Goal: Task Accomplishment & Management: Complete application form

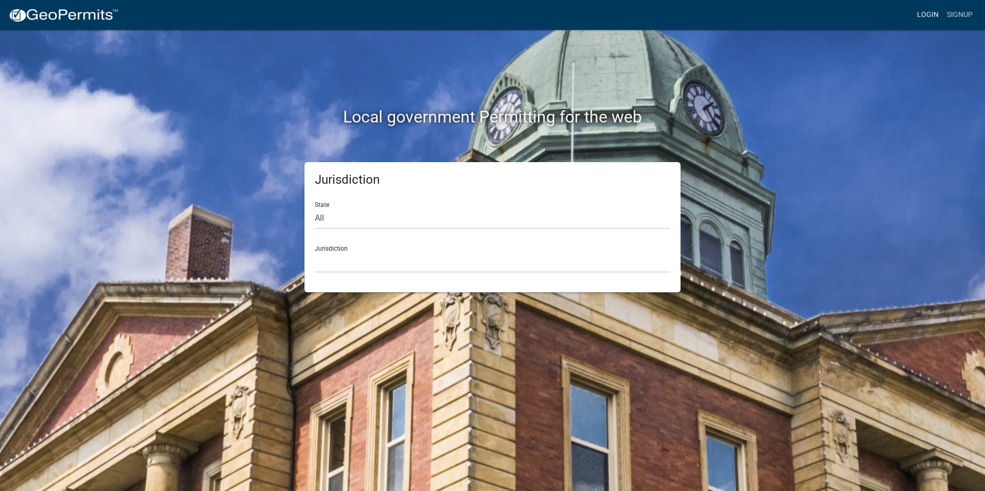
click at [931, 15] on link "Login" at bounding box center [927, 15] width 30 height 20
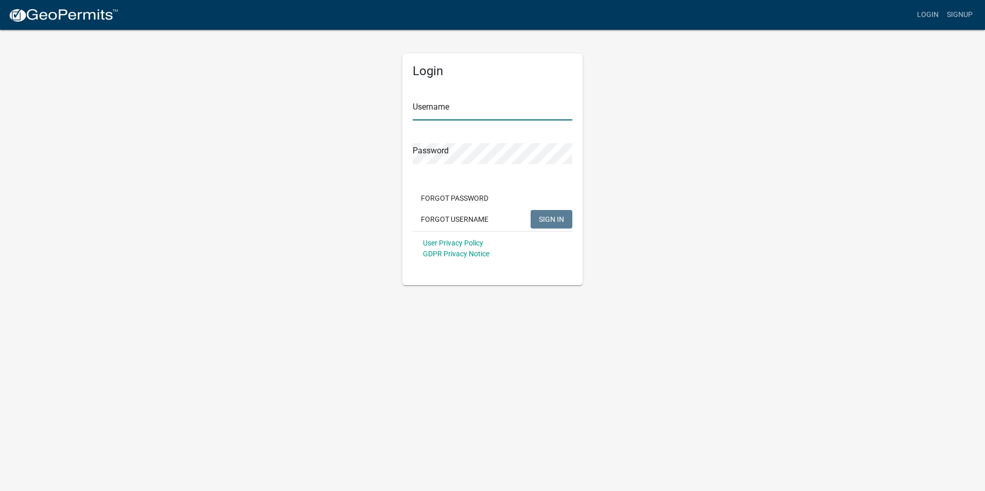
type input "Rockwell2012"
drag, startPoint x: 557, startPoint y: 219, endPoint x: 10, endPoint y: 193, distance: 547.4
click at [559, 218] on span "SIGN IN" at bounding box center [551, 219] width 25 height 8
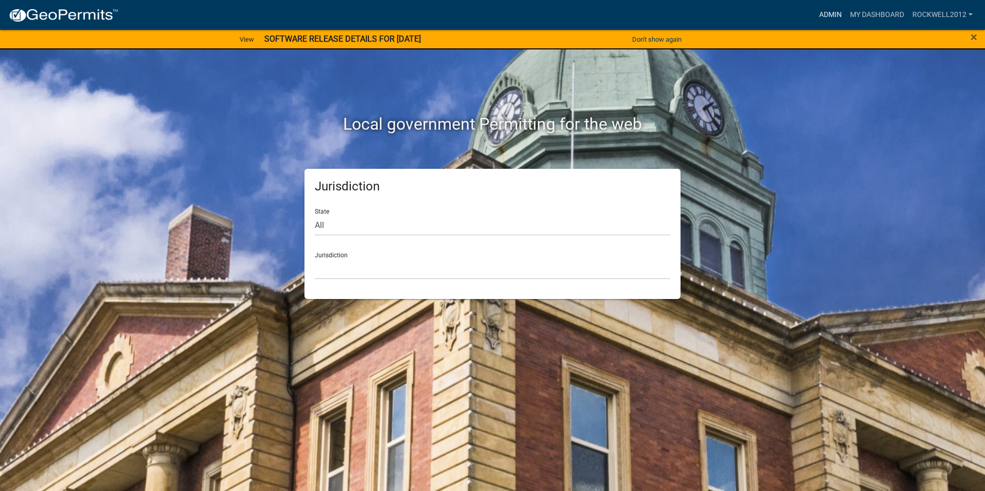
click at [824, 14] on link "Admin" at bounding box center [830, 15] width 31 height 20
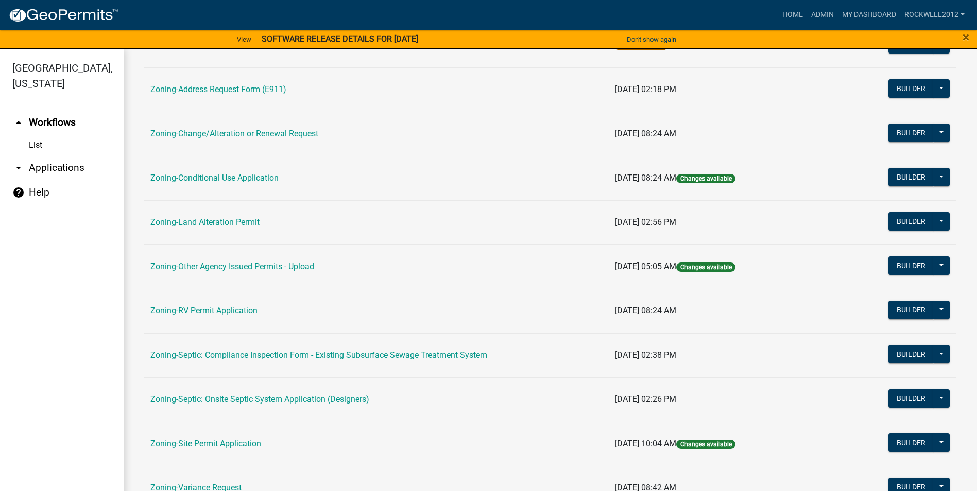
scroll to position [299, 0]
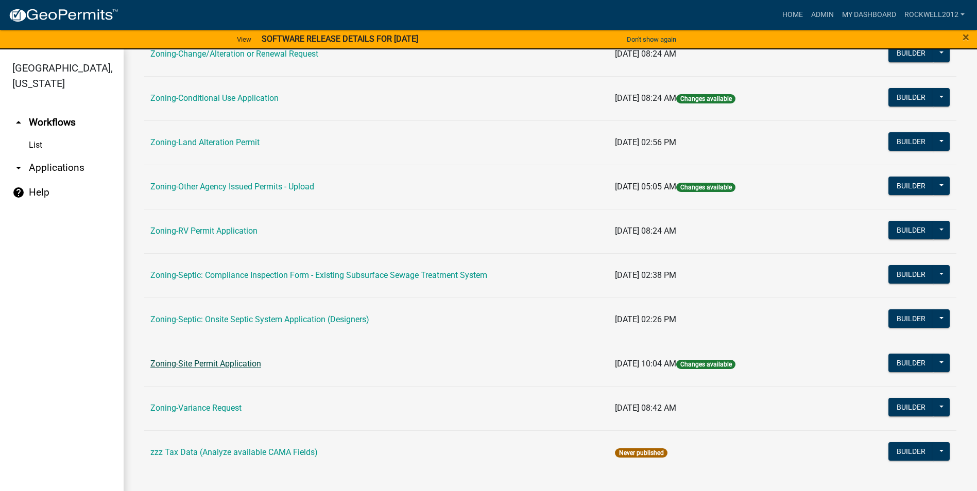
click at [214, 361] on link "Zoning-Site Permit Application" at bounding box center [205, 364] width 111 height 10
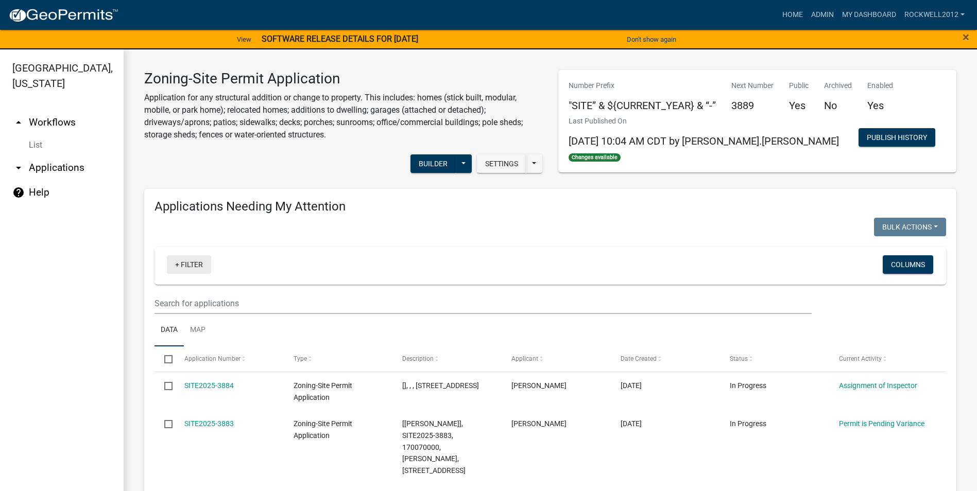
click at [189, 263] on link "+ Filter" at bounding box center [189, 264] width 44 height 19
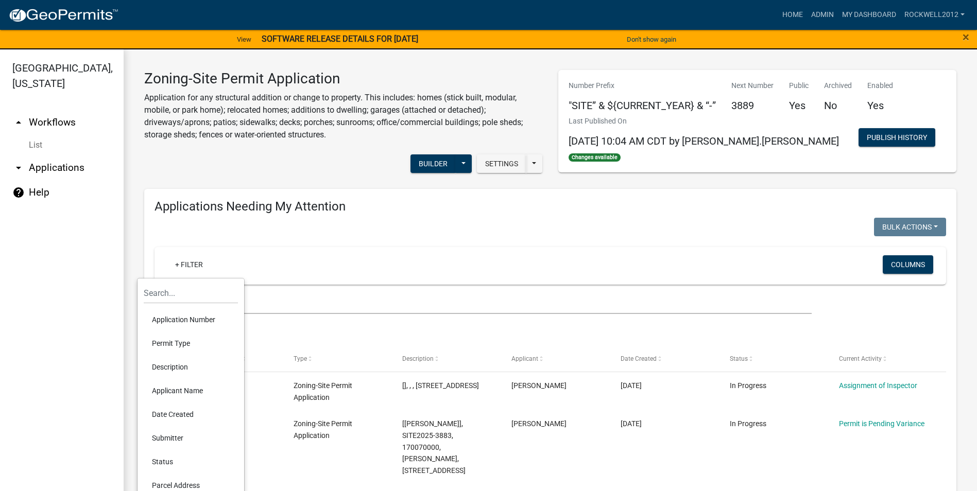
click at [191, 388] on li "Applicant Name" at bounding box center [191, 391] width 94 height 24
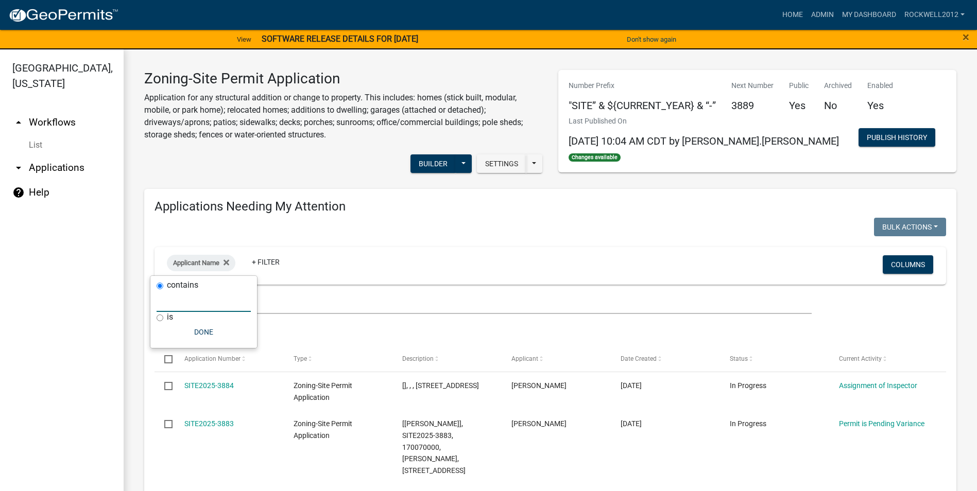
click at [194, 294] on input "text" at bounding box center [204, 301] width 94 height 21
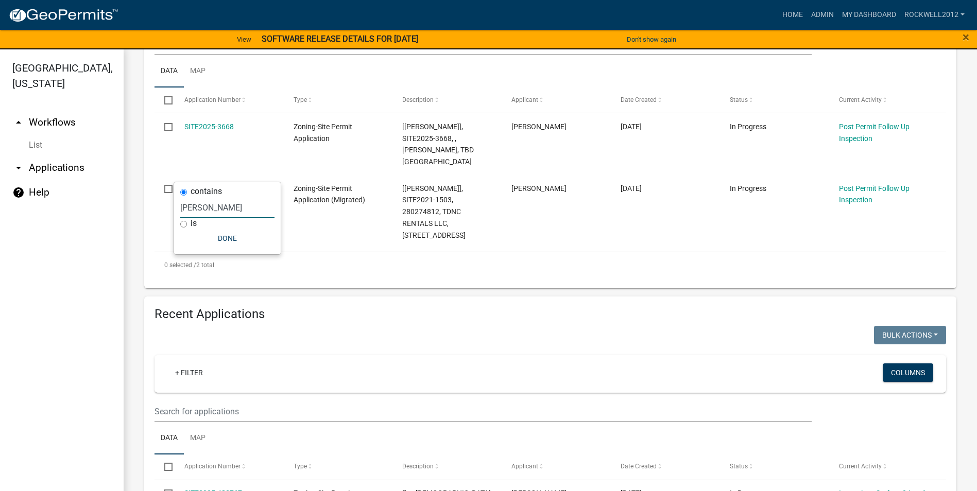
scroll to position [93, 0]
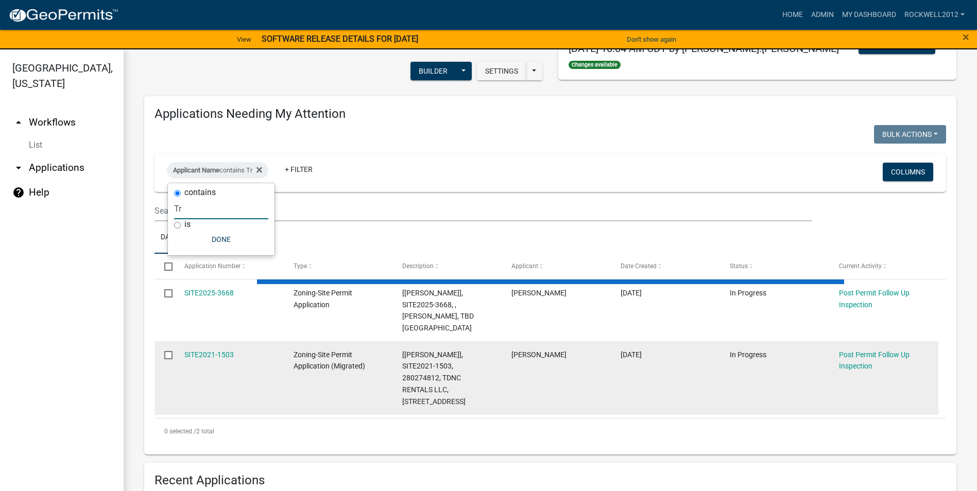
type input "T"
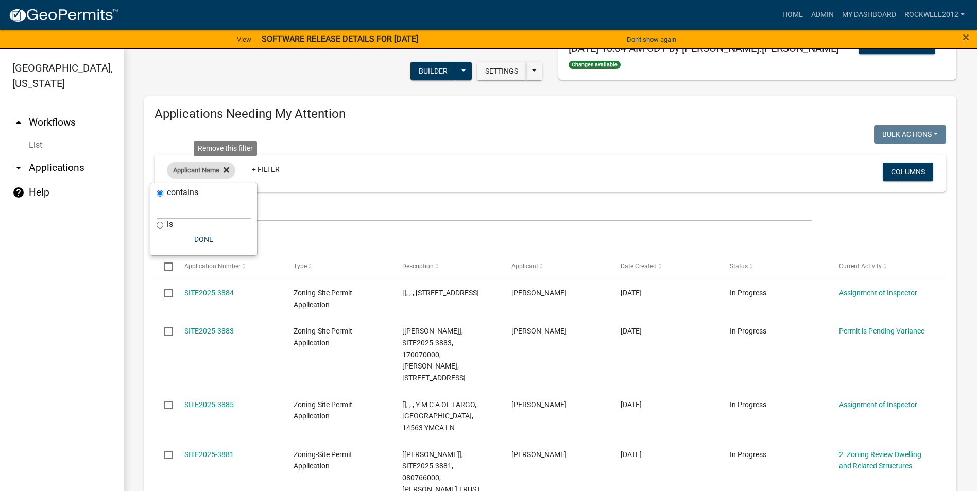
click at [229, 170] on icon at bounding box center [226, 170] width 6 height 8
click at [196, 171] on link "+ Filter" at bounding box center [189, 172] width 44 height 19
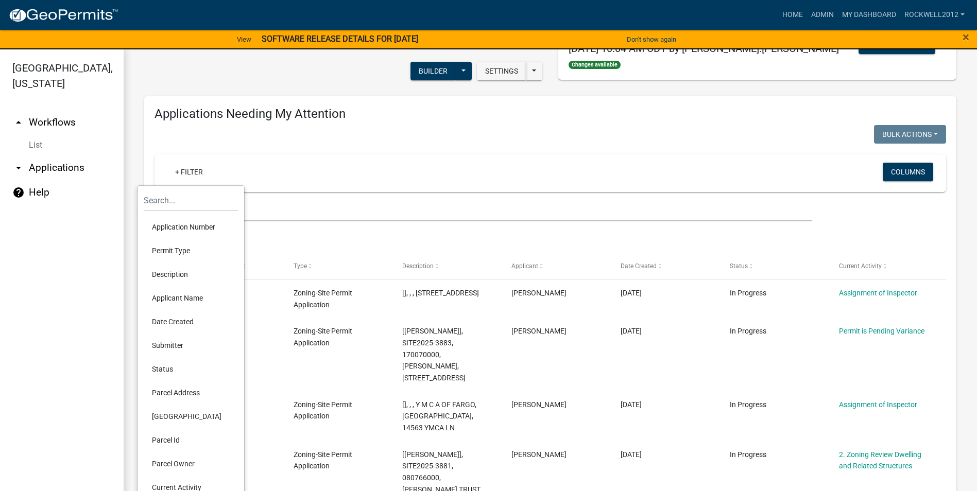
click at [171, 438] on li "Parcel Id" at bounding box center [191, 440] width 94 height 24
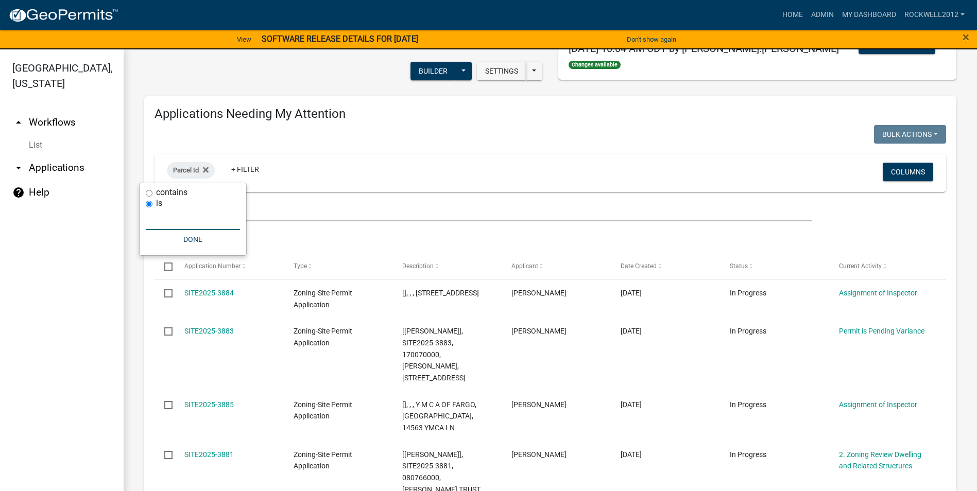
click at [152, 221] on input "text" at bounding box center [193, 219] width 94 height 21
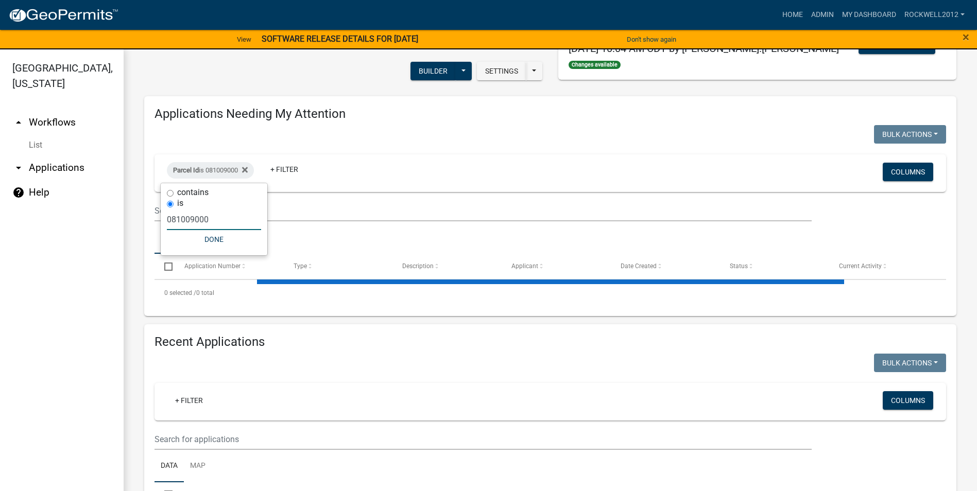
type input "081009000"
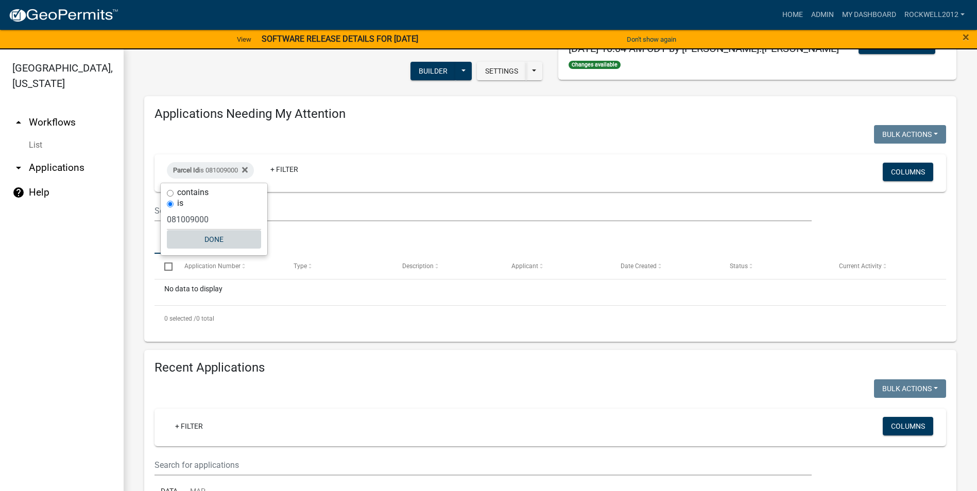
click at [210, 239] on button "Done" at bounding box center [214, 239] width 94 height 19
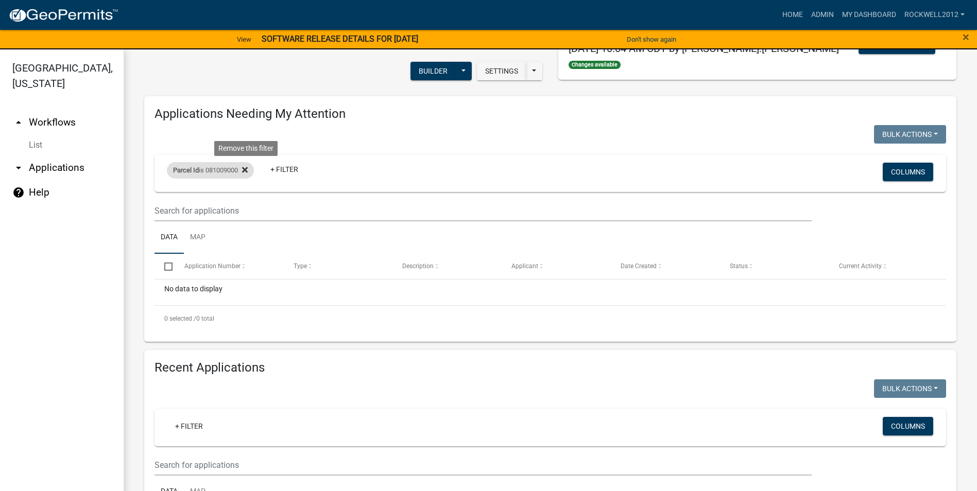
click at [248, 175] on fa-icon at bounding box center [243, 170] width 10 height 16
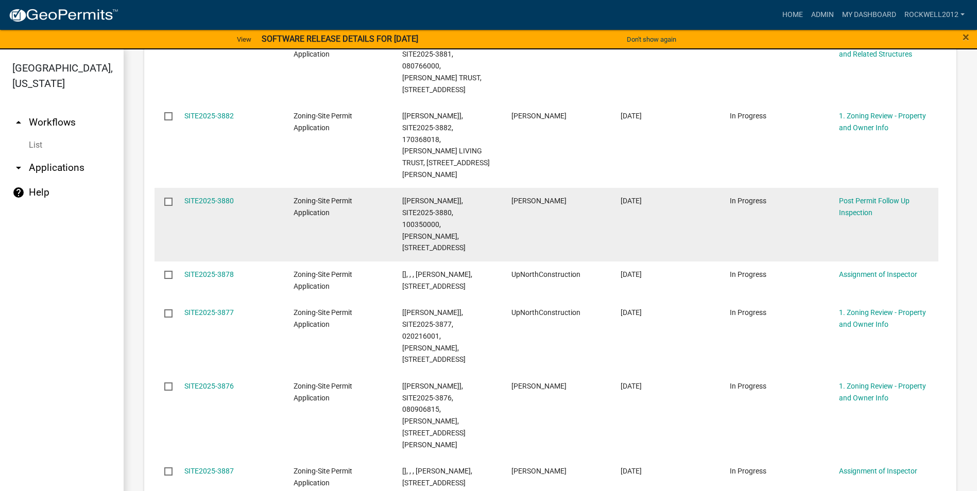
scroll to position [711, 0]
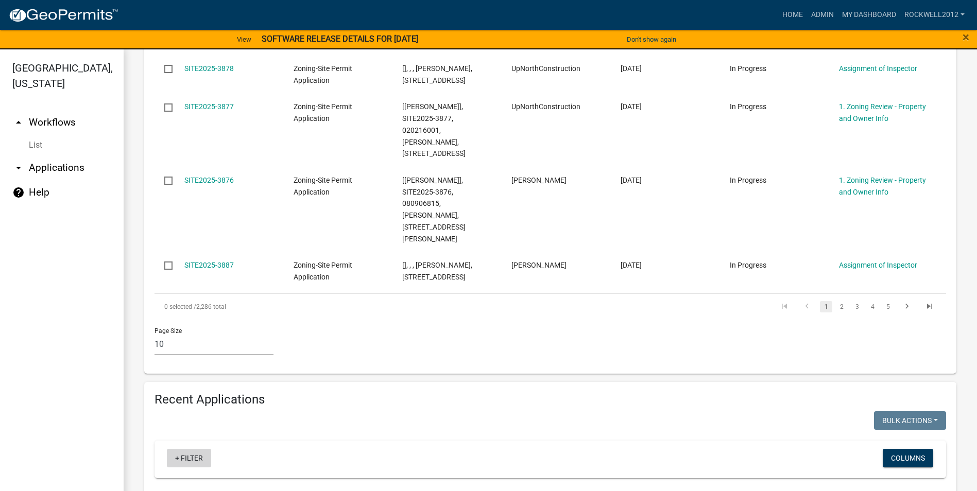
click at [192, 449] on link "+ Filter" at bounding box center [189, 458] width 44 height 19
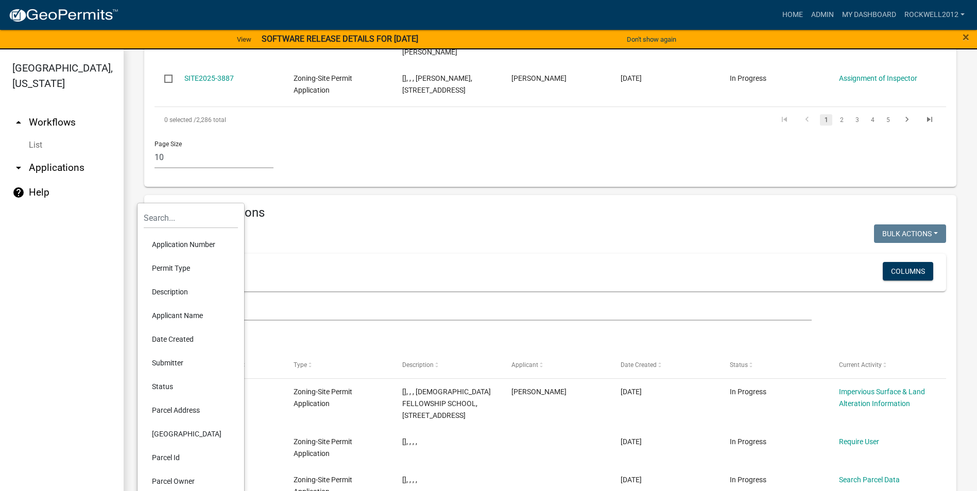
scroll to position [917, 0]
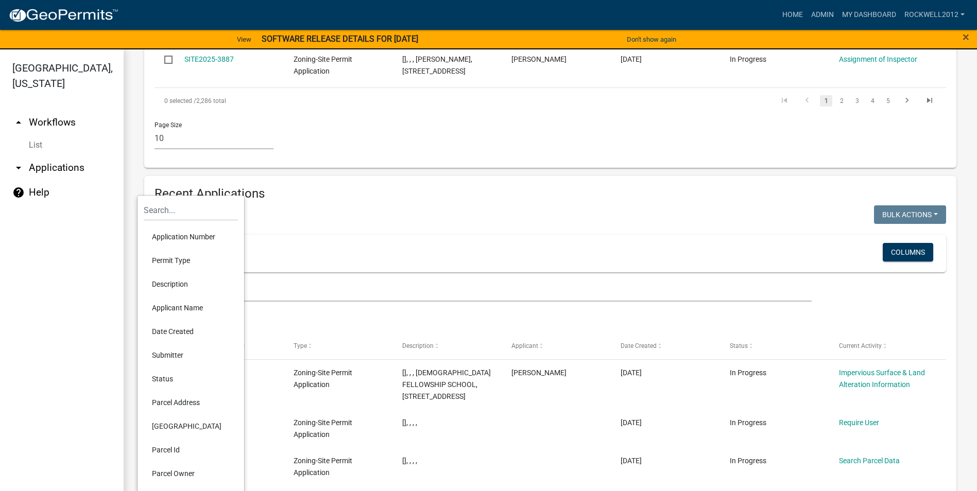
click at [164, 446] on li "Parcel Id" at bounding box center [191, 450] width 94 height 24
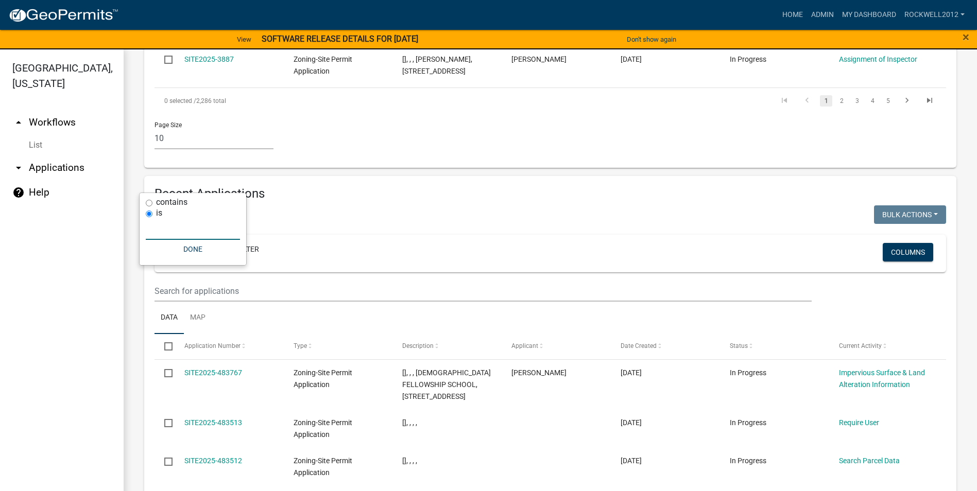
click at [161, 231] on input "text" at bounding box center [193, 229] width 94 height 21
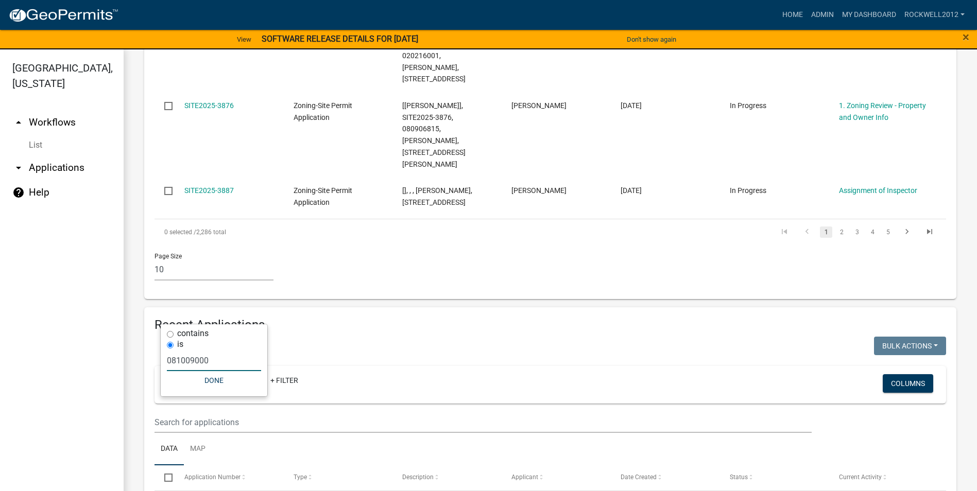
scroll to position [760, 0]
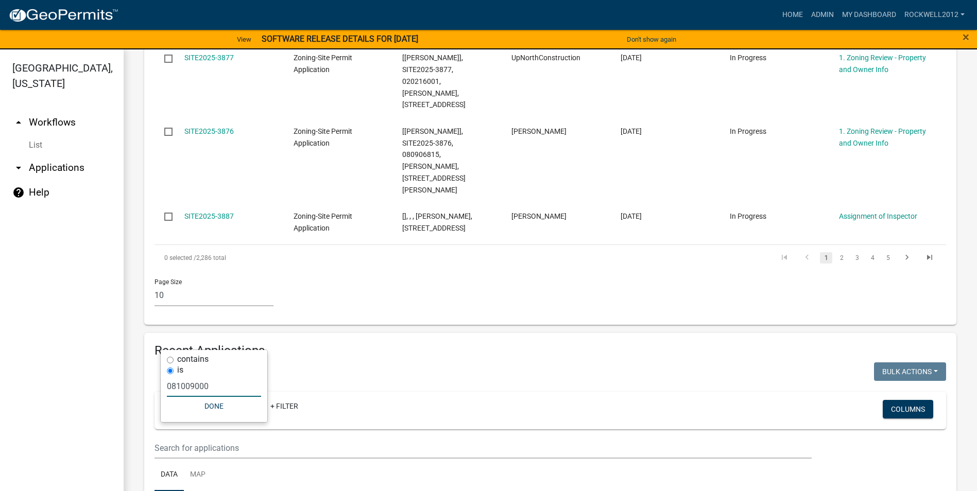
type input "081009000"
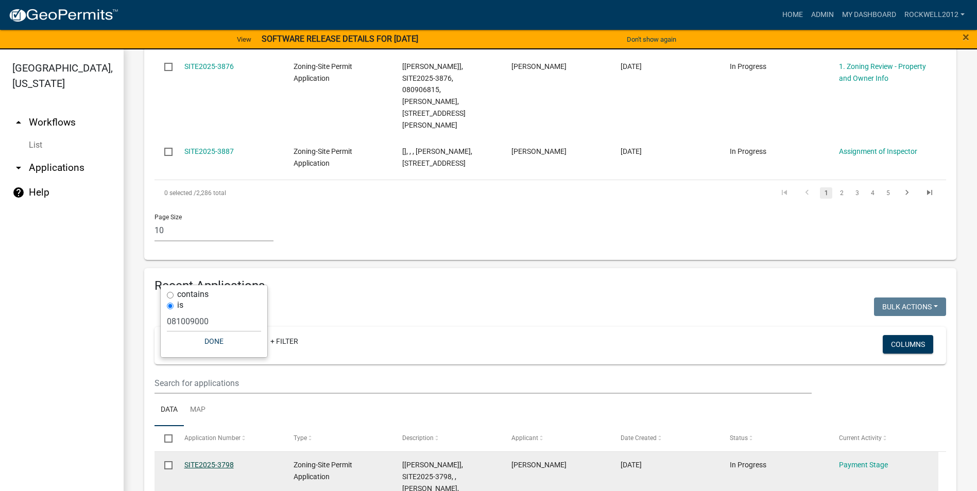
click at [204, 461] on link "SITE2025-3798" at bounding box center [208, 465] width 49 height 8
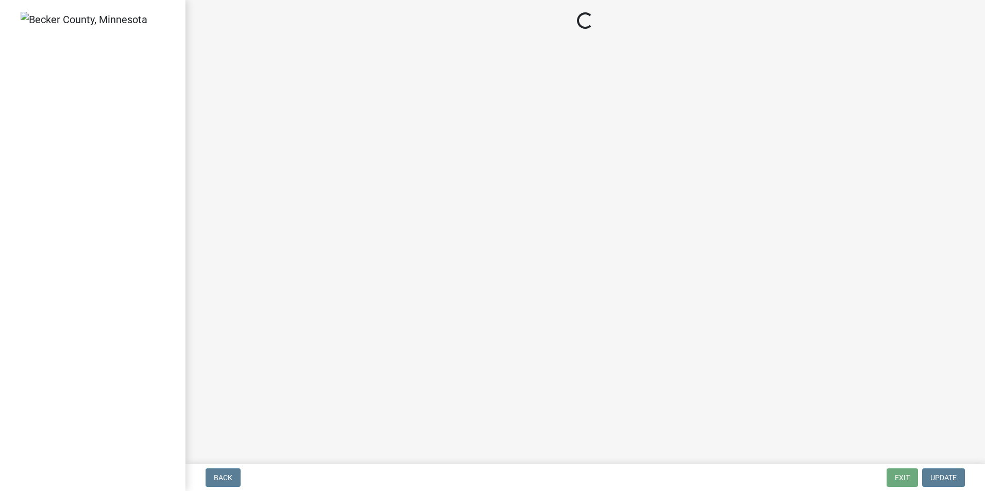
select select "3: 3"
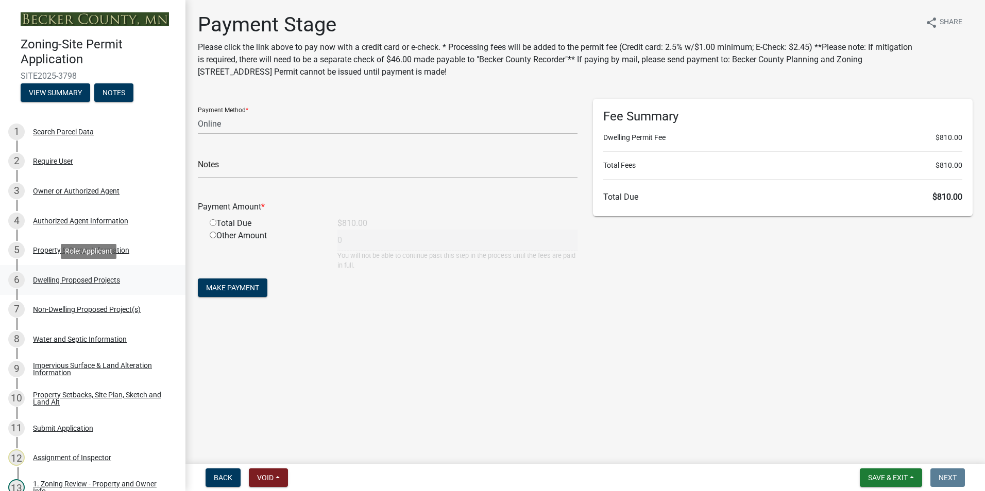
click at [78, 278] on div "Dwelling Proposed Projects" at bounding box center [76, 280] width 87 height 7
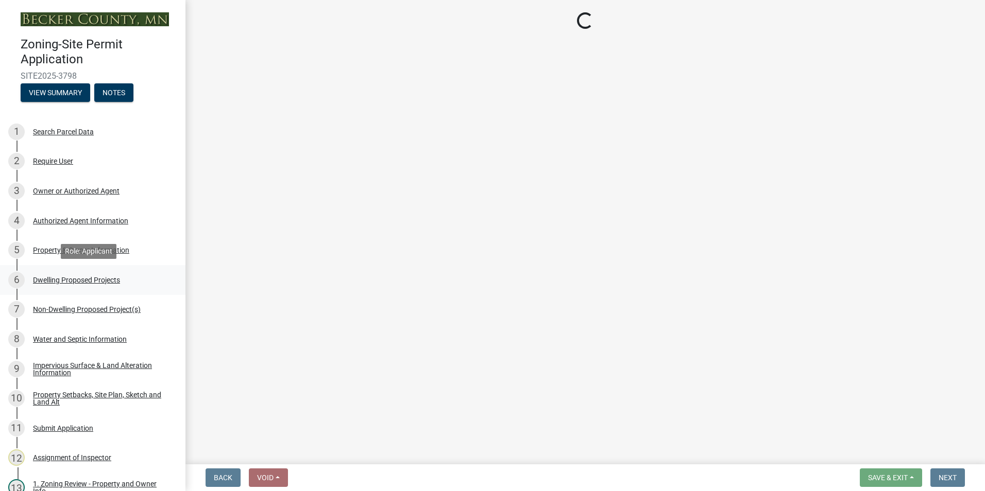
select select "b76c2e3f-c59d-4748-8205-29623accd873"
select select "566f81cc-4b3f-4ecb-9f16-a2b313352c61"
select select "f4ae0446-41fa-4afd-99aa-409617c58827"
select select "e13aacd2-5b16-46a8-9c16-26b3d7b1c810"
select select "8be7f904-2243-47a1-a66e-3632d442d484"
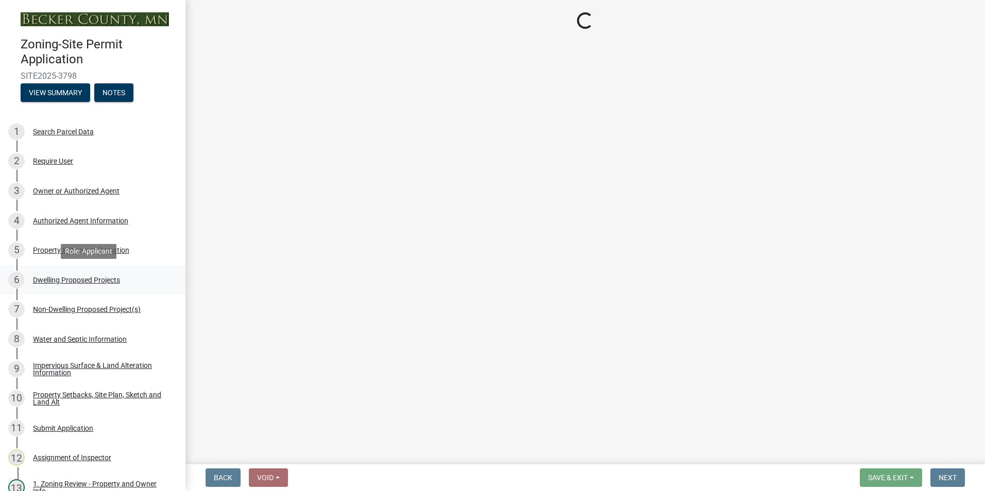
select select "247d334f-ddb5-435c-9042-0e10186c5422"
select select "5dd6cdd5-8b7d-4534-b791-478230f7b8b7"
select select "638dddef-31f4-4d73-b0b5-0ffc7b344434"
select select "77b5241b-0119-4fa2-9bfc-d73dc1f4ad97"
select select "8786fdd2-7f96-462d-8069-e958fae6b9a0"
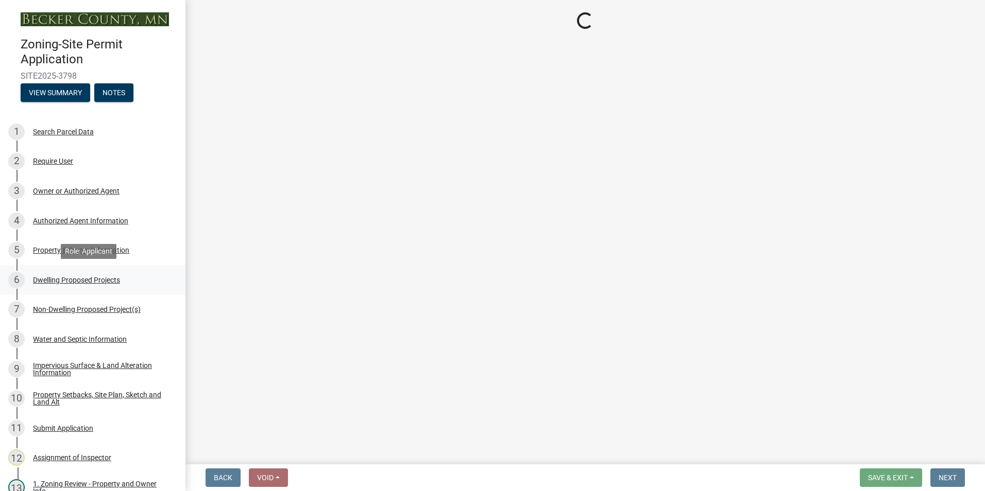
select select "59dc9cee-723e-448c-a454-fe3238b55aba"
select select "95a588f5-1928-44cb-95cb-f3dde79564ff"
select select "781a3532-4308-48f8-bcde-e97c9fab42cb"
select select "ccffca41-e831-49b7-aa82-b1e91cc22ff5"
select select "107cbe59-677b-44f2-96fc-816b282ebb79"
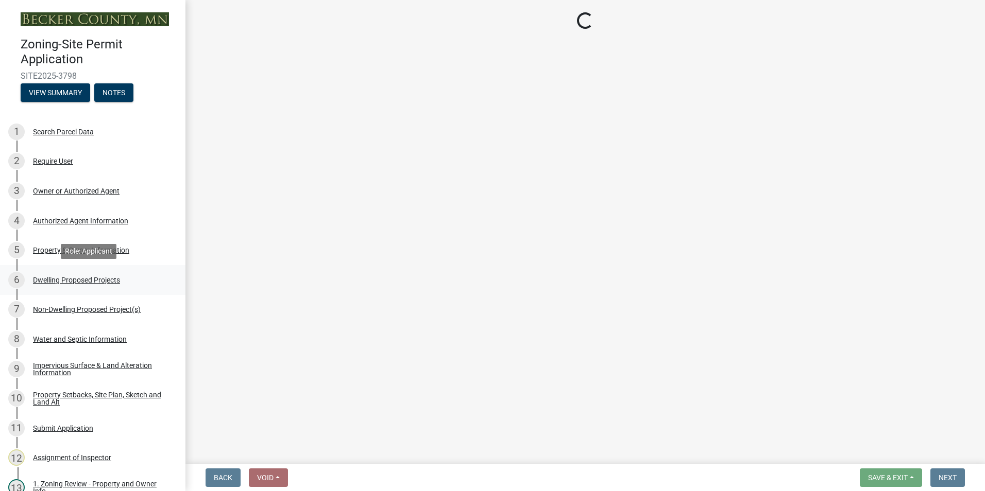
select select "dc6230dd-bdad-407f-bef0-b6909629af6d"
select select "7f420323-49a9-4fd0-9441-05b3dc777552"
select select "ec305202-ae01-487b-b5e4-3a5aacc1e384"
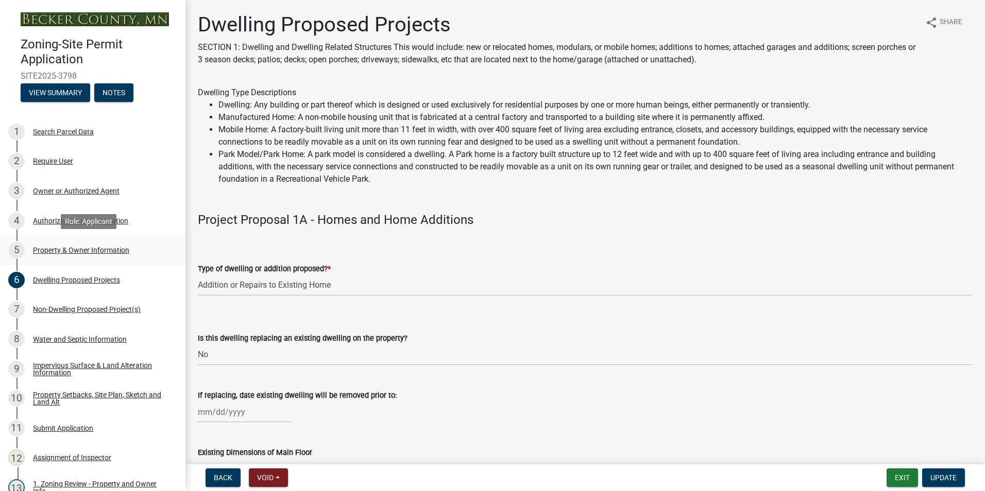
click at [71, 247] on div "Property & Owner Information" at bounding box center [81, 250] width 96 height 7
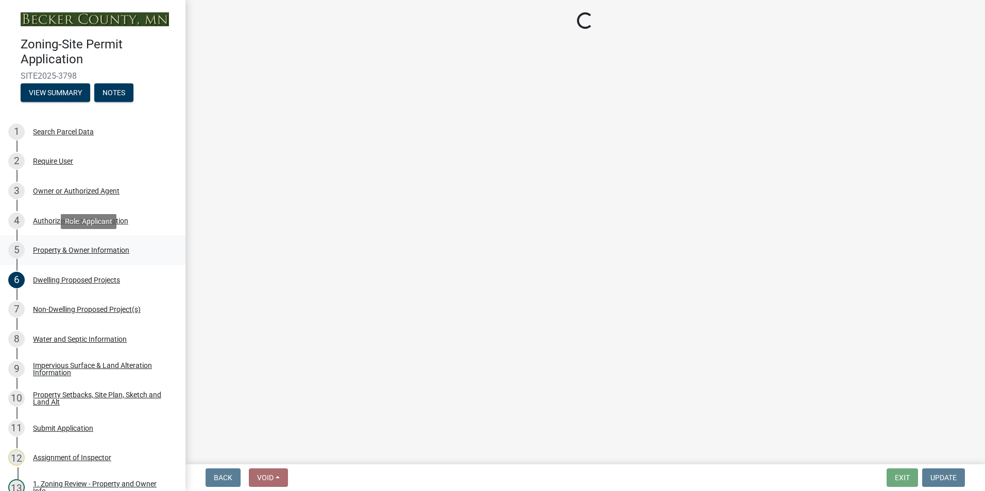
select select "a752e4d6-14bd-4f0f-bfe8-5b67ead45659"
select select "9319189b-bfdc-4147-b381-5e16084c0e7a"
select select "f87eba17-8ed9-4ad8-aefc-fe36a3f3544b"
select select "5a5634ed-f11e-4c7b-90e1-096e6cfd17b9"
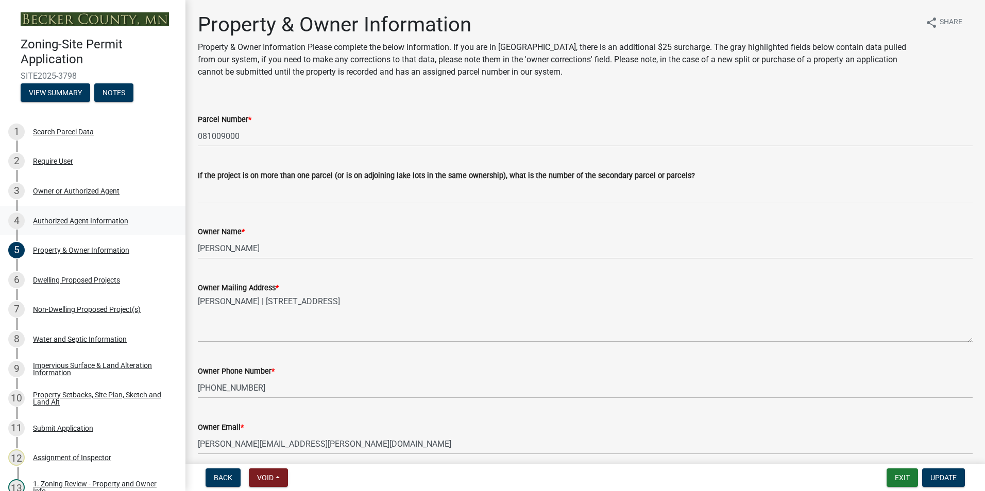
click at [93, 217] on div "Authorized Agent Information" at bounding box center [80, 220] width 95 height 7
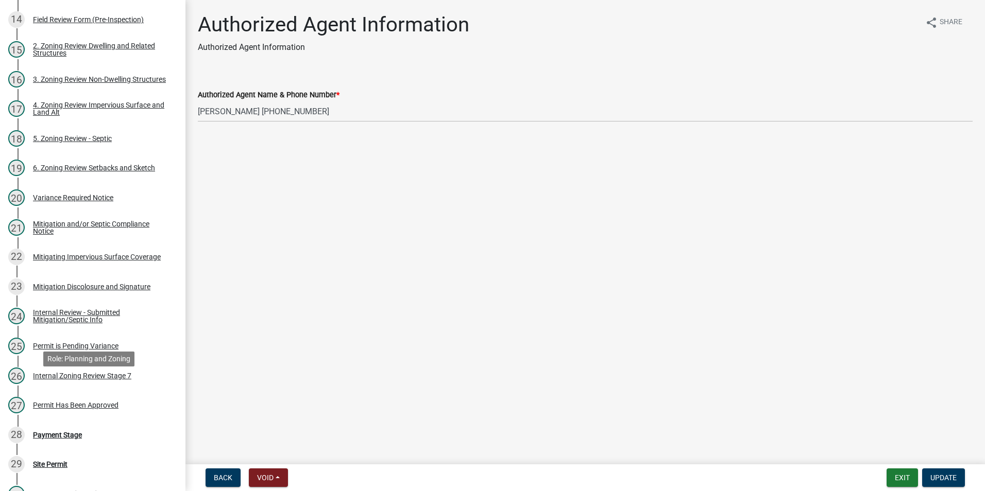
scroll to position [515, 0]
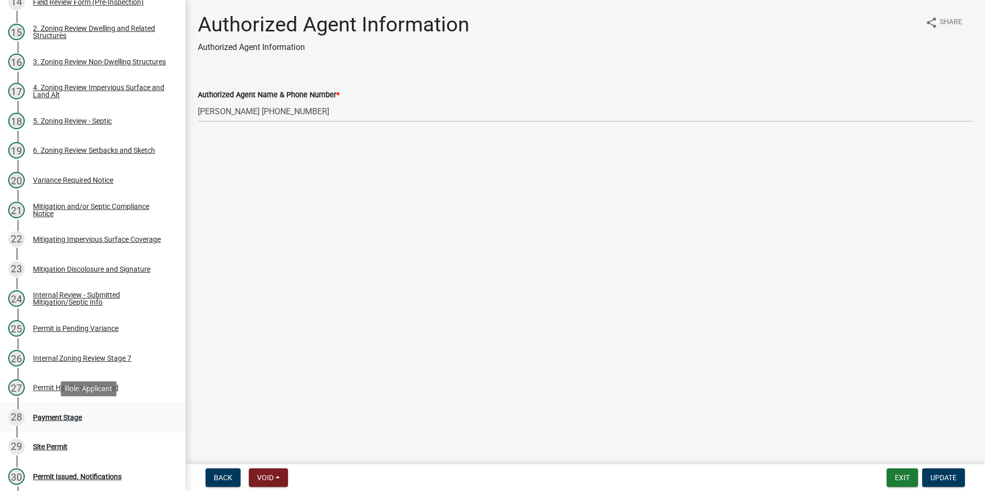
click at [62, 418] on div "Payment Stage" at bounding box center [57, 417] width 49 height 7
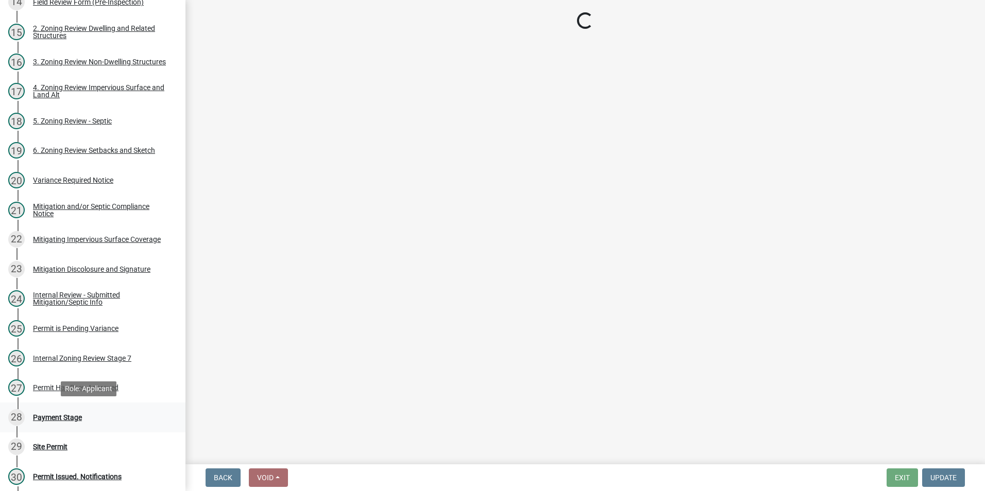
select select "3: 3"
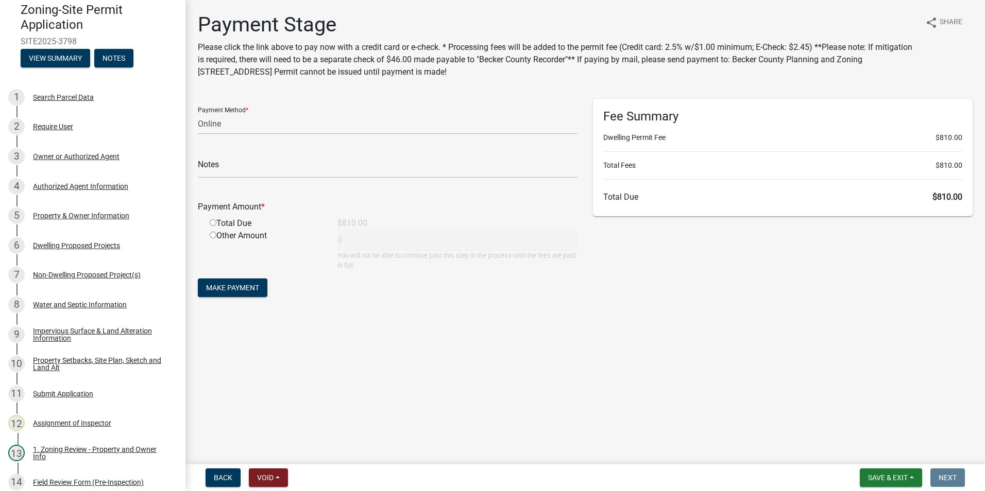
scroll to position [0, 0]
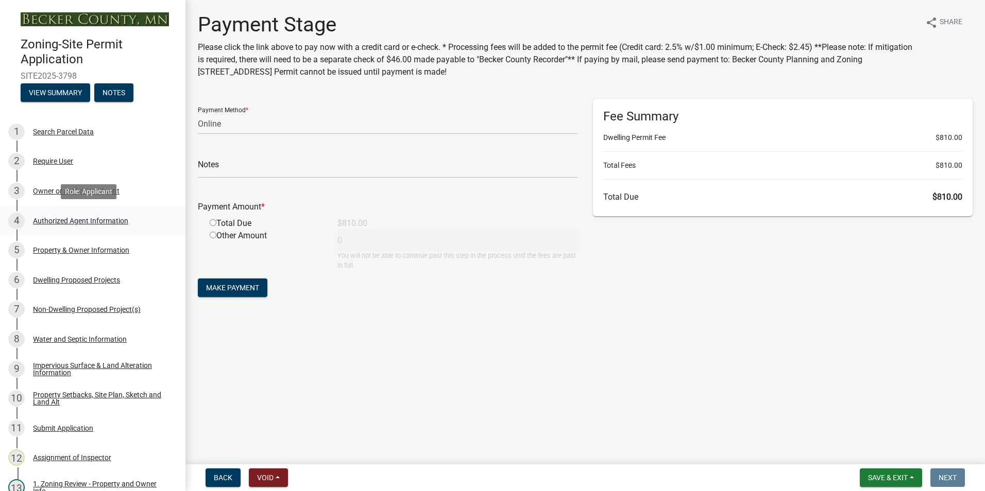
click at [68, 222] on div "Authorized Agent Information" at bounding box center [80, 220] width 95 height 7
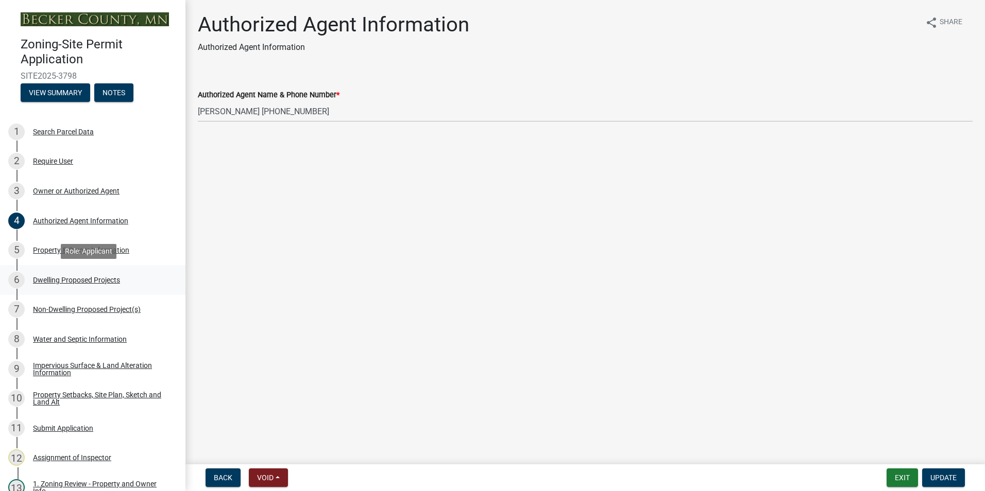
click at [58, 279] on div "Dwelling Proposed Projects" at bounding box center [76, 280] width 87 height 7
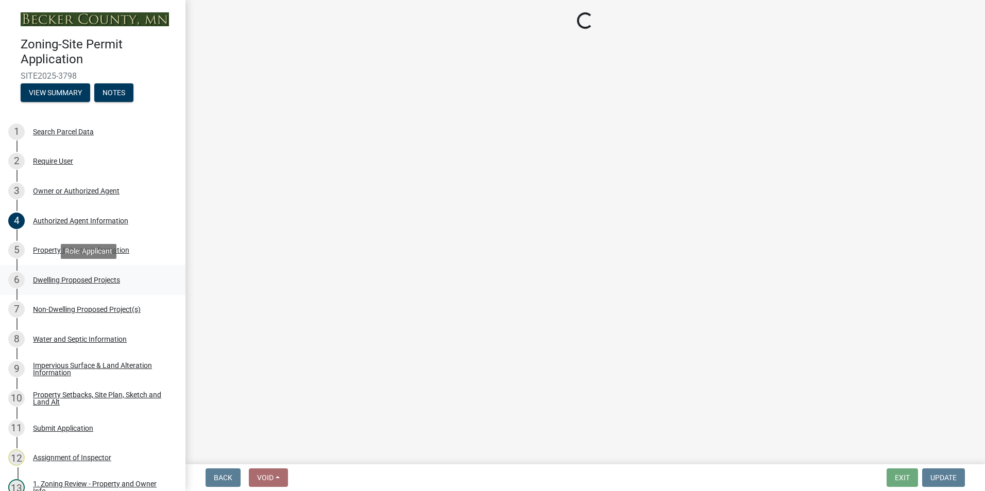
select select "b76c2e3f-c59d-4748-8205-29623accd873"
select select "566f81cc-4b3f-4ecb-9f16-a2b313352c61"
select select "f4ae0446-41fa-4afd-99aa-409617c58827"
select select "e13aacd2-5b16-46a8-9c16-26b3d7b1c810"
select select "8be7f904-2243-47a1-a66e-3632d442d484"
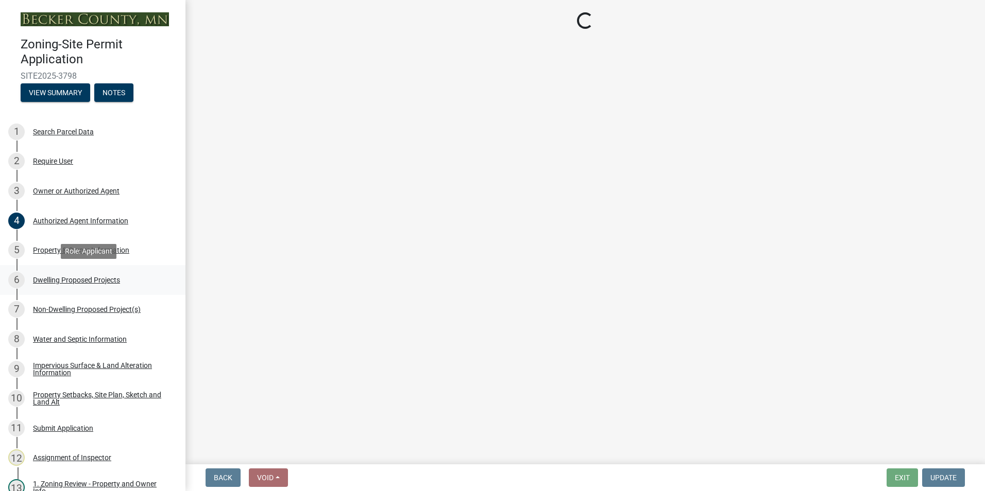
select select "247d334f-ddb5-435c-9042-0e10186c5422"
select select "5dd6cdd5-8b7d-4534-b791-478230f7b8b7"
select select "638dddef-31f4-4d73-b0b5-0ffc7b344434"
select select "77b5241b-0119-4fa2-9bfc-d73dc1f4ad97"
select select "8786fdd2-7f96-462d-8069-e958fae6b9a0"
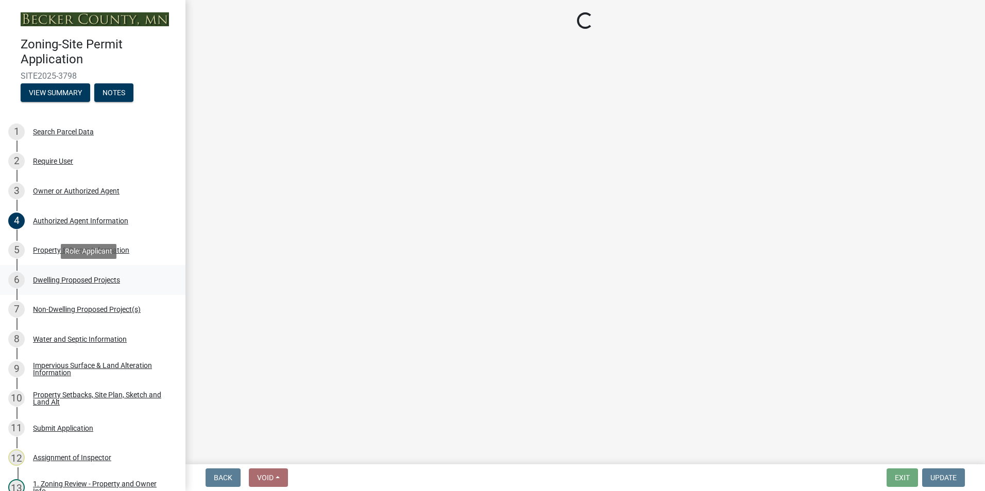
select select "59dc9cee-723e-448c-a454-fe3238b55aba"
select select "95a588f5-1928-44cb-95cb-f3dde79564ff"
select select "781a3532-4308-48f8-bcde-e97c9fab42cb"
select select "ccffca41-e831-49b7-aa82-b1e91cc22ff5"
select select "107cbe59-677b-44f2-96fc-816b282ebb79"
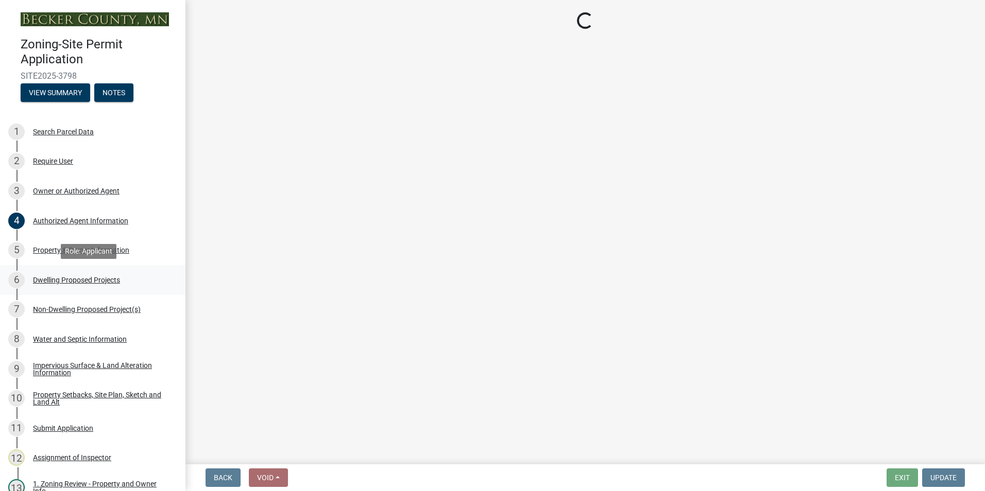
select select "dc6230dd-bdad-407f-bef0-b6909629af6d"
select select "7f420323-49a9-4fd0-9441-05b3dc777552"
select select "ec305202-ae01-487b-b5e4-3a5aacc1e384"
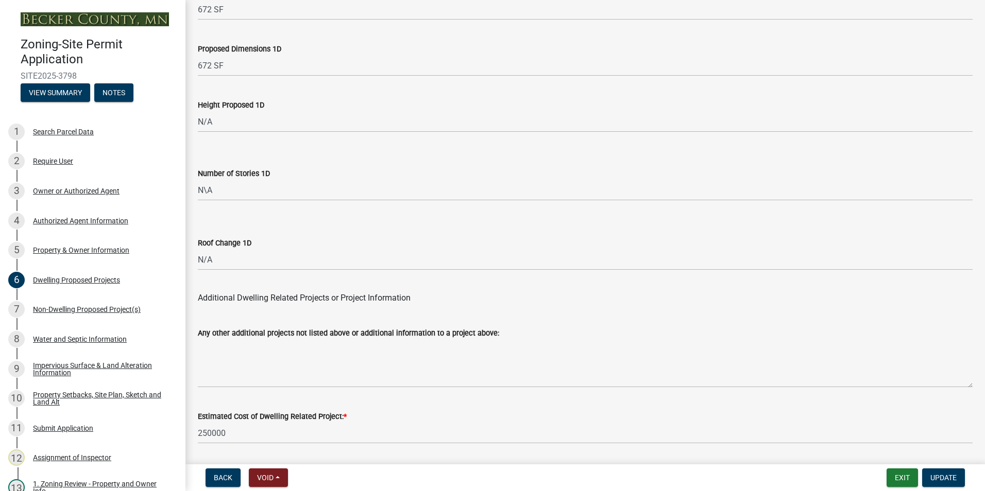
scroll to position [2447, 0]
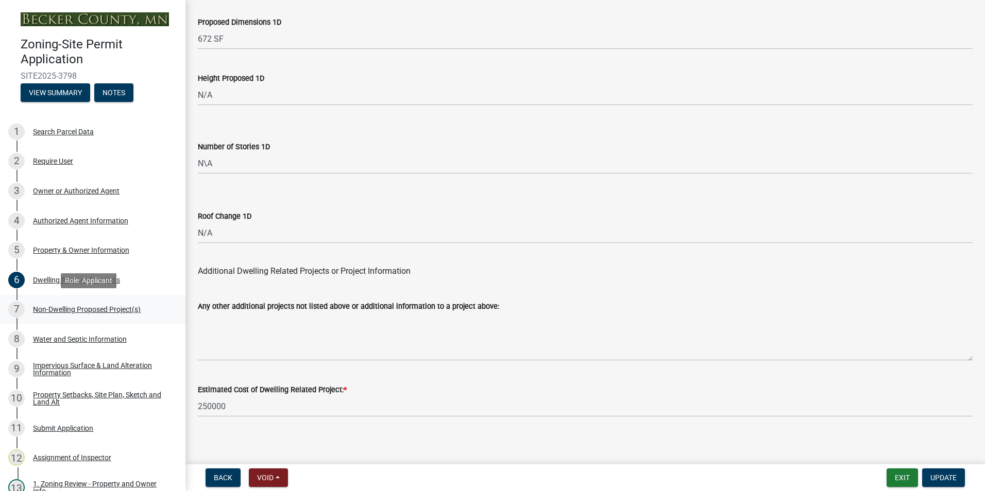
click at [82, 310] on div "Non-Dwelling Proposed Project(s)" at bounding box center [87, 309] width 108 height 7
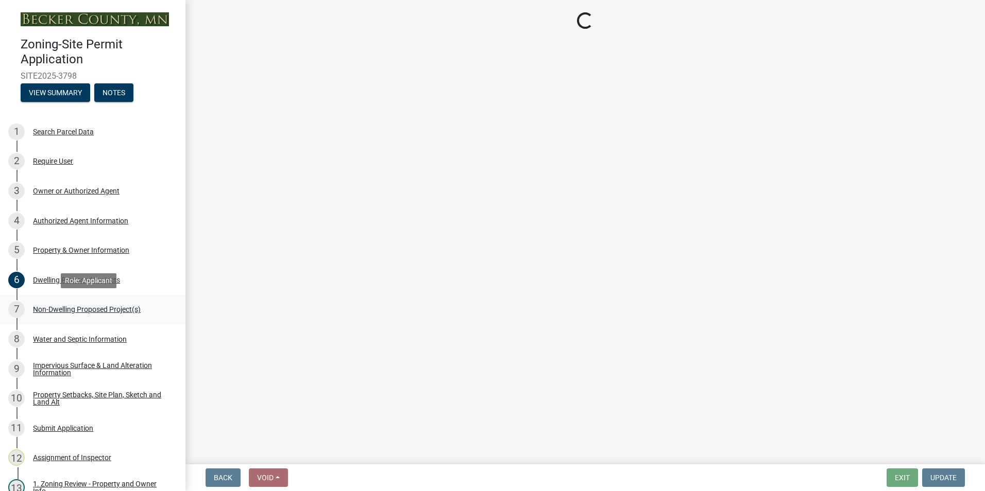
scroll to position [0, 0]
select select "4ffbfc20-44b3-40cf-984d-ce947797c22b"
select select "258cbdbc-8629-455d-9fed-6a57bf82144e"
select select "a9a8393f-3c28-47b8-b6d9-84c94641c3fc"
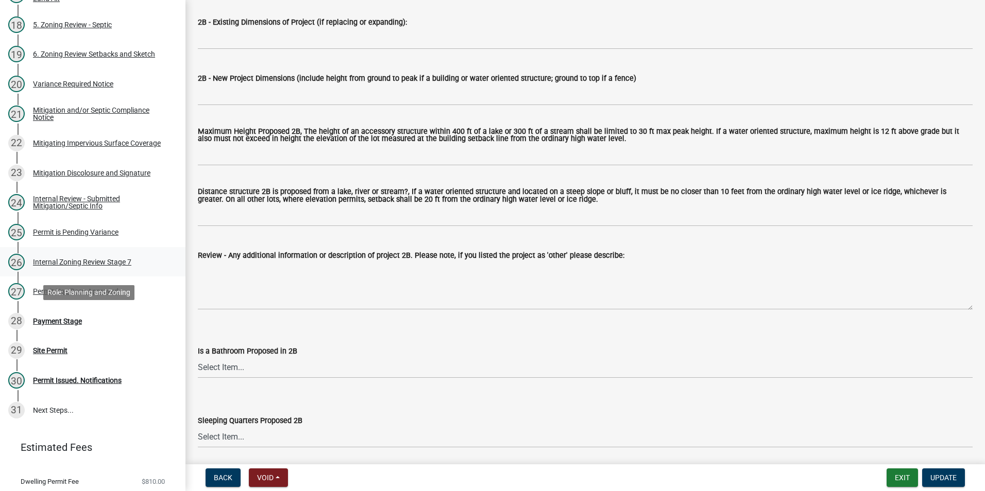
scroll to position [618, 0]
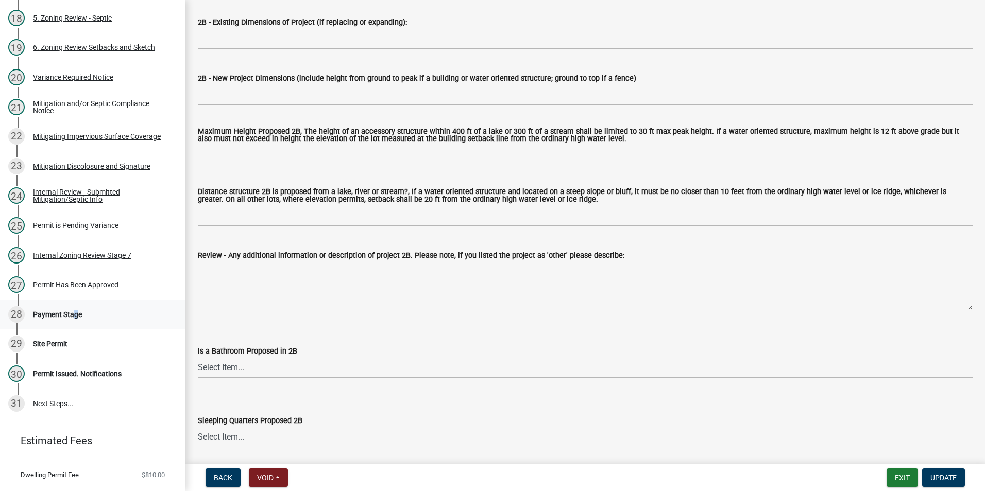
click at [72, 312] on div "Payment Stage" at bounding box center [57, 314] width 49 height 7
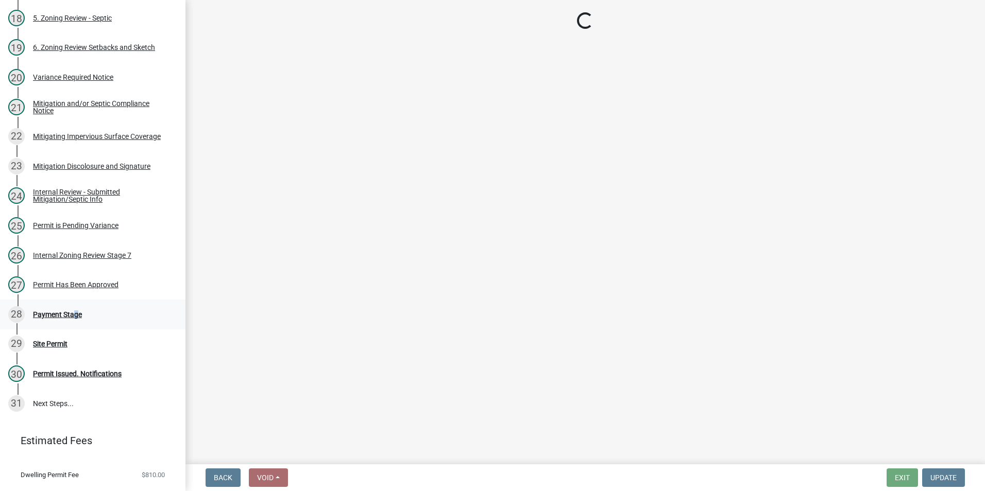
select select "3: 3"
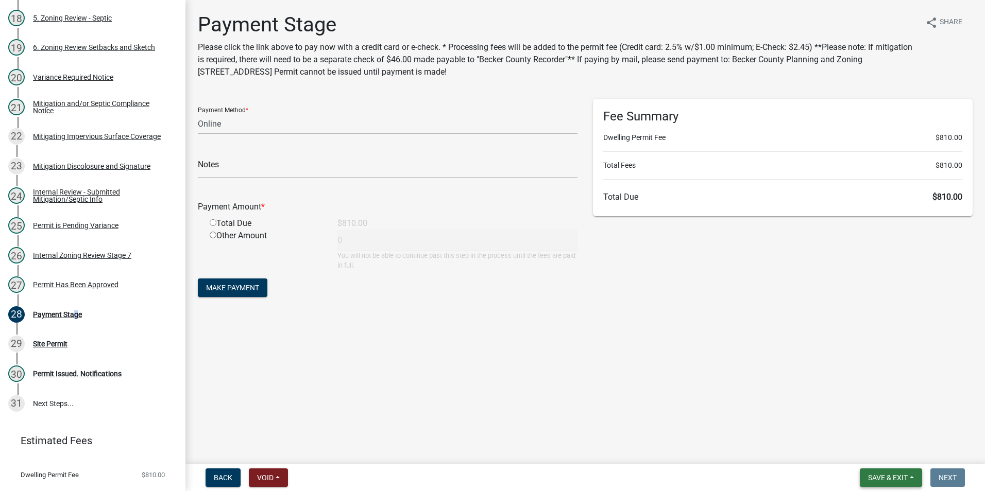
click at [887, 477] on span "Save & Exit" at bounding box center [888, 478] width 40 height 8
click at [873, 452] on button "Save & Exit" at bounding box center [880, 451] width 82 height 25
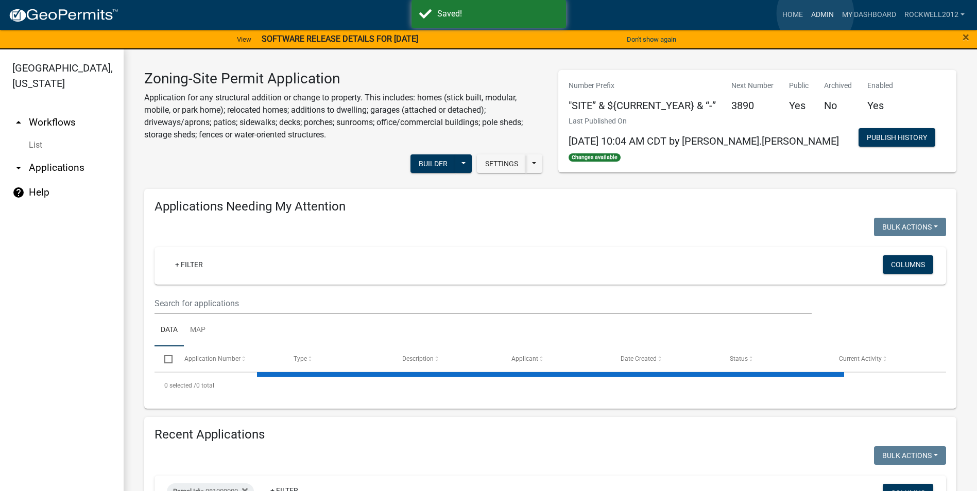
click at [815, 13] on link "Admin" at bounding box center [822, 15] width 31 height 20
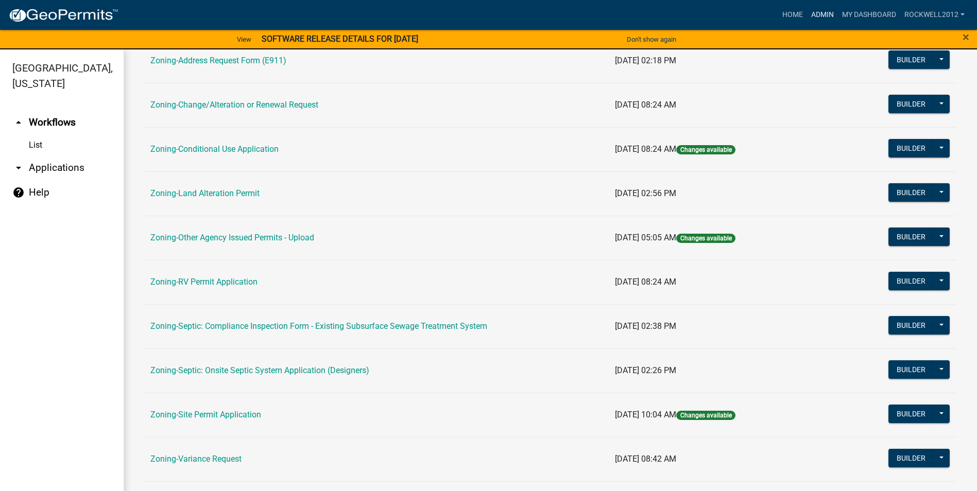
scroll to position [299, 0]
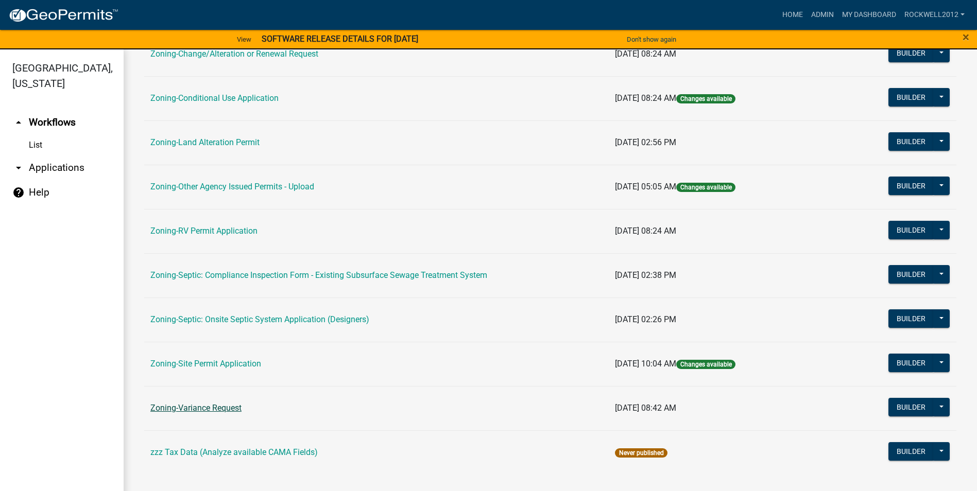
click at [200, 405] on link "Zoning-Variance Request" at bounding box center [195, 408] width 91 height 10
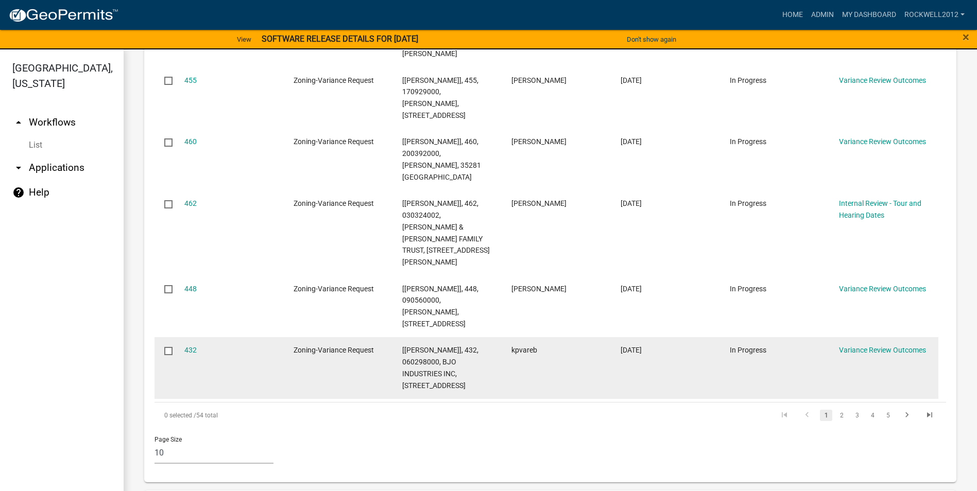
scroll to position [781, 0]
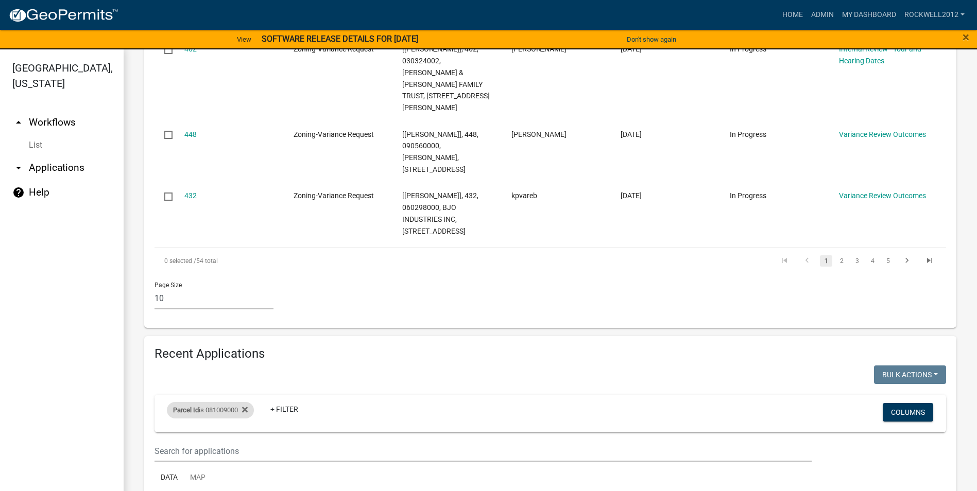
click at [251, 402] on div "Parcel Id is 081009000" at bounding box center [210, 410] width 87 height 16
click at [248, 407] on icon at bounding box center [245, 410] width 6 height 6
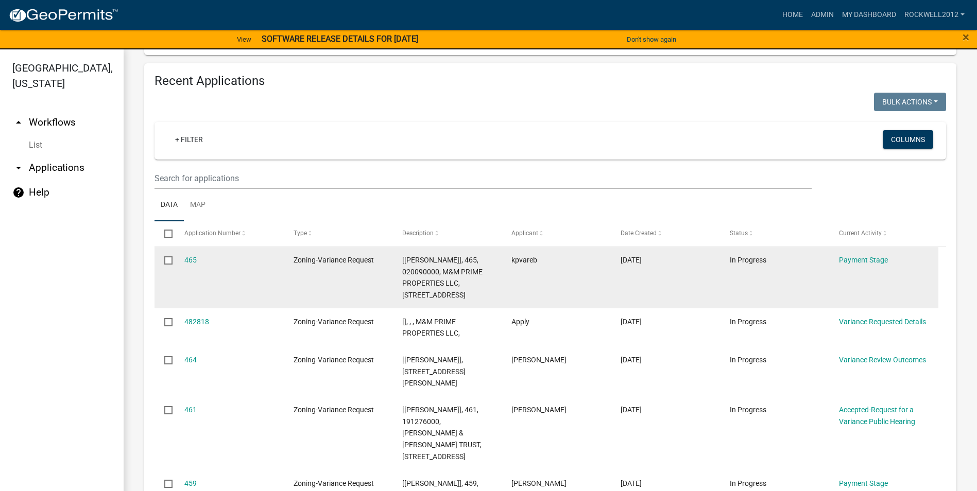
scroll to position [1080, 0]
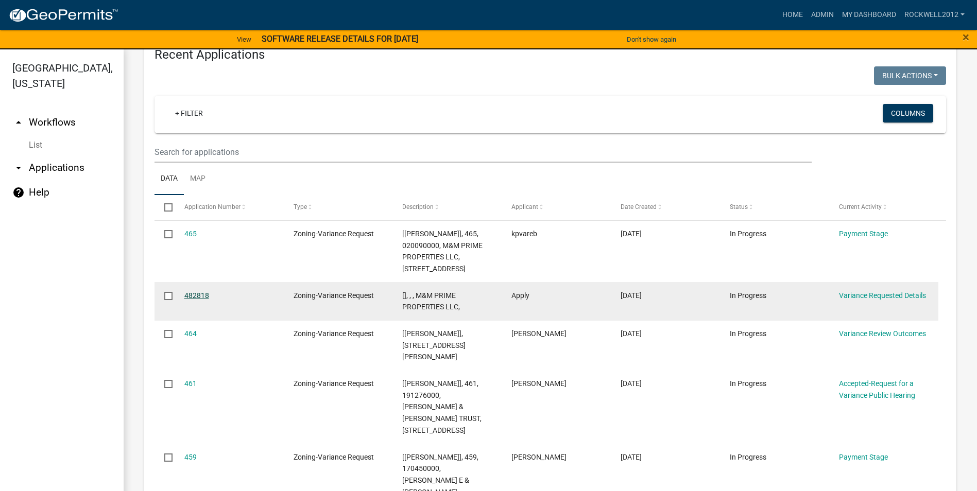
click at [196, 291] on link "482818" at bounding box center [196, 295] width 25 height 8
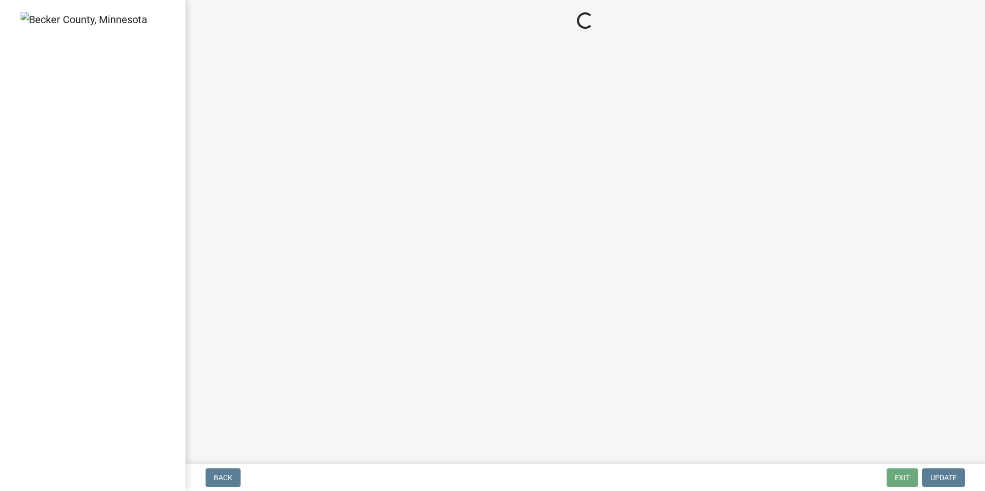
select select "32e67864-8882-4fa5-a22d-3a040de41780"
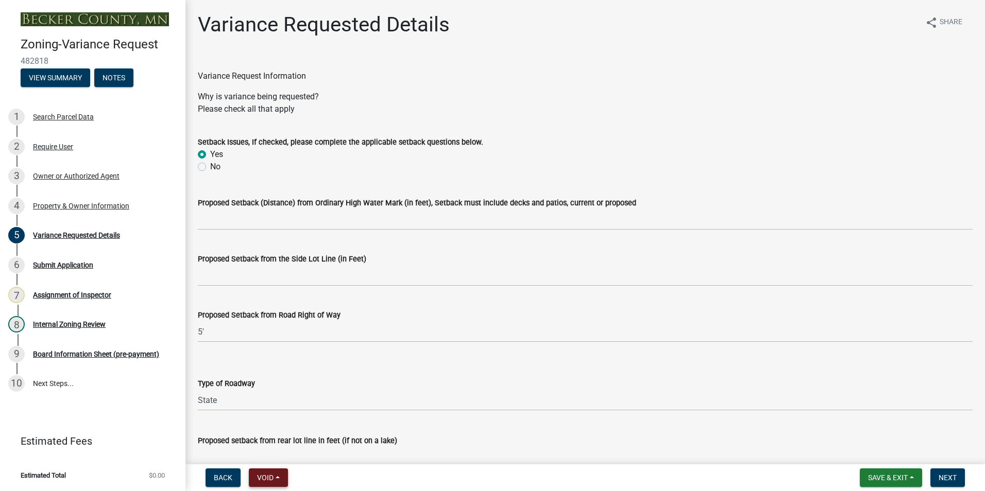
click at [263, 478] on span "Void" at bounding box center [265, 478] width 16 height 8
click at [272, 452] on button "Void" at bounding box center [290, 451] width 82 height 25
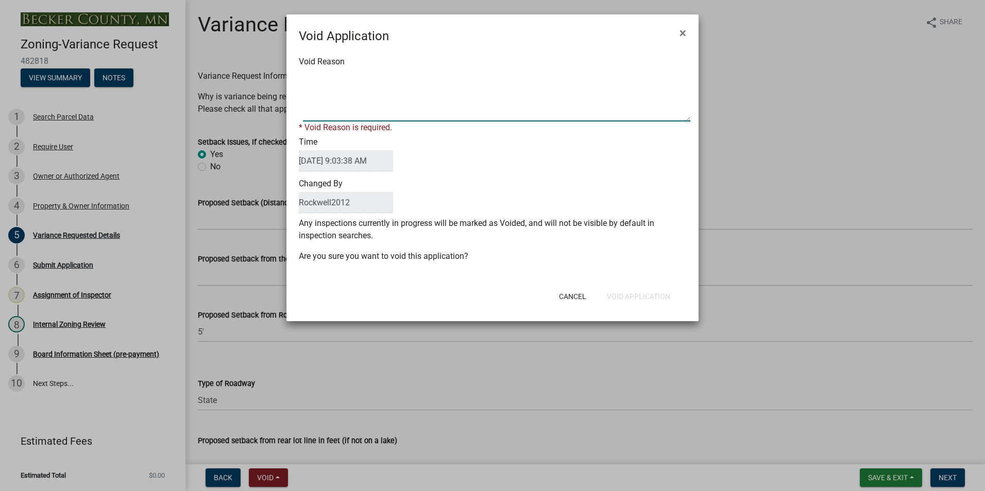
click at [312, 73] on textarea "Void Reason" at bounding box center [496, 95] width 387 height 51
type textarea "Duplicate"
click at [637, 292] on button "Void Application" at bounding box center [638, 296] width 80 height 19
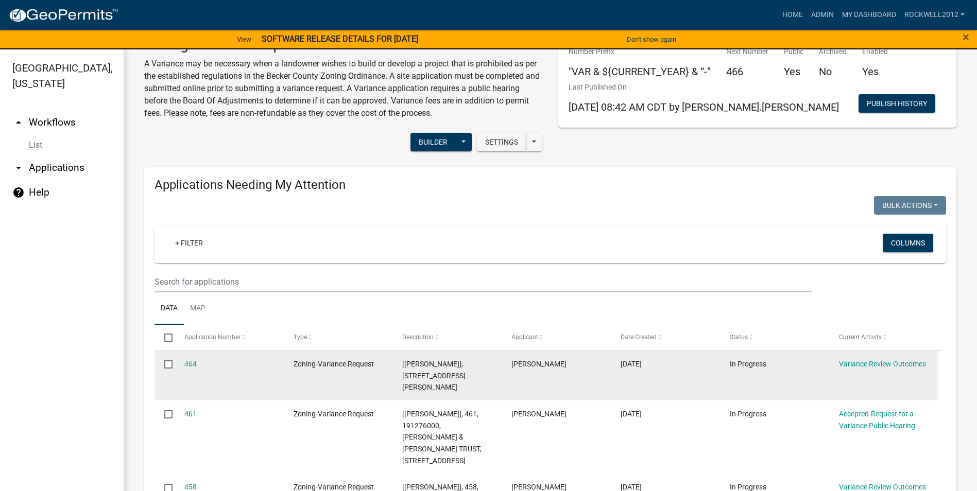
scroll to position [103, 0]
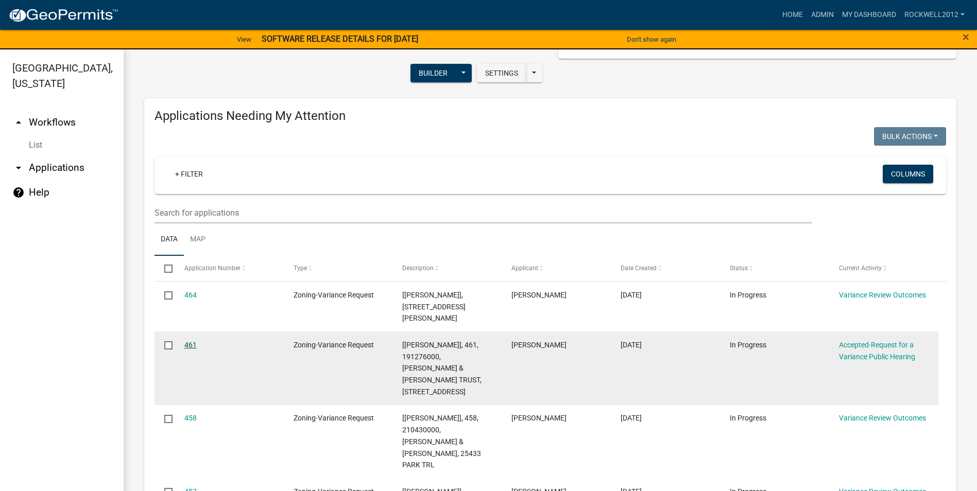
click at [189, 342] on link "461" at bounding box center [190, 345] width 12 height 8
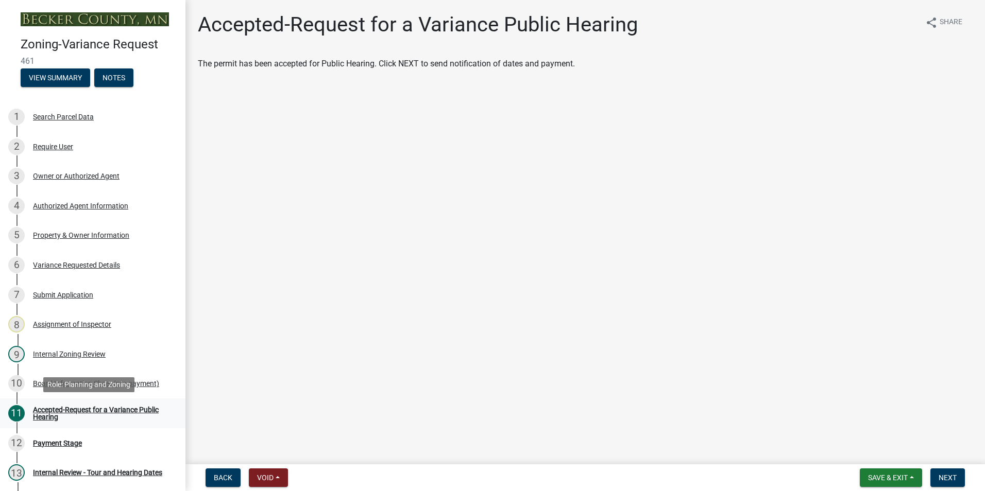
click at [77, 408] on div "Accepted-Request for a Variance Public Hearing" at bounding box center [101, 413] width 136 height 14
click at [943, 475] on span "Next" at bounding box center [947, 478] width 18 height 8
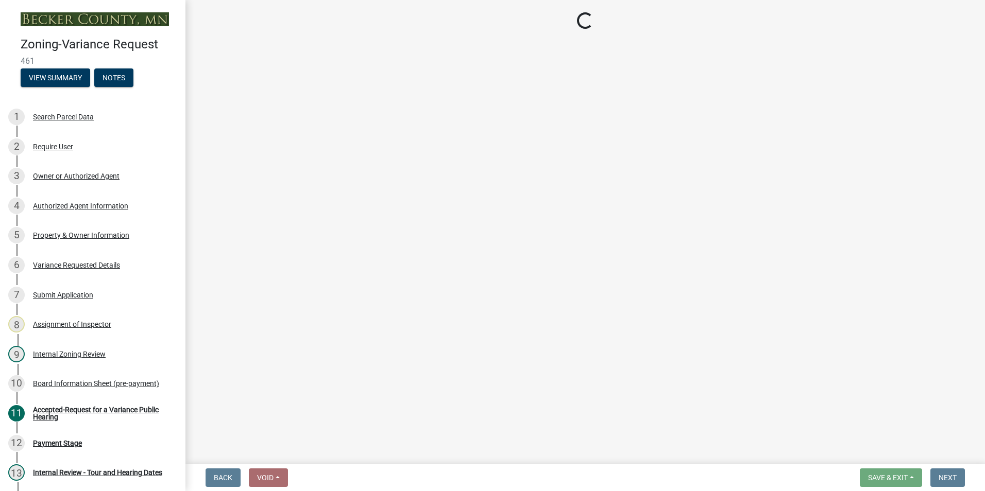
select select "3: 3"
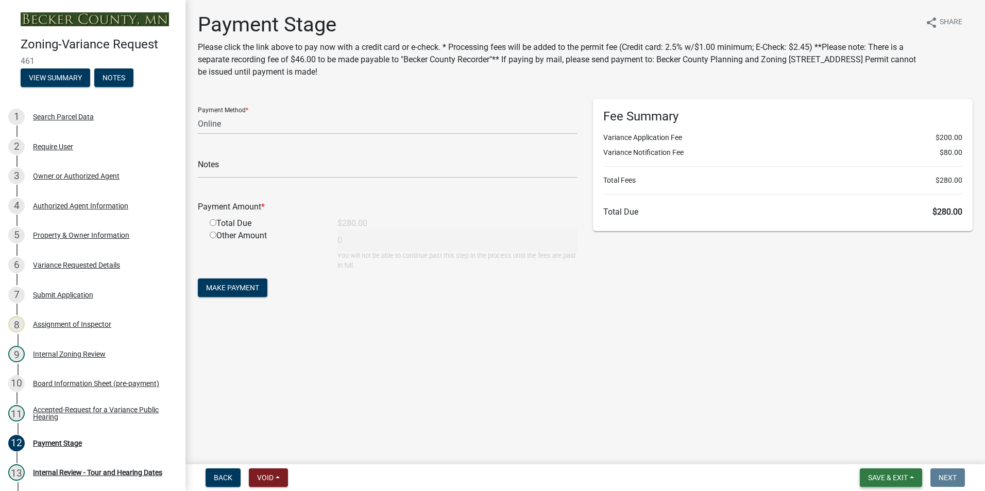
click at [886, 479] on span "Save & Exit" at bounding box center [888, 478] width 40 height 8
click at [878, 450] on button "Save & Exit" at bounding box center [880, 451] width 82 height 25
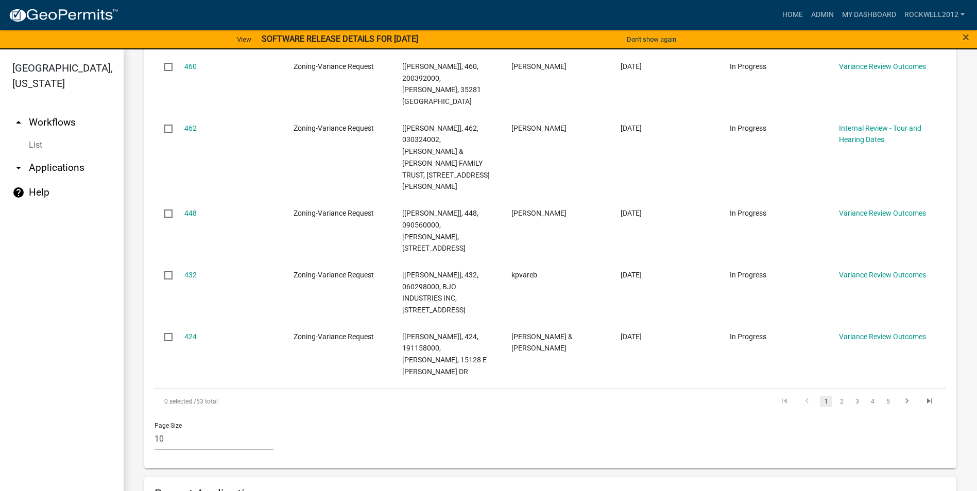
scroll to position [577, 0]
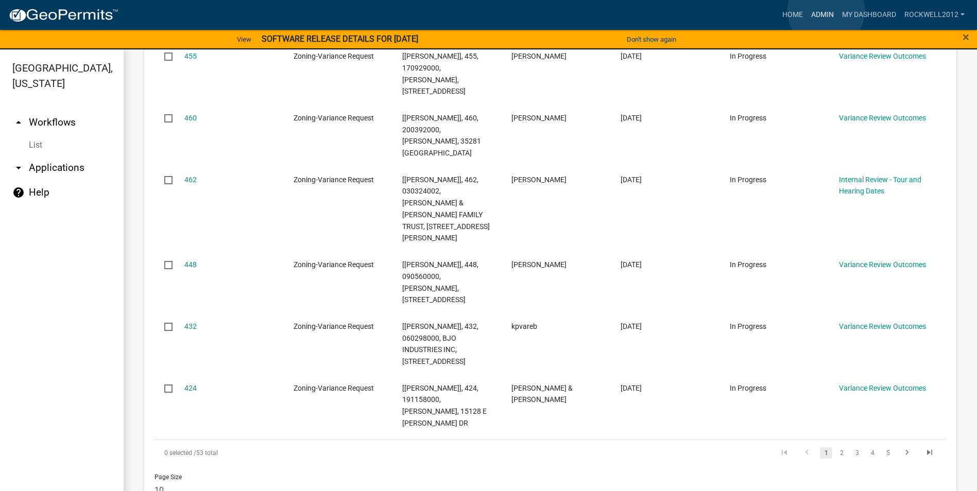
click at [826, 11] on link "Admin" at bounding box center [822, 15] width 31 height 20
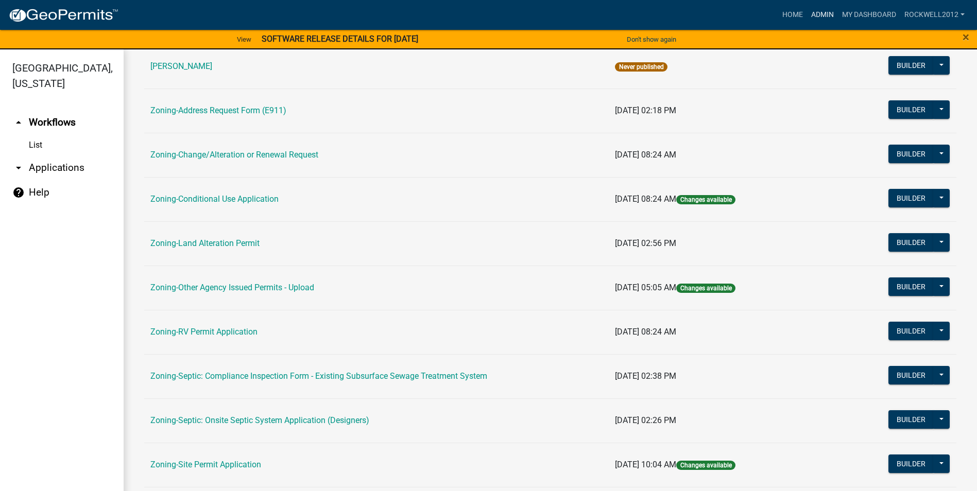
scroll to position [206, 0]
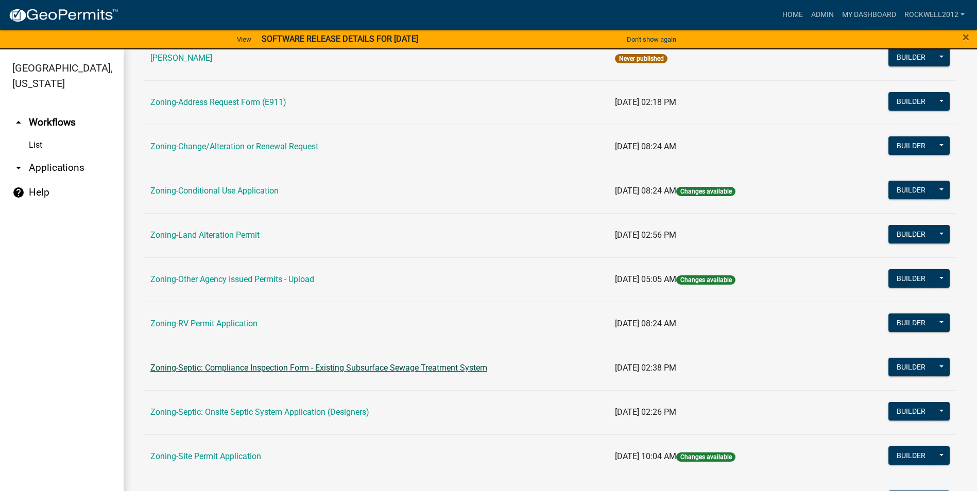
click at [418, 368] on link "Zoning-Septic: Compliance Inspection Form - Existing Subsurface Sewage Treatmen…" at bounding box center [318, 368] width 337 height 10
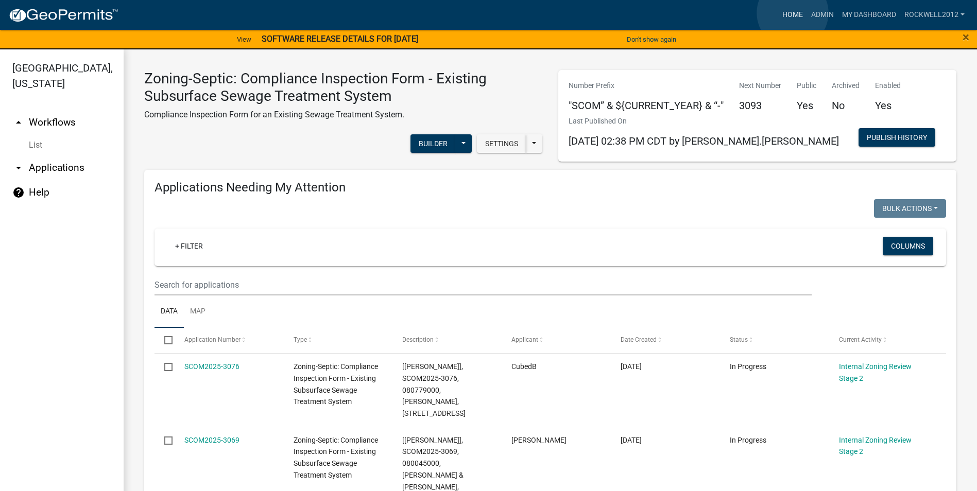
click at [792, 13] on link "Home" at bounding box center [792, 15] width 29 height 20
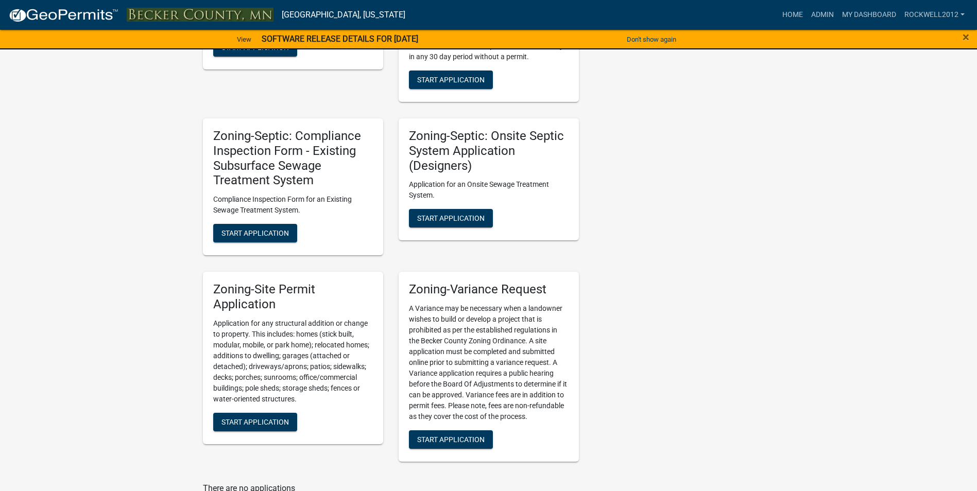
scroll to position [927, 0]
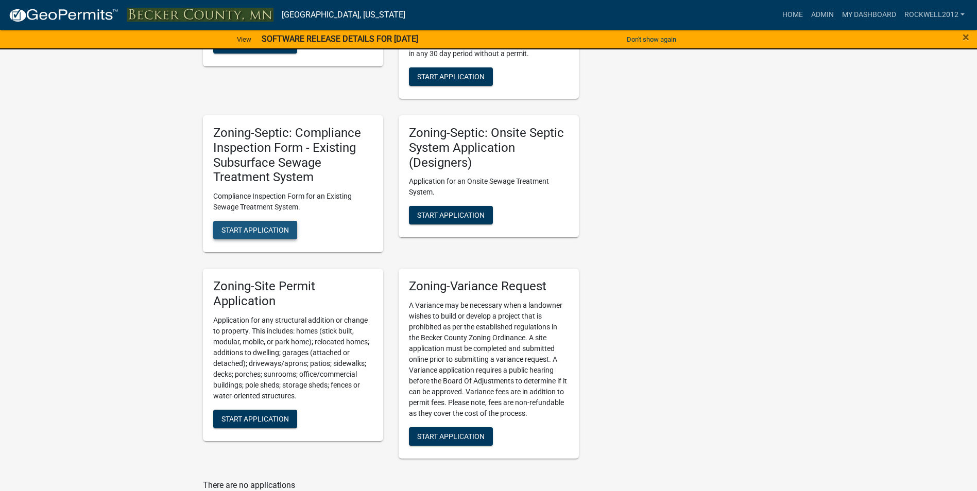
click at [250, 229] on span "Start Application" at bounding box center [254, 230] width 67 height 8
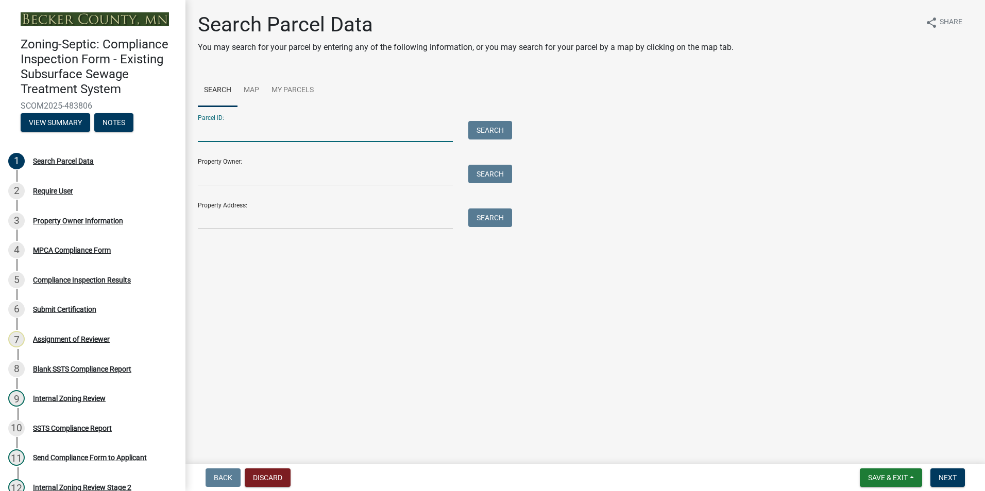
click at [218, 137] on input "Parcel ID:" at bounding box center [325, 131] width 255 height 21
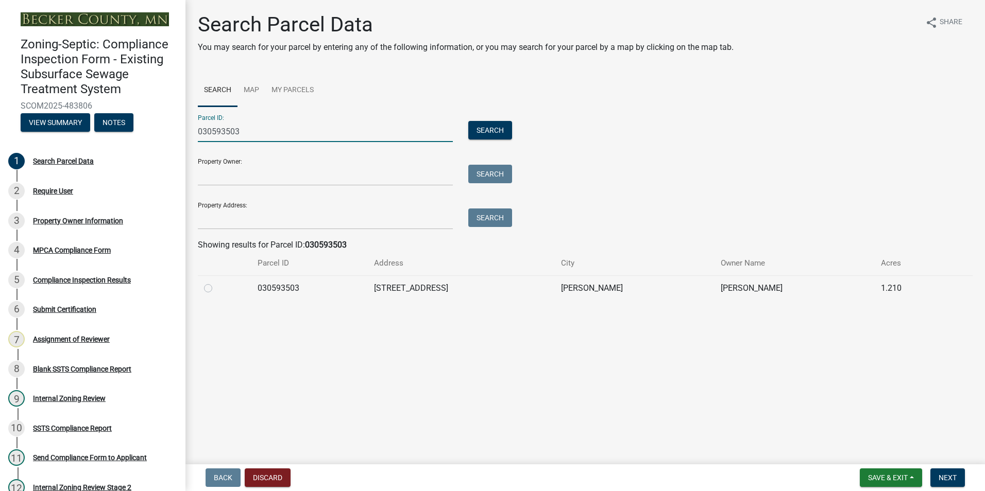
type input "030593503"
click at [216, 282] on label at bounding box center [216, 282] width 0 height 0
click at [216, 289] on input "radio" at bounding box center [219, 285] width 7 height 7
radio input "true"
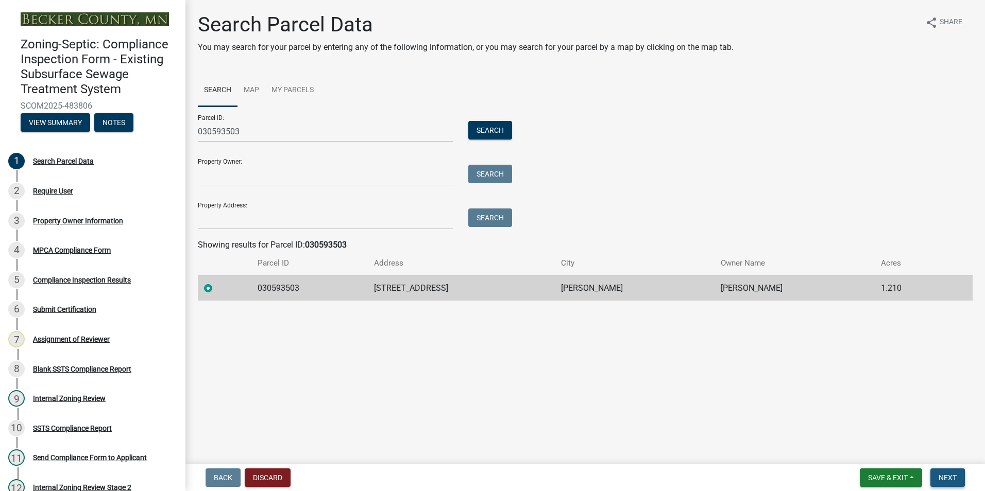
click at [952, 479] on span "Next" at bounding box center [947, 478] width 18 height 8
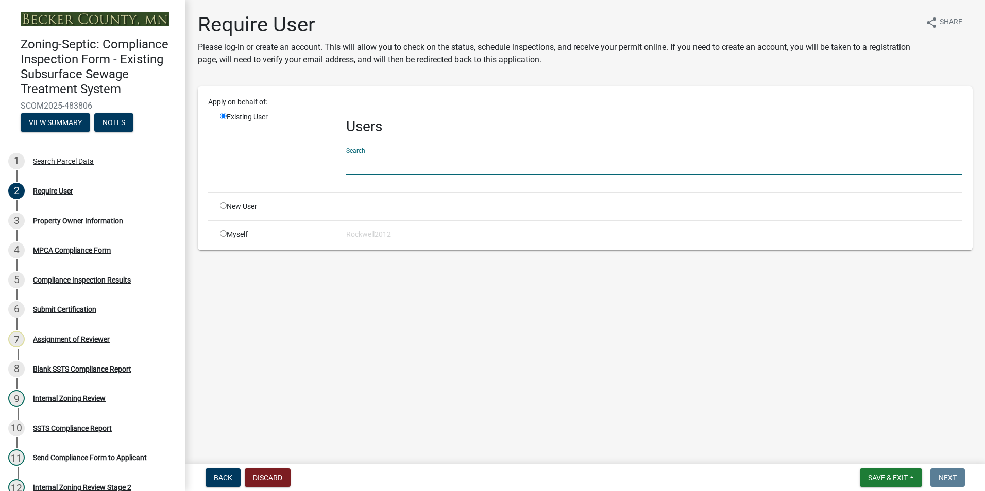
click at [357, 160] on input "text" at bounding box center [654, 164] width 616 height 21
type input "apply"
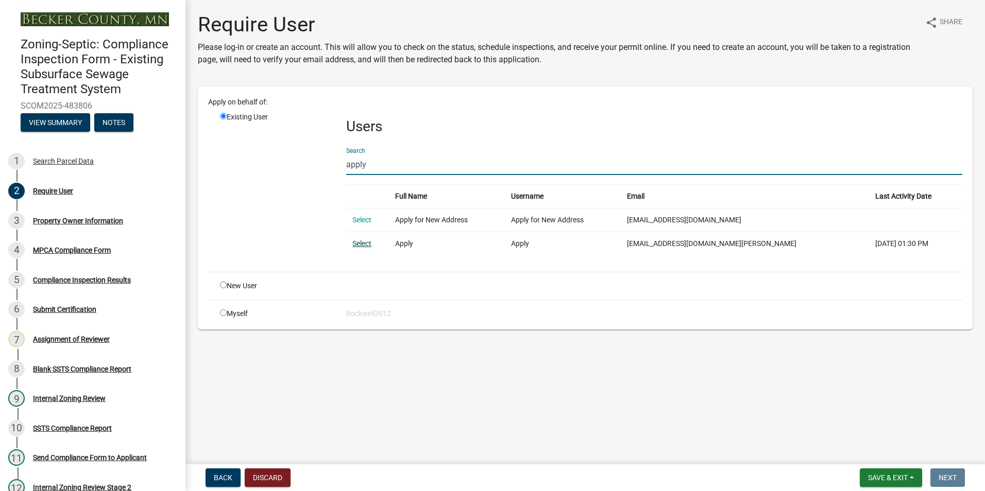
click at [361, 242] on link "Select" at bounding box center [361, 243] width 19 height 8
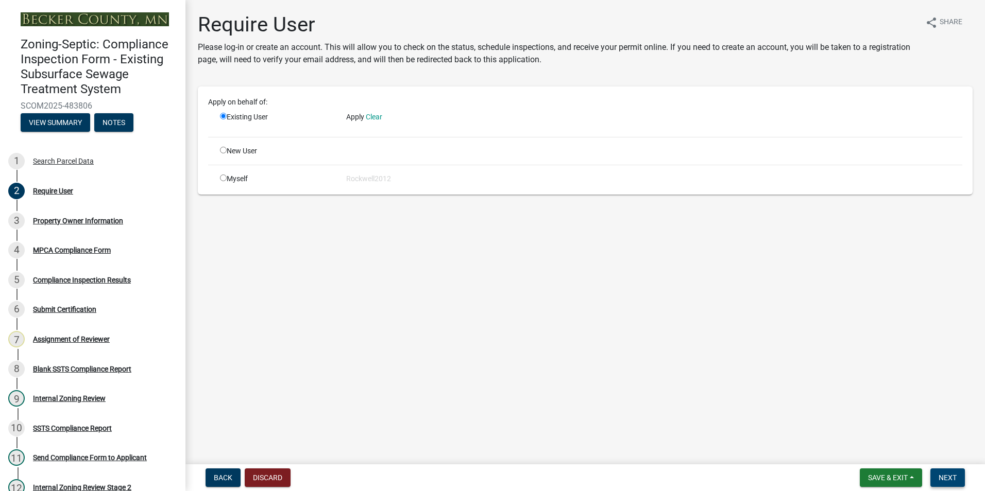
click at [955, 479] on span "Next" at bounding box center [947, 478] width 18 height 8
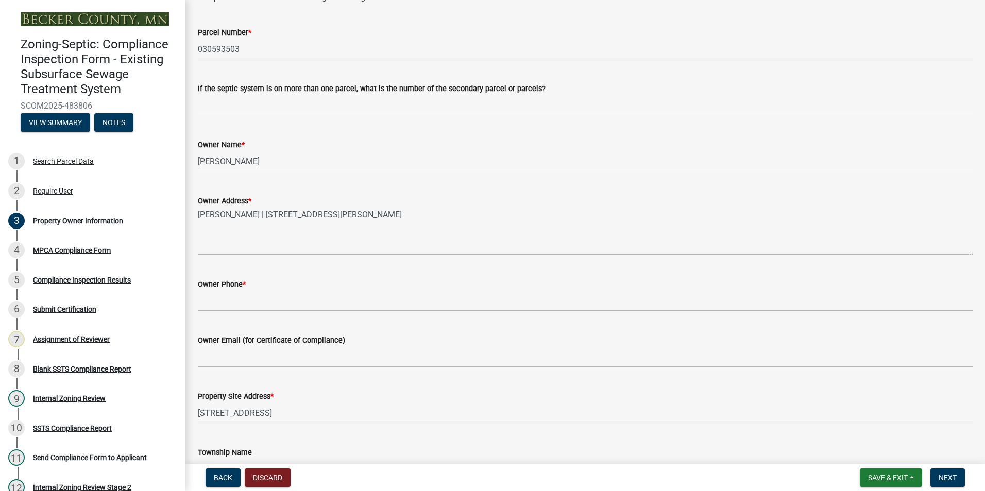
scroll to position [154, 0]
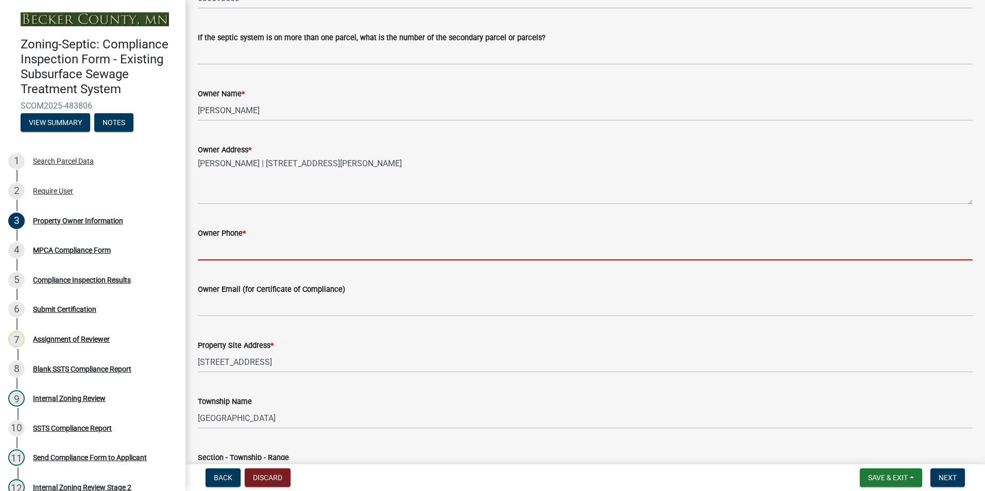
click at [220, 245] on input "Owner Phone *" at bounding box center [585, 249] width 774 height 21
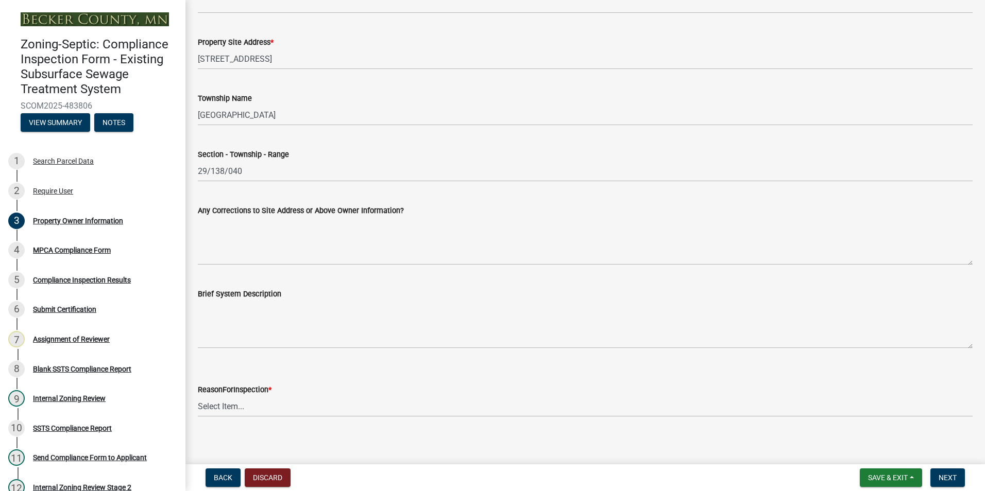
scroll to position [464, 0]
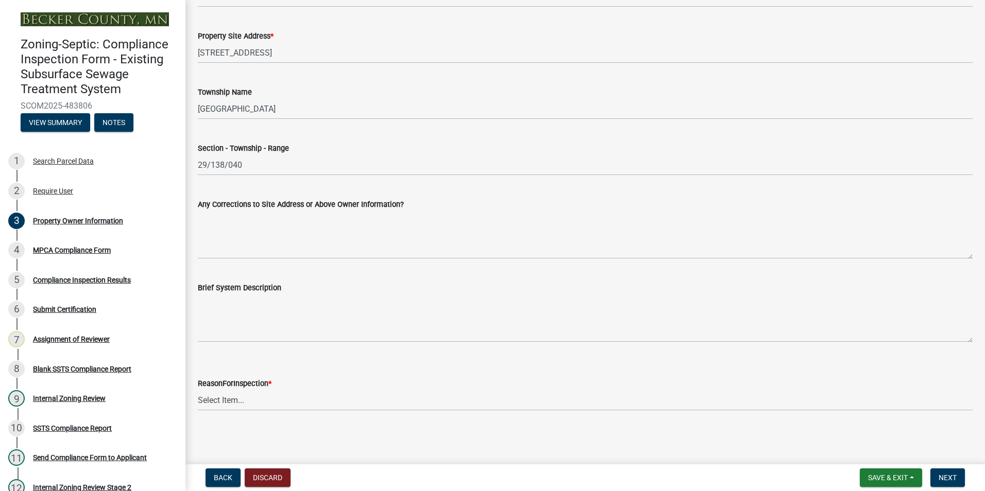
type input "[PHONE_NUMBER]"
click at [216, 402] on select "Select Item... Property Sale Lake Study Required for Permit Other" at bounding box center [585, 400] width 774 height 21
click at [198, 390] on select "Select Item... Property Sale Lake Study Required for Permit Other" at bounding box center [585, 400] width 774 height 21
select select "d6fd99ce-8a43-4bcf-938d-761da4bf36de"
click at [948, 470] on button "Next" at bounding box center [947, 478] width 34 height 19
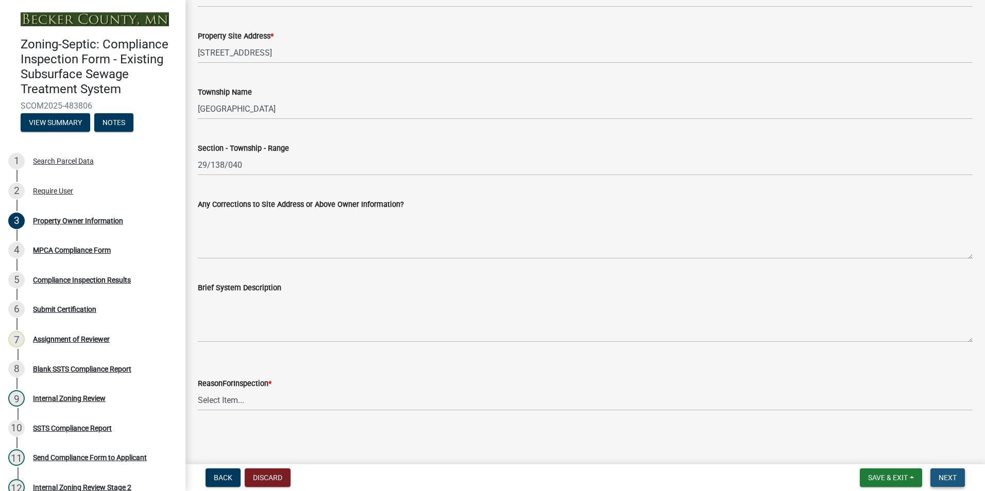
scroll to position [0, 0]
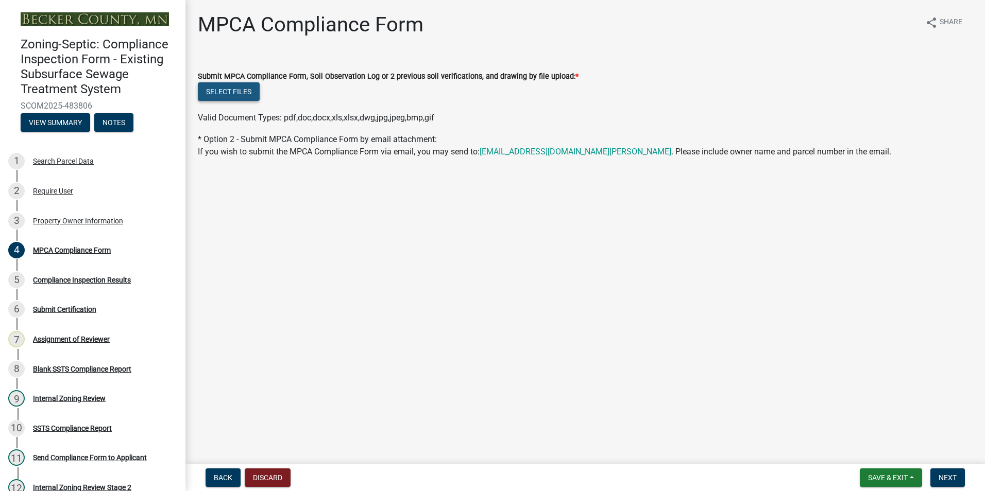
click at [218, 91] on button "Select files" at bounding box center [229, 91] width 62 height 19
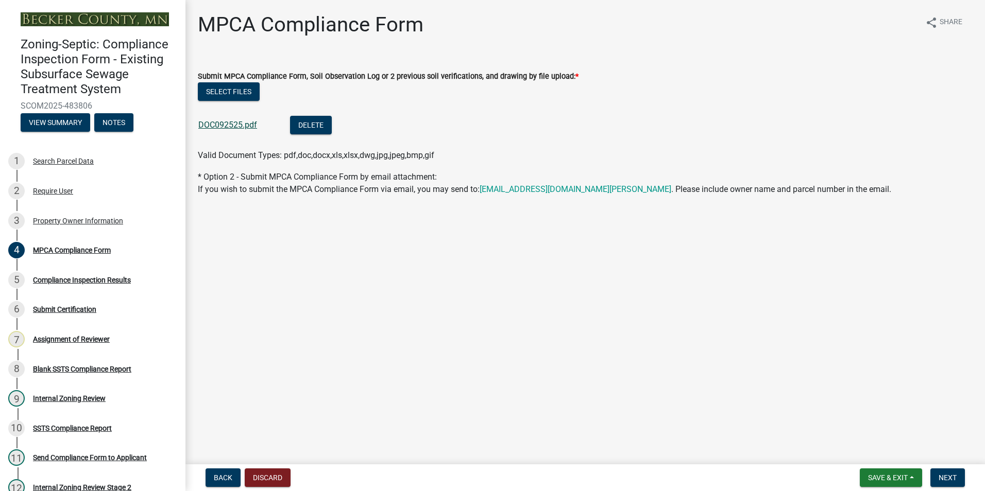
click at [222, 125] on link "DOC092525.pdf" at bounding box center [227, 125] width 59 height 10
click at [946, 476] on span "Next" at bounding box center [947, 478] width 18 height 8
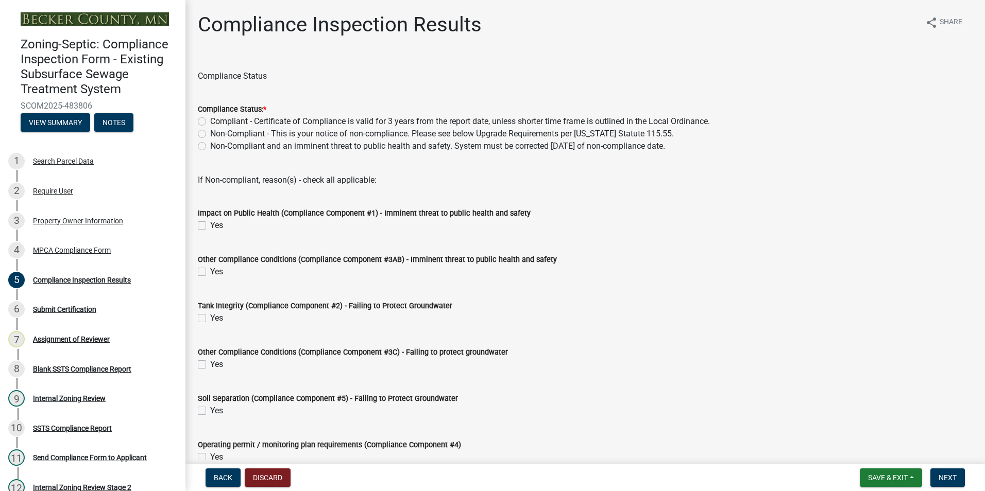
click at [210, 121] on label "Compliant - Certificate of Compliance is valid for 3 years from the report date…" at bounding box center [459, 121] width 499 height 12
click at [210, 121] on input "Compliant - Certificate of Compliance is valid for 3 years from the report date…" at bounding box center [213, 118] width 7 height 7
radio input "true"
drag, startPoint x: 931, startPoint y: 484, endPoint x: 960, endPoint y: 473, distance: 30.3
click at [940, 480] on button "Next" at bounding box center [947, 478] width 34 height 19
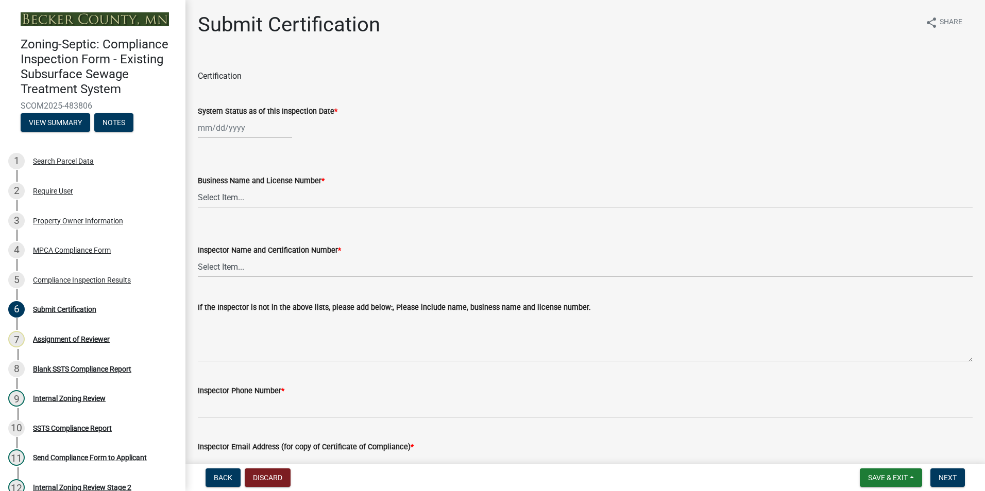
click at [229, 126] on div at bounding box center [245, 127] width 94 height 21
select select "9"
select select "2025"
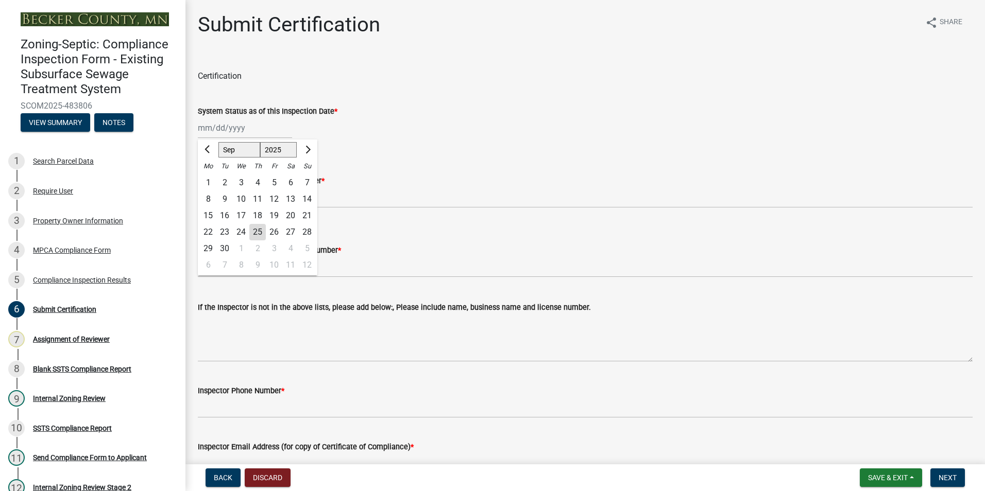
click at [260, 197] on div "11" at bounding box center [257, 199] width 16 height 16
type input "[DATE]"
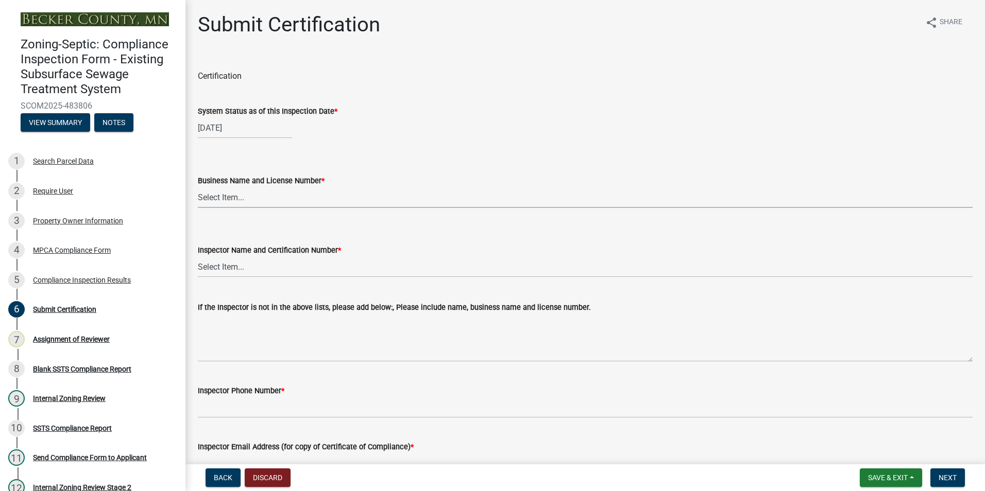
click at [215, 194] on select "Select Item... OTHER – Not listed (please add in next field and we will add to …" at bounding box center [585, 197] width 774 height 21
click at [198, 187] on select "Select Item... OTHER – Not listed (please add in next field and we will add to …" at bounding box center [585, 197] width 774 height 21
select select "6e4d45ed-207c-492c-8961-f0ae3526912d"
click at [218, 268] on select "Select Item... OTHER – Not listed (please add in next field and we will add to …" at bounding box center [585, 266] width 774 height 21
click at [198, 256] on select "Select Item... OTHER – Not listed (please add in next field and we will add to …" at bounding box center [585, 266] width 774 height 21
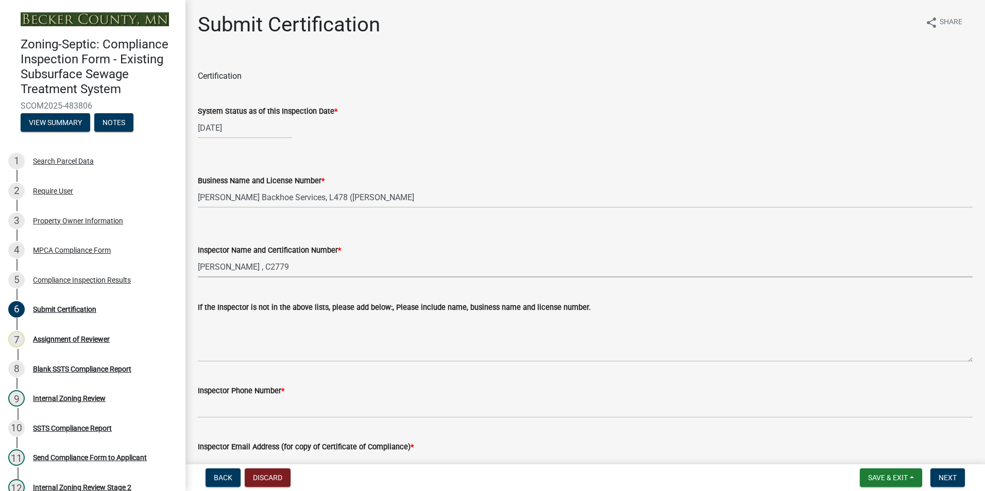
select select "4f250555-0d88-4d60-88ab-80ee75aef0a2"
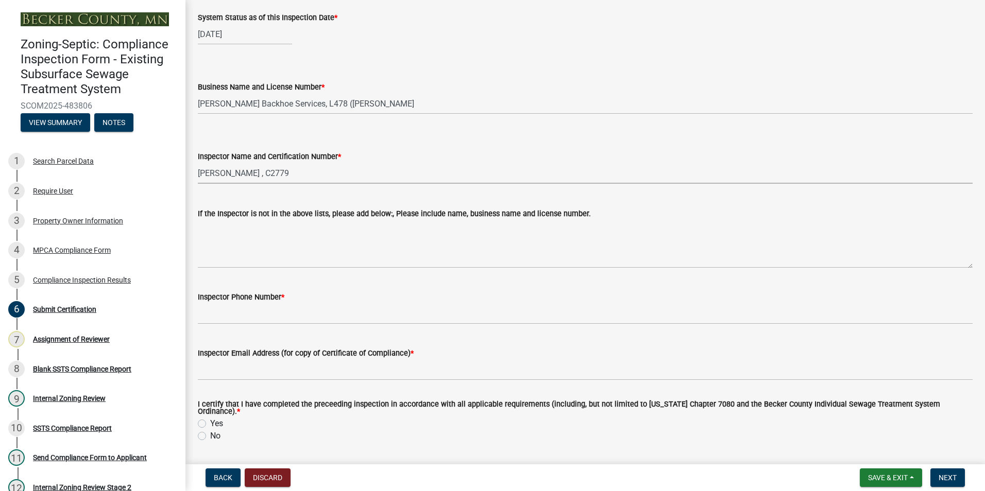
scroll to position [103, 0]
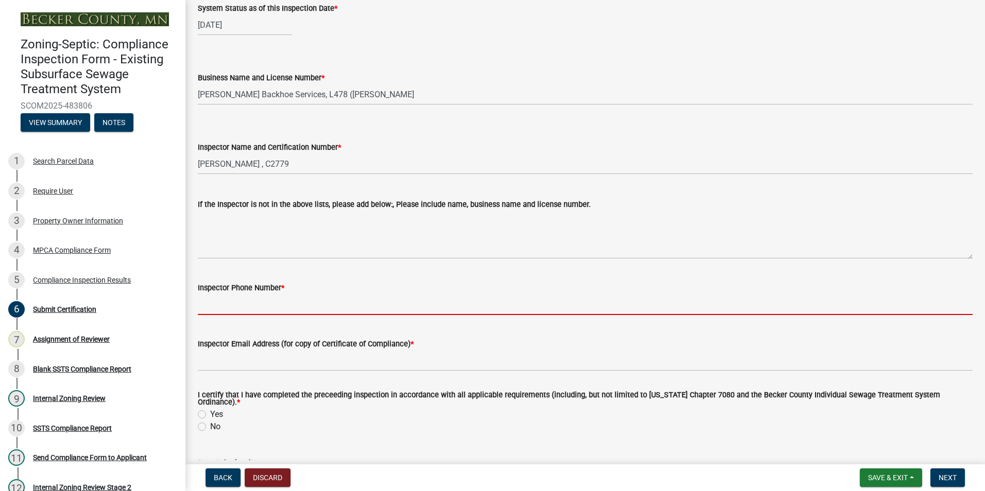
click at [232, 311] on input "Inspector Phone Number *" at bounding box center [585, 304] width 774 height 21
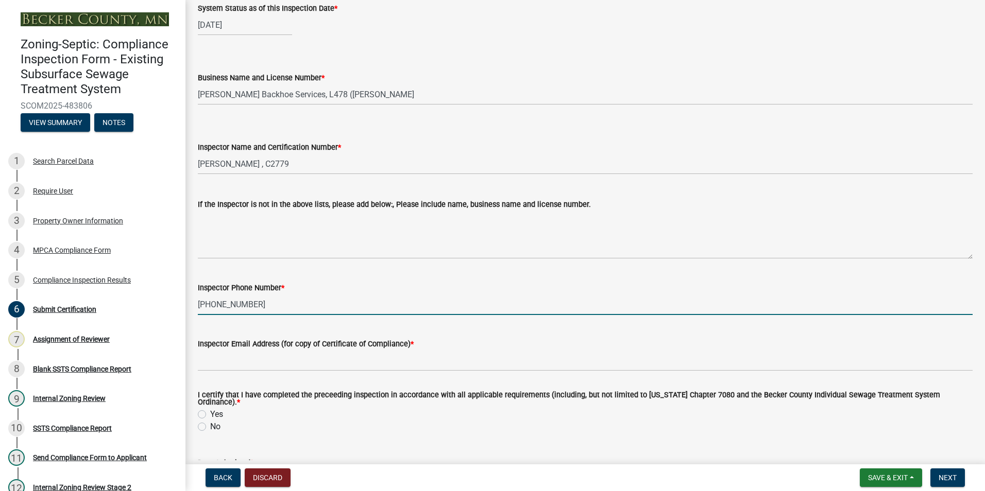
type input "[PHONE_NUMBER]"
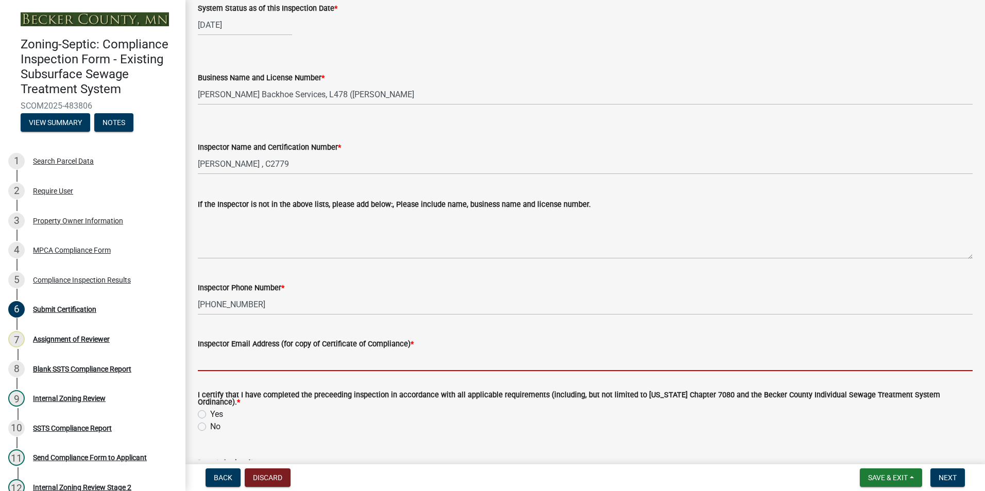
click at [243, 357] on input "Inspector Email Address (for copy of Certificate of Compliance) *" at bounding box center [585, 360] width 774 height 21
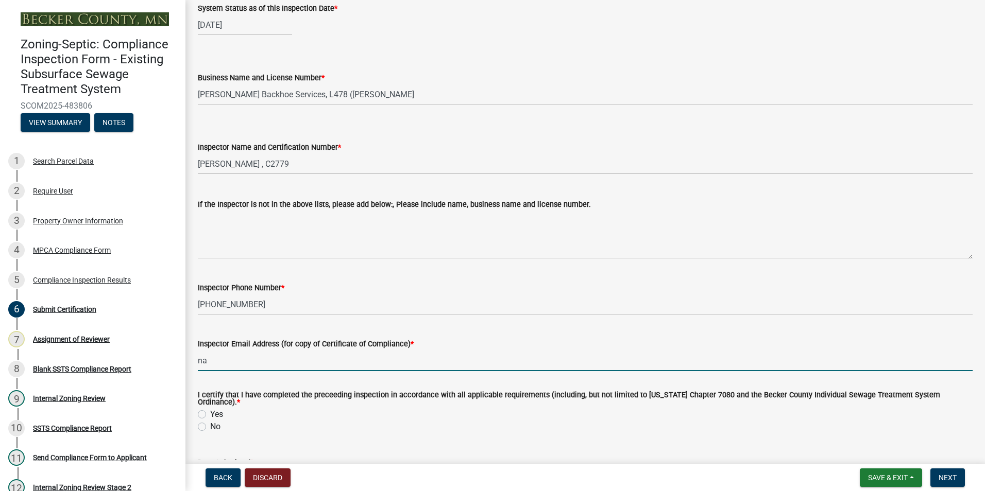
type input "na"
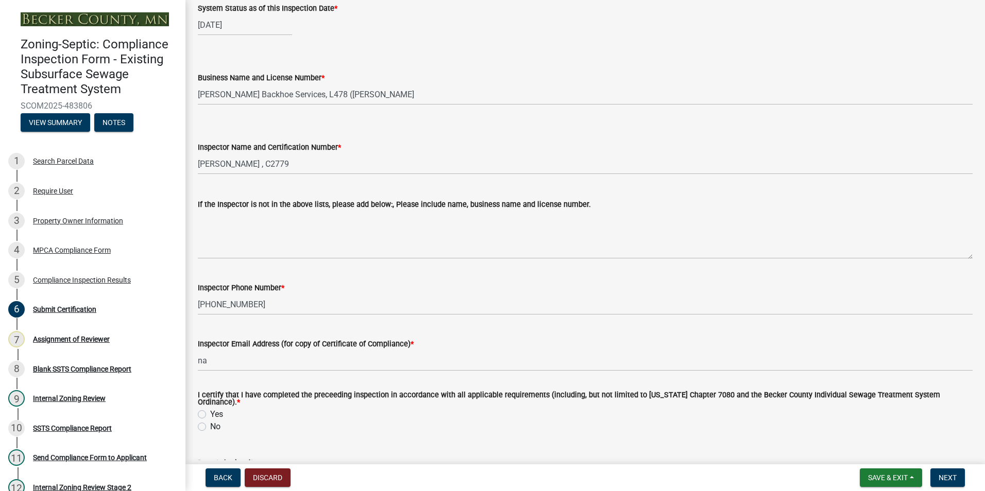
click at [210, 408] on label "Yes" at bounding box center [216, 414] width 13 height 12
click at [210, 408] on input "Yes" at bounding box center [213, 411] width 7 height 7
radio input "true"
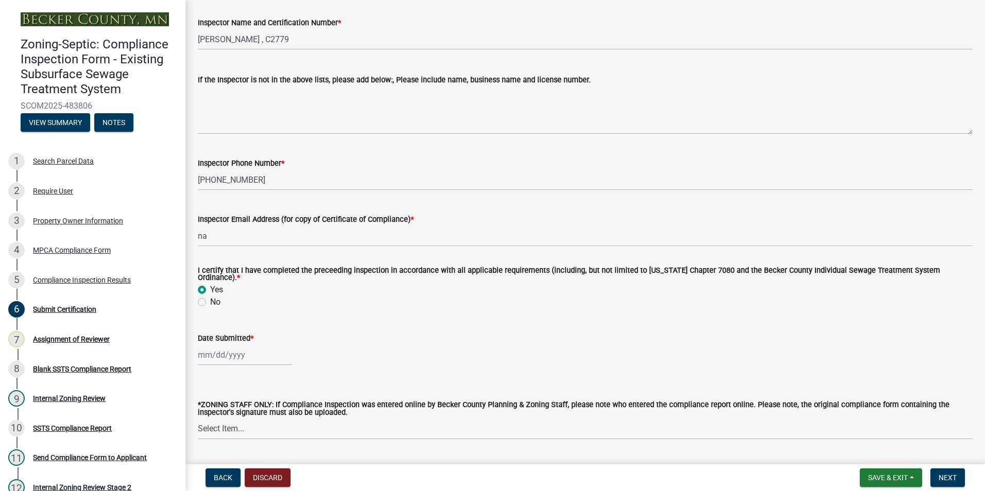
scroll to position [252, 0]
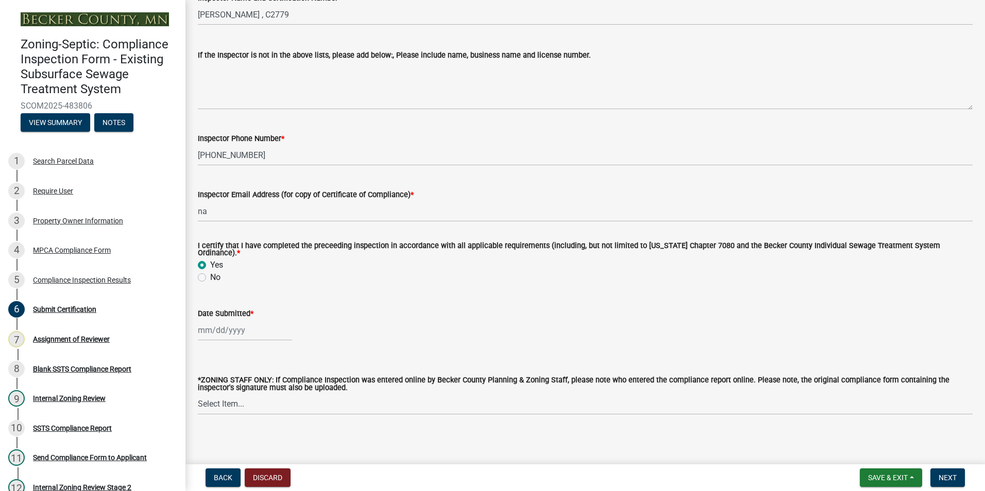
click at [210, 324] on div at bounding box center [245, 330] width 94 height 21
select select "9"
select select "2025"
click at [255, 271] on div "25" at bounding box center [257, 275] width 16 height 16
type input "[DATE]"
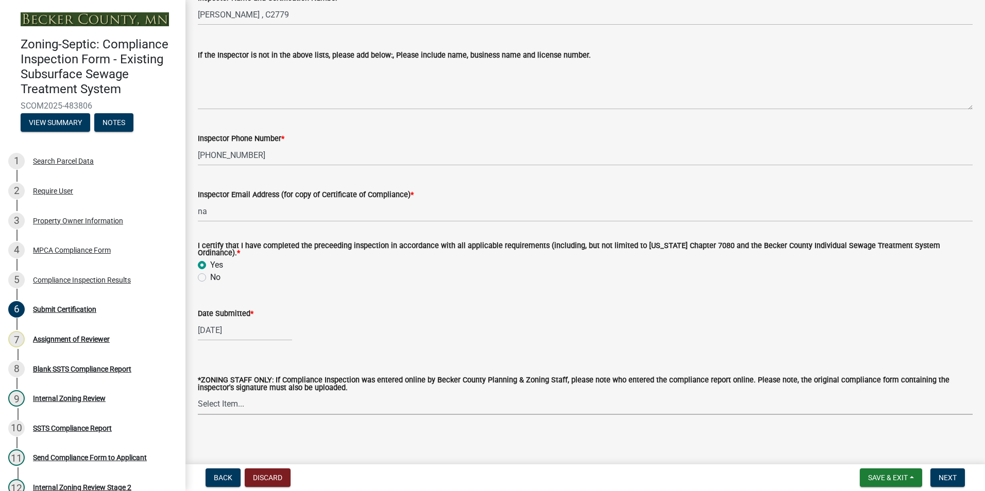
click at [222, 402] on select "Select Item... [PERSON_NAME] [PERSON_NAME] [PERSON_NAME] [PERSON_NAME] [PERSON_…" at bounding box center [585, 404] width 774 height 21
click at [198, 394] on select "Select Item... [PERSON_NAME] [PERSON_NAME] [PERSON_NAME] [PERSON_NAME] [PERSON_…" at bounding box center [585, 404] width 774 height 21
select select "0016247d-12af-40d0-8103-934796a3d230"
click at [942, 475] on span "Next" at bounding box center [947, 478] width 18 height 8
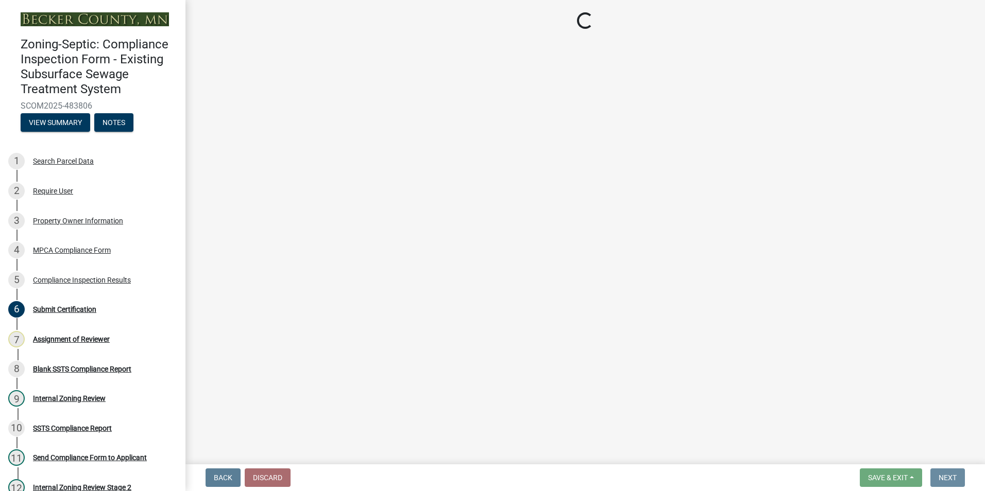
scroll to position [0, 0]
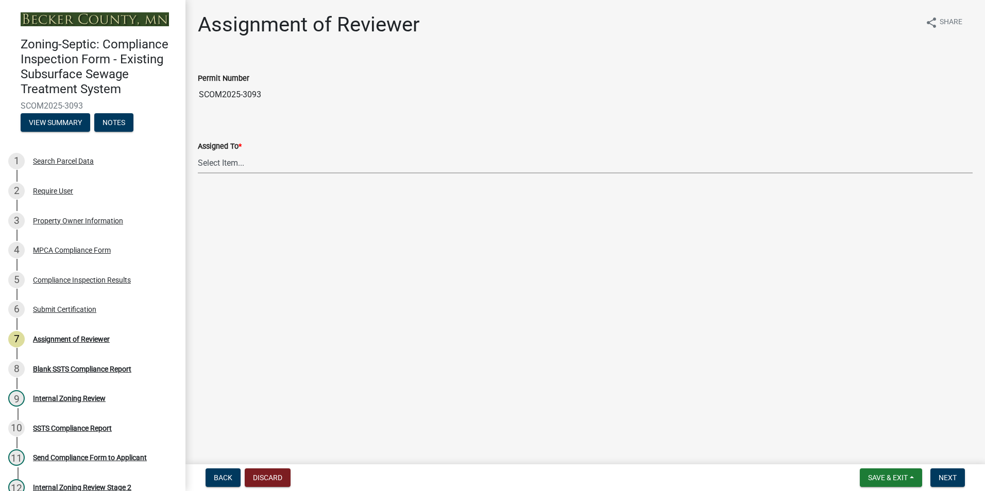
click at [215, 164] on select "Select Item... [PERSON_NAME] [PERSON_NAME] [PERSON_NAME] [PERSON_NAME] [PERSON_…" at bounding box center [585, 162] width 774 height 21
click at [198, 152] on select "Select Item... [PERSON_NAME] [PERSON_NAME] [PERSON_NAME] [PERSON_NAME] [PERSON_…" at bounding box center [585, 162] width 774 height 21
select select "0016247d-12af-40d0-8103-934796a3d230"
click at [948, 478] on span "Next" at bounding box center [947, 478] width 18 height 8
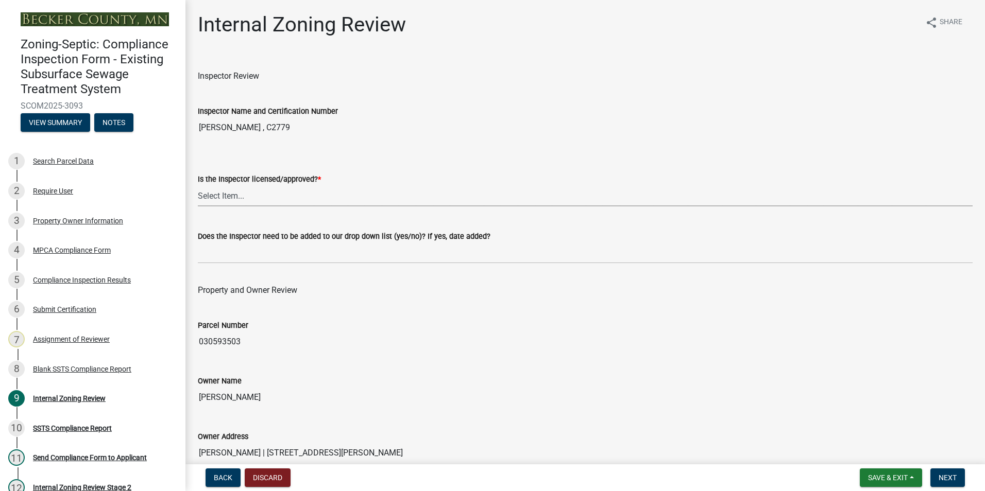
click at [233, 193] on select "Select Item... Yes No" at bounding box center [585, 195] width 774 height 21
click at [198, 185] on select "Select Item... Yes No" at bounding box center [585, 195] width 774 height 21
select select "7beb9ca5-c3cb-47d4-a805-1554d3173259"
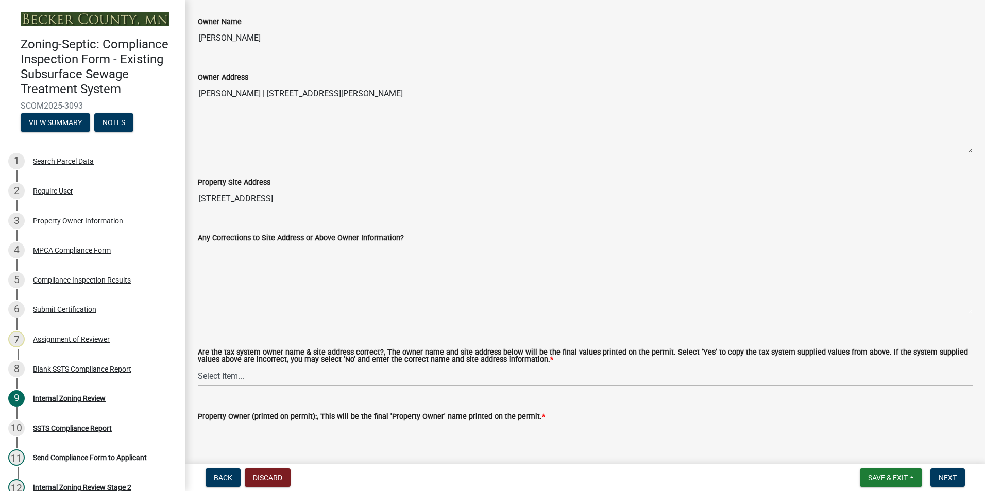
scroll to position [360, 0]
click at [223, 376] on select "Select Item... Yes No" at bounding box center [585, 375] width 774 height 21
click at [198, 365] on select "Select Item... Yes No" at bounding box center [585, 375] width 774 height 21
select select "f9f37200-9fc8-4e5e-9e7f-111cc9077d94"
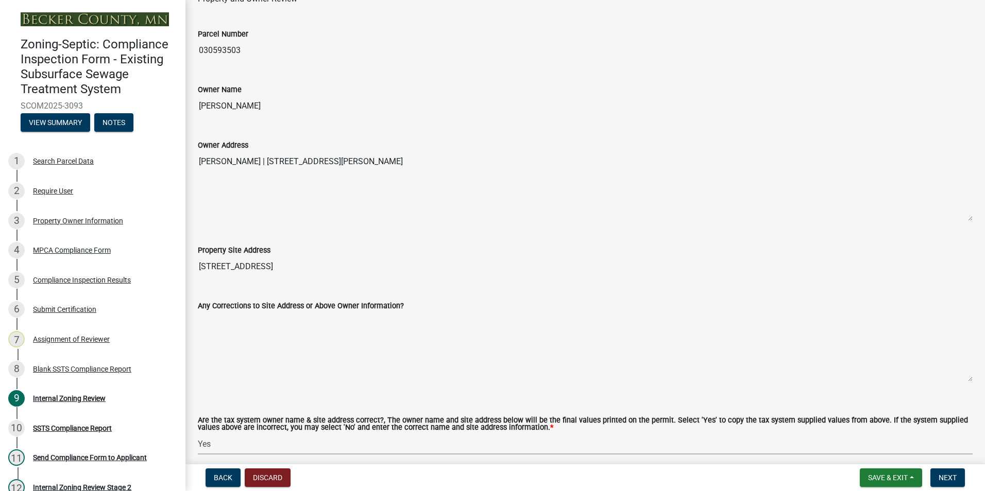
scroll to position [206, 0]
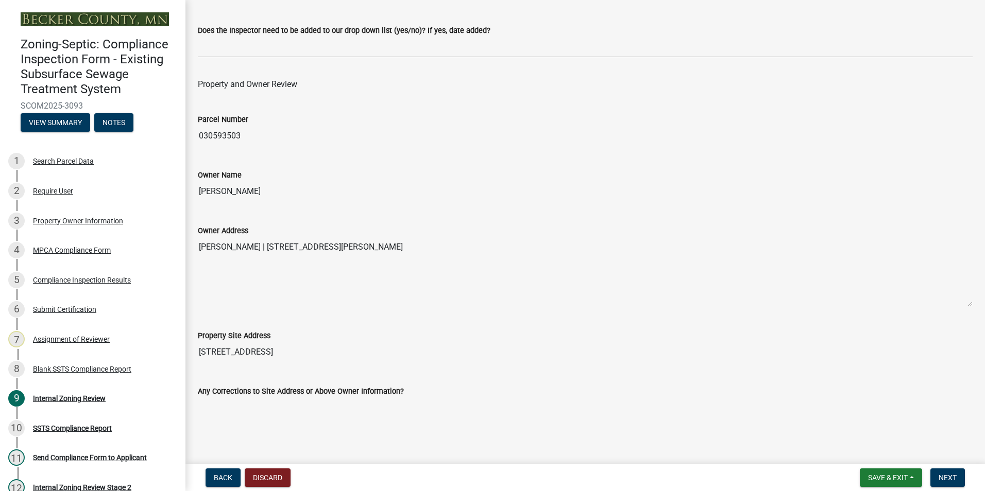
drag, startPoint x: 265, startPoint y: 194, endPoint x: 192, endPoint y: 185, distance: 74.2
click at [192, 185] on div "Owner Name [PERSON_NAME]" at bounding box center [585, 177] width 790 height 47
drag, startPoint x: 192, startPoint y: 185, endPoint x: 228, endPoint y: 192, distance: 36.7
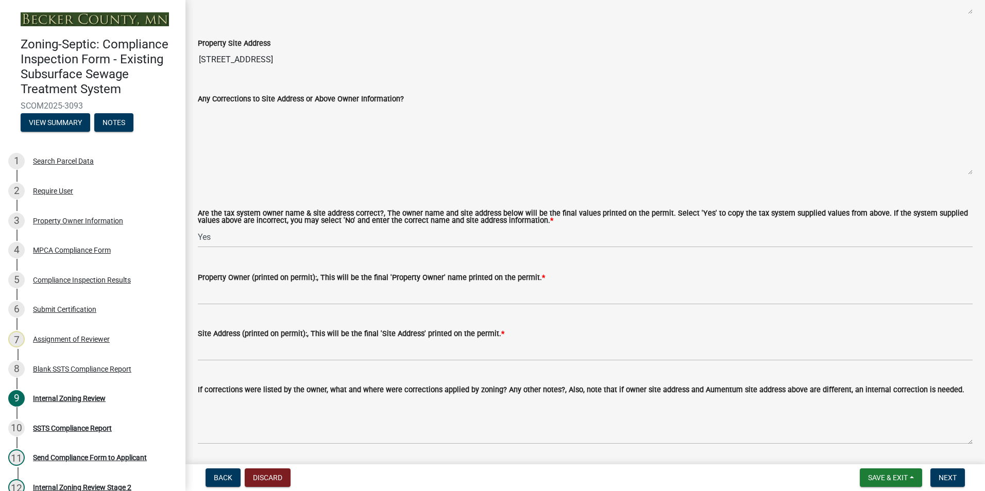
scroll to position [515, 0]
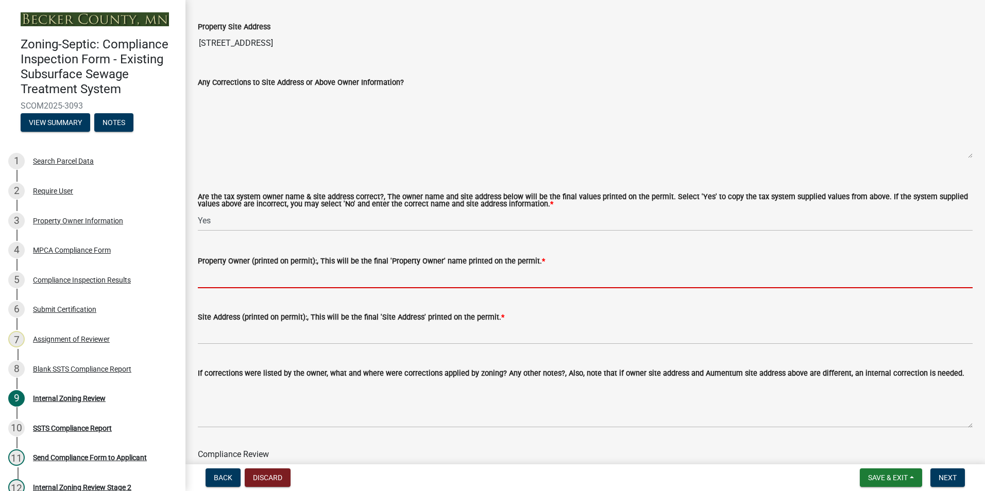
paste input "[PERSON_NAME]"
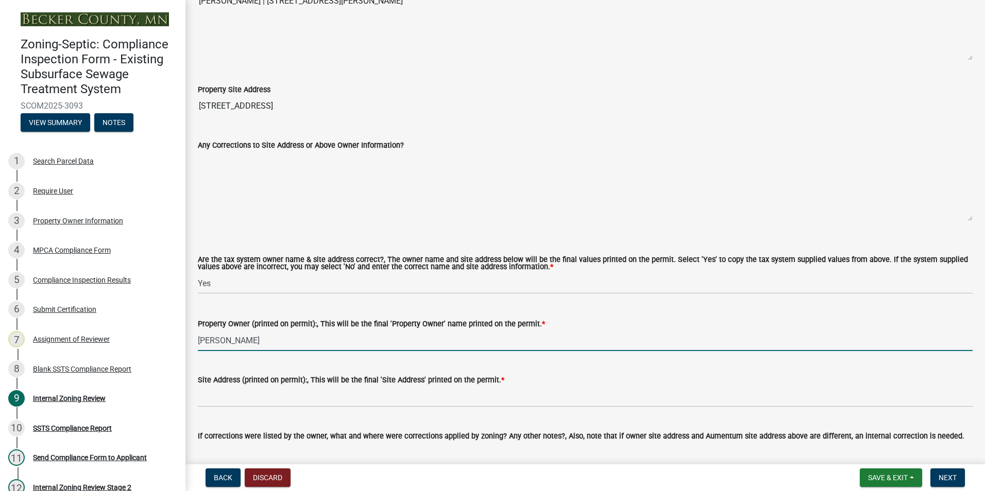
scroll to position [360, 0]
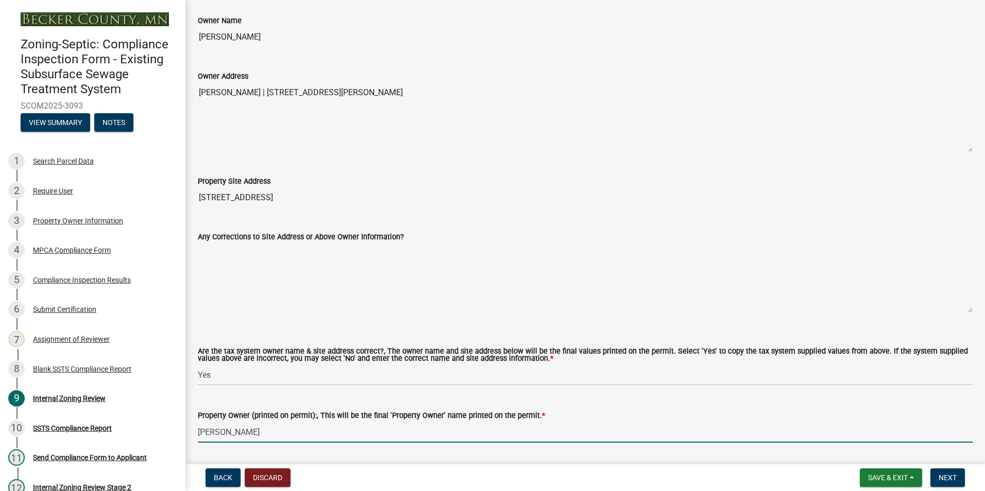
type input "[PERSON_NAME]"
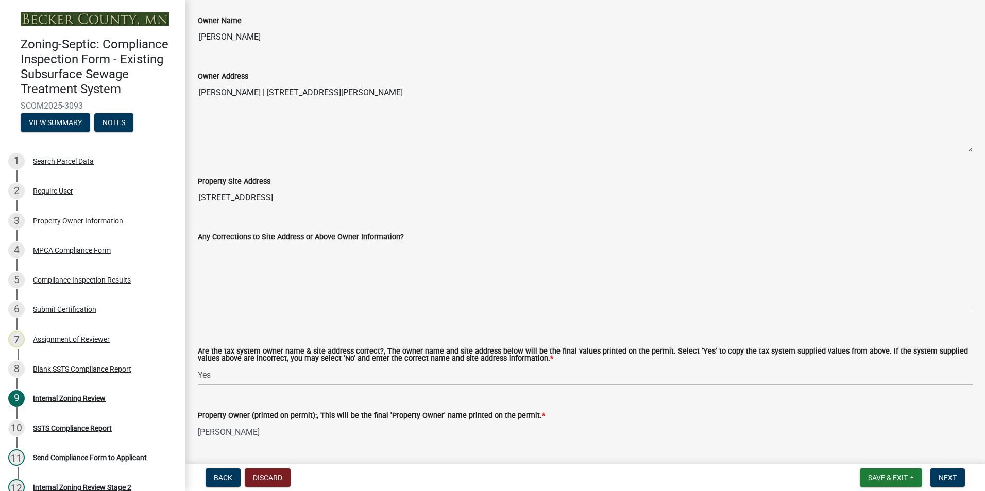
drag, startPoint x: 408, startPoint y: 88, endPoint x: 261, endPoint y: 92, distance: 147.3
click at [261, 92] on textarea "[PERSON_NAME] | [STREET_ADDRESS][PERSON_NAME]" at bounding box center [585, 117] width 774 height 70
drag, startPoint x: 261, startPoint y: 92, endPoint x: 284, endPoint y: 91, distance: 23.2
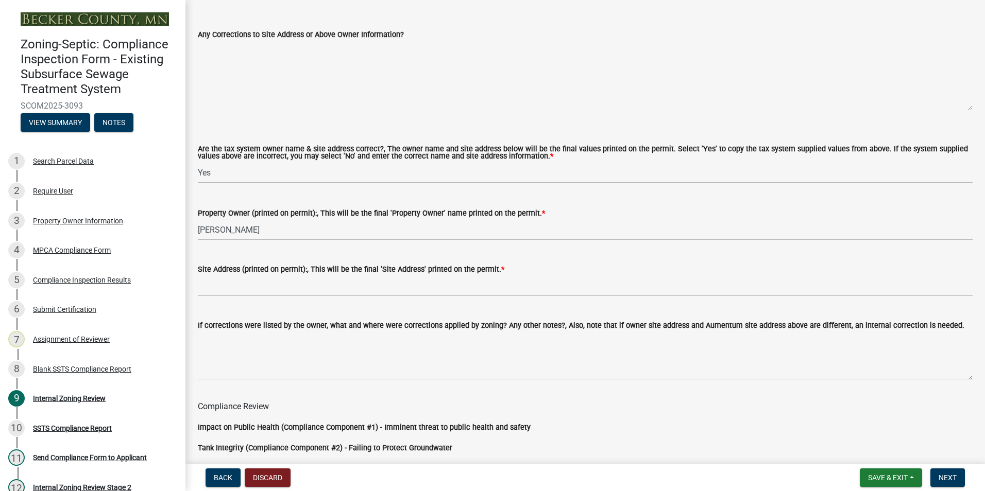
scroll to position [566, 0]
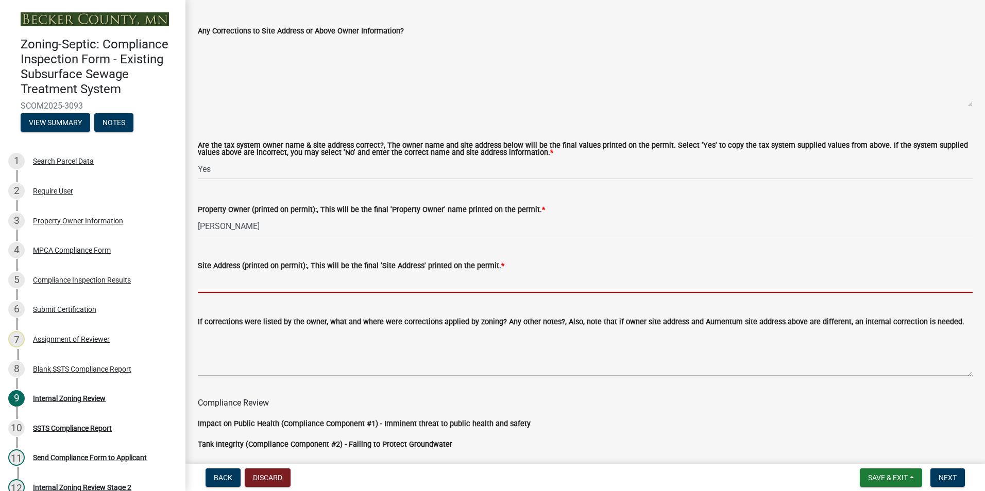
paste input "[STREET_ADDRESS][PERSON_NAME]"
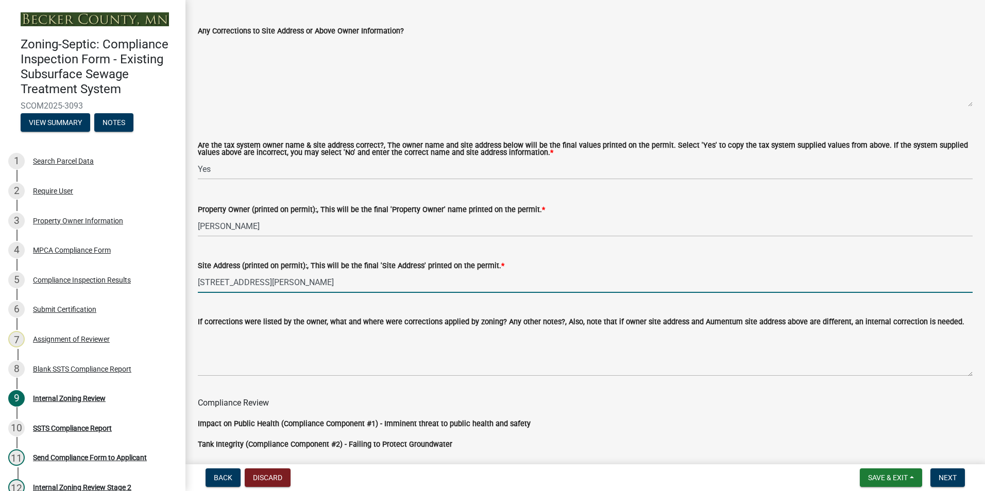
click at [272, 282] on input "[STREET_ADDRESS][PERSON_NAME]" at bounding box center [585, 282] width 774 height 21
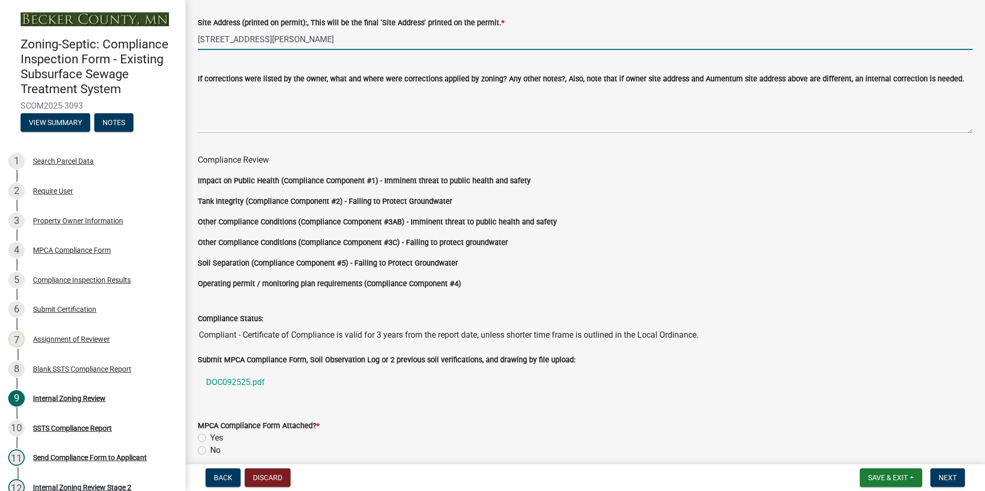
scroll to position [856, 0]
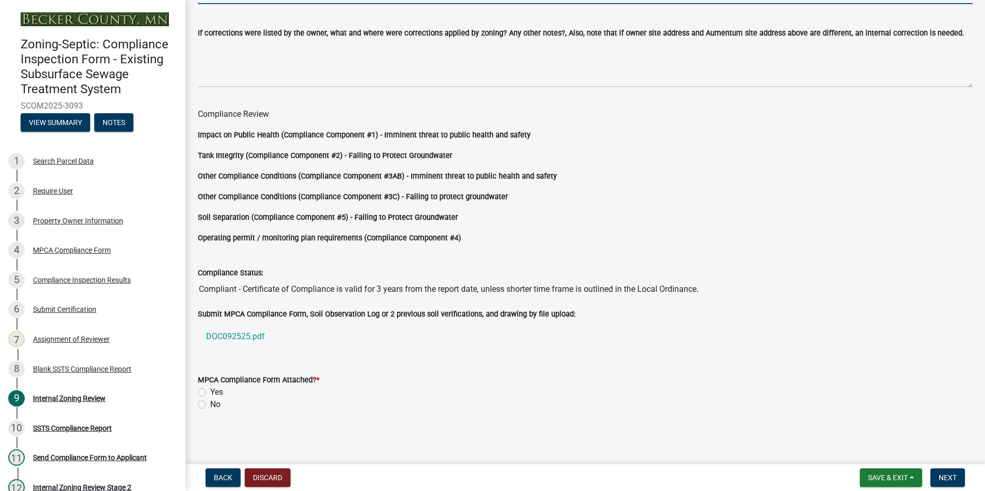
type input "[STREET_ADDRESS][PERSON_NAME]"
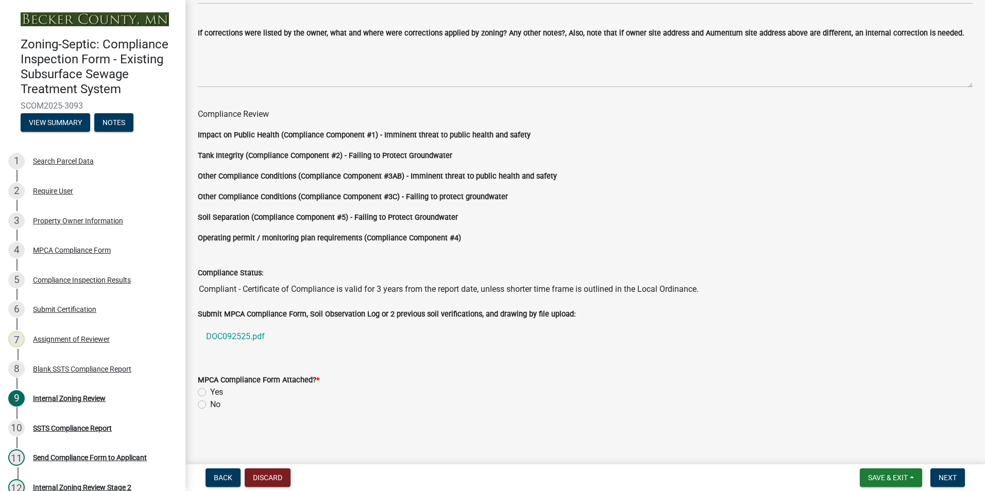
click at [210, 391] on label "Yes" at bounding box center [216, 392] width 13 height 12
click at [210, 391] on input "Yes" at bounding box center [213, 389] width 7 height 7
radio input "true"
click at [946, 480] on span "Next" at bounding box center [947, 478] width 18 height 8
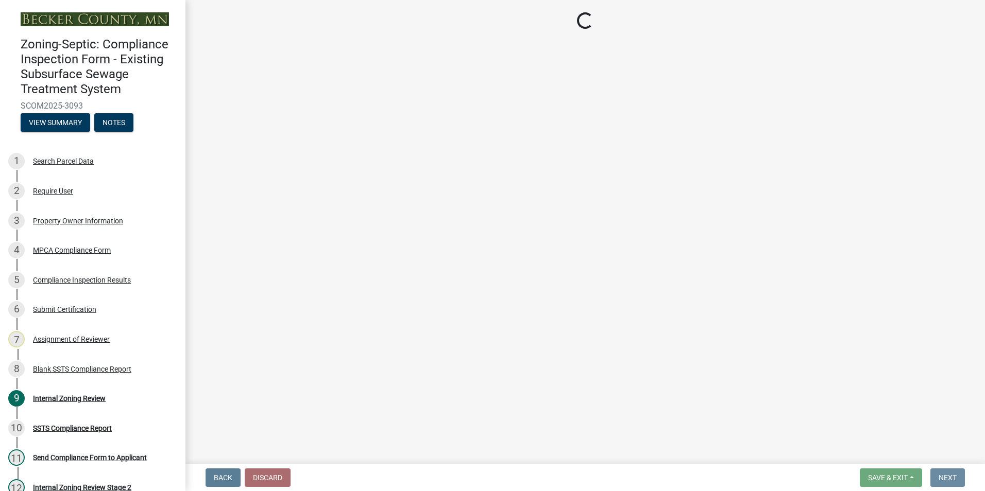
scroll to position [0, 0]
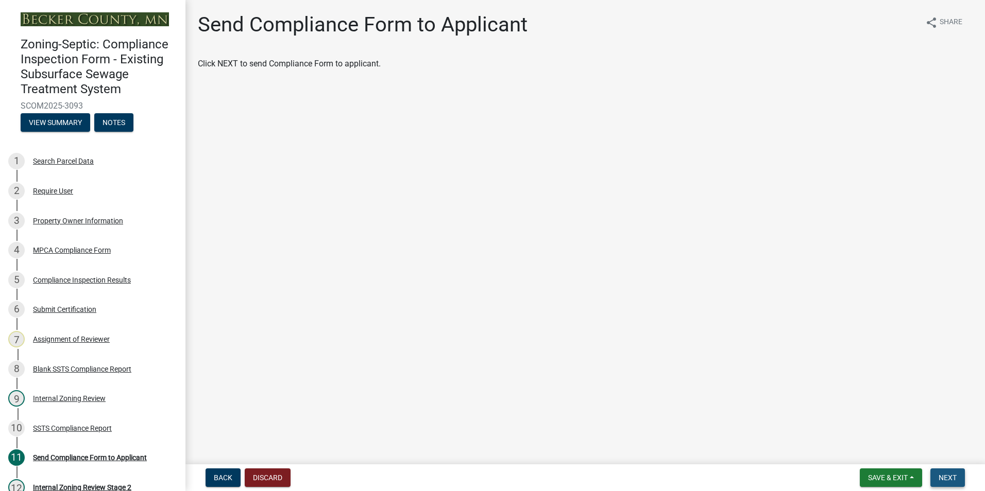
click at [943, 479] on span "Next" at bounding box center [947, 478] width 18 height 8
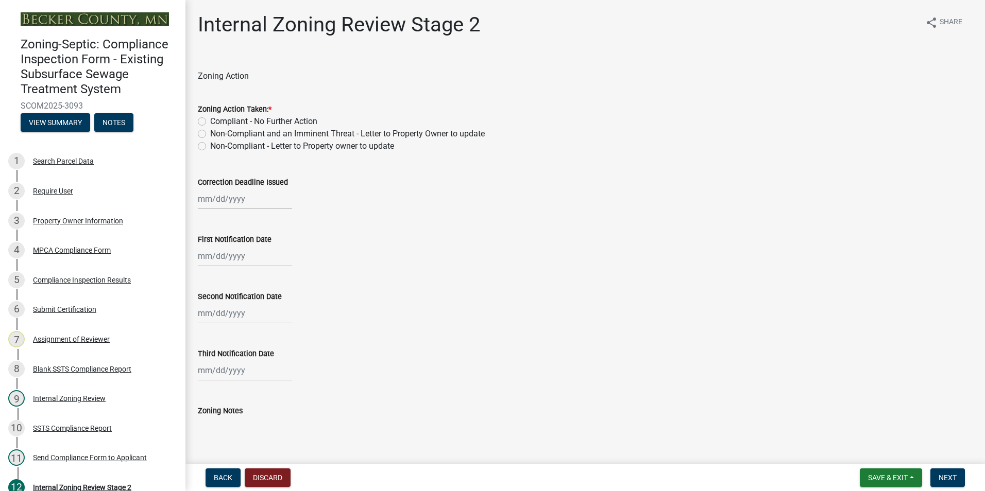
click at [210, 123] on label "Compliant - No Further Action" at bounding box center [263, 121] width 107 height 12
click at [210, 122] on input "Compliant - No Further Action" at bounding box center [213, 118] width 7 height 7
radio input "true"
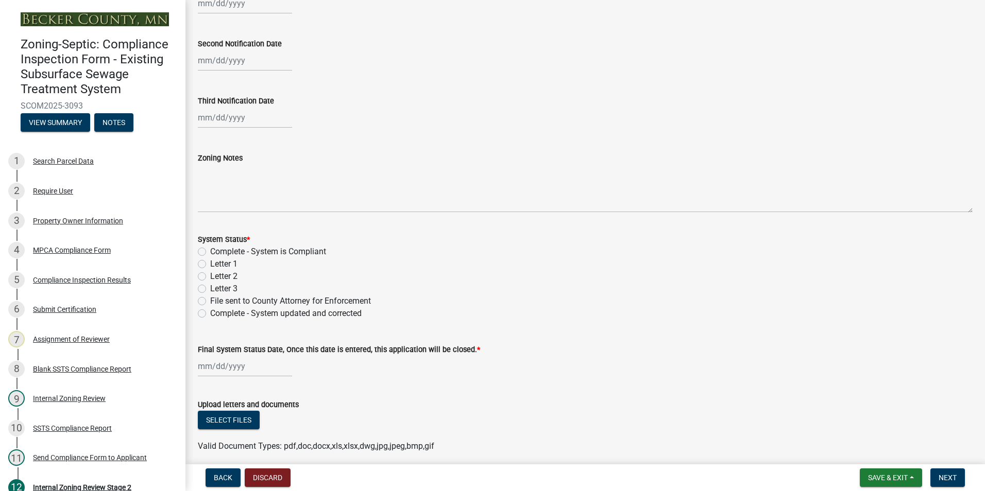
scroll to position [257, 0]
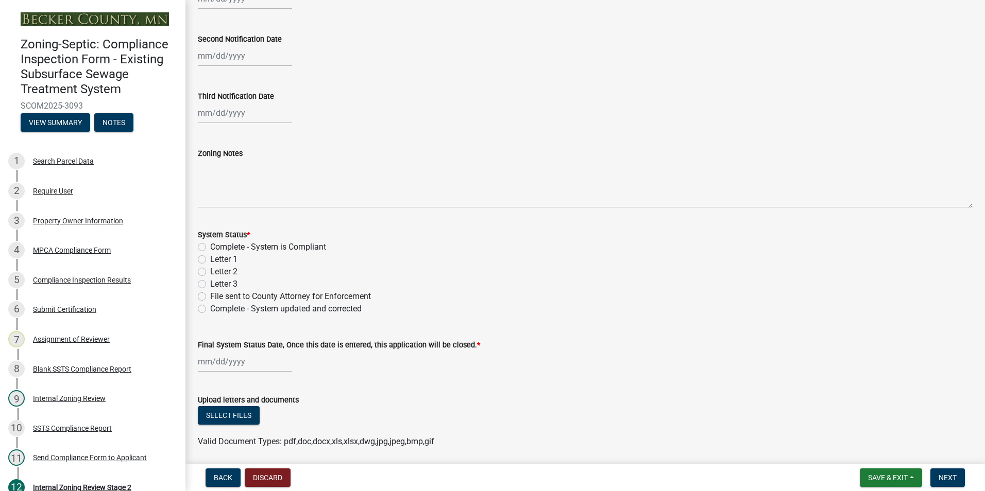
click at [210, 247] on label "Complete - System is Compliant" at bounding box center [268, 247] width 116 height 12
click at [210, 247] on input "Complete - System is Compliant" at bounding box center [213, 244] width 7 height 7
radio input "true"
click at [248, 360] on div at bounding box center [245, 361] width 94 height 21
select select "9"
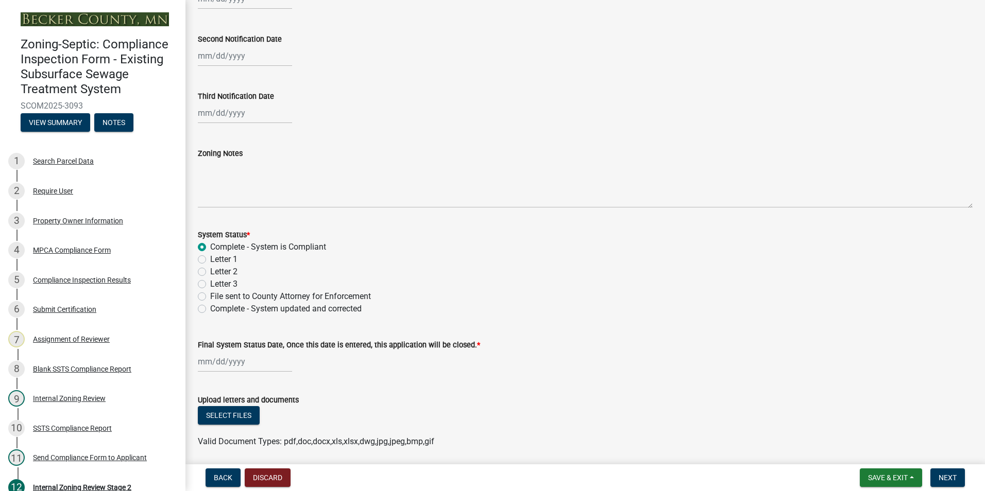
select select "2025"
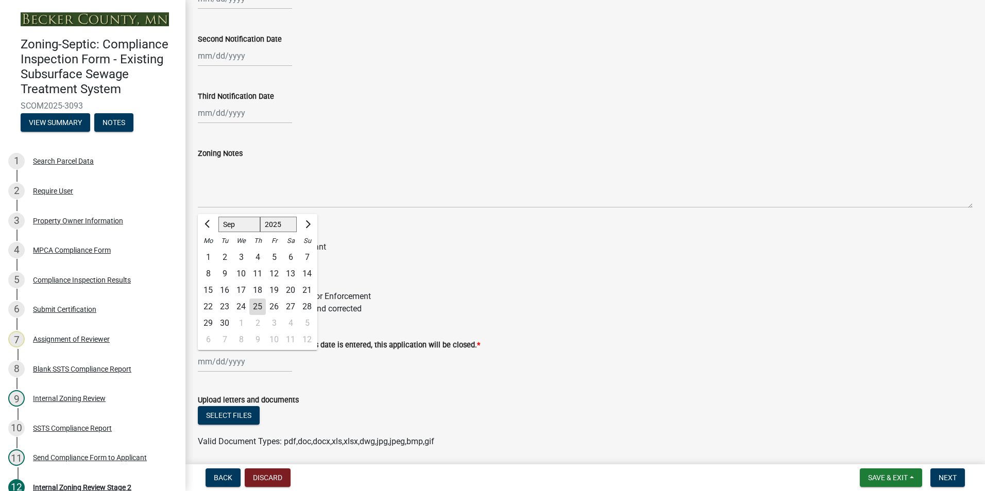
click at [256, 305] on div "25" at bounding box center [257, 307] width 16 height 16
type input "[DATE]"
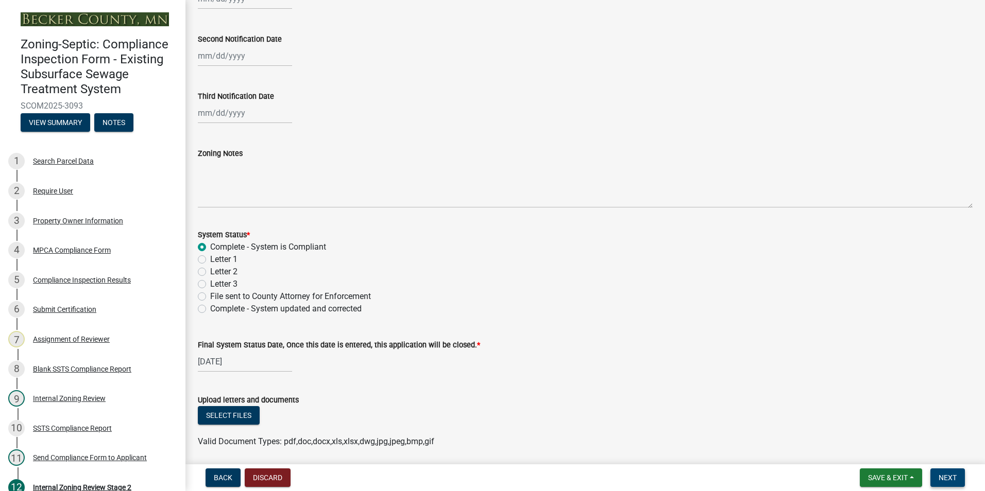
click at [952, 479] on span "Next" at bounding box center [947, 478] width 18 height 8
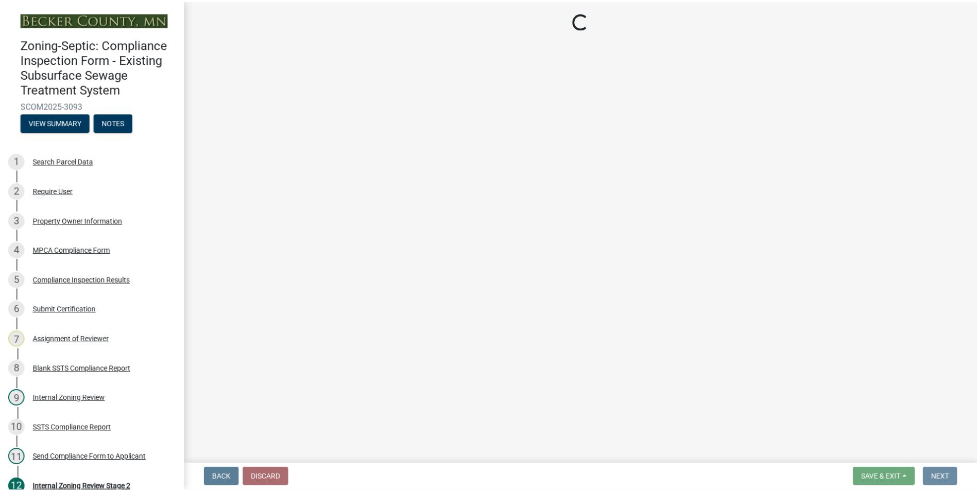
scroll to position [0, 0]
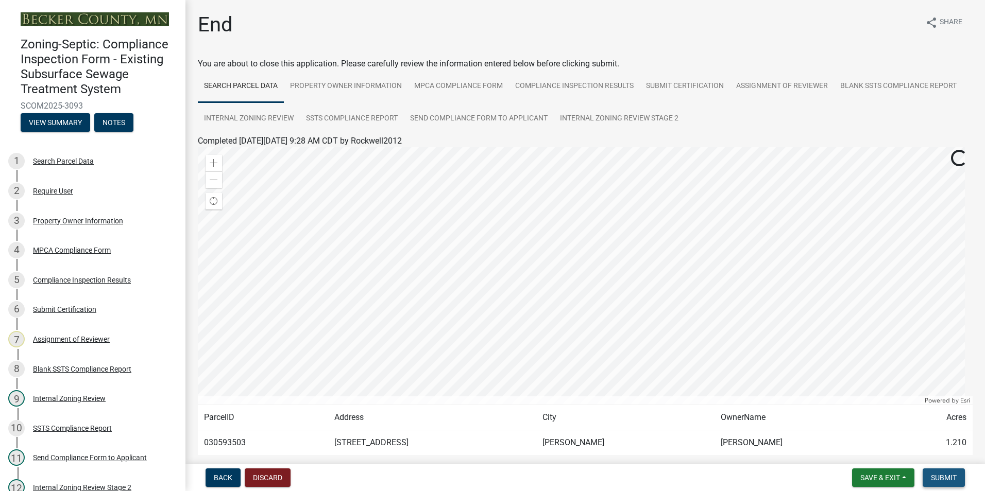
click at [942, 483] on button "Submit" at bounding box center [943, 478] width 42 height 19
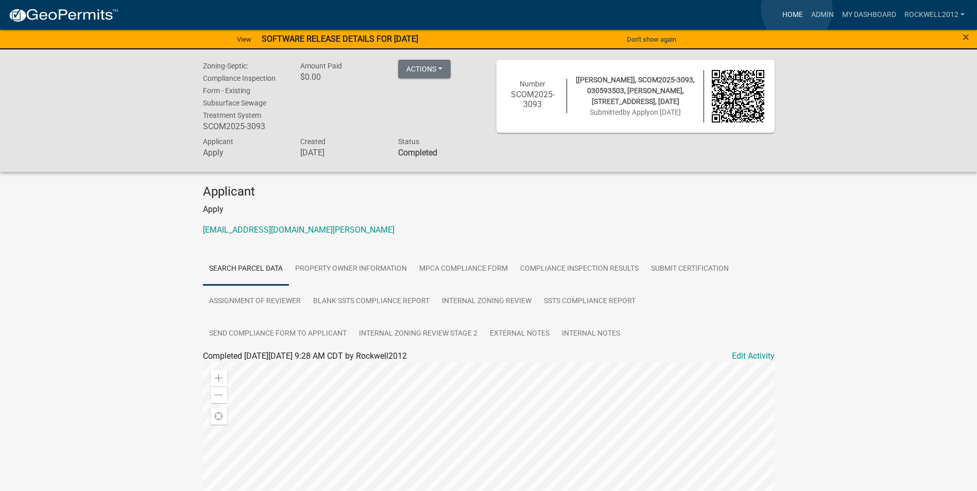
click at [796, 9] on link "Home" at bounding box center [792, 15] width 29 height 20
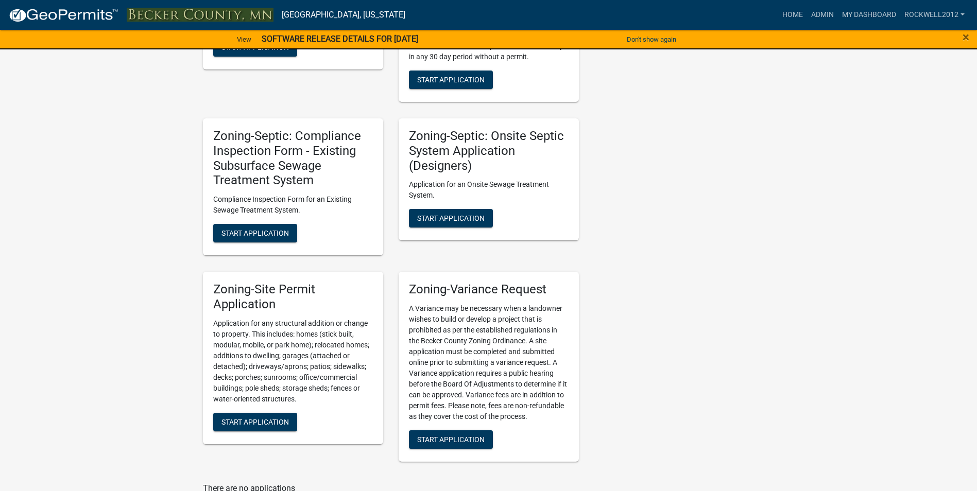
scroll to position [927, 0]
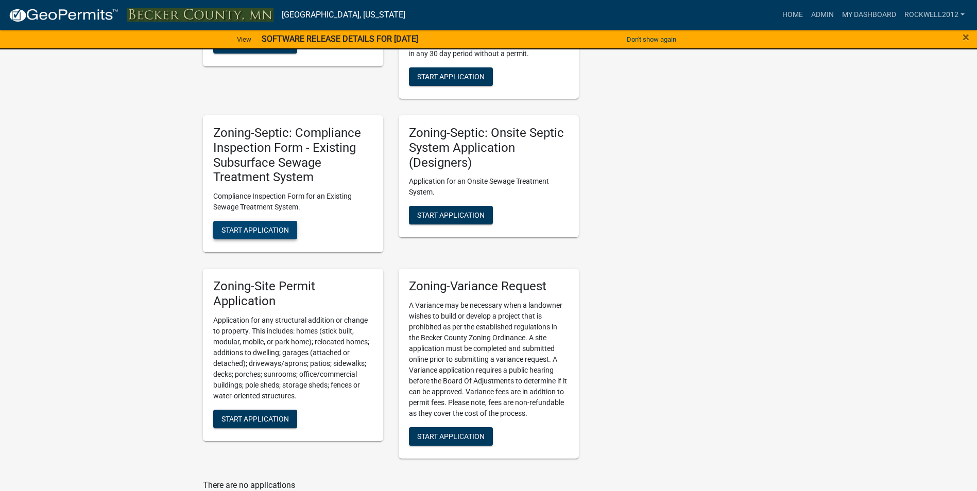
click at [249, 236] on button "Start Application" at bounding box center [255, 230] width 84 height 19
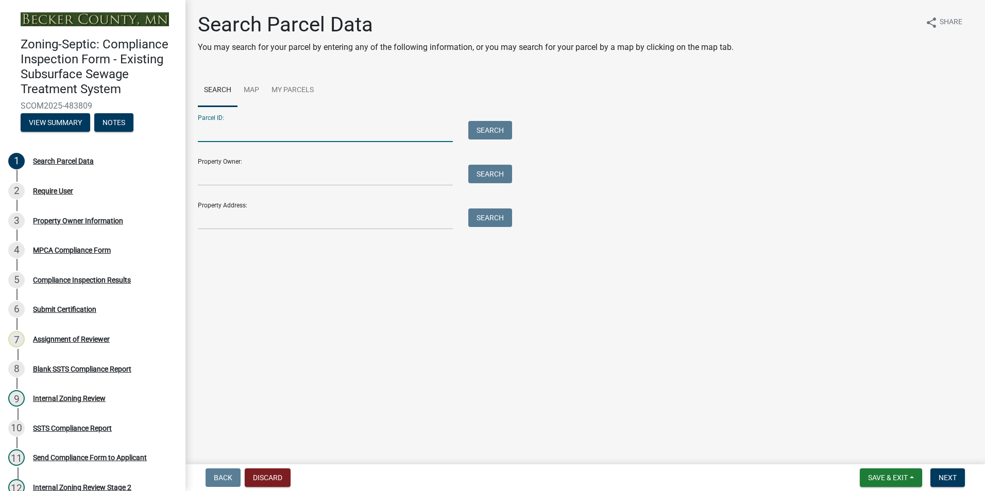
click at [237, 131] on input "Parcel ID:" at bounding box center [325, 131] width 255 height 21
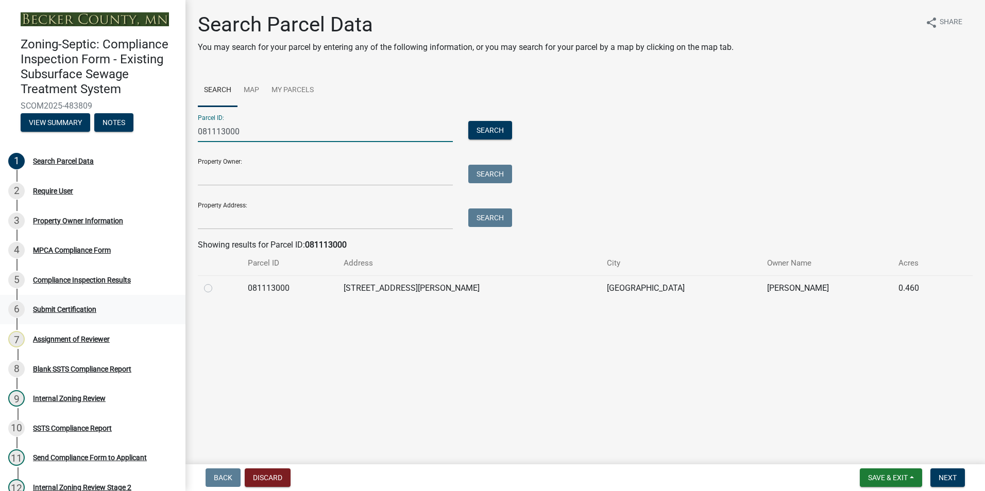
type input "081113000"
click at [216, 282] on label at bounding box center [216, 282] width 0 height 0
click at [216, 287] on input "radio" at bounding box center [219, 285] width 7 height 7
radio input "true"
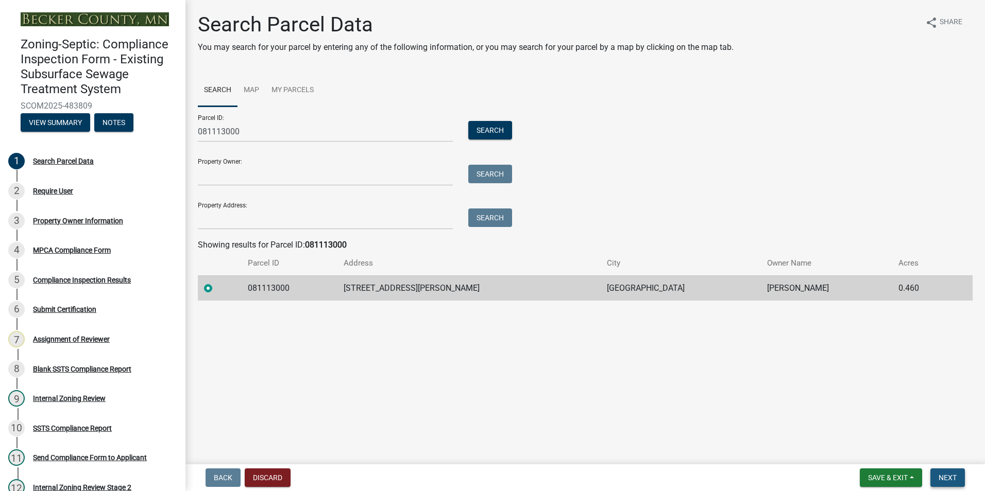
click at [942, 475] on span "Next" at bounding box center [947, 478] width 18 height 8
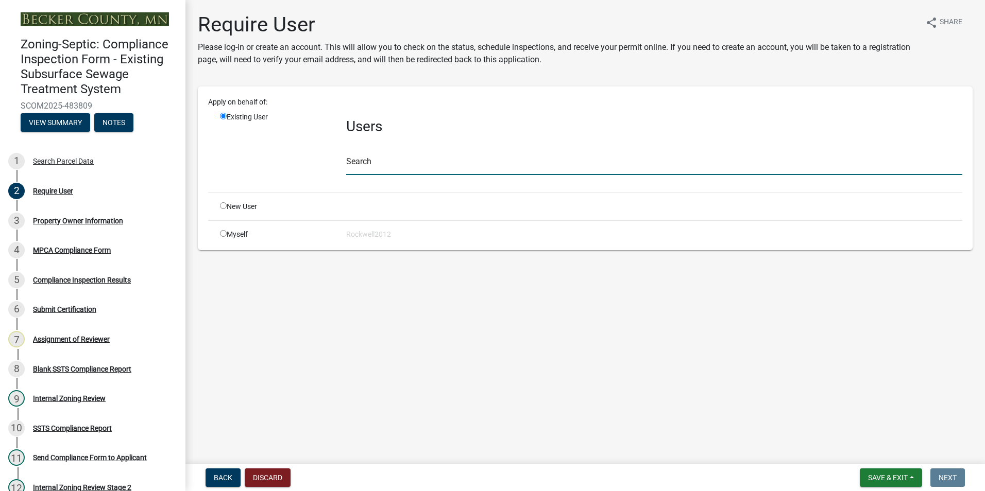
click at [358, 170] on input "text" at bounding box center [654, 164] width 616 height 21
type input "apply"
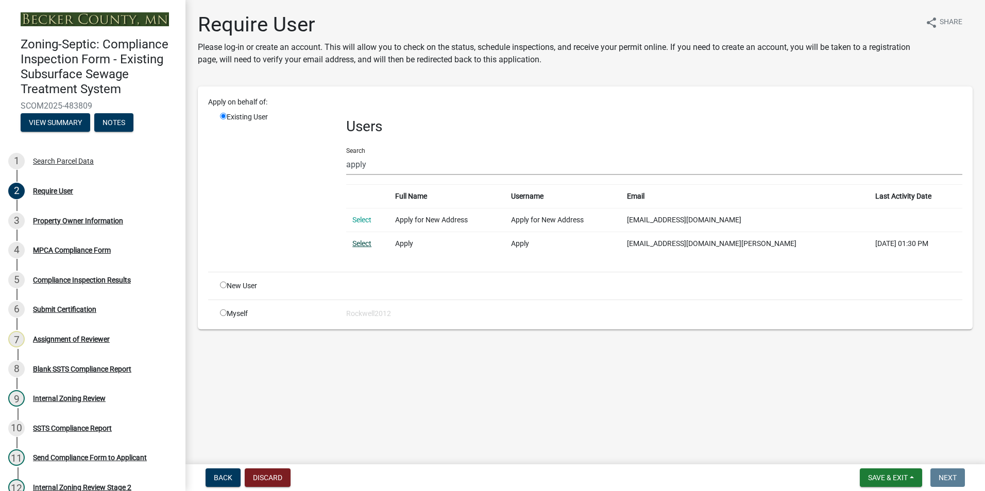
click at [362, 245] on link "Select" at bounding box center [361, 243] width 19 height 8
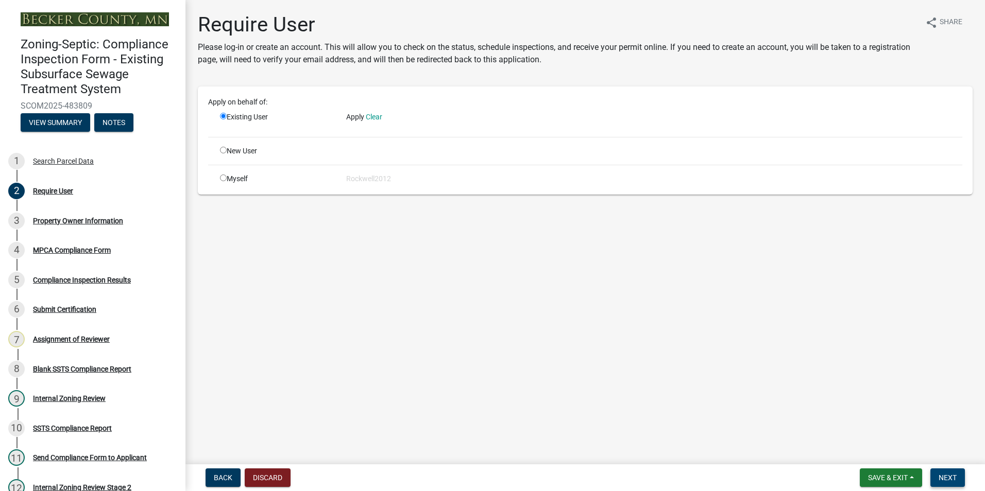
click at [939, 478] on span "Next" at bounding box center [947, 478] width 18 height 8
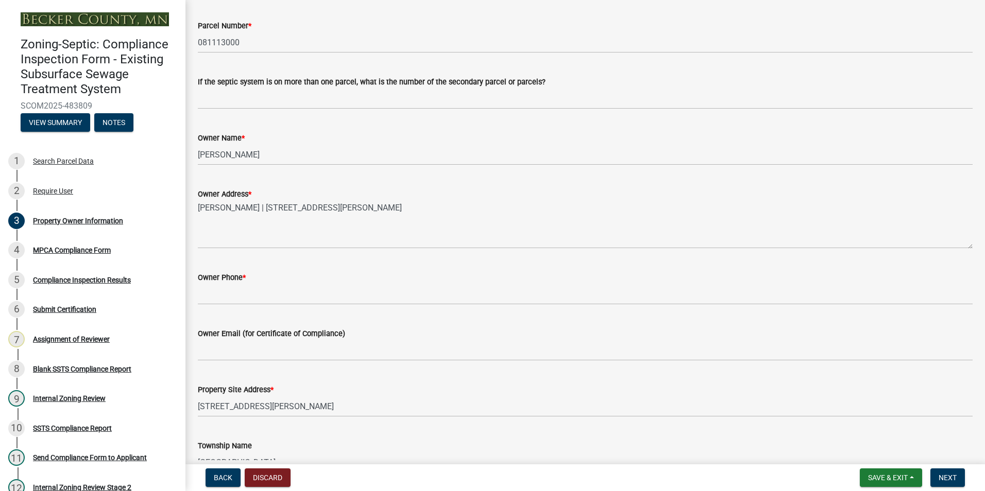
scroll to position [154, 0]
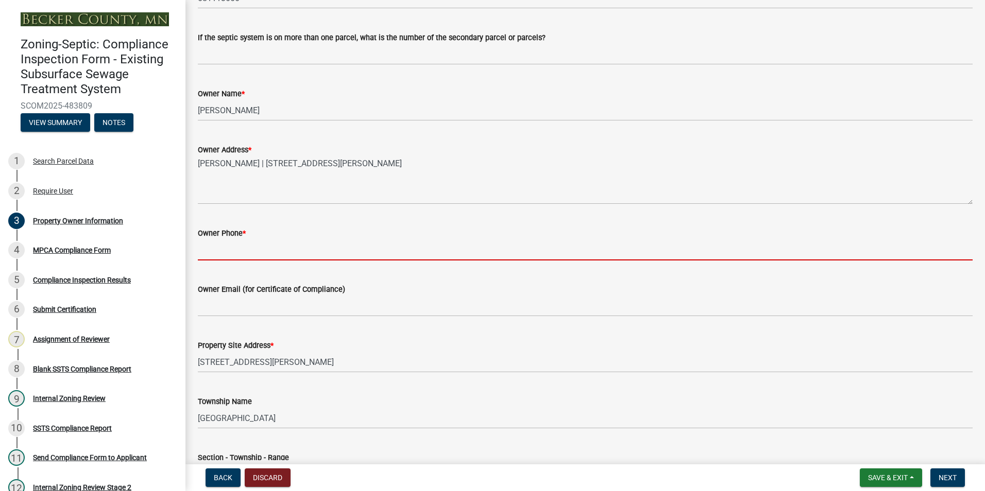
click at [213, 248] on input "Owner Phone *" at bounding box center [585, 249] width 774 height 21
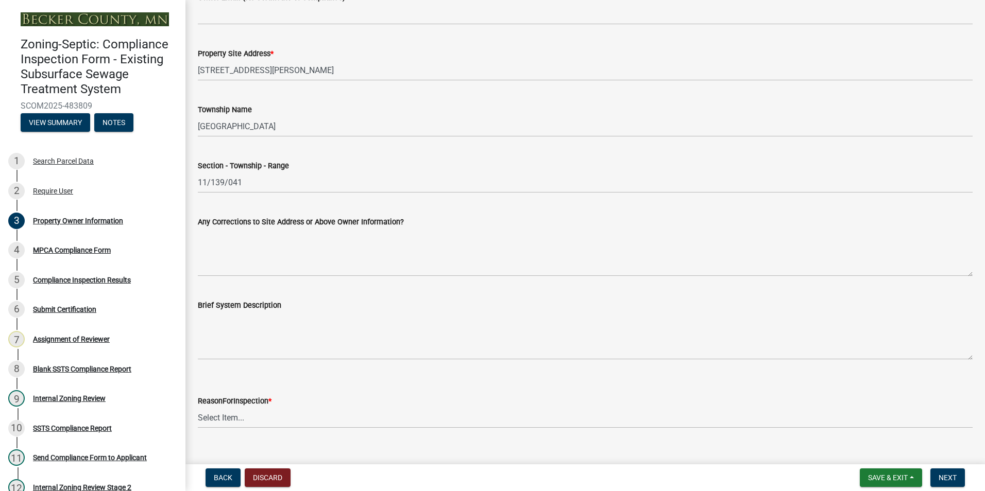
scroll to position [464, 0]
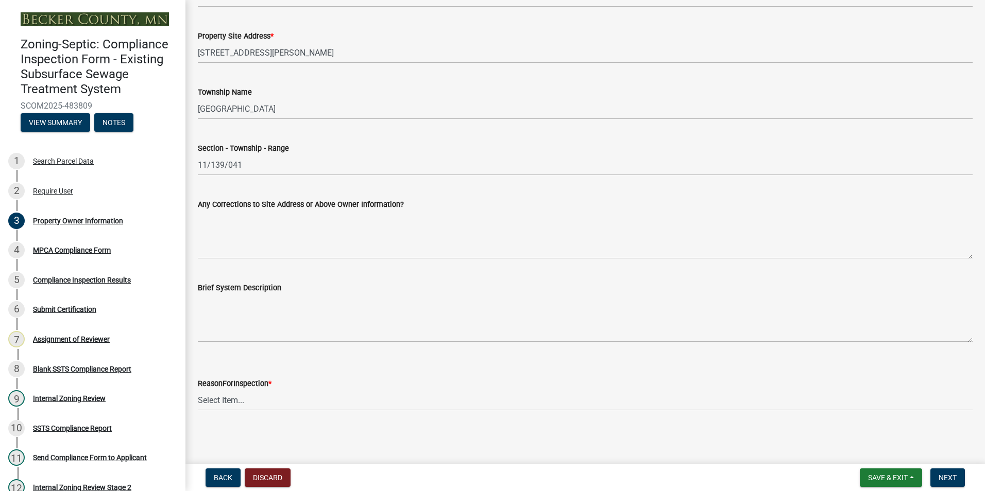
type input "[PHONE_NUMBER]"
click at [217, 402] on select "Select Item... Property Sale Lake Study Required for Permit Other" at bounding box center [585, 400] width 774 height 21
click at [198, 390] on select "Select Item... Property Sale Lake Study Required for Permit Other" at bounding box center [585, 400] width 774 height 21
select select "3e6c5637-c66b-418d-927c-69aaf39ab5a9"
click at [949, 476] on span "Next" at bounding box center [947, 478] width 18 height 8
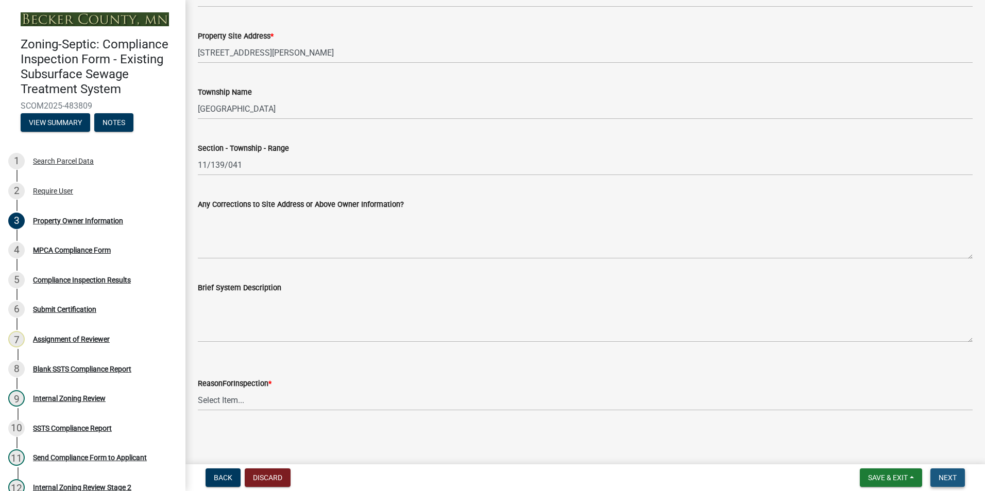
scroll to position [0, 0]
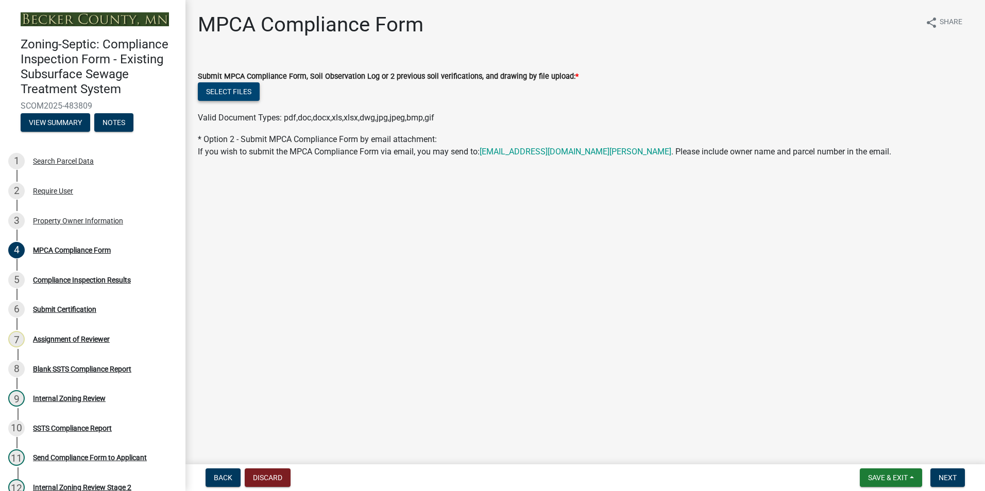
click at [236, 90] on button "Select files" at bounding box center [229, 91] width 62 height 19
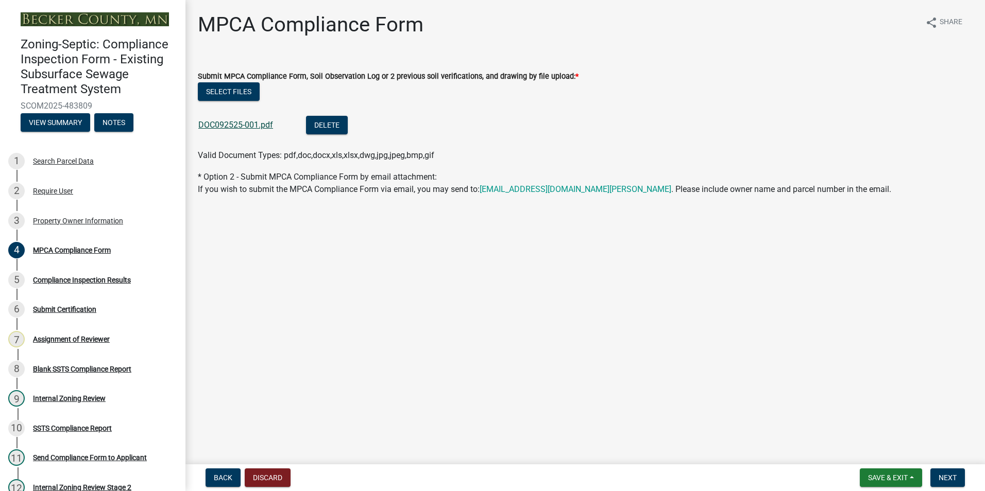
click at [248, 127] on link "DOC092525-001.pdf" at bounding box center [235, 125] width 75 height 10
click at [948, 471] on button "Next" at bounding box center [947, 478] width 34 height 19
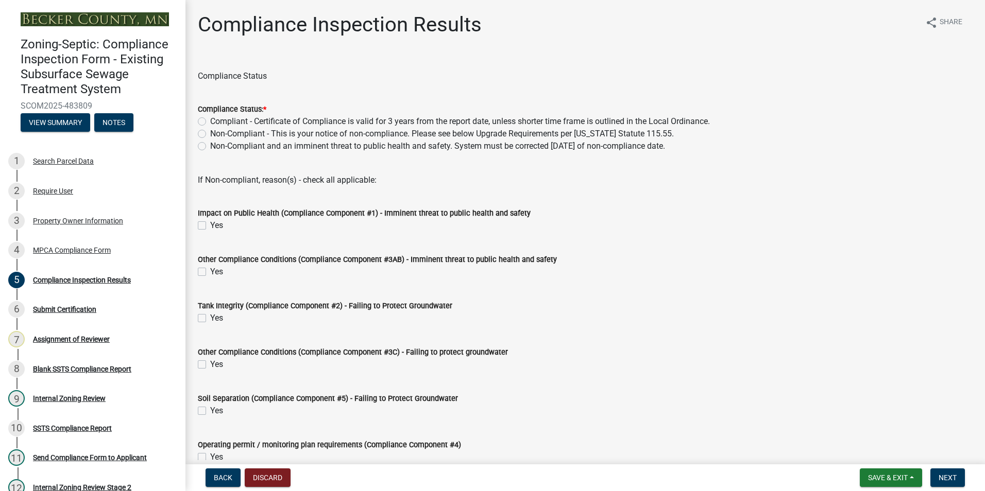
click at [210, 120] on label "Compliant - Certificate of Compliance is valid for 3 years from the report date…" at bounding box center [459, 121] width 499 height 12
click at [210, 120] on input "Compliant - Certificate of Compliance is valid for 3 years from the report date…" at bounding box center [213, 118] width 7 height 7
radio input "true"
click at [946, 484] on button "Next" at bounding box center [947, 478] width 34 height 19
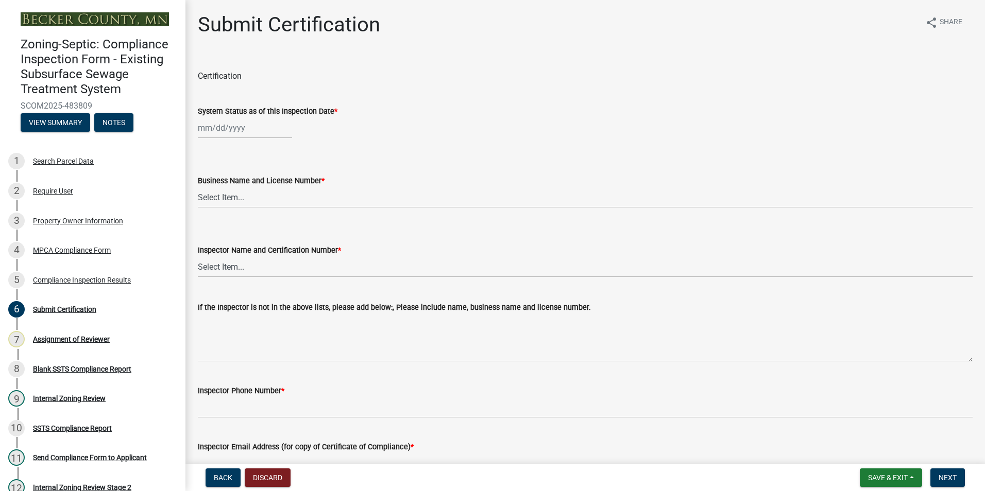
select select "9"
select select "2025"
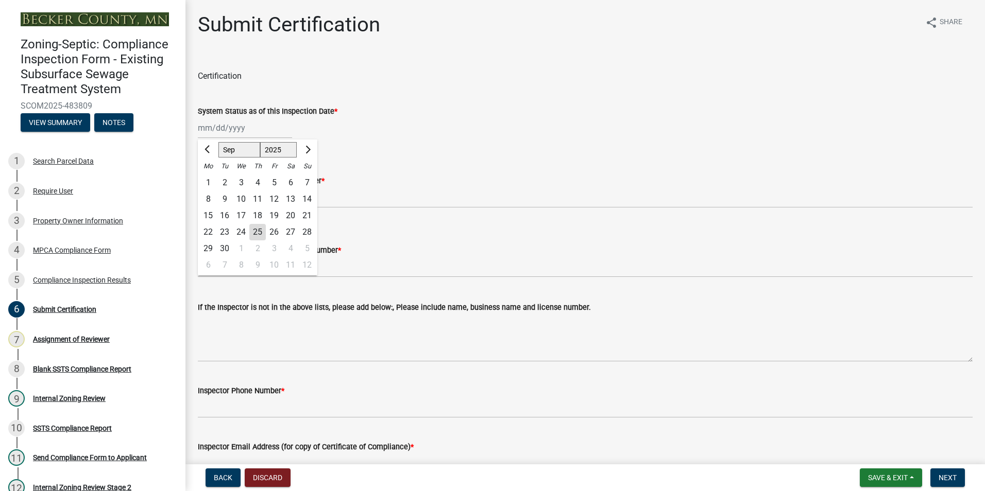
click at [244, 130] on div "[PERSON_NAME] Feb Mar Apr [PERSON_NAME][DATE] Oct Nov [DATE] 1526 1527 1528 152…" at bounding box center [245, 127] width 94 height 21
click at [239, 218] on div "17" at bounding box center [241, 216] width 16 height 16
type input "[DATE]"
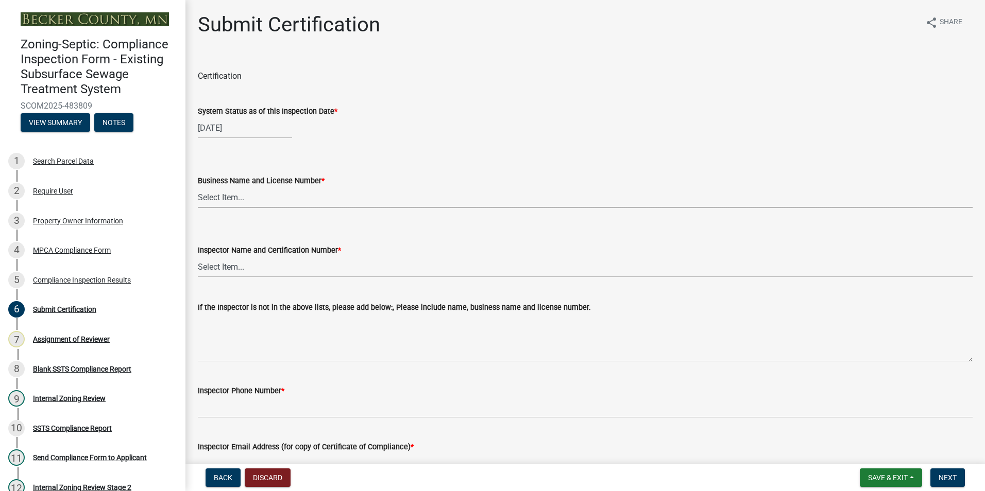
click at [227, 201] on select "Select Item... OTHER – Not listed (please add in next field and we will add to …" at bounding box center [585, 197] width 774 height 21
click at [198, 187] on select "Select Item... OTHER – Not listed (please add in next field and we will add to …" at bounding box center [585, 197] width 774 height 21
select select "6e4d45ed-207c-492c-8961-f0ae3526912d"
click at [219, 267] on select "Select Item... OTHER – Not listed (please add in next field and we will add to …" at bounding box center [585, 266] width 774 height 21
click at [198, 256] on select "Select Item... OTHER – Not listed (please add in next field and we will add to …" at bounding box center [585, 266] width 774 height 21
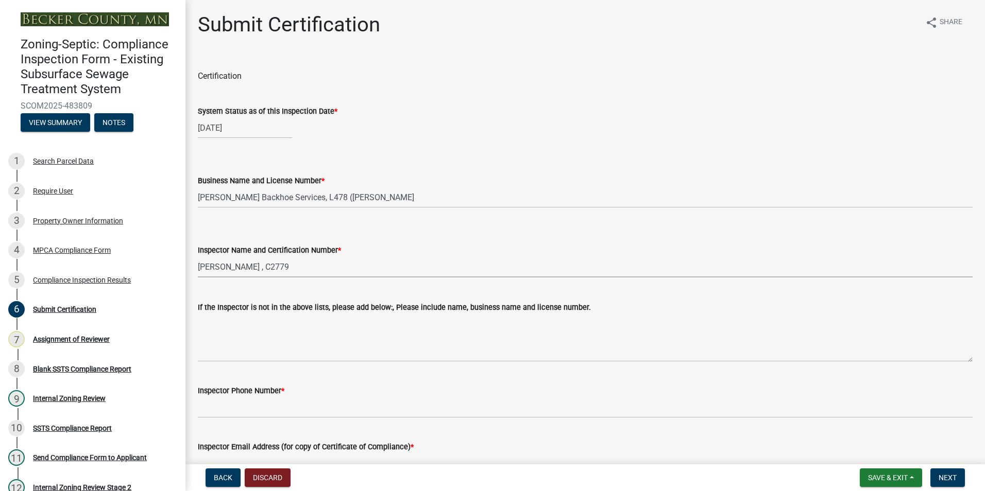
select select "4f250555-0d88-4d60-88ab-80ee75aef0a2"
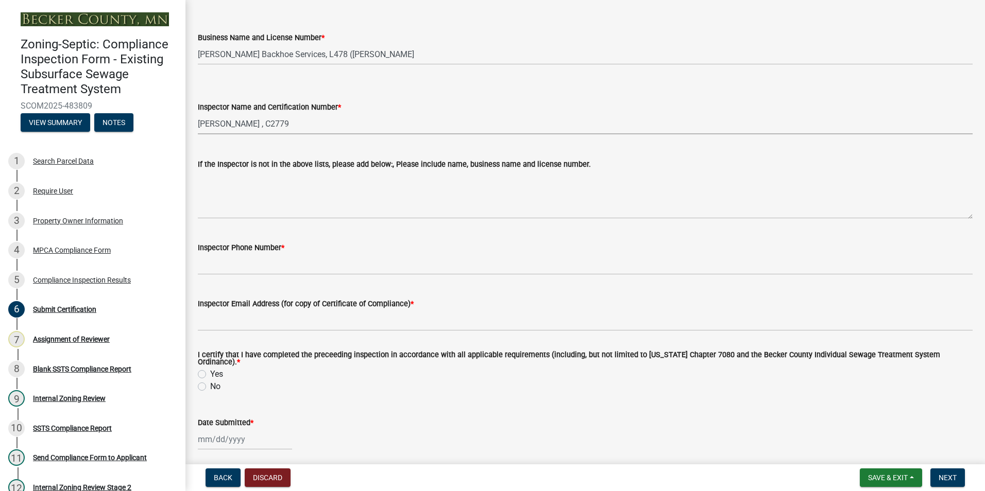
scroll to position [154, 0]
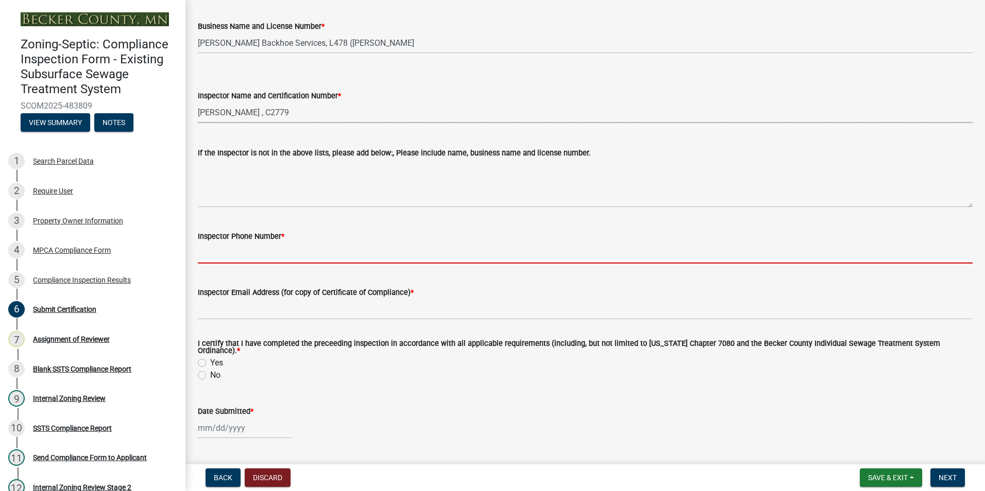
click at [210, 256] on input "Inspector Phone Number *" at bounding box center [585, 253] width 774 height 21
type input "[PHONE_NUMBER]"
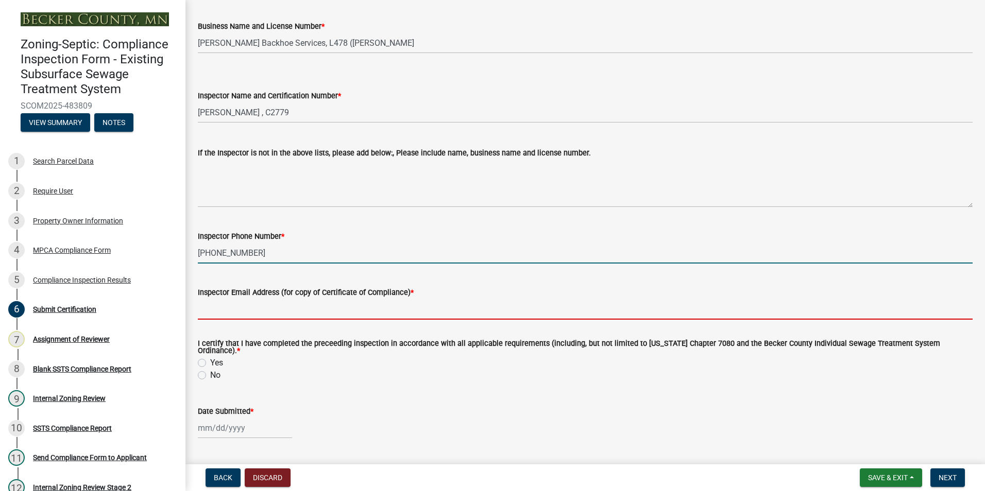
type input "na"
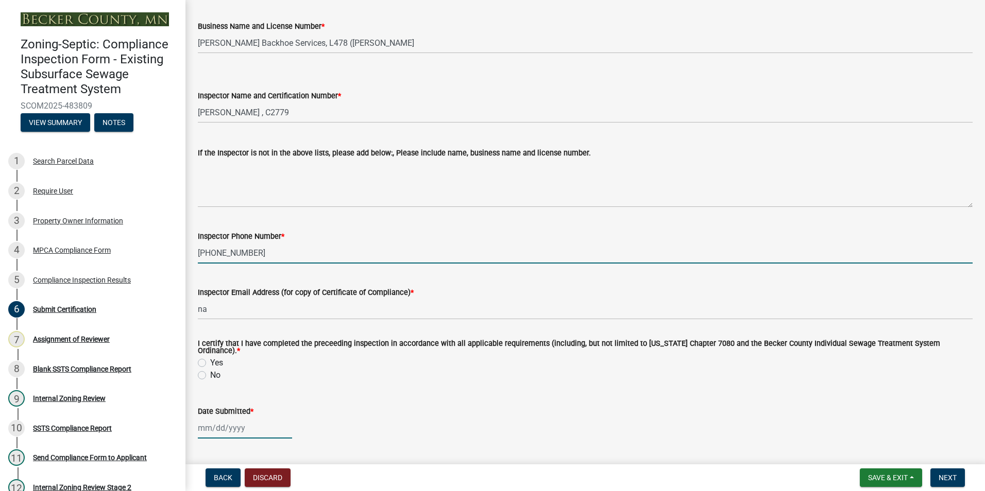
type input "[DATE]"
select select "0016247d-12af-40d0-8103-934796a3d230"
select select "9"
select select "2025"
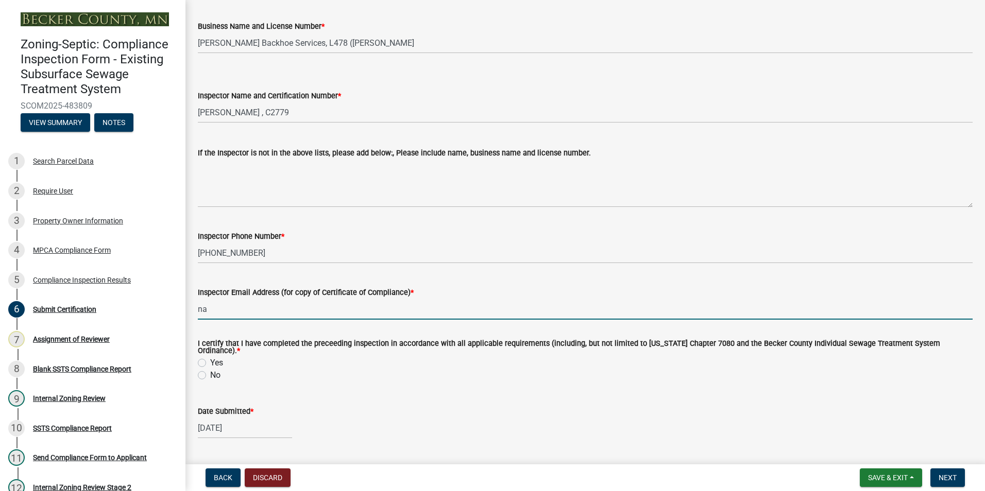
click at [418, 297] on div "Inspector Email Address (for copy of Certificate of Compliance) *" at bounding box center [585, 292] width 774 height 12
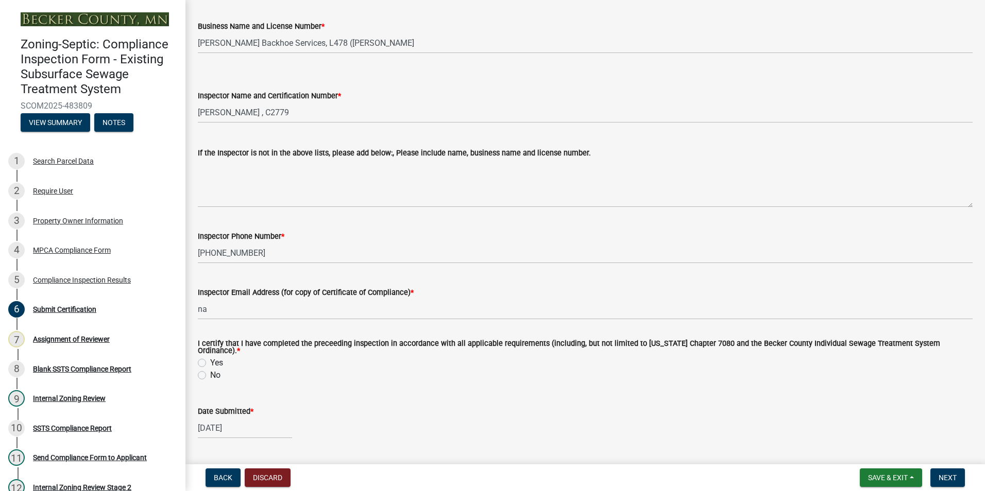
click at [210, 357] on label "Yes" at bounding box center [216, 363] width 13 height 12
click at [210, 357] on input "Yes" at bounding box center [213, 360] width 7 height 7
radio input "true"
click at [951, 479] on span "Next" at bounding box center [947, 478] width 18 height 8
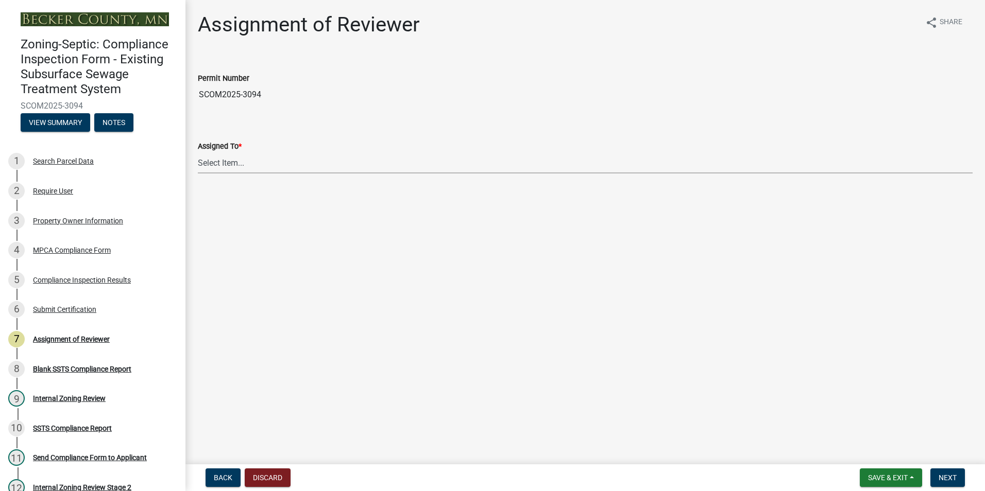
click at [215, 160] on select "Select Item... [PERSON_NAME] [PERSON_NAME] [PERSON_NAME] [PERSON_NAME] [PERSON_…" at bounding box center [585, 162] width 774 height 21
click at [198, 152] on select "Select Item... [PERSON_NAME] [PERSON_NAME] [PERSON_NAME] [PERSON_NAME] [PERSON_…" at bounding box center [585, 162] width 774 height 21
select select "0016247d-12af-40d0-8103-934796a3d230"
click at [948, 474] on span "Next" at bounding box center [947, 478] width 18 height 8
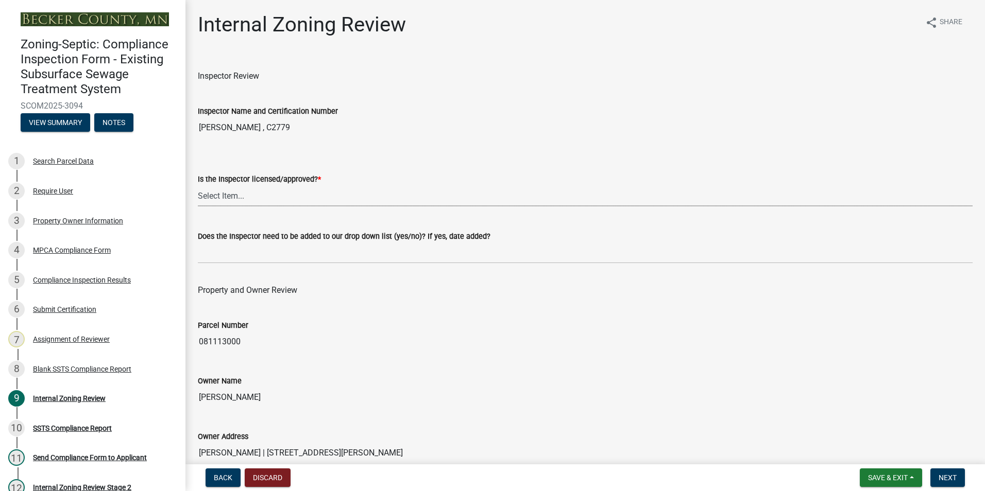
click at [220, 196] on select "Select Item... Yes No" at bounding box center [585, 195] width 774 height 21
click at [198, 185] on select "Select Item... Yes No" at bounding box center [585, 195] width 774 height 21
select select "7beb9ca5-c3cb-47d4-a805-1554d3173259"
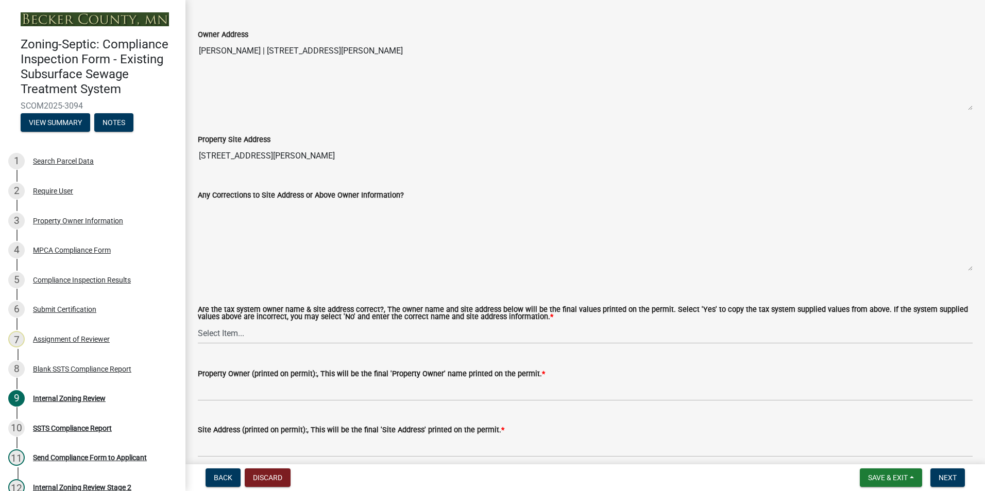
scroll to position [412, 0]
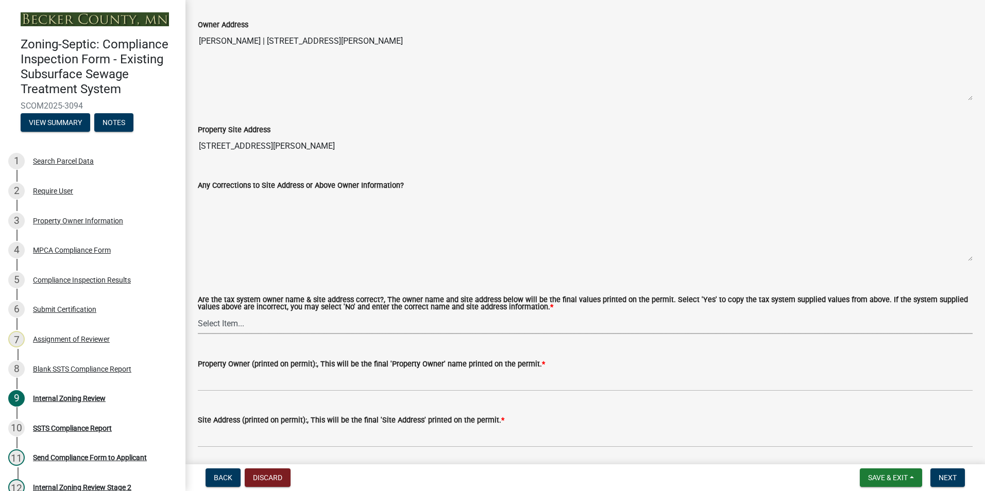
click at [223, 324] on select "Select Item... Yes No" at bounding box center [585, 323] width 774 height 21
click at [198, 314] on select "Select Item... Yes No" at bounding box center [585, 323] width 774 height 21
select select "f9f37200-9fc8-4e5e-9e7f-111cc9077d94"
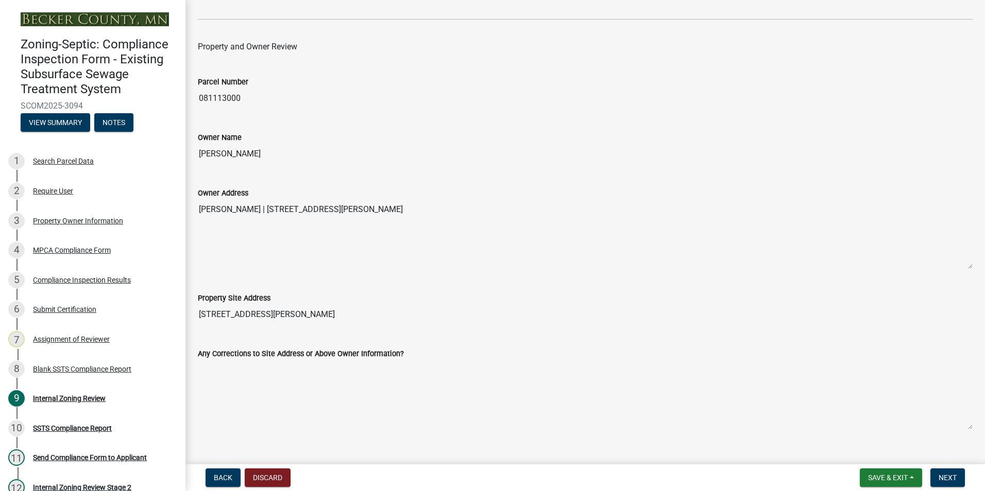
scroll to position [206, 0]
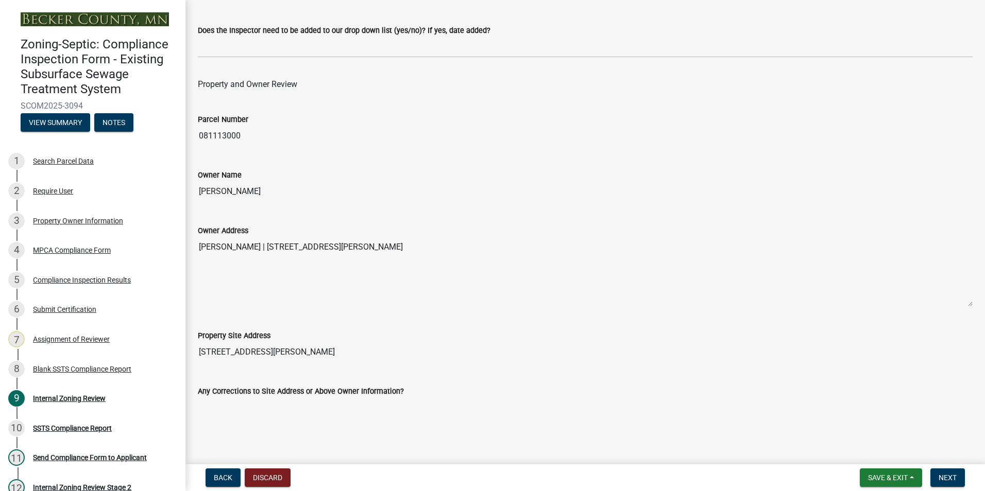
drag, startPoint x: 269, startPoint y: 190, endPoint x: 202, endPoint y: 184, distance: 67.2
click at [198, 185] on input "[PERSON_NAME]" at bounding box center [585, 191] width 774 height 21
drag, startPoint x: 202, startPoint y: 184, endPoint x: 229, endPoint y: 187, distance: 26.4
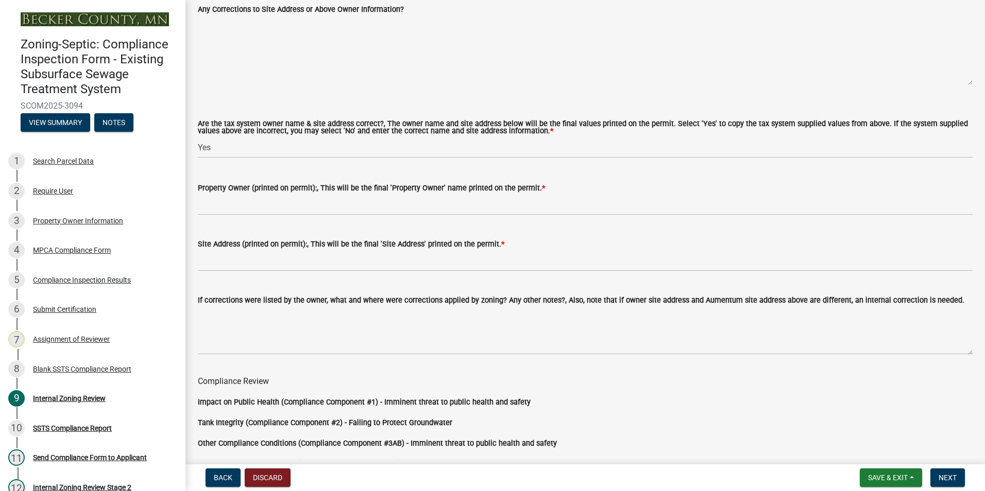
scroll to position [618, 0]
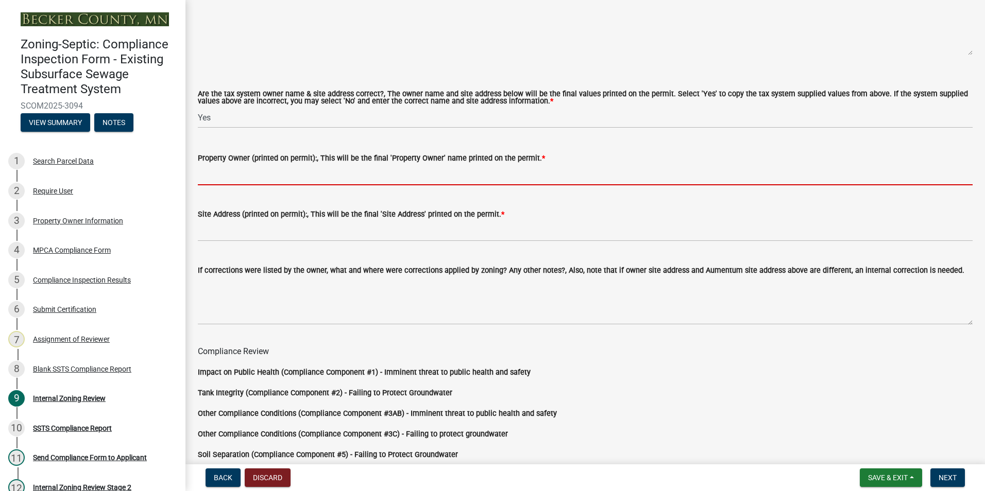
paste input "[PERSON_NAME]"
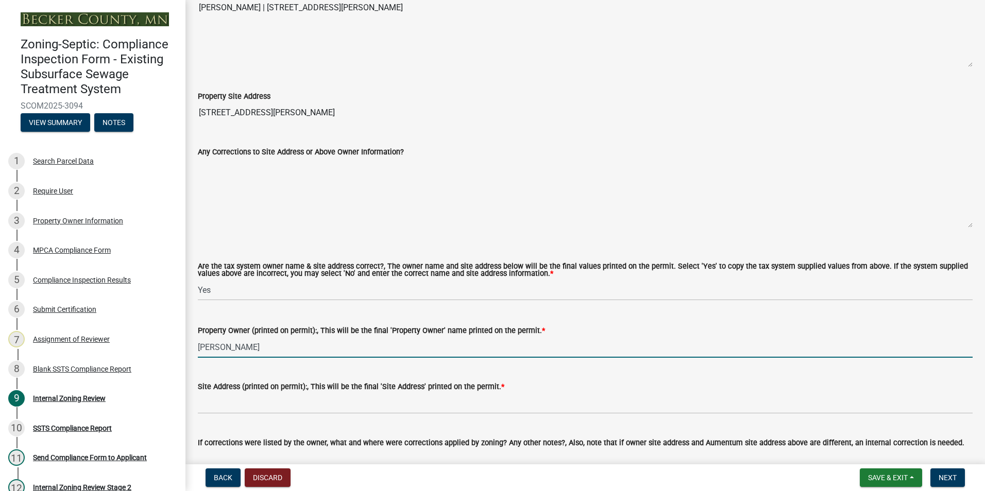
scroll to position [412, 0]
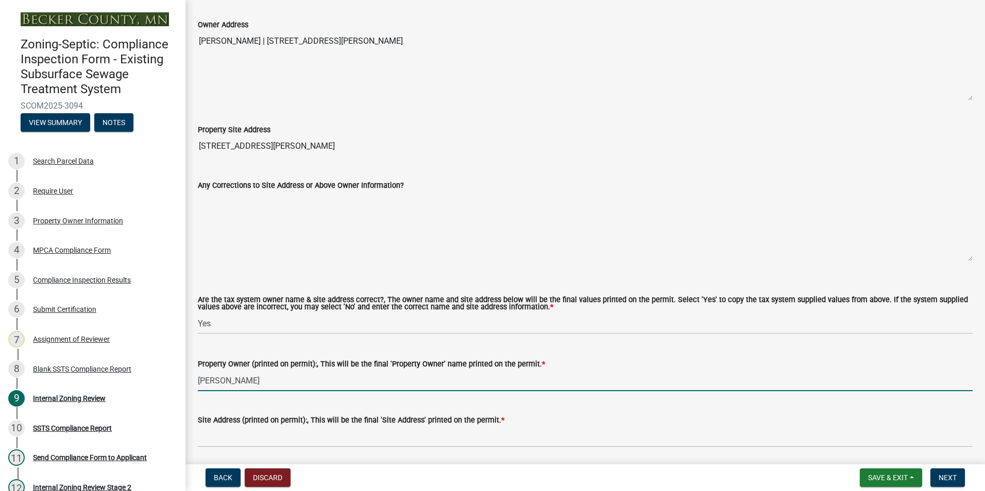
type input "[PERSON_NAME]"
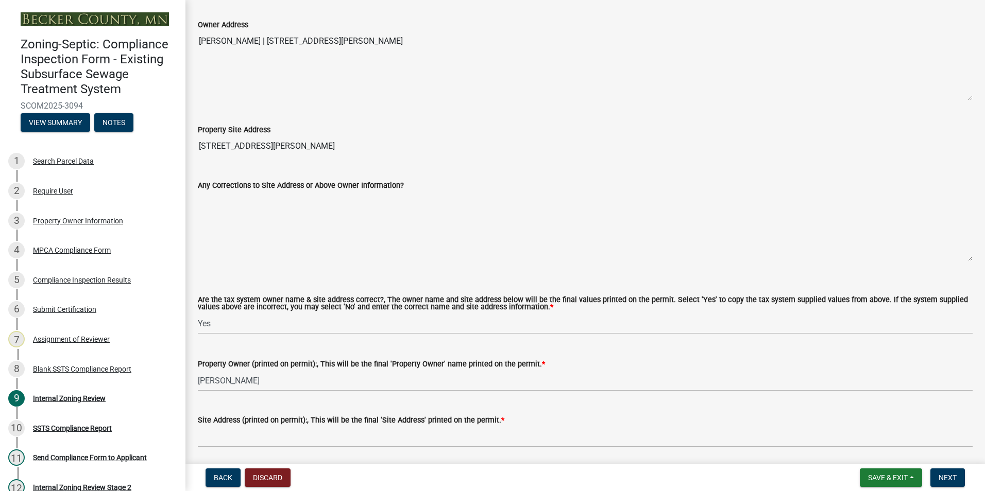
drag, startPoint x: 489, startPoint y: 37, endPoint x: 269, endPoint y: 38, distance: 219.9
click at [269, 38] on textarea "[PERSON_NAME] | [STREET_ADDRESS][PERSON_NAME]" at bounding box center [585, 66] width 774 height 70
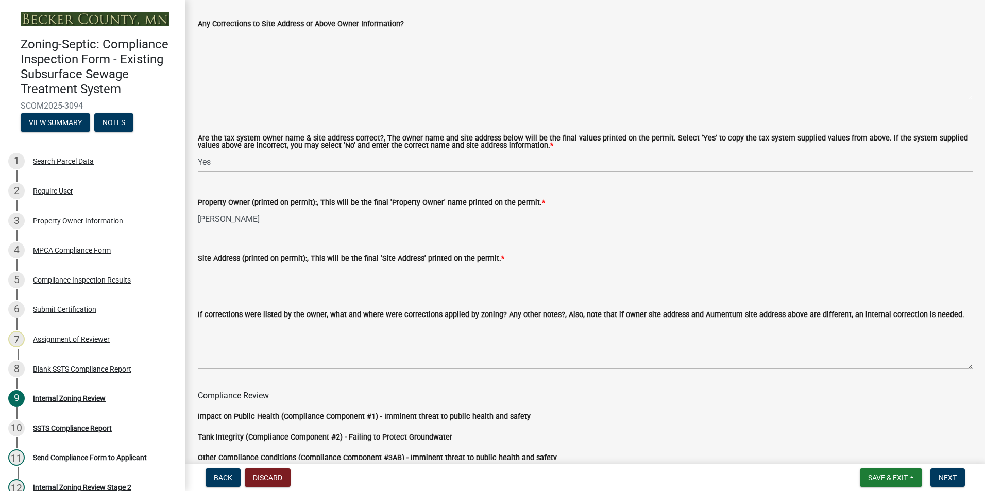
scroll to position [721, 0]
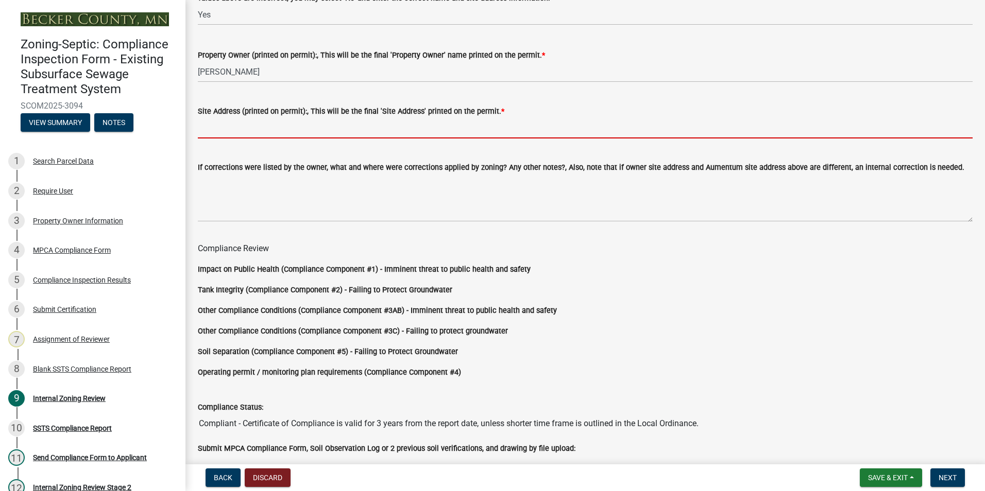
paste input "[STREET_ADDRESS][PERSON_NAME]"
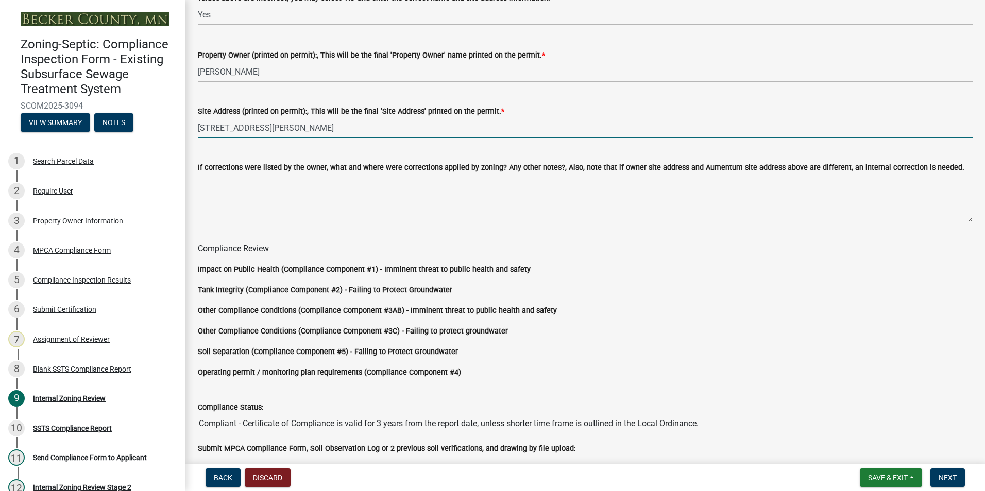
click at [314, 130] on input "[STREET_ADDRESS][PERSON_NAME]" at bounding box center [585, 127] width 774 height 21
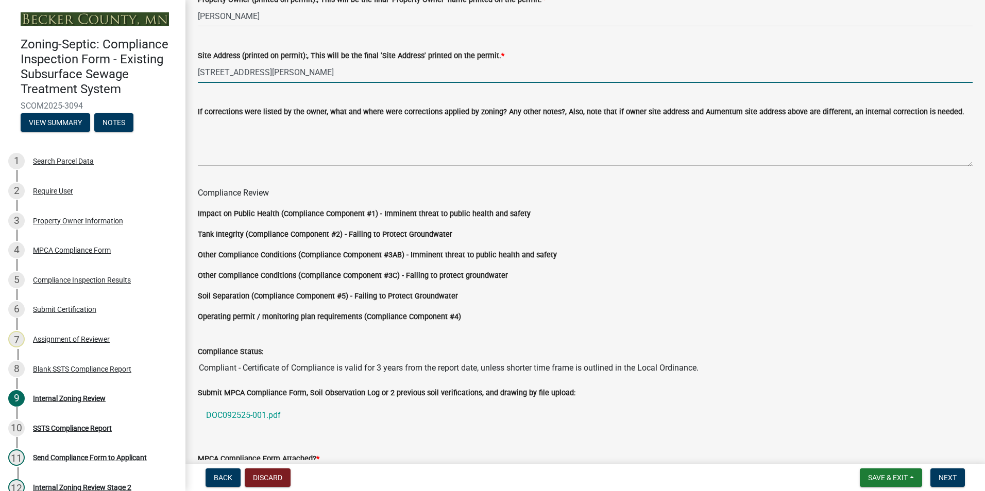
scroll to position [856, 0]
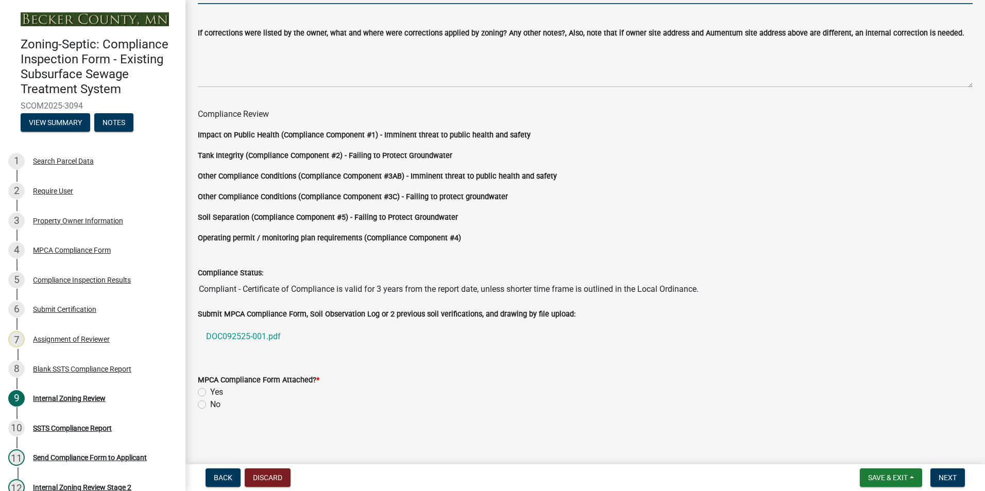
type input "[STREET_ADDRESS][PERSON_NAME]"
click at [210, 390] on label "Yes" at bounding box center [216, 392] width 13 height 12
click at [210, 390] on input "Yes" at bounding box center [213, 389] width 7 height 7
radio input "true"
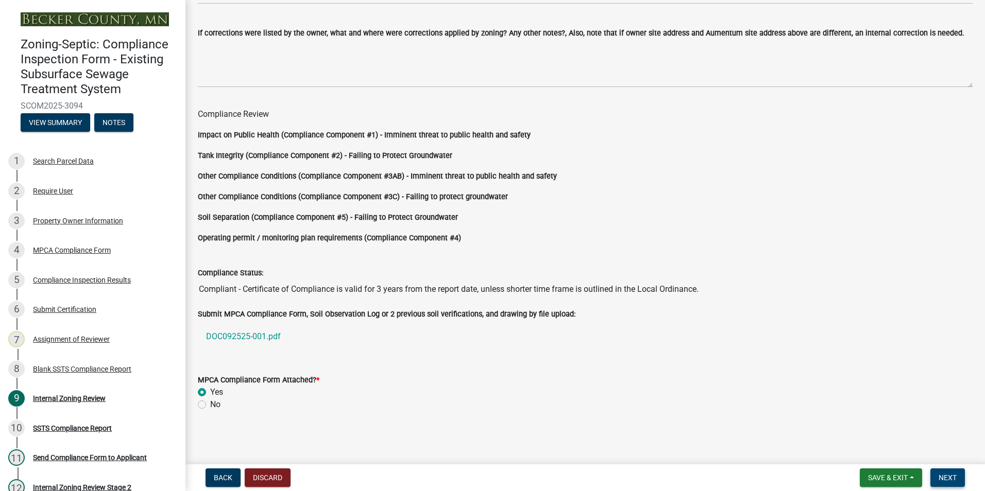
click at [945, 477] on span "Next" at bounding box center [947, 478] width 18 height 8
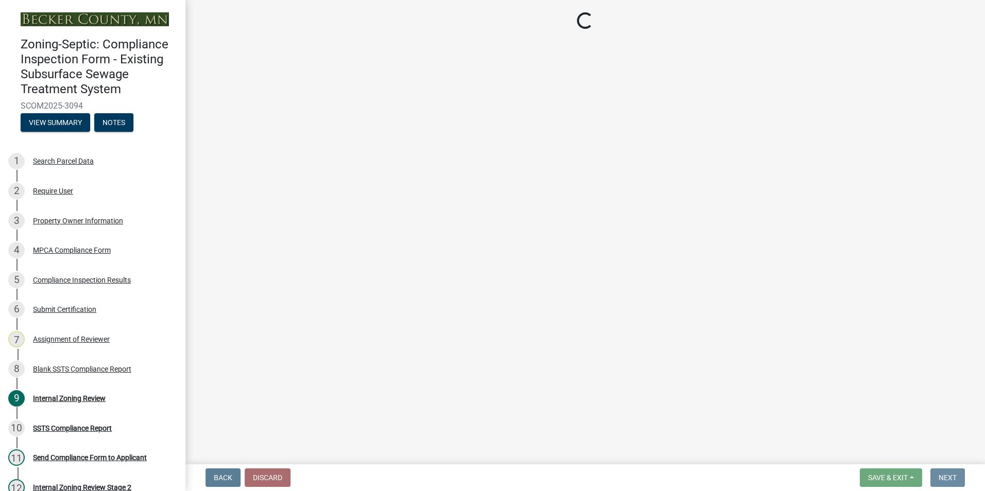
scroll to position [0, 0]
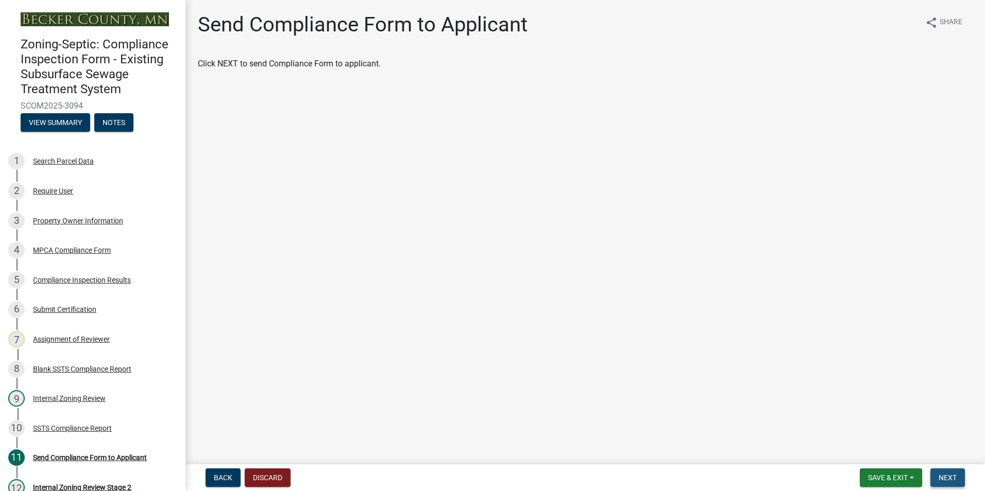
click at [941, 479] on span "Next" at bounding box center [947, 478] width 18 height 8
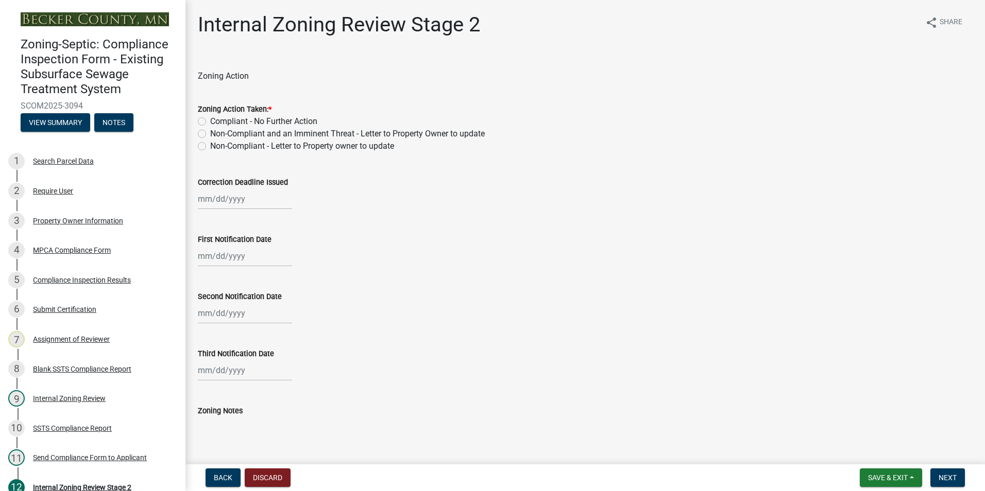
click at [210, 120] on label "Compliant - No Further Action" at bounding box center [263, 121] width 107 height 12
click at [210, 120] on input "Compliant - No Further Action" at bounding box center [213, 118] width 7 height 7
radio input "true"
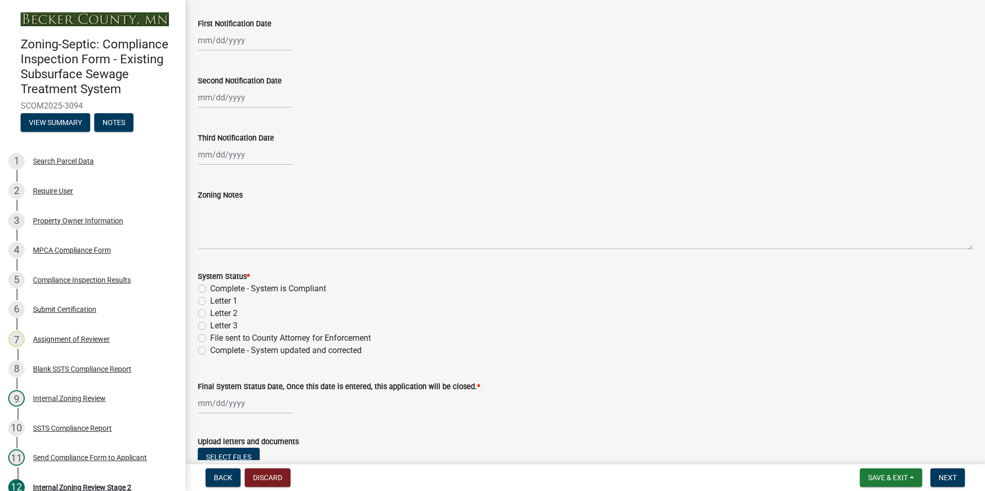
scroll to position [257, 0]
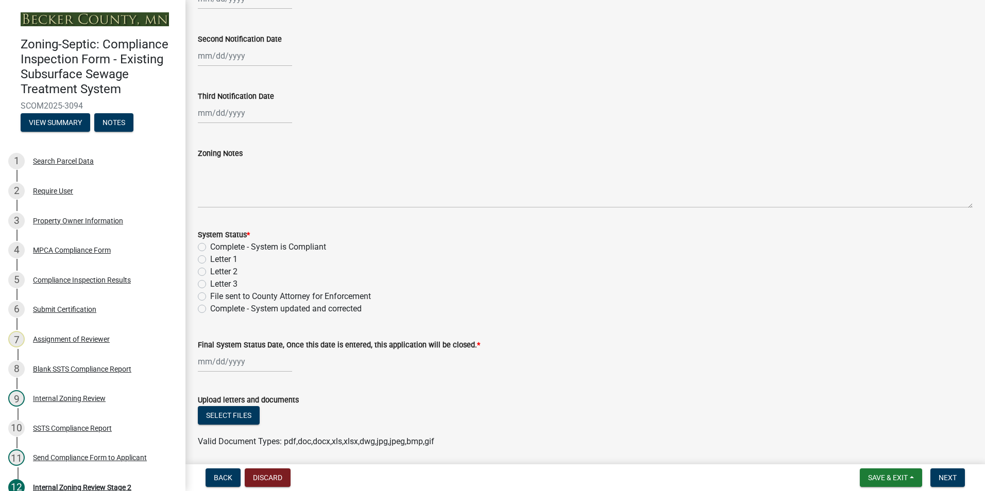
click at [210, 245] on label "Complete - System is Compliant" at bounding box center [268, 247] width 116 height 12
click at [210, 245] on input "Complete - System is Compliant" at bounding box center [213, 244] width 7 height 7
radio input "true"
select select "9"
select select "2025"
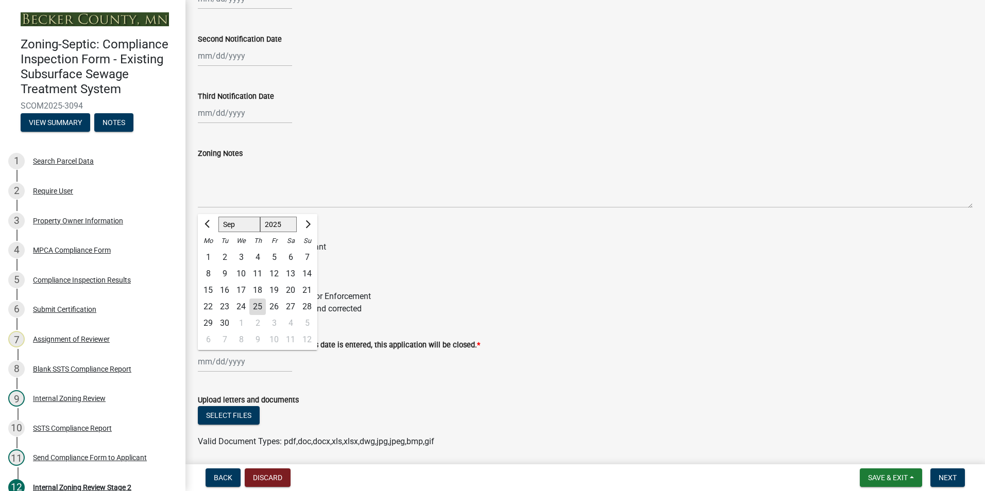
click at [219, 358] on div "[PERSON_NAME] Feb Mar Apr [PERSON_NAME][DATE] Oct Nov [DATE] 1526 1527 1528 152…" at bounding box center [245, 361] width 94 height 21
click at [257, 299] on div "25" at bounding box center [257, 307] width 16 height 16
type input "[DATE]"
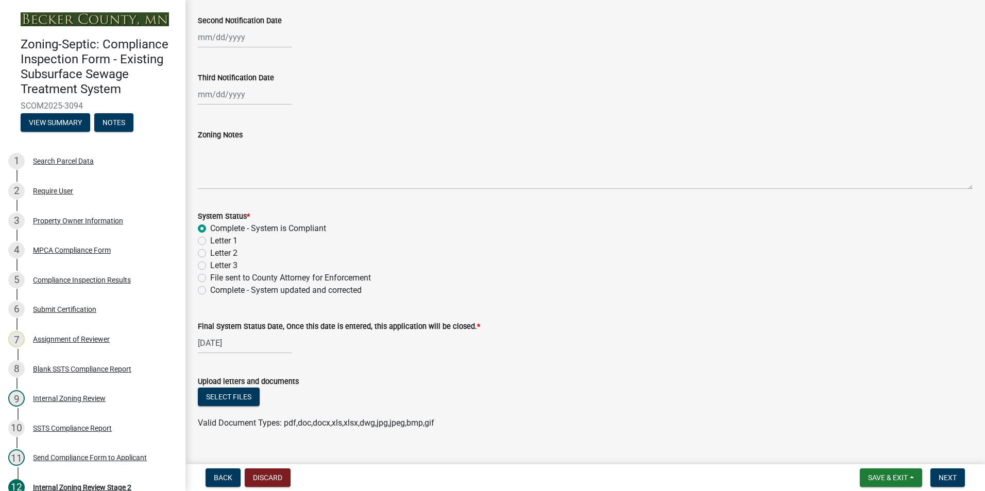
scroll to position [295, 0]
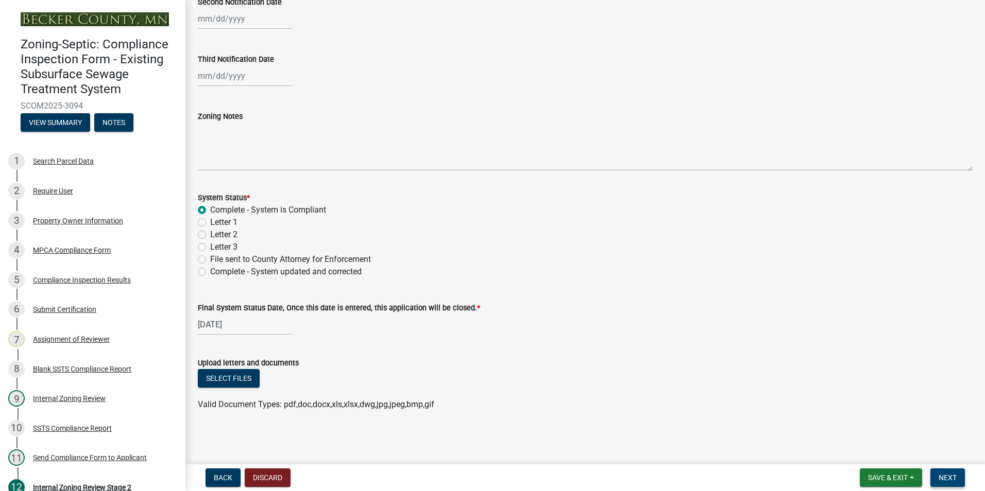
click at [948, 476] on span "Next" at bounding box center [947, 478] width 18 height 8
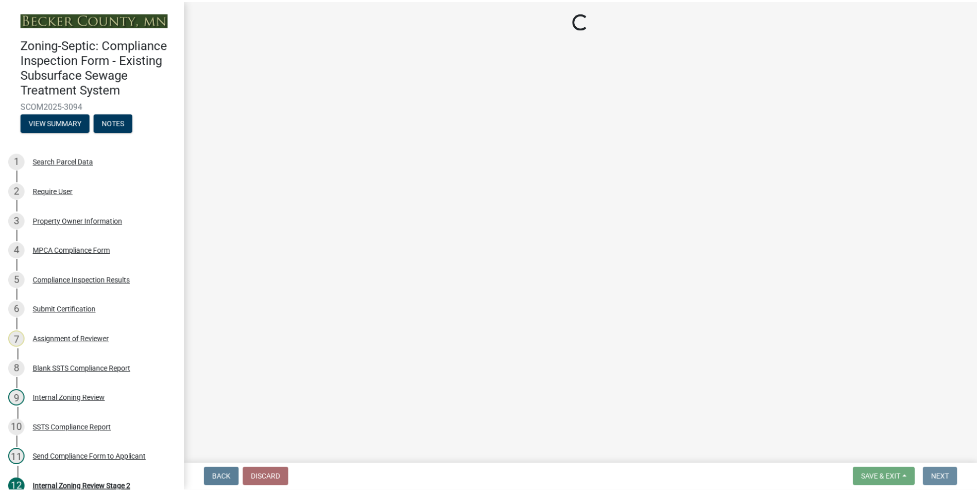
scroll to position [0, 0]
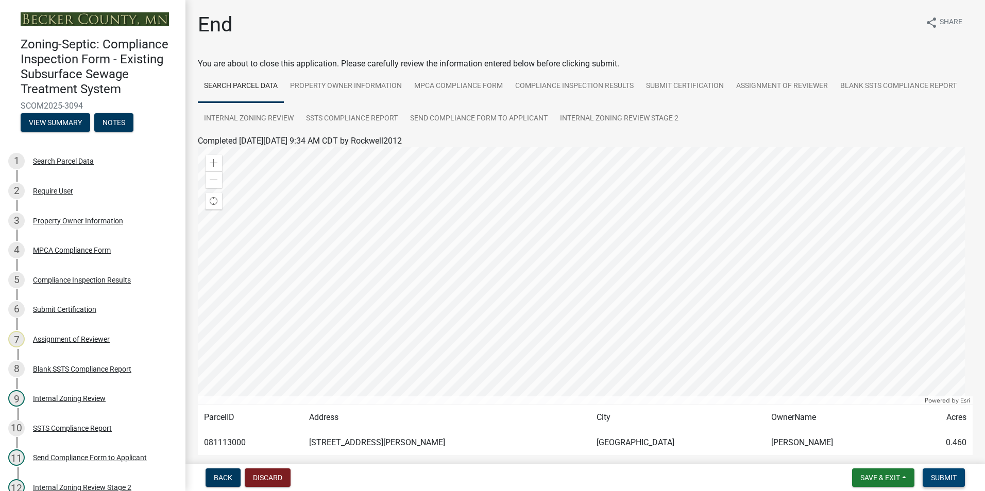
click at [948, 476] on span "Submit" at bounding box center [943, 478] width 26 height 8
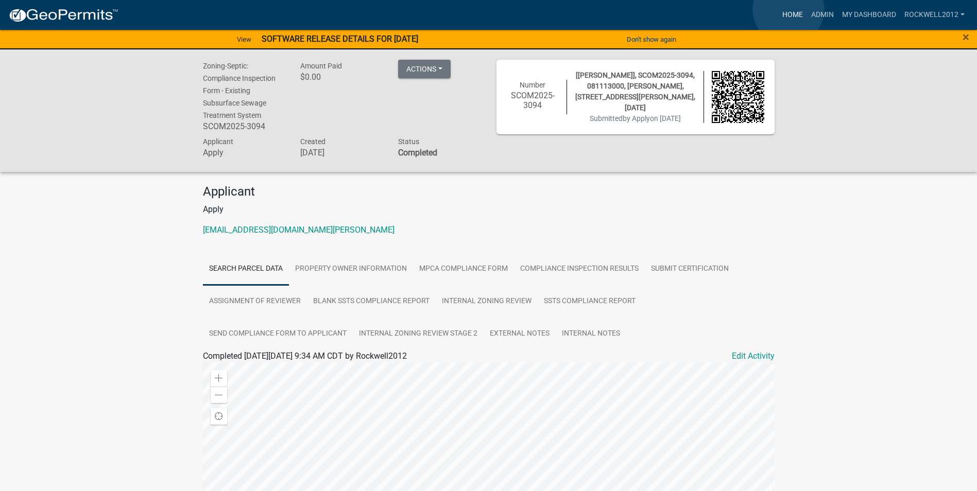
click at [788, 9] on link "Home" at bounding box center [792, 15] width 29 height 20
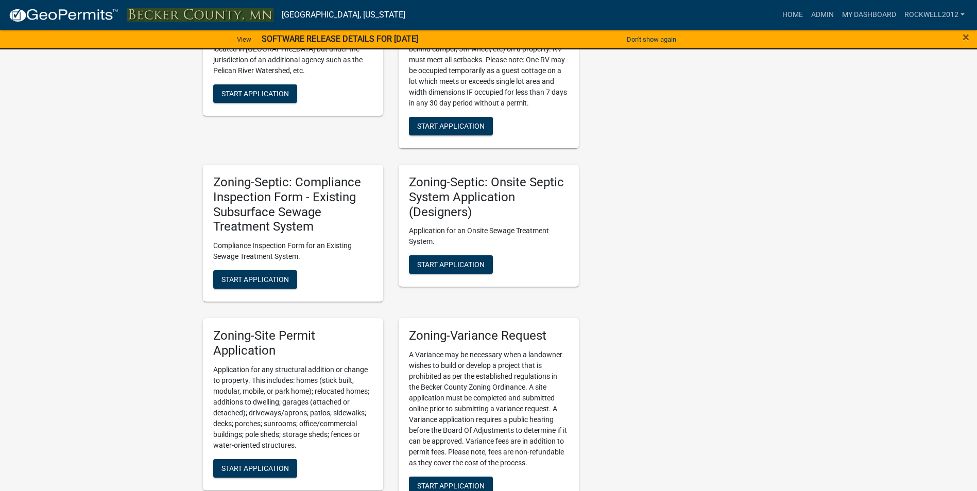
scroll to position [875, 0]
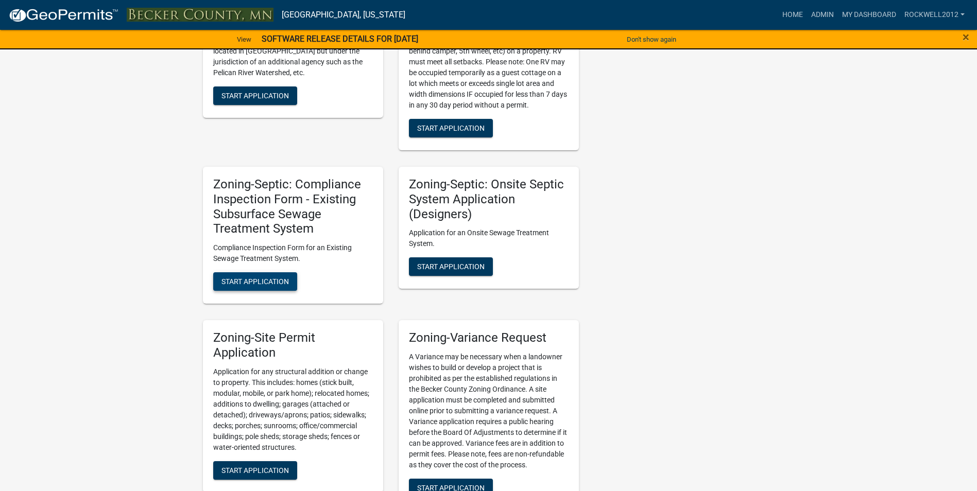
click at [254, 286] on button "Start Application" at bounding box center [255, 281] width 84 height 19
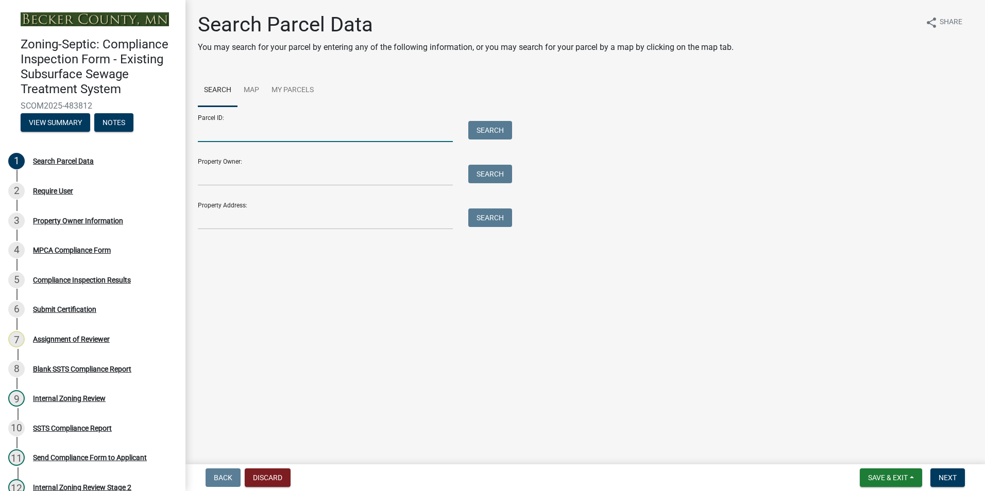
click at [217, 136] on input "Parcel ID:" at bounding box center [325, 131] width 255 height 21
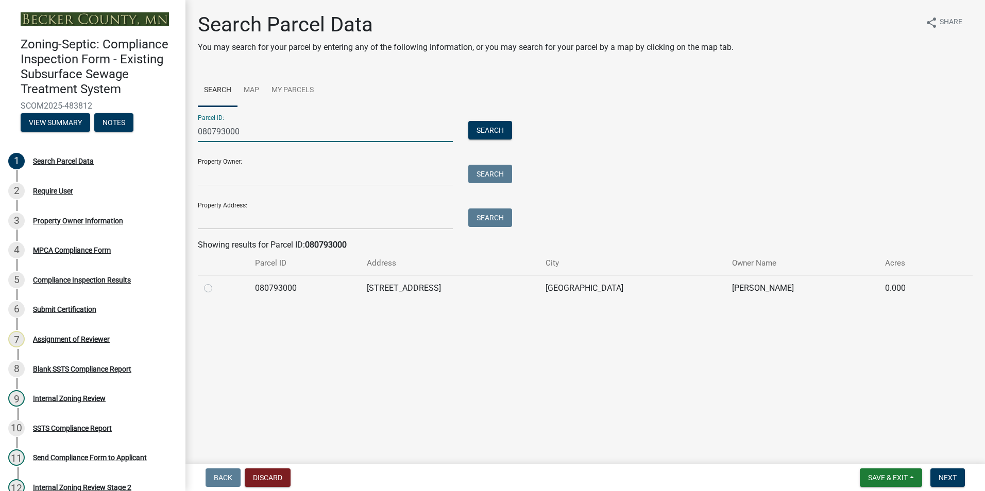
type input "080793000"
click at [216, 282] on label at bounding box center [216, 282] width 0 height 0
click at [216, 289] on input "radio" at bounding box center [219, 285] width 7 height 7
radio input "true"
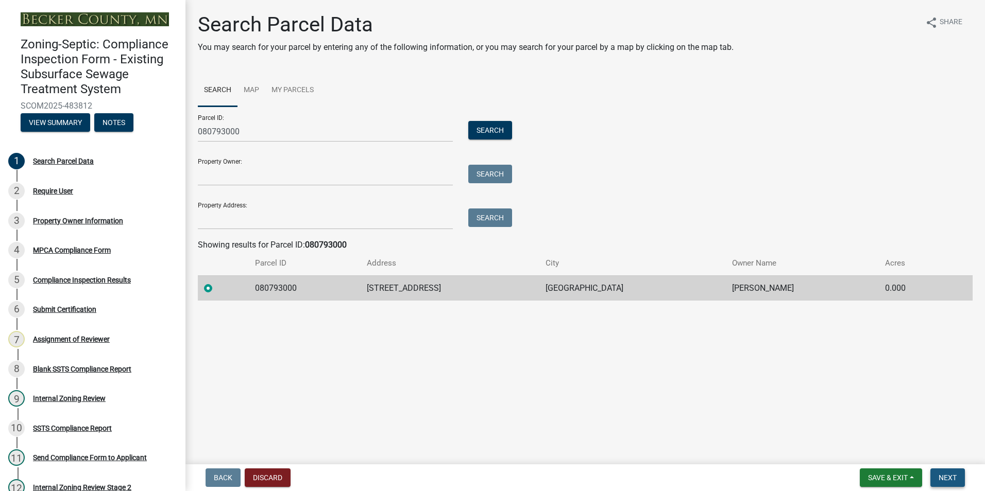
click at [946, 480] on span "Next" at bounding box center [947, 478] width 18 height 8
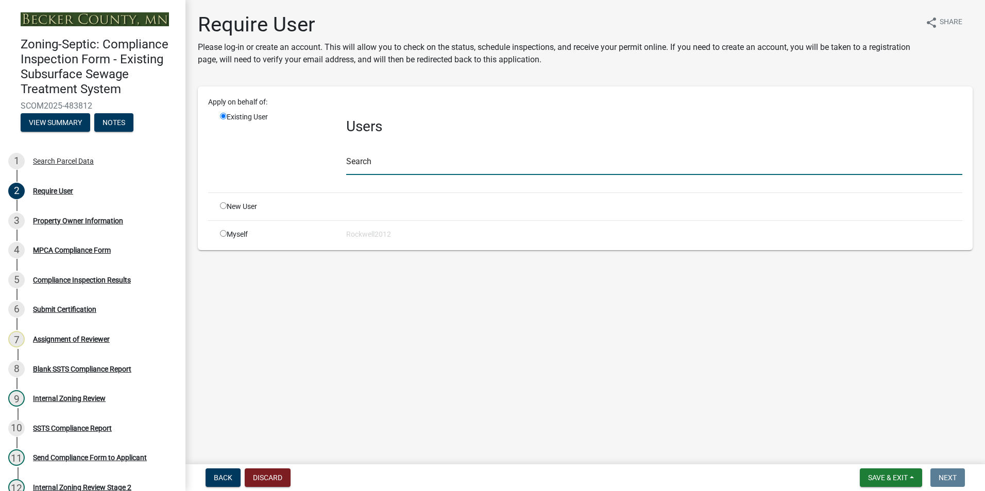
click at [388, 156] on input "text" at bounding box center [654, 164] width 616 height 21
type input "apply"
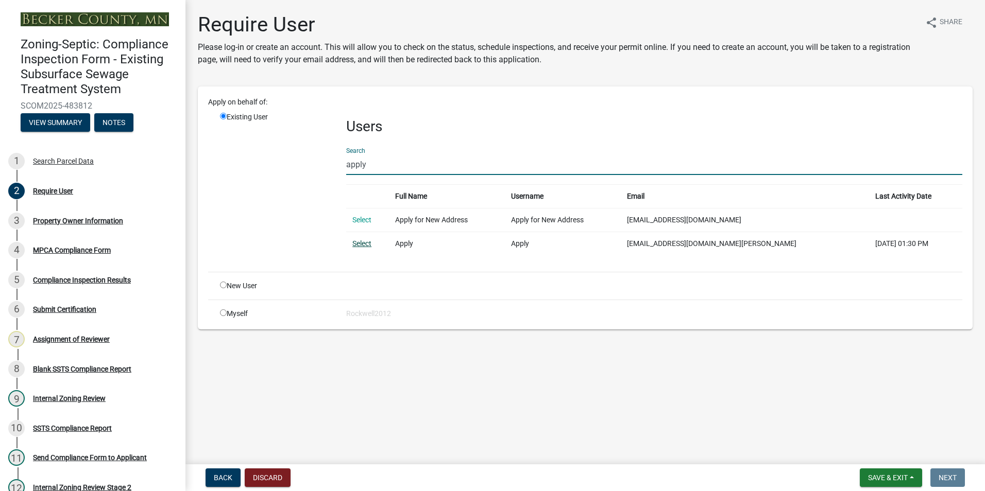
click at [365, 246] on link "Select" at bounding box center [361, 243] width 19 height 8
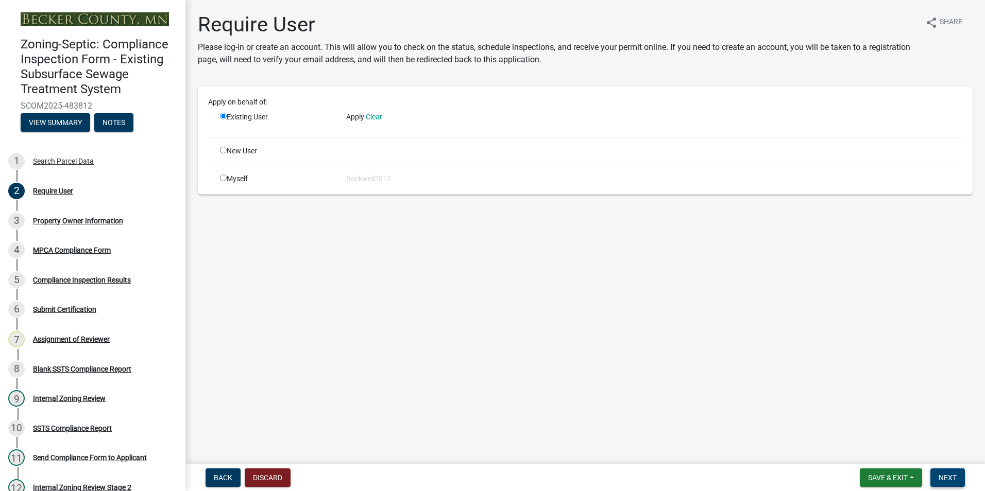
click at [944, 476] on span "Next" at bounding box center [947, 478] width 18 height 8
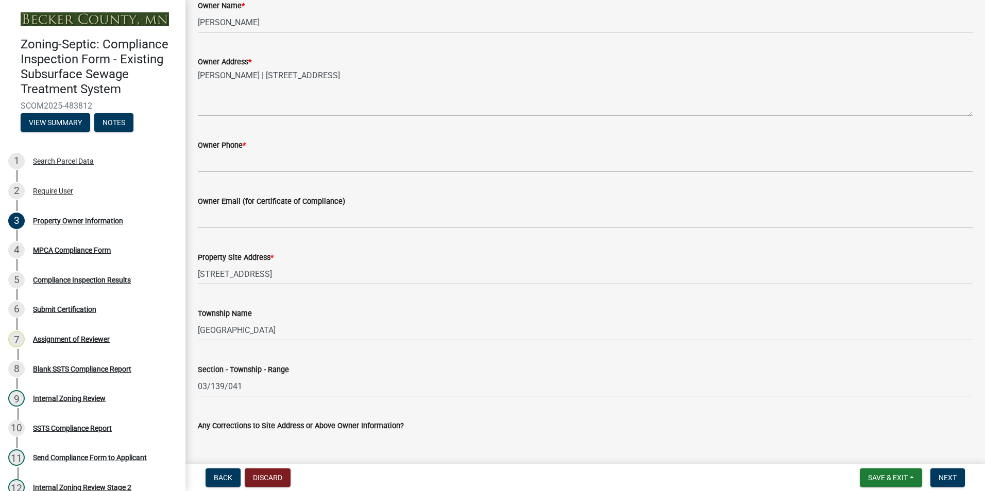
scroll to position [257, 0]
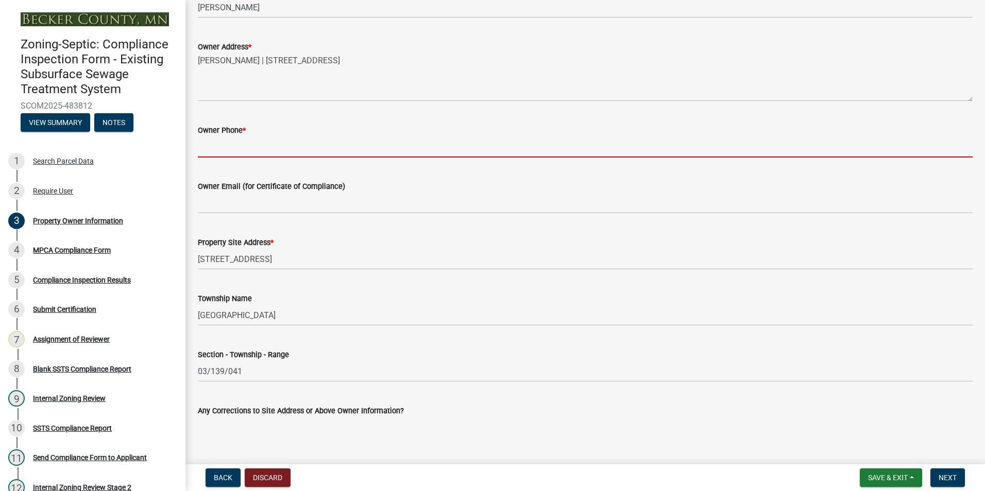
click at [225, 149] on input "Owner Phone *" at bounding box center [585, 146] width 774 height 21
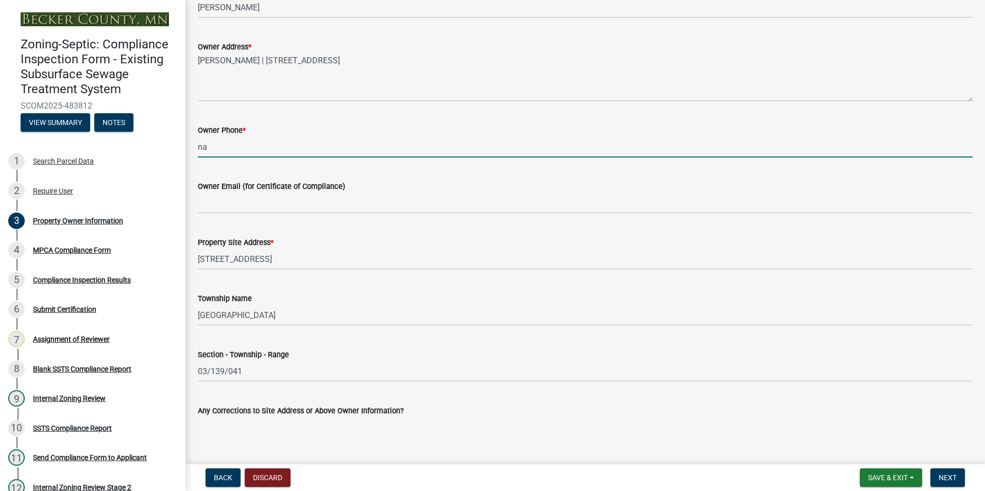
type input "NA"
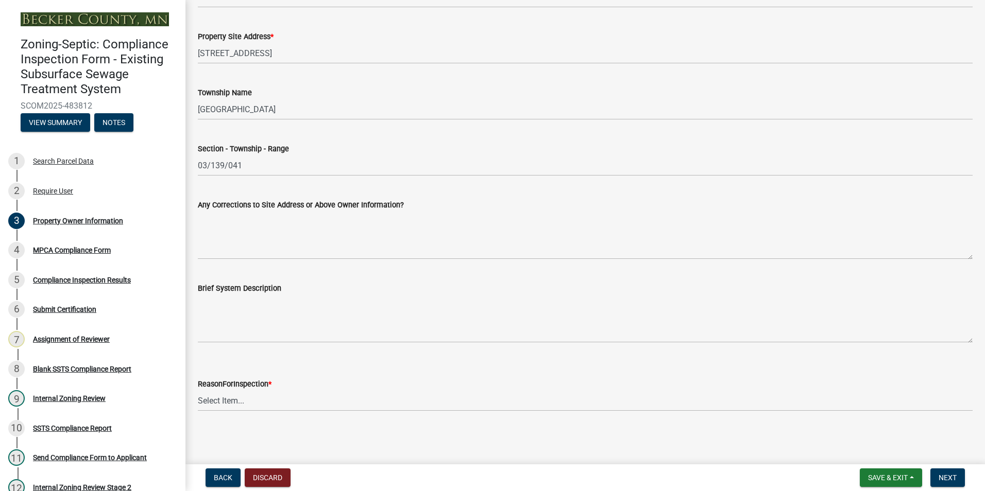
scroll to position [464, 0]
click at [218, 406] on select "Select Item... Property Sale Lake Study Required for Permit Other" at bounding box center [585, 400] width 774 height 21
click at [198, 390] on select "Select Item... Property Sale Lake Study Required for Permit Other" at bounding box center [585, 400] width 774 height 21
select select "3e6c5637-c66b-418d-927c-69aaf39ab5a9"
click at [954, 480] on span "Next" at bounding box center [947, 478] width 18 height 8
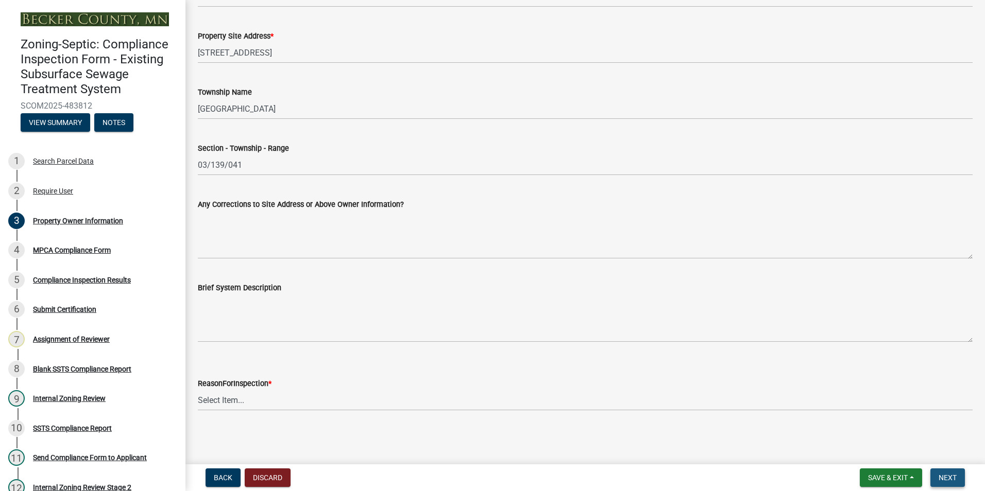
scroll to position [0, 0]
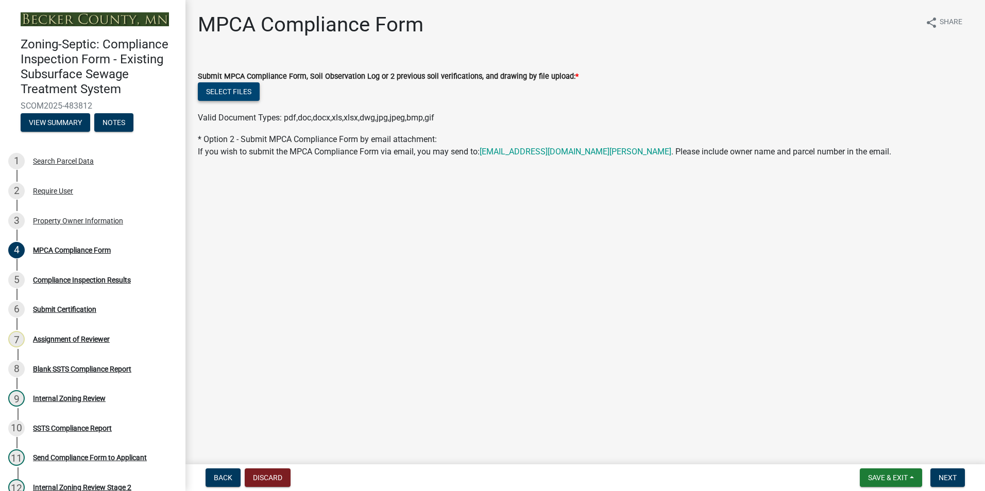
click at [236, 93] on button "Select files" at bounding box center [229, 91] width 62 height 19
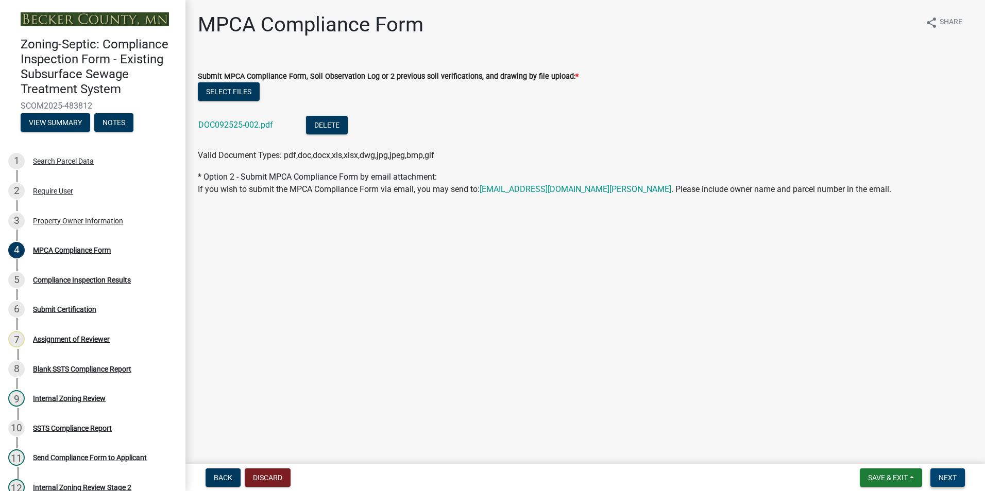
click at [954, 474] on span "Next" at bounding box center [947, 478] width 18 height 8
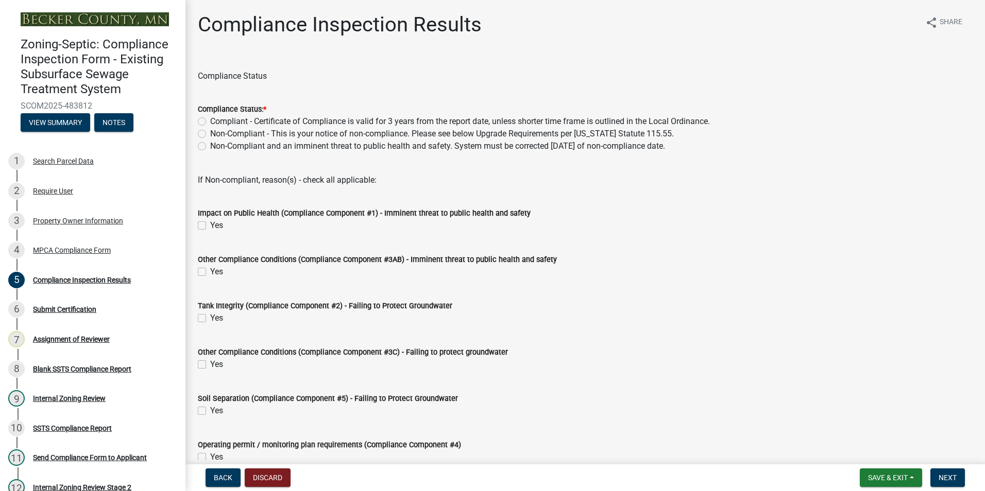
click at [210, 120] on label "Compliant - Certificate of Compliance is valid for 3 years from the report date…" at bounding box center [459, 121] width 499 height 12
click at [210, 120] on input "Compliant - Certificate of Compliance is valid for 3 years from the report date…" at bounding box center [213, 118] width 7 height 7
radio input "true"
click at [950, 476] on span "Next" at bounding box center [947, 478] width 18 height 8
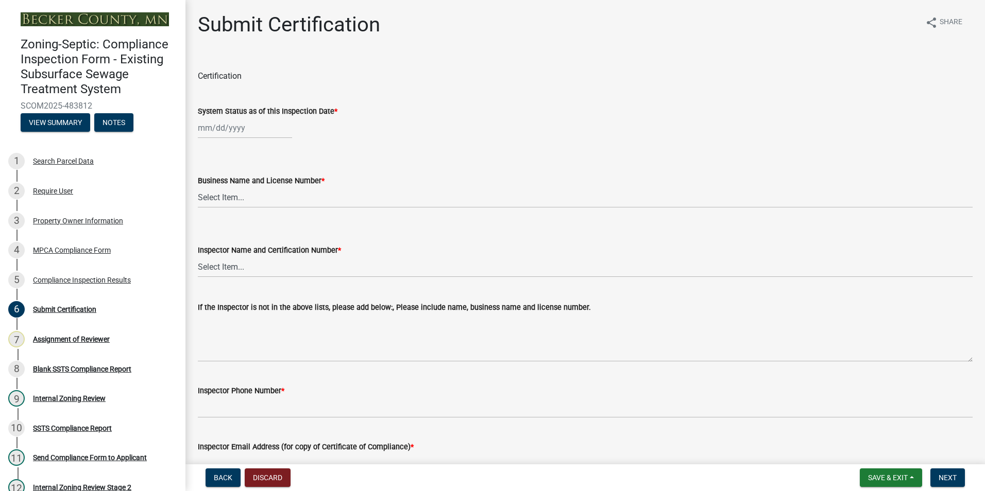
select select "9"
select select "2025"
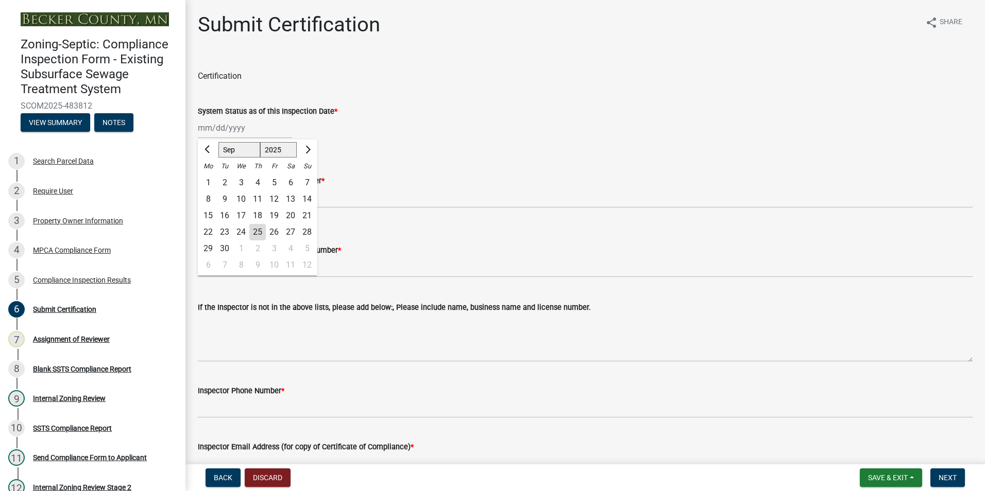
click at [240, 131] on div "[PERSON_NAME] Feb Mar Apr [PERSON_NAME][DATE] Oct Nov [DATE] 1526 1527 1528 152…" at bounding box center [245, 127] width 94 height 21
click at [258, 213] on div "18" at bounding box center [257, 216] width 16 height 16
type input "[DATE]"
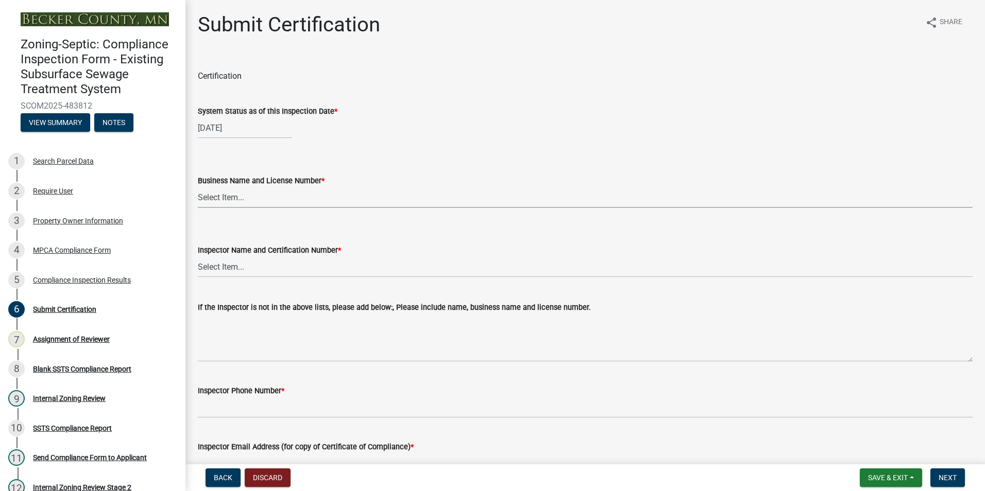
click at [220, 199] on select "Select Item... OTHER – Not listed (please add in next field and we will add to …" at bounding box center [585, 197] width 774 height 21
click at [198, 187] on select "Select Item... OTHER – Not listed (please add in next field and we will add to …" at bounding box center [585, 197] width 774 height 21
select select "6e4d45ed-207c-492c-8961-f0ae3526912d"
click at [219, 269] on select "Select Item... OTHER – Not listed (please add in next field and we will add to …" at bounding box center [585, 266] width 774 height 21
click at [198, 256] on select "Select Item... OTHER – Not listed (please add in next field and we will add to …" at bounding box center [585, 266] width 774 height 21
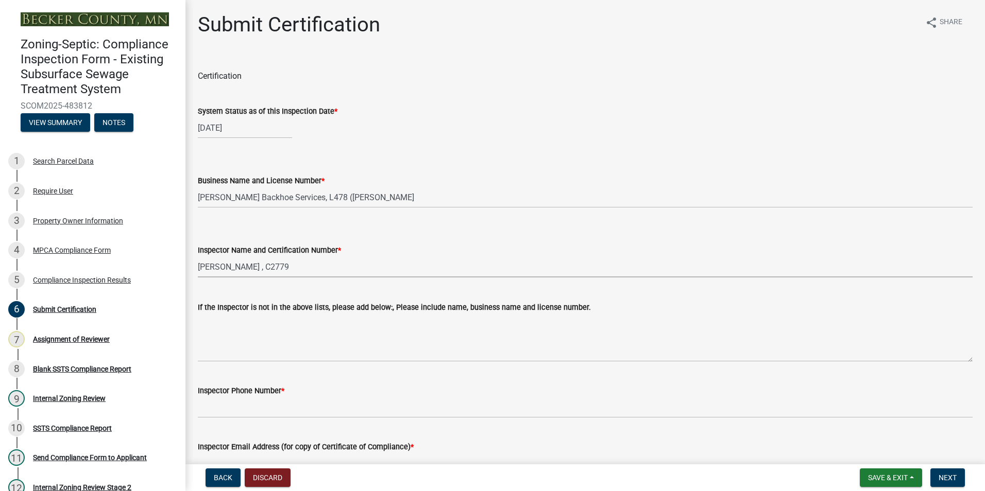
select select "4f250555-0d88-4d60-88ab-80ee75aef0a2"
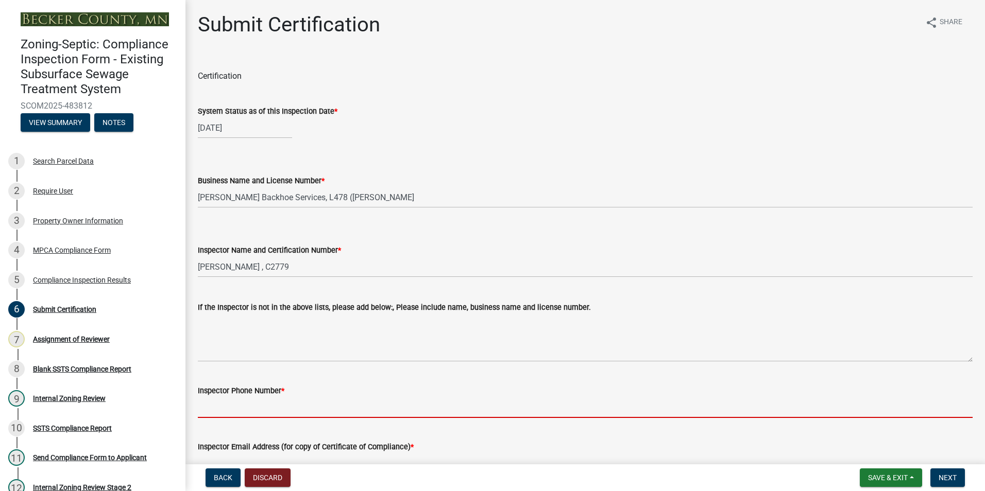
click at [226, 407] on input "Inspector Phone Number *" at bounding box center [585, 407] width 774 height 21
type input "[PHONE_NUMBER]"
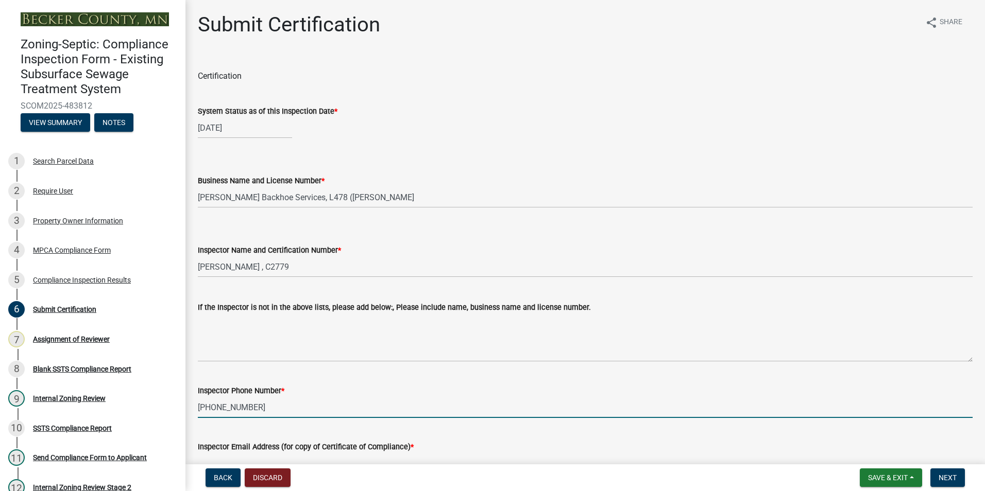
type input "na"
type input "[DATE]"
select select "0016247d-12af-40d0-8103-934796a3d230"
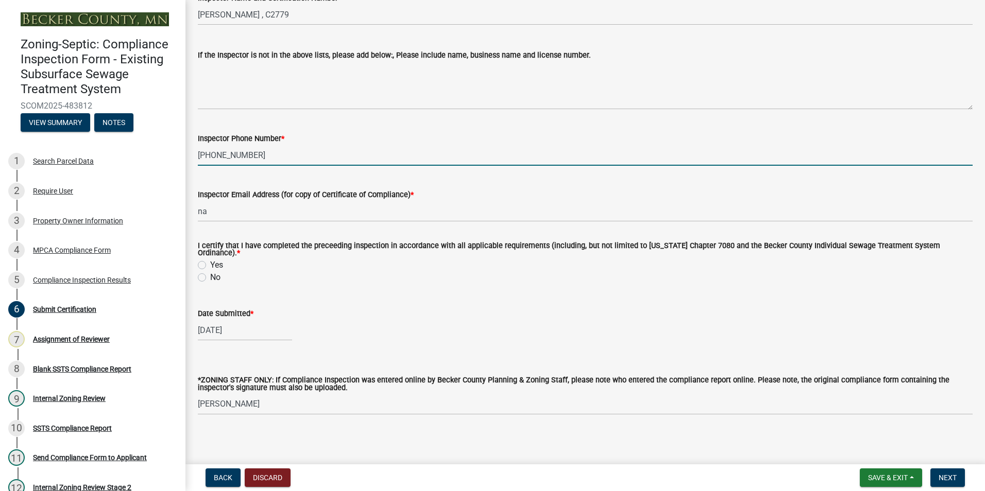
select select "9"
select select "2025"
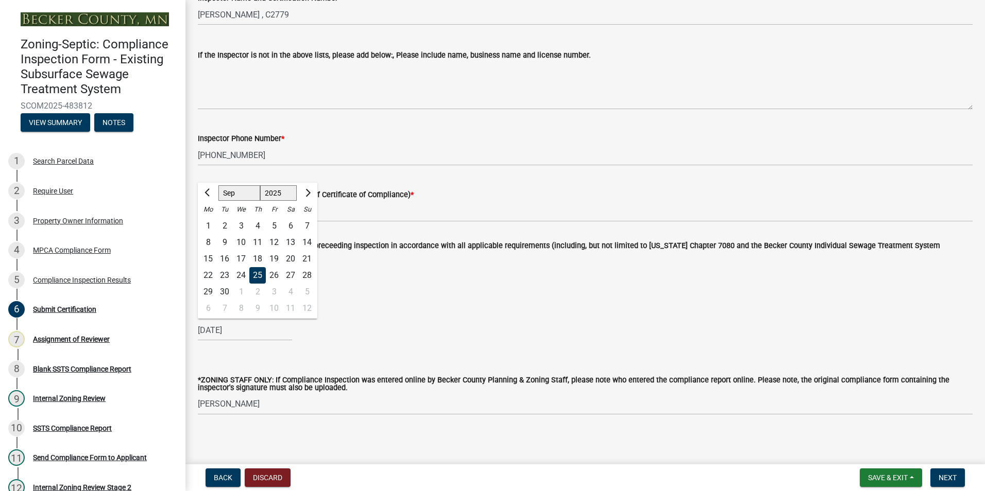
click at [384, 320] on div "[DATE] [PERSON_NAME] Apr May Jun [DATE] Aug Sep Oct Nov [DATE] 1526 1527 1528 1…" at bounding box center [585, 330] width 774 height 21
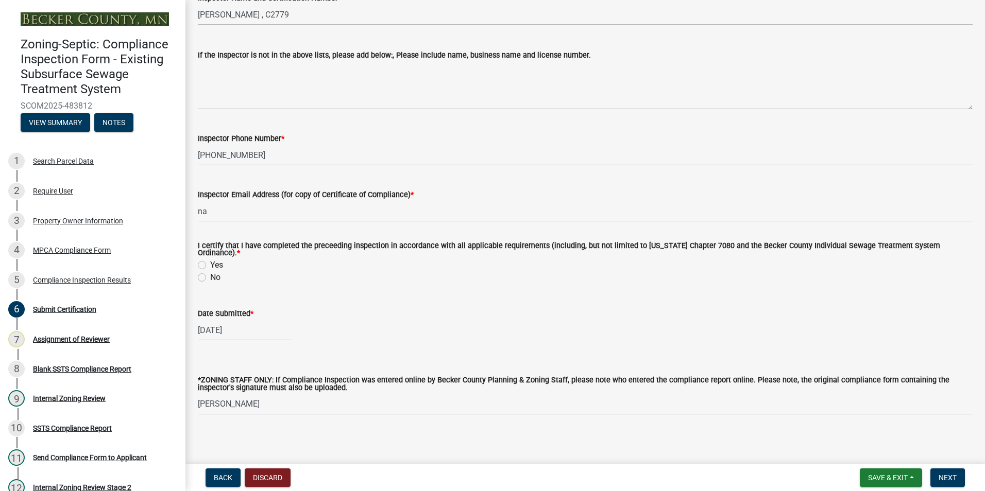
click at [210, 260] on label "Yes" at bounding box center [216, 265] width 13 height 12
click at [210, 260] on input "Yes" at bounding box center [213, 262] width 7 height 7
radio input "true"
click at [950, 472] on button "Next" at bounding box center [947, 478] width 34 height 19
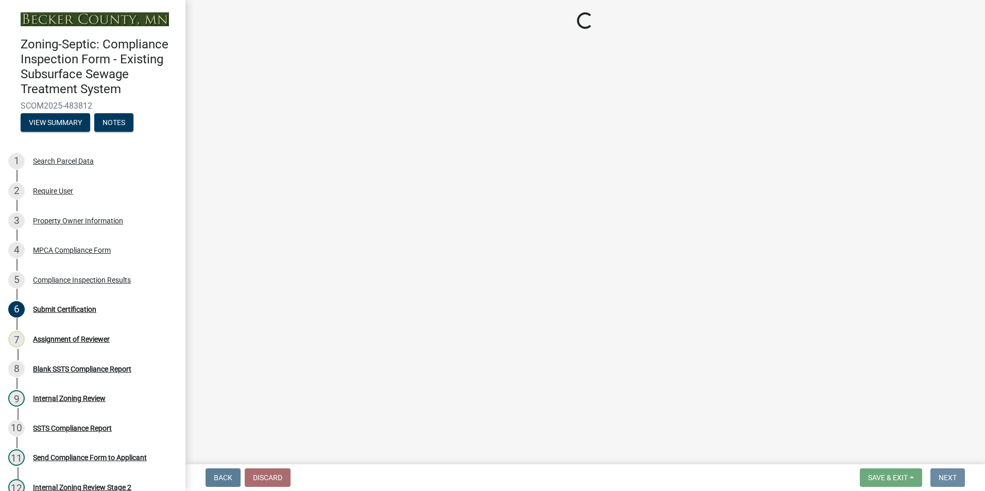
scroll to position [0, 0]
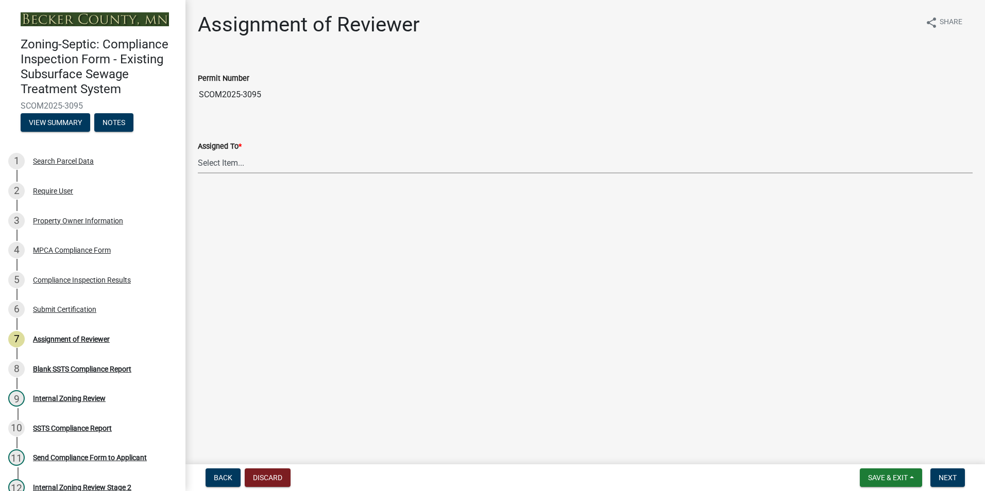
click at [217, 161] on select "Select Item... [PERSON_NAME] [PERSON_NAME] [PERSON_NAME] [PERSON_NAME] [PERSON_…" at bounding box center [585, 162] width 774 height 21
click at [198, 152] on select "Select Item... [PERSON_NAME] [PERSON_NAME] [PERSON_NAME] [PERSON_NAME] [PERSON_…" at bounding box center [585, 162] width 774 height 21
select select "0016247d-12af-40d0-8103-934796a3d230"
click at [950, 474] on span "Next" at bounding box center [947, 478] width 18 height 8
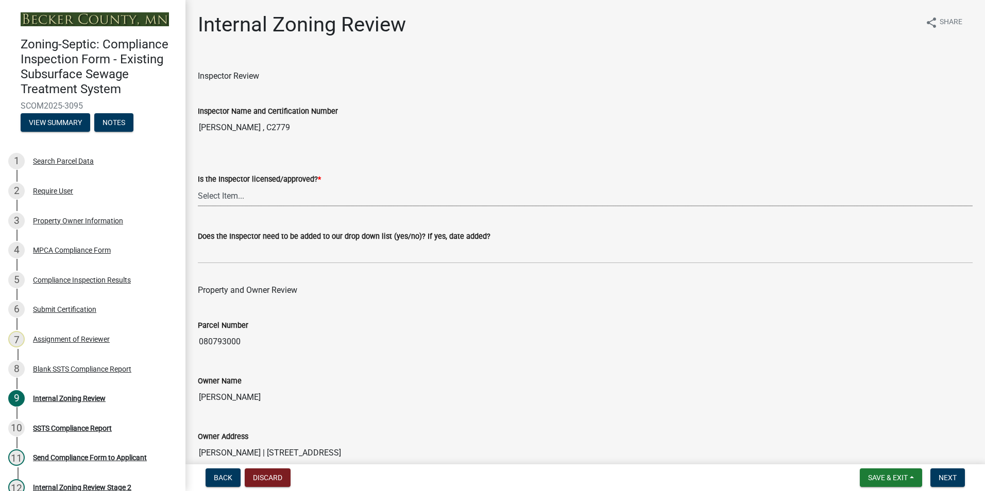
click at [221, 196] on select "Select Item... Yes No" at bounding box center [585, 195] width 774 height 21
click at [198, 185] on select "Select Item... Yes No" at bounding box center [585, 195] width 774 height 21
select select "7beb9ca5-c3cb-47d4-a805-1554d3173259"
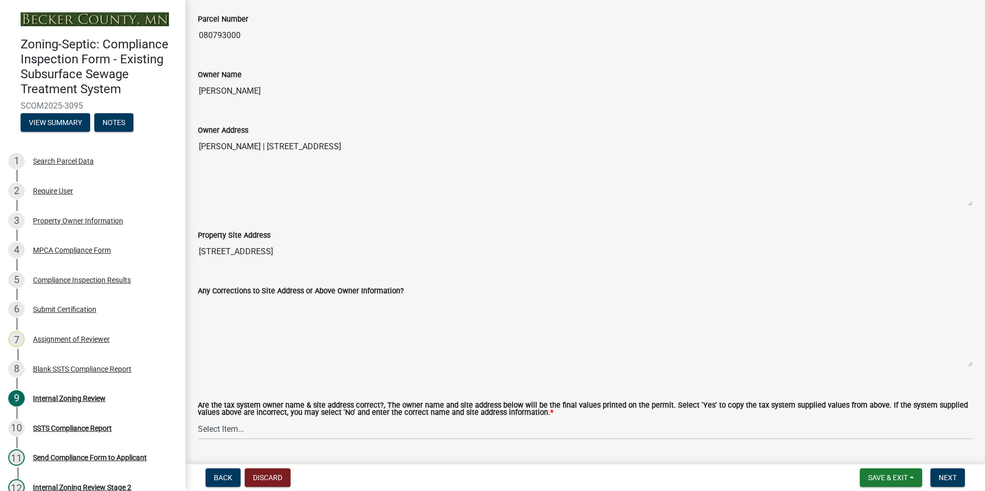
scroll to position [412, 0]
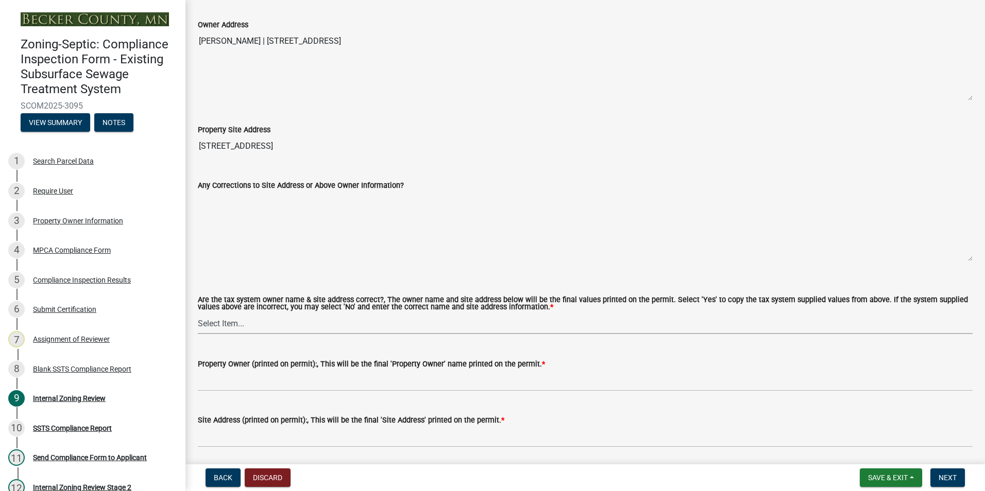
click at [226, 321] on select "Select Item... Yes No" at bounding box center [585, 323] width 774 height 21
click at [198, 314] on select "Select Item... Yes No" at bounding box center [585, 323] width 774 height 21
select select "f9f37200-9fc8-4e5e-9e7f-111cc9077d94"
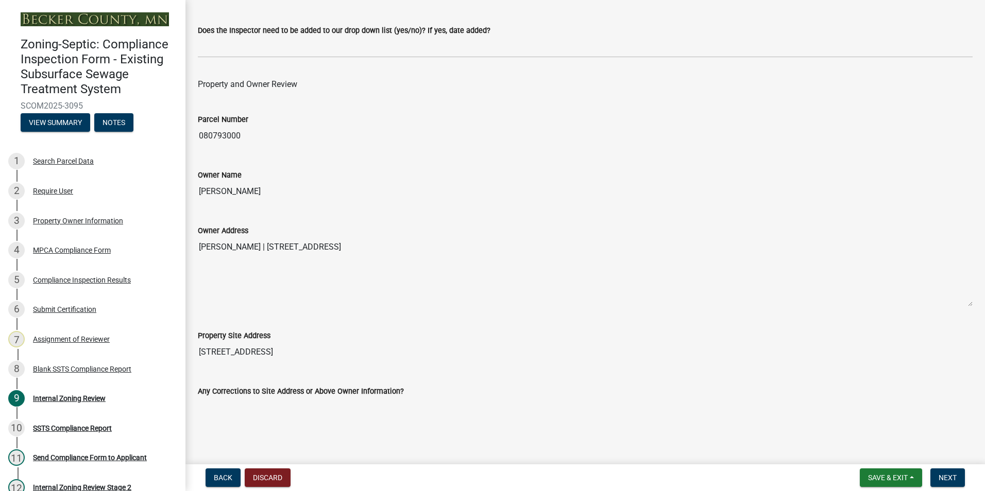
drag, startPoint x: 265, startPoint y: 191, endPoint x: 205, endPoint y: 200, distance: 60.5
click at [198, 198] on input "[PERSON_NAME]" at bounding box center [585, 191] width 774 height 21
drag, startPoint x: 205, startPoint y: 200, endPoint x: 232, endPoint y: 195, distance: 27.3
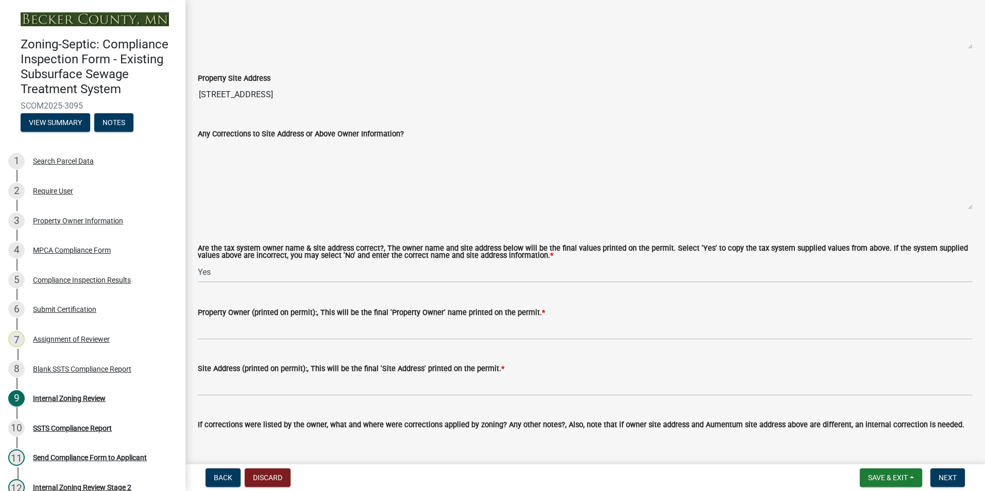
scroll to position [515, 0]
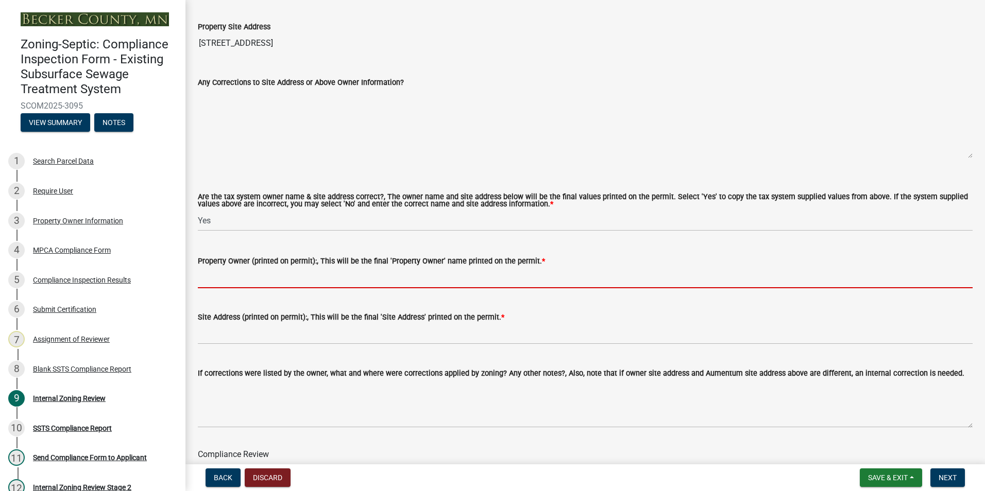
paste input "[PERSON_NAME]"
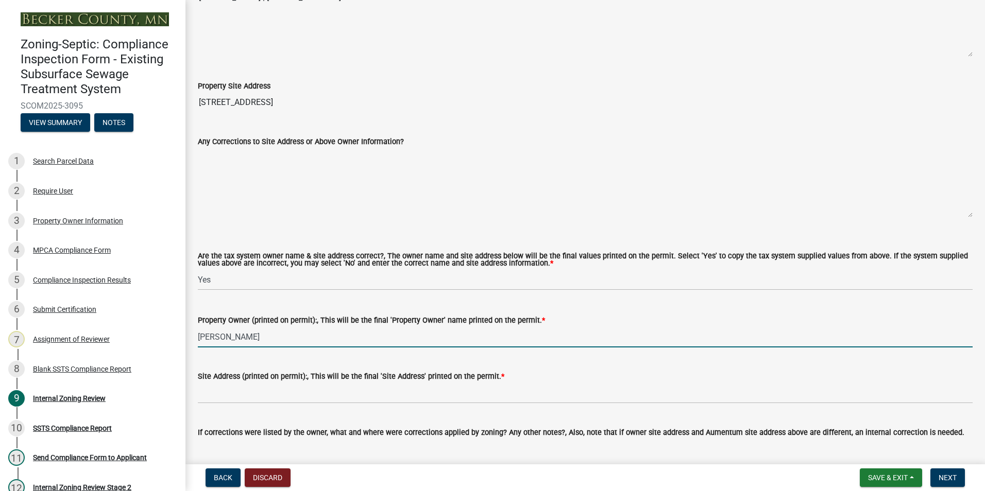
scroll to position [360, 0]
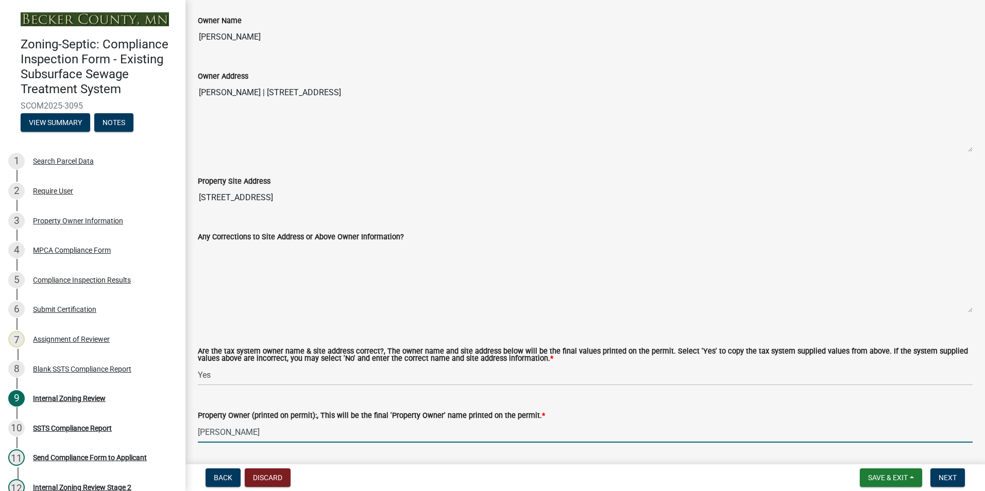
type input "[PERSON_NAME]"
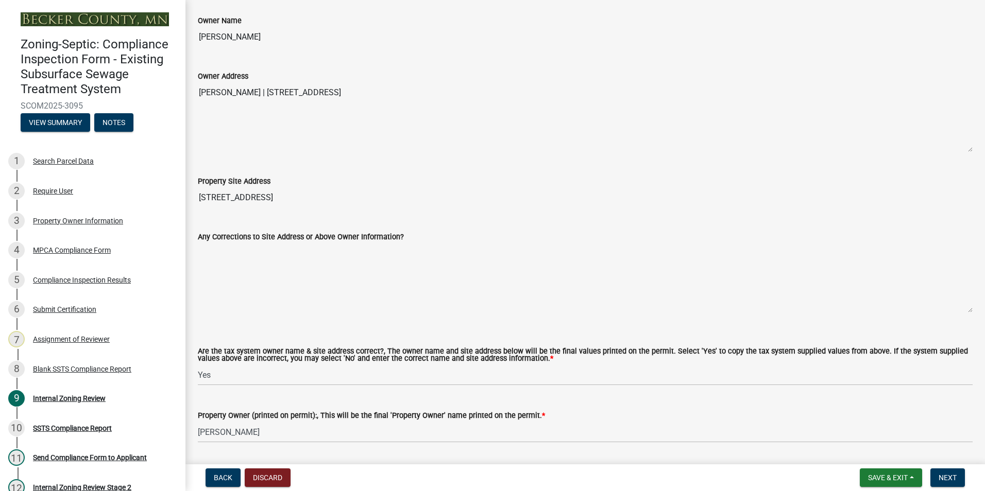
drag, startPoint x: 268, startPoint y: 197, endPoint x: 197, endPoint y: 201, distance: 70.6
click at [197, 201] on div "Property Site Address [STREET_ADDRESS]" at bounding box center [585, 184] width 790 height 47
drag, startPoint x: 197, startPoint y: 201, endPoint x: 227, endPoint y: 200, distance: 29.4
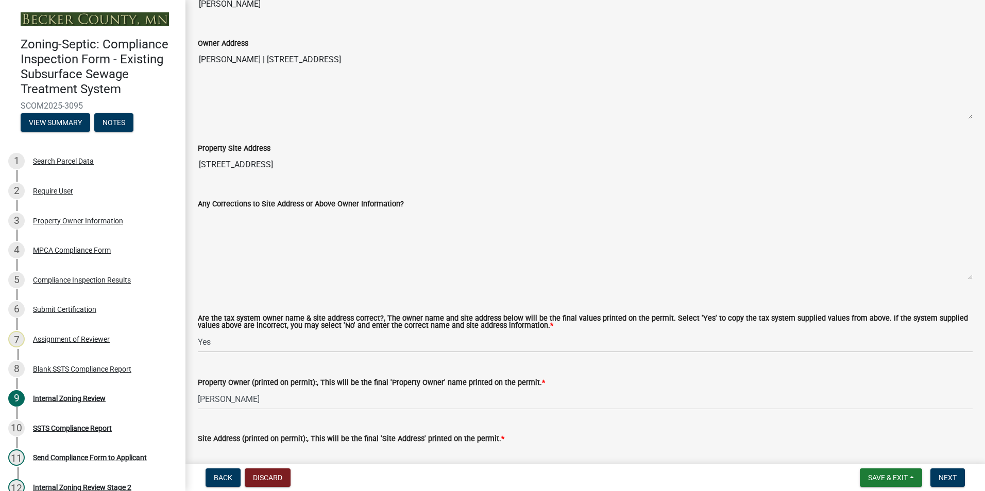
scroll to position [566, 0]
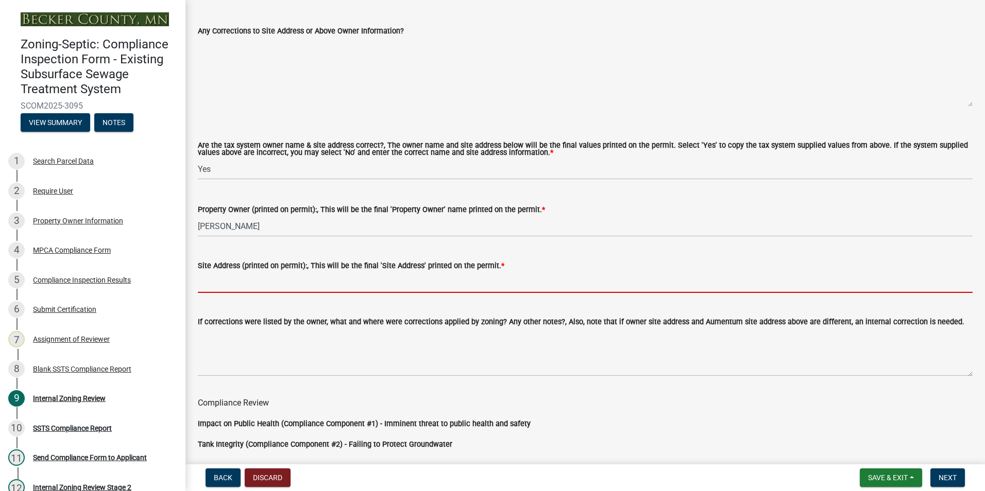
paste input "[STREET_ADDRESS]"
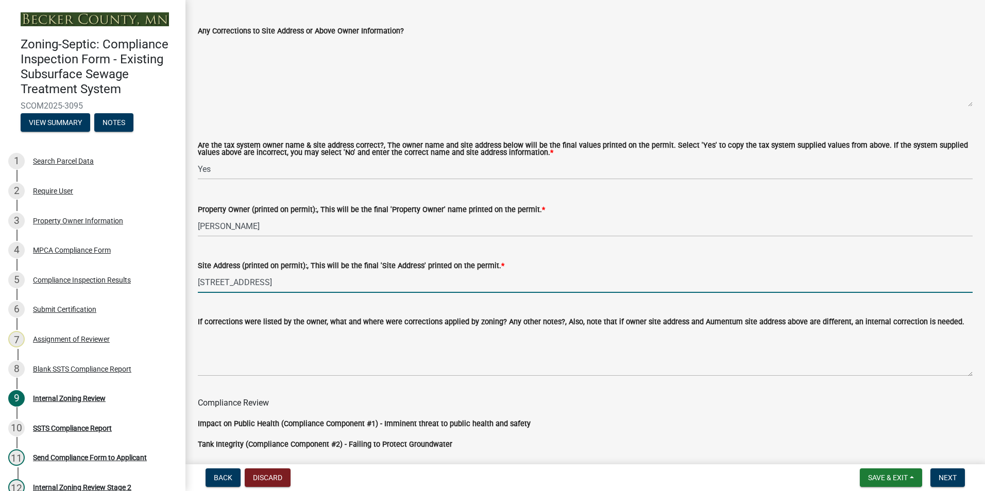
type input "[STREET_ADDRESS]"
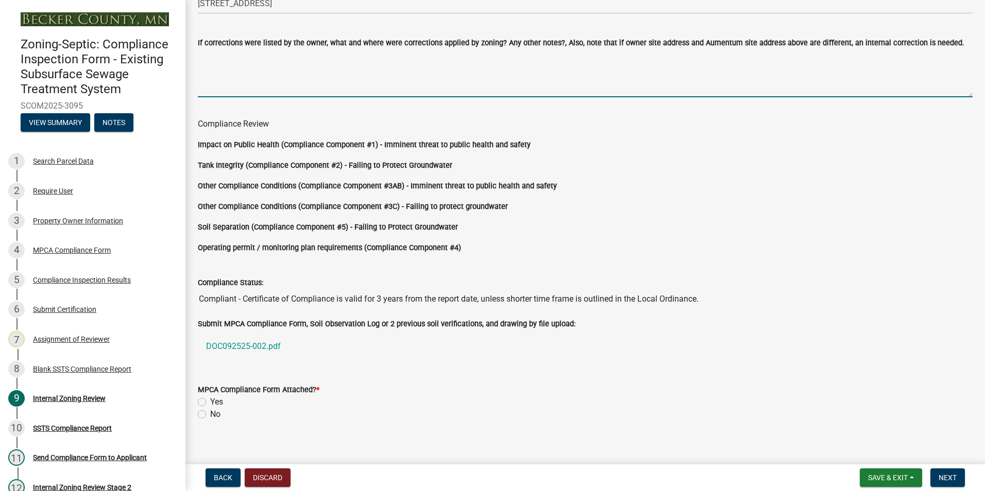
scroll to position [856, 0]
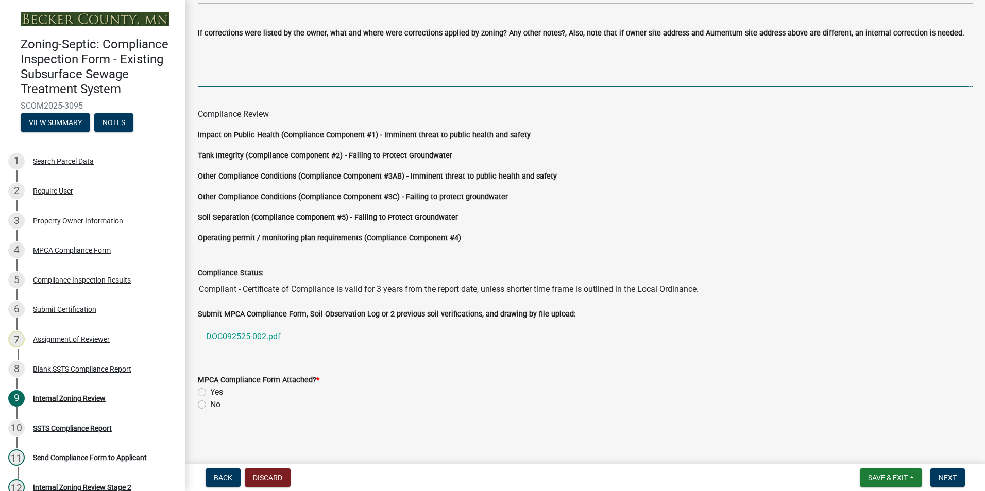
click at [210, 391] on label "Yes" at bounding box center [216, 392] width 13 height 12
click at [210, 391] on input "Yes" at bounding box center [213, 389] width 7 height 7
radio input "true"
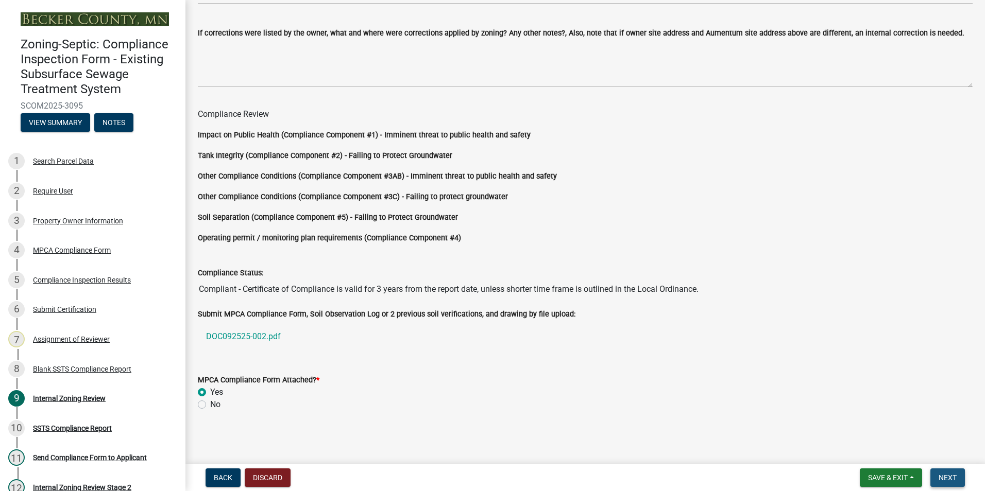
click at [958, 480] on button "Next" at bounding box center [947, 478] width 34 height 19
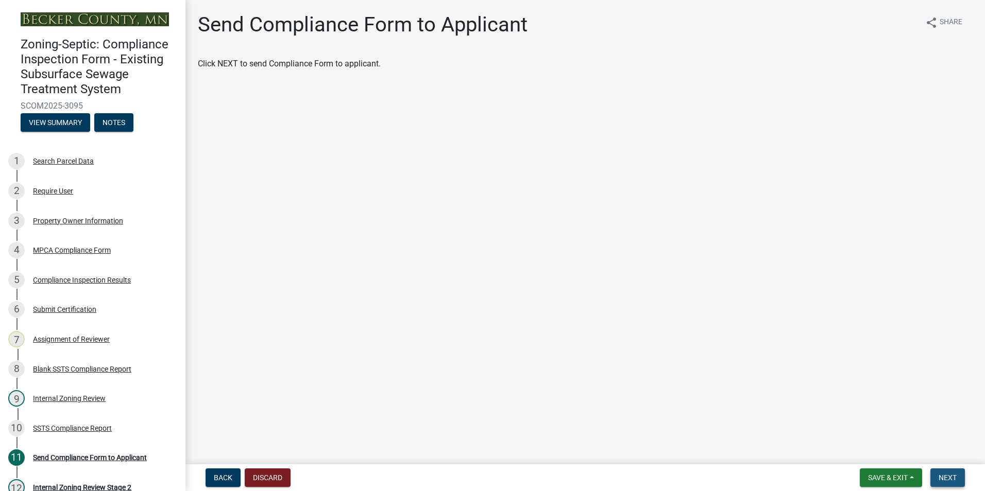
click at [949, 481] on span "Next" at bounding box center [947, 478] width 18 height 8
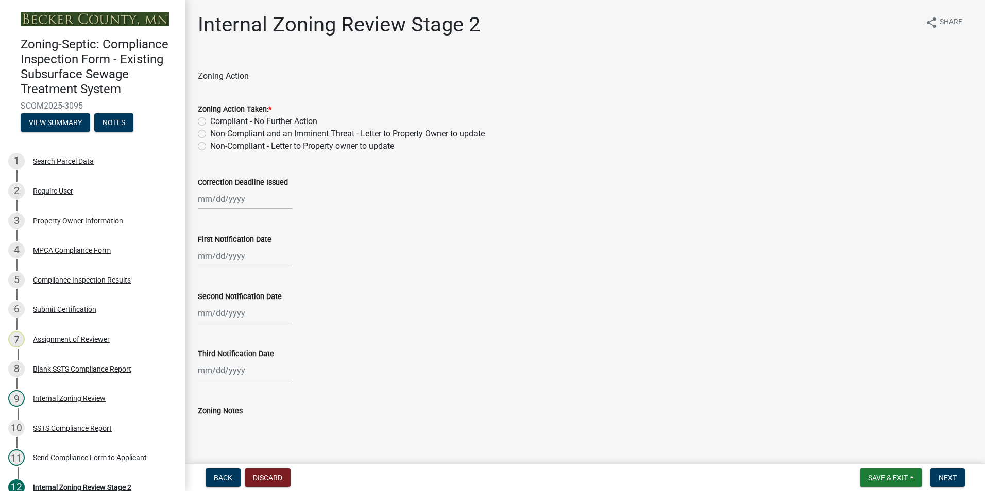
click at [210, 119] on label "Compliant - No Further Action" at bounding box center [263, 121] width 107 height 12
click at [210, 119] on input "Compliant - No Further Action" at bounding box center [213, 118] width 7 height 7
radio input "true"
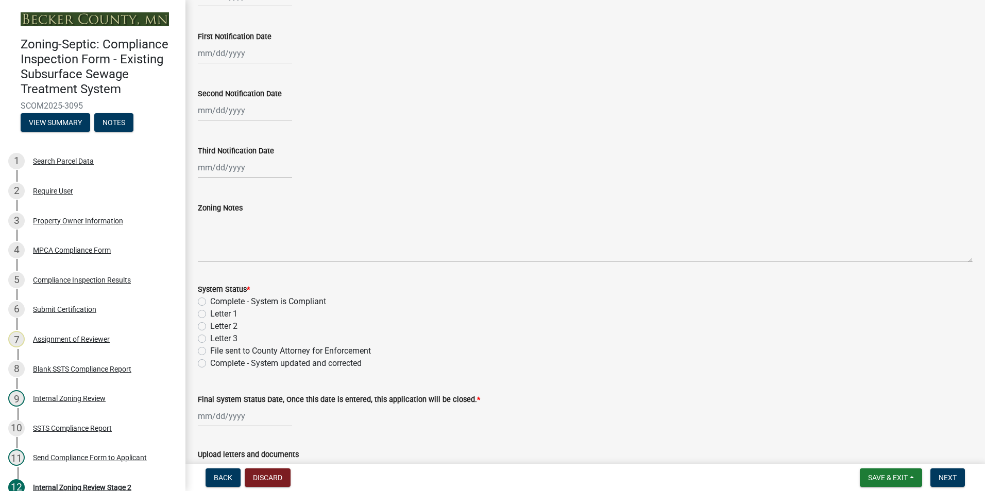
scroll to position [206, 0]
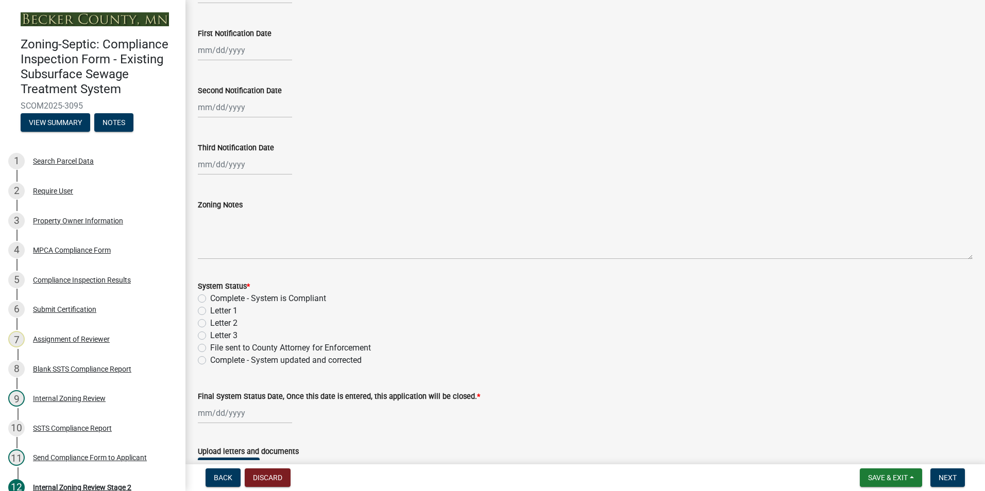
click at [210, 297] on label "Complete - System is Compliant" at bounding box center [268, 298] width 116 height 12
click at [210, 297] on input "Complete - System is Compliant" at bounding box center [213, 295] width 7 height 7
radio input "true"
select select "9"
select select "2025"
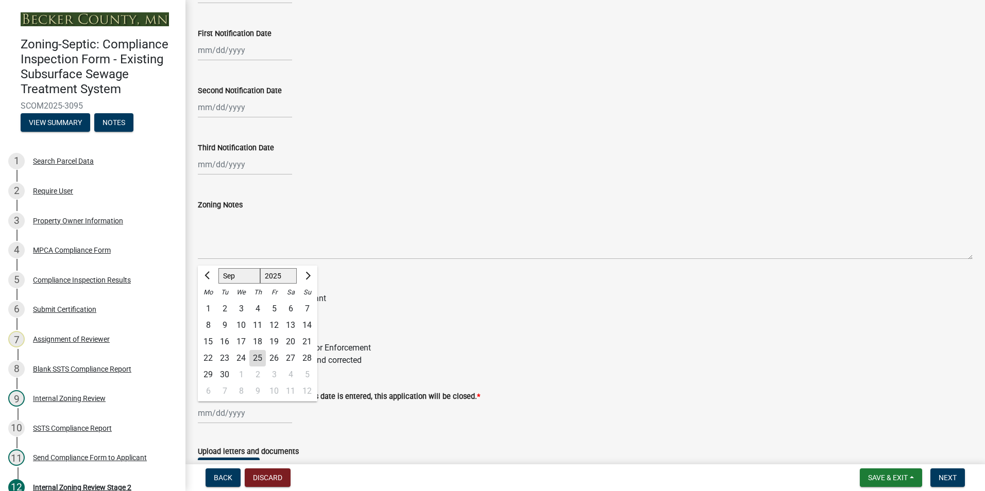
click at [215, 409] on div "[PERSON_NAME] Feb Mar Apr [PERSON_NAME][DATE] Oct Nov [DATE] 1526 1527 1528 152…" at bounding box center [245, 413] width 94 height 21
click at [256, 357] on div "25" at bounding box center [257, 358] width 16 height 16
type input "[DATE]"
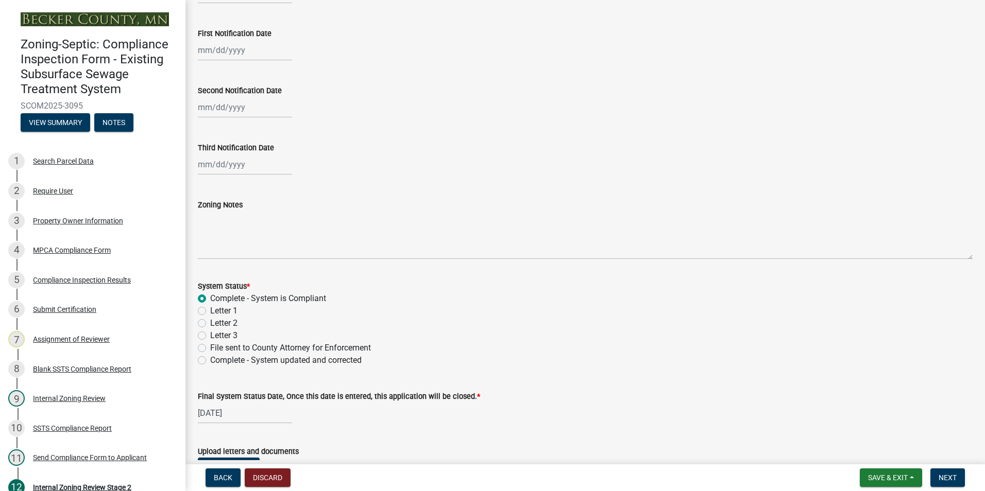
drag, startPoint x: 945, startPoint y: 450, endPoint x: 975, endPoint y: 459, distance: 30.8
click at [953, 453] on div "Upload letters and documents" at bounding box center [585, 451] width 774 height 12
click at [945, 479] on span "Next" at bounding box center [947, 478] width 18 height 8
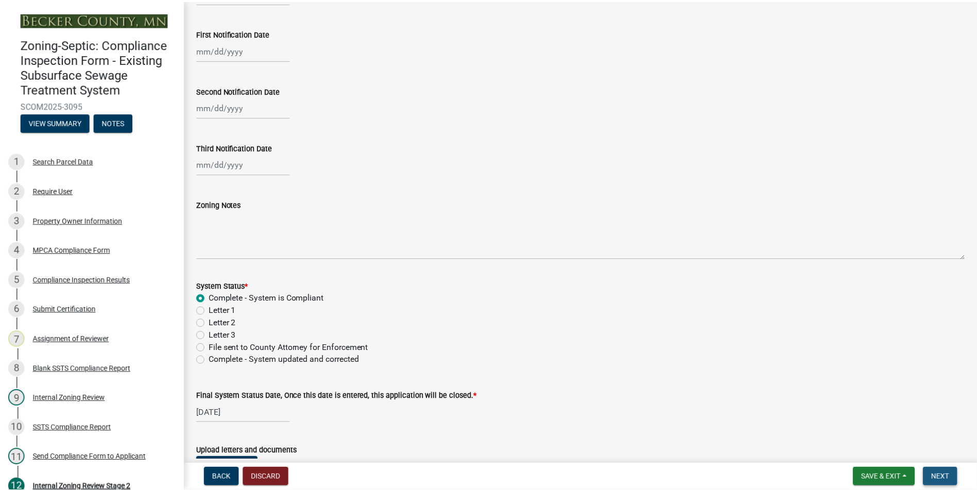
scroll to position [0, 0]
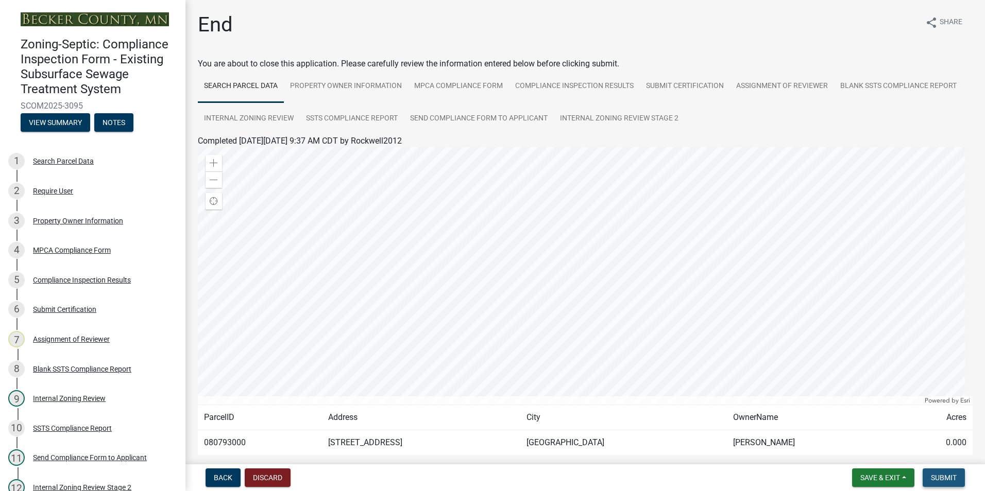
click at [943, 480] on span "Submit" at bounding box center [943, 478] width 26 height 8
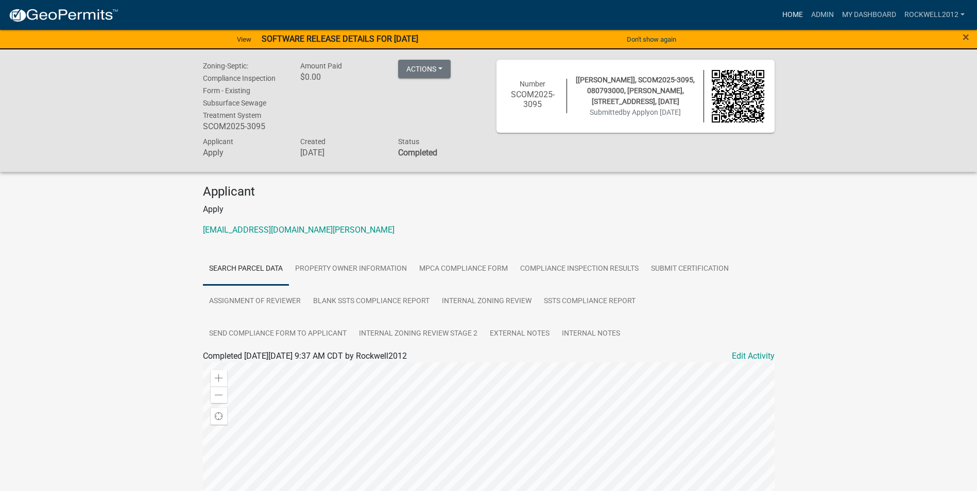
click at [788, 11] on link "Home" at bounding box center [792, 15] width 29 height 20
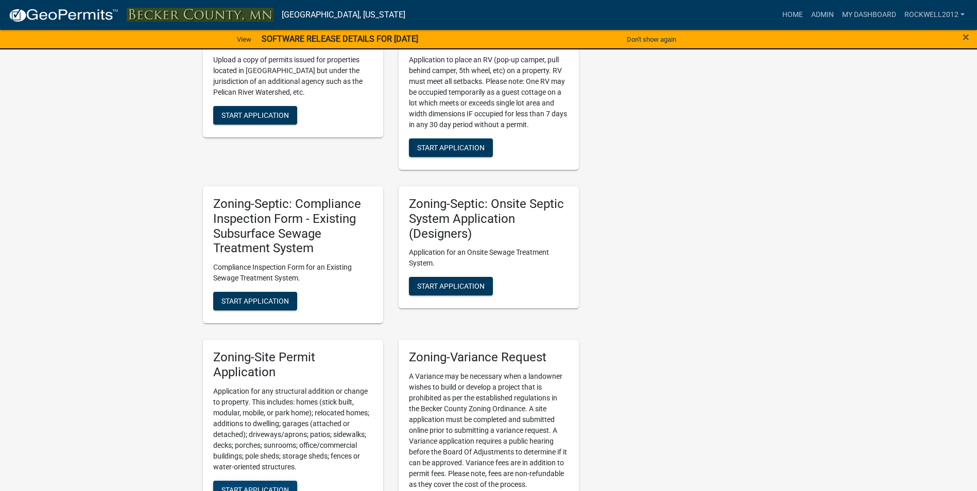
scroll to position [824, 0]
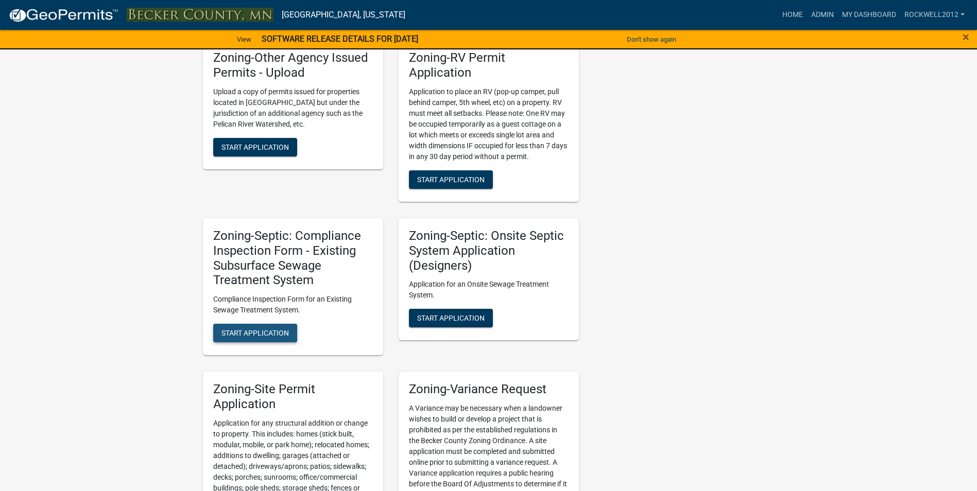
click at [252, 330] on span "Start Application" at bounding box center [254, 333] width 67 height 8
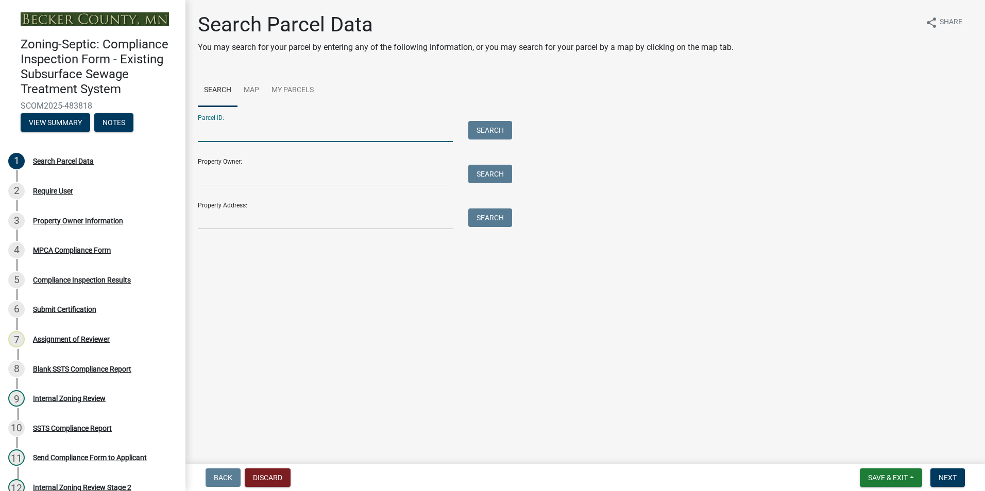
click at [209, 128] on input "Parcel ID:" at bounding box center [325, 131] width 255 height 21
type input "080968000"
click at [495, 126] on button "Search" at bounding box center [490, 130] width 44 height 19
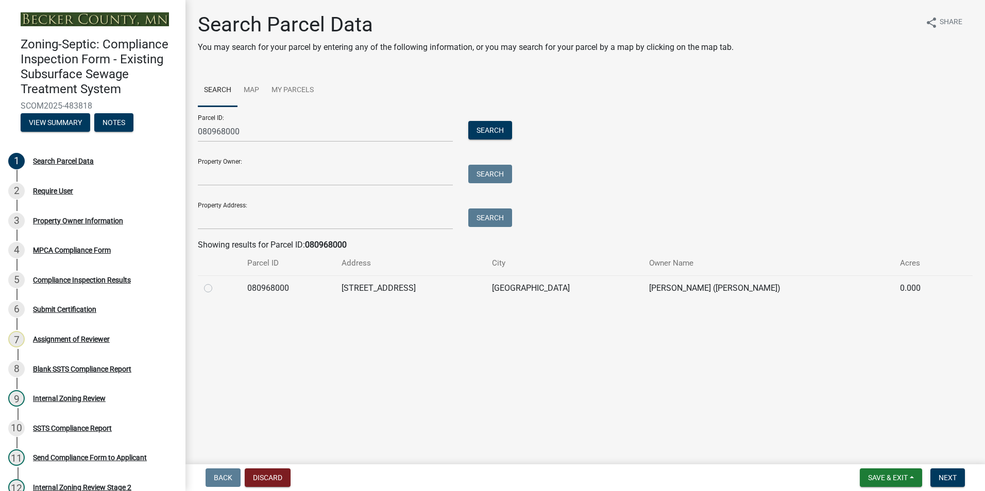
click at [216, 282] on label at bounding box center [216, 282] width 0 height 0
click at [216, 288] on input "radio" at bounding box center [219, 285] width 7 height 7
radio input "true"
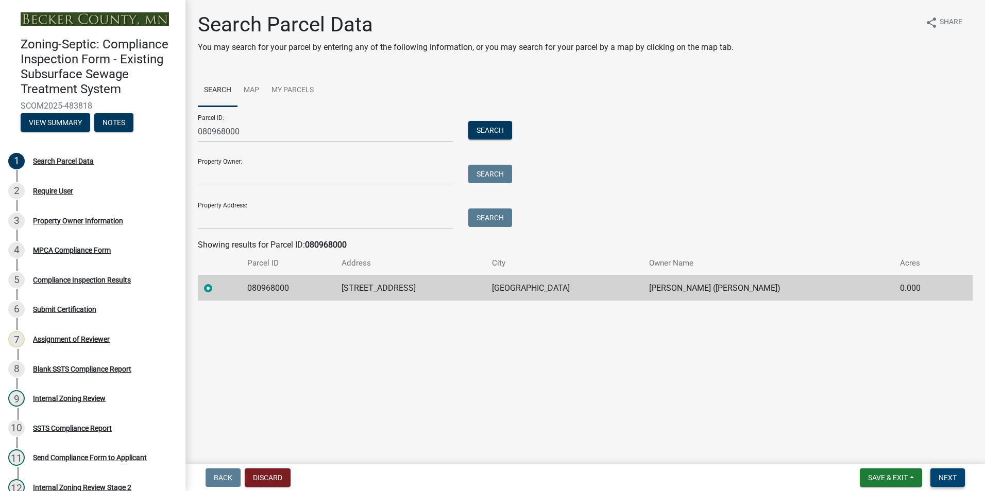
click at [947, 476] on span "Next" at bounding box center [947, 478] width 18 height 8
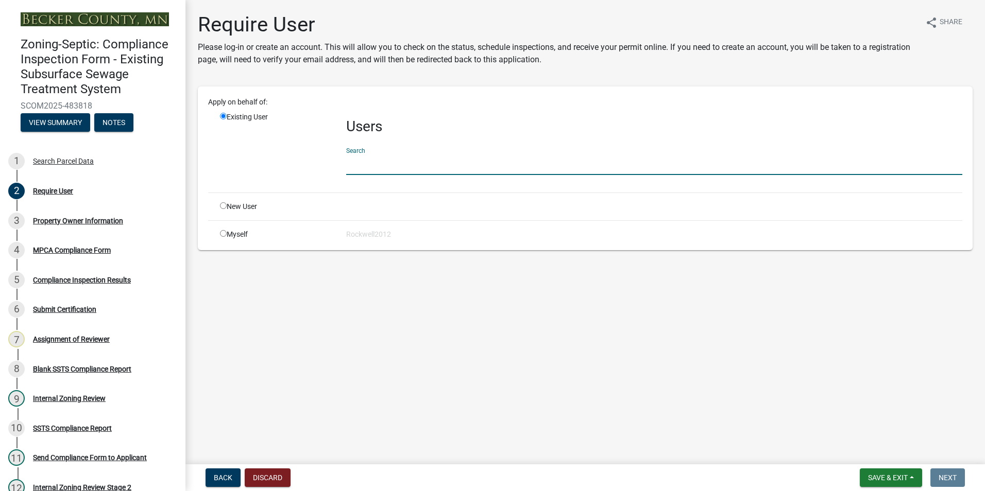
click at [371, 169] on input "text" at bounding box center [654, 164] width 616 height 21
type input "apply"
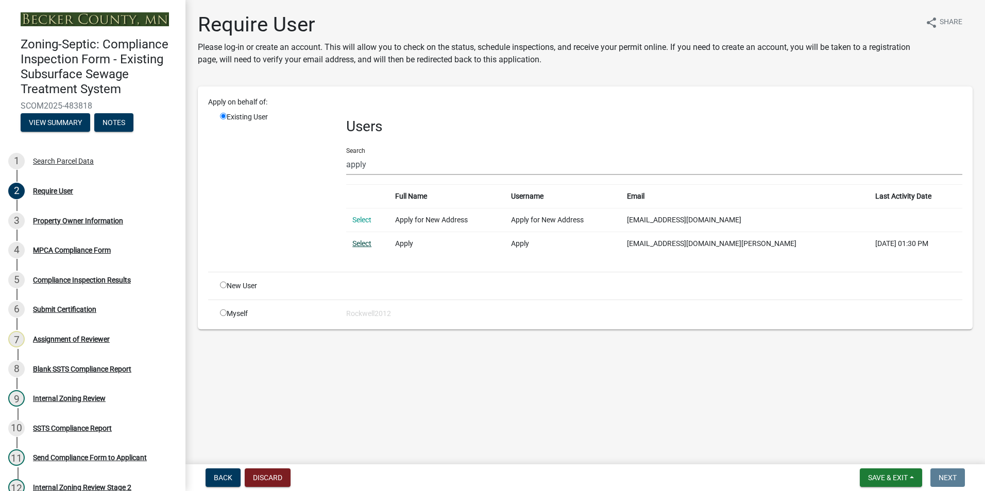
click at [356, 240] on link "Select" at bounding box center [361, 243] width 19 height 8
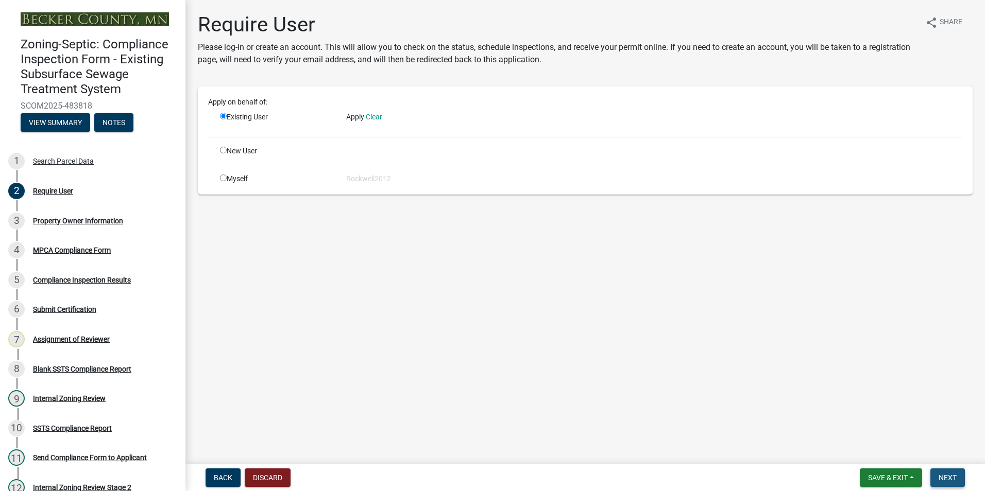
click at [948, 479] on span "Next" at bounding box center [947, 478] width 18 height 8
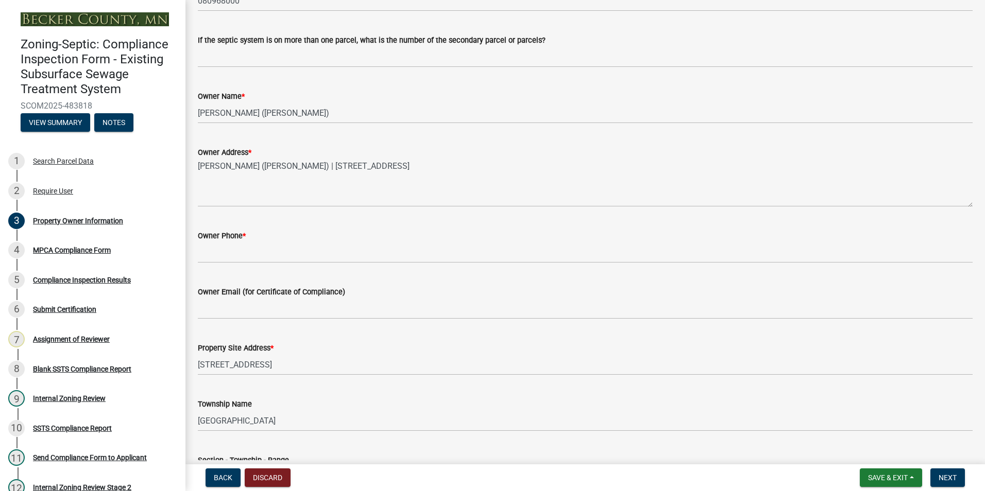
scroll to position [154, 0]
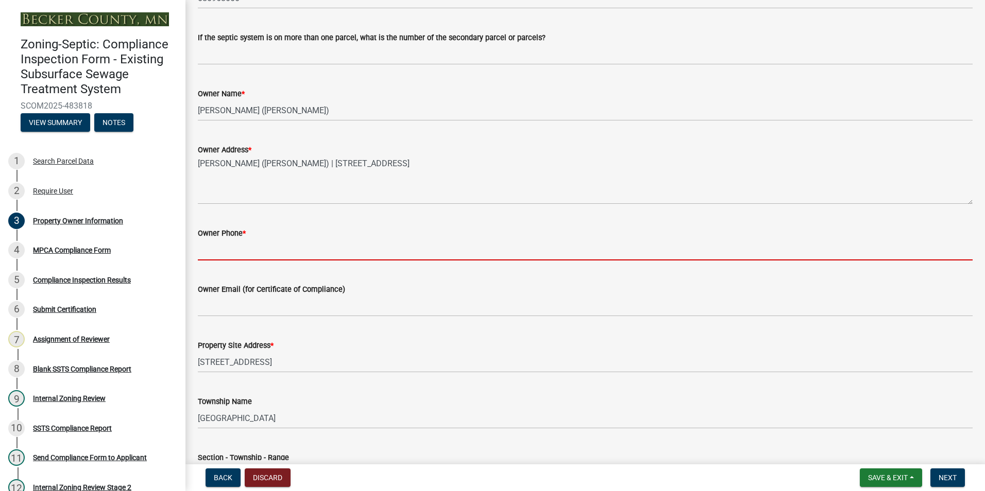
click at [217, 249] on input "Owner Phone *" at bounding box center [585, 249] width 774 height 21
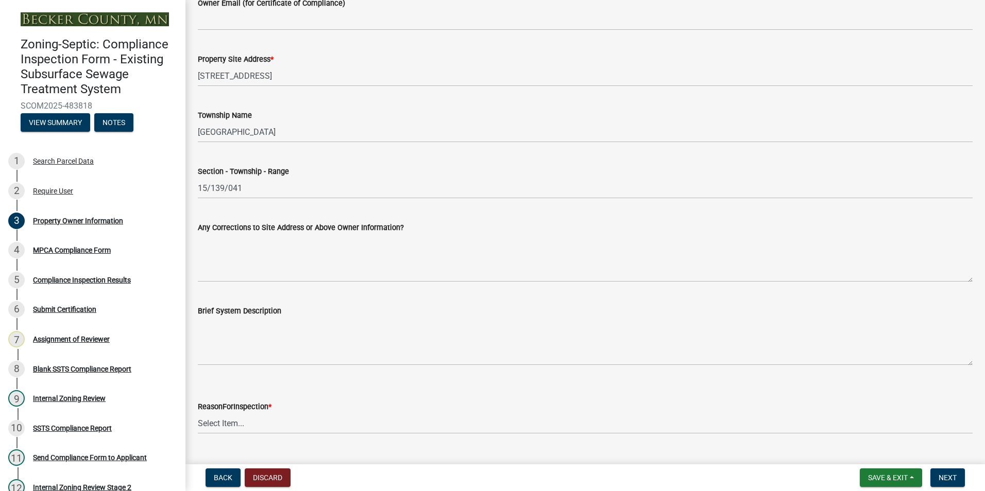
scroll to position [464, 0]
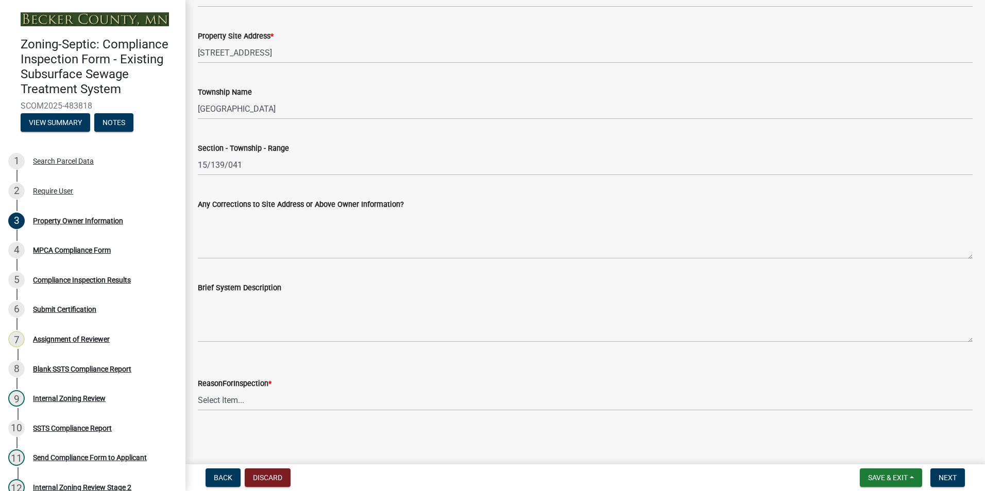
type input "[PHONE_NUMBER]"
click at [223, 397] on select "Select Item... Property Sale Lake Study Required for Permit Other" at bounding box center [585, 400] width 774 height 21
click at [198, 390] on select "Select Item... Property Sale Lake Study Required for Permit Other" at bounding box center [585, 400] width 774 height 21
select select "3e6c5637-c66b-418d-927c-69aaf39ab5a9"
click at [940, 474] on span "Next" at bounding box center [947, 478] width 18 height 8
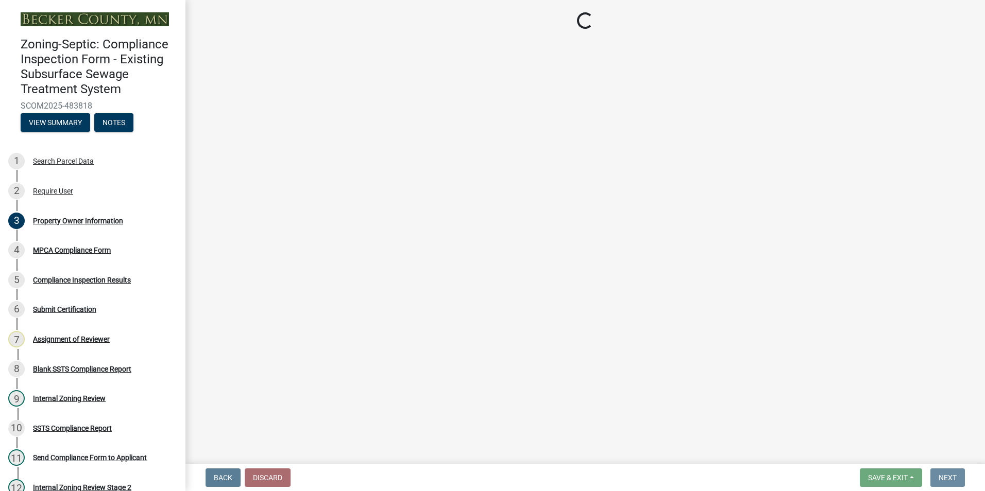
scroll to position [0, 0]
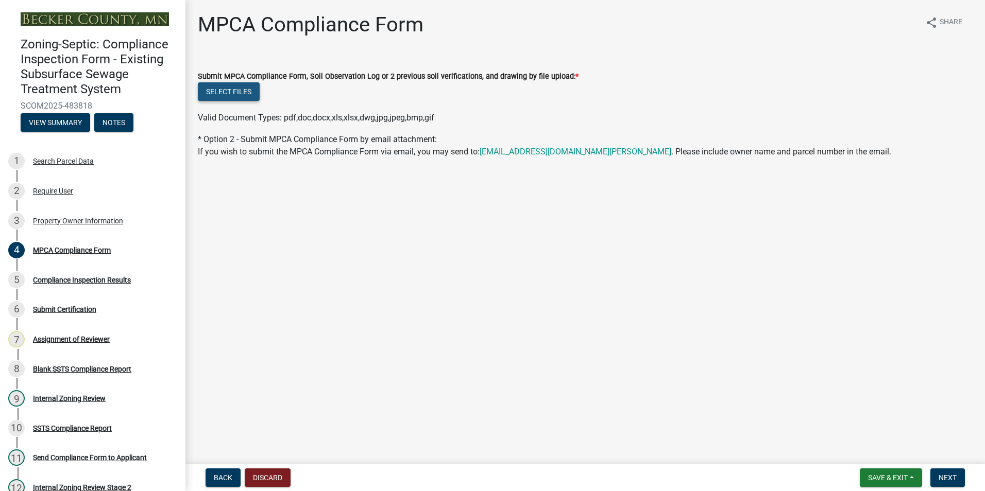
click at [231, 90] on button "Select files" at bounding box center [229, 91] width 62 height 19
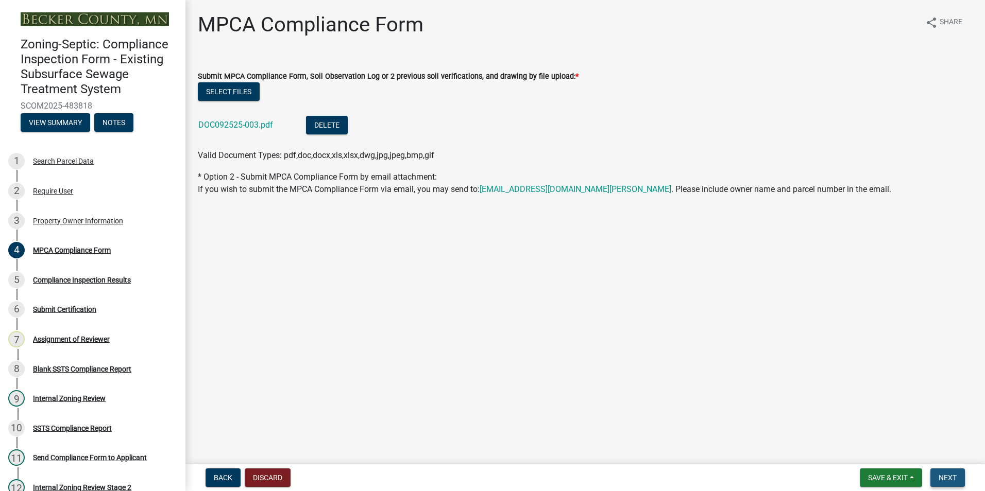
click at [952, 480] on span "Next" at bounding box center [947, 478] width 18 height 8
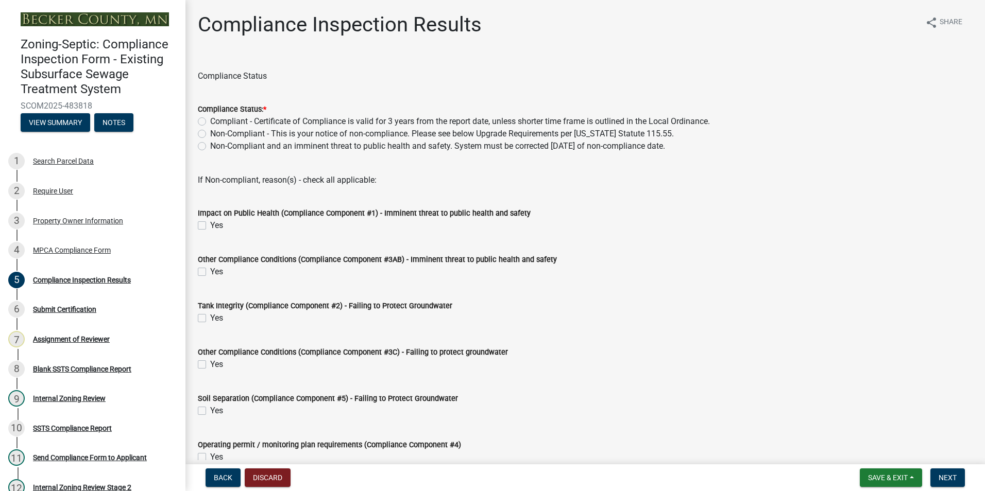
click at [210, 134] on label "Non-Compliant - This is your notice of non-compliance. Please see below Upgrade…" at bounding box center [441, 134] width 463 height 12
click at [210, 134] on input "Non-Compliant - This is your notice of non-compliance. Please see below Upgrade…" at bounding box center [213, 131] width 7 height 7
radio input "true"
click at [210, 317] on label "Yes" at bounding box center [216, 318] width 13 height 12
click at [210, 317] on input "Yes" at bounding box center [213, 315] width 7 height 7
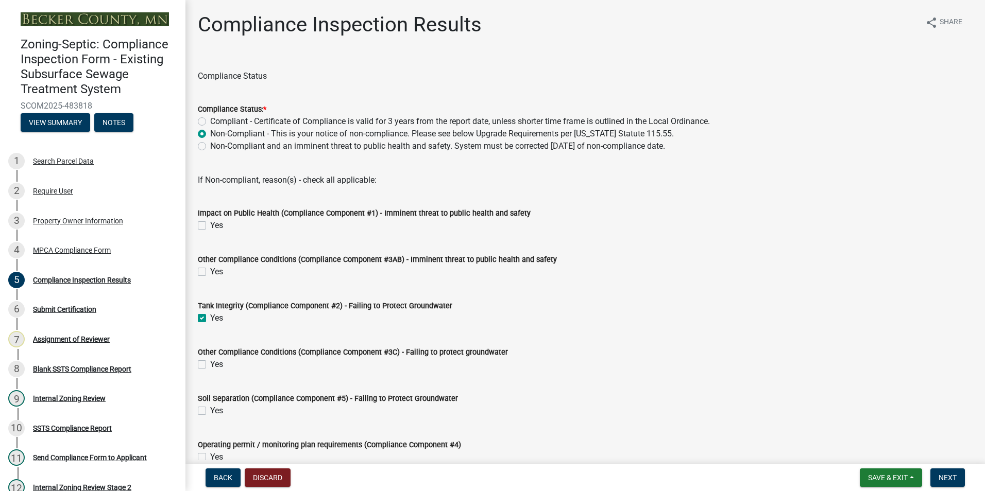
checkbox input "true"
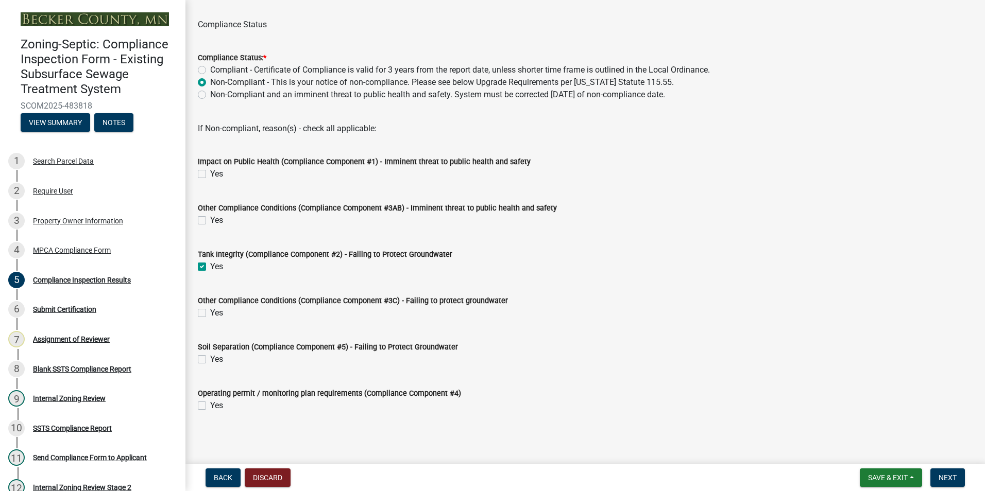
scroll to position [53, 0]
click at [943, 474] on span "Next" at bounding box center [947, 478] width 18 height 8
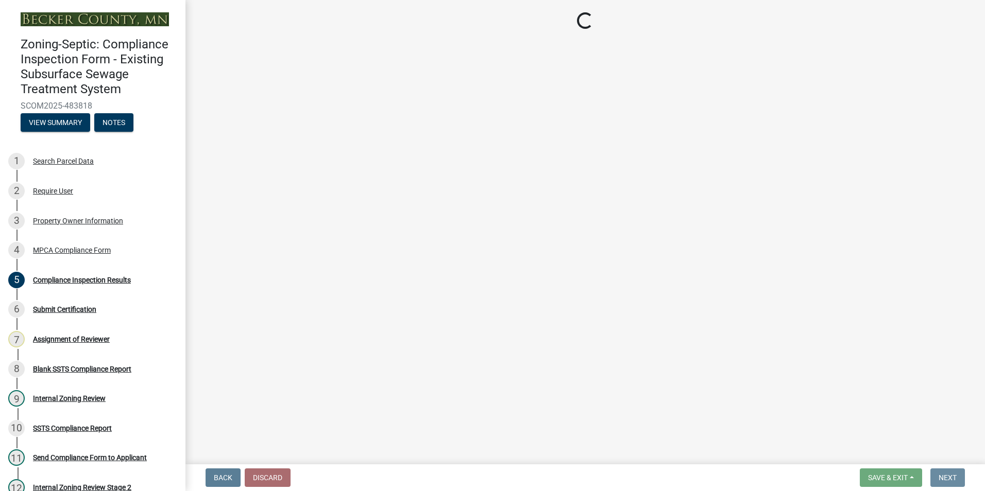
scroll to position [0, 0]
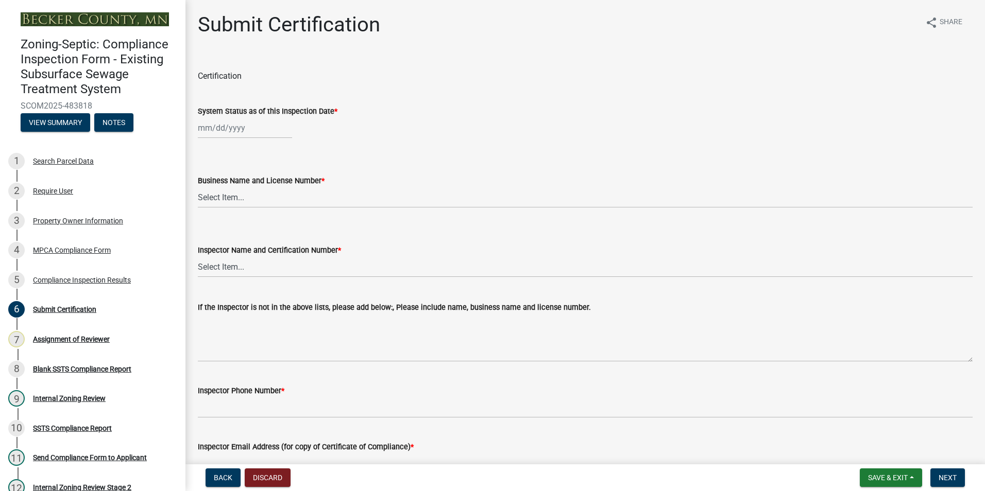
select select "9"
select select "2025"
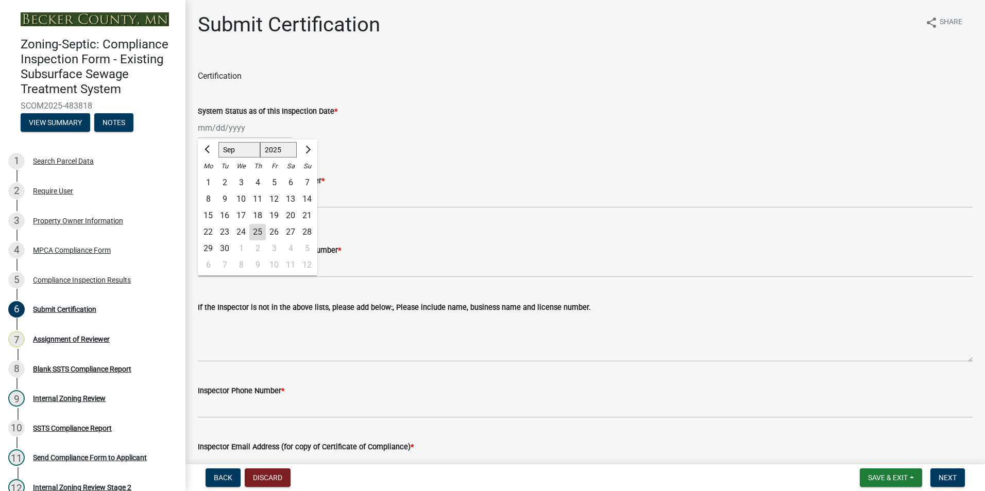
click at [214, 131] on div "[PERSON_NAME] Feb Mar Apr [PERSON_NAME][DATE] Oct Nov [DATE] 1526 1527 1528 152…" at bounding box center [245, 127] width 94 height 21
click at [245, 212] on div "17" at bounding box center [241, 216] width 16 height 16
type input "[DATE]"
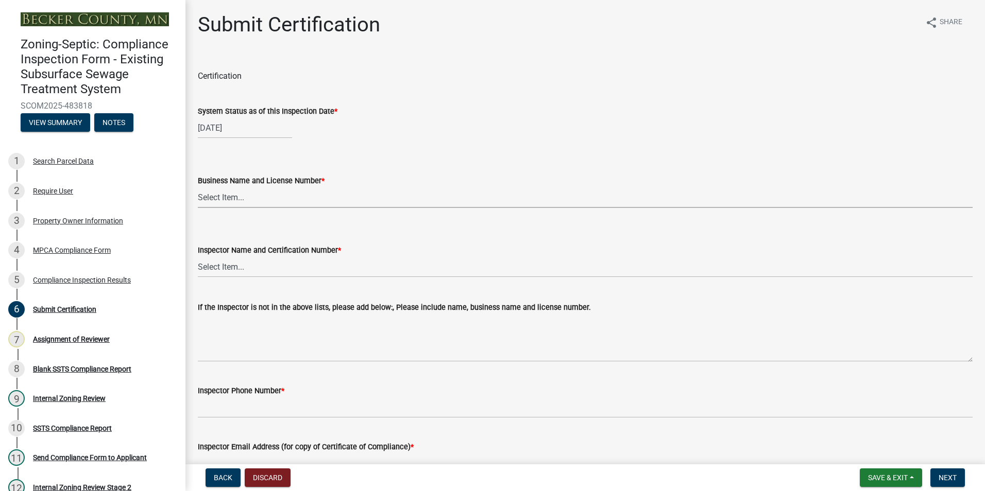
click at [221, 197] on select "Select Item... OTHER – Not listed (please add in next field and we will add to …" at bounding box center [585, 197] width 774 height 21
click at [198, 187] on select "Select Item... OTHER – Not listed (please add in next field and we will add to …" at bounding box center [585, 197] width 774 height 21
select select "6e4d45ed-207c-492c-8961-f0ae3526912d"
click at [220, 264] on select "Select Item... OTHER – Not listed (please add in next field and we will add to …" at bounding box center [585, 266] width 774 height 21
click at [198, 256] on select "Select Item... OTHER – Not listed (please add in next field and we will add to …" at bounding box center [585, 266] width 774 height 21
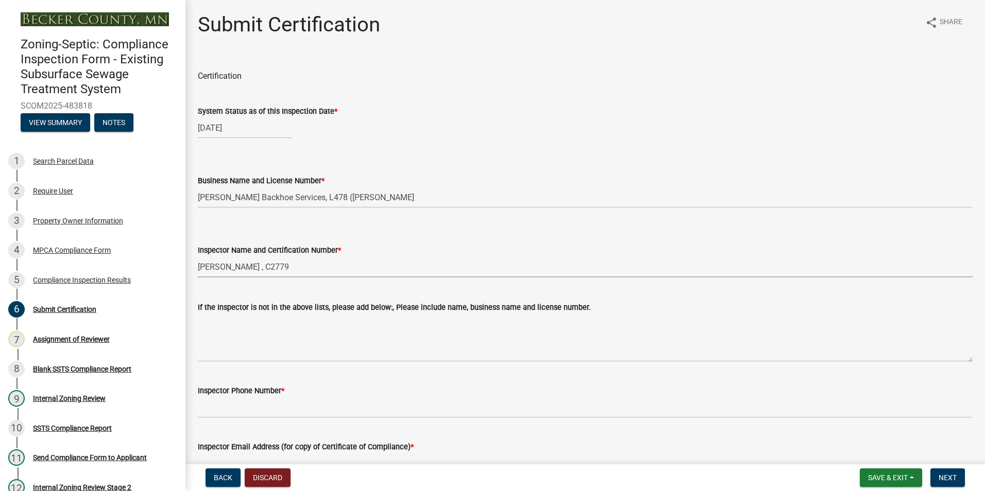
select select "4f250555-0d88-4d60-88ab-80ee75aef0a2"
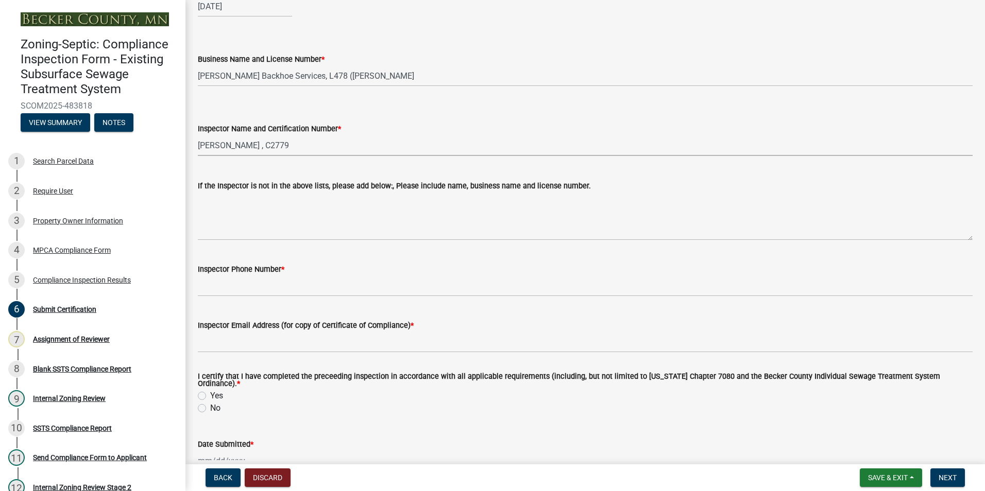
scroll to position [154, 0]
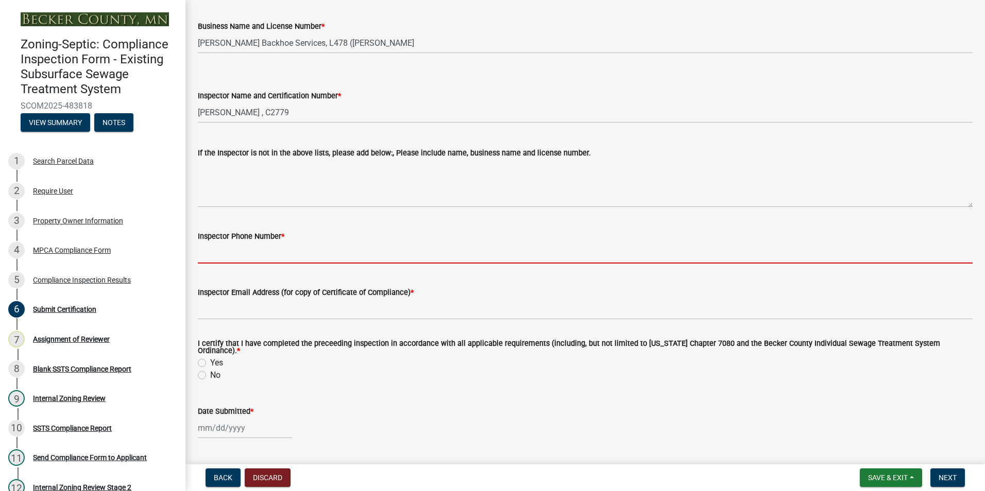
click at [232, 254] on input "Inspector Phone Number *" at bounding box center [585, 253] width 774 height 21
type input "[PHONE_NUMBER]"
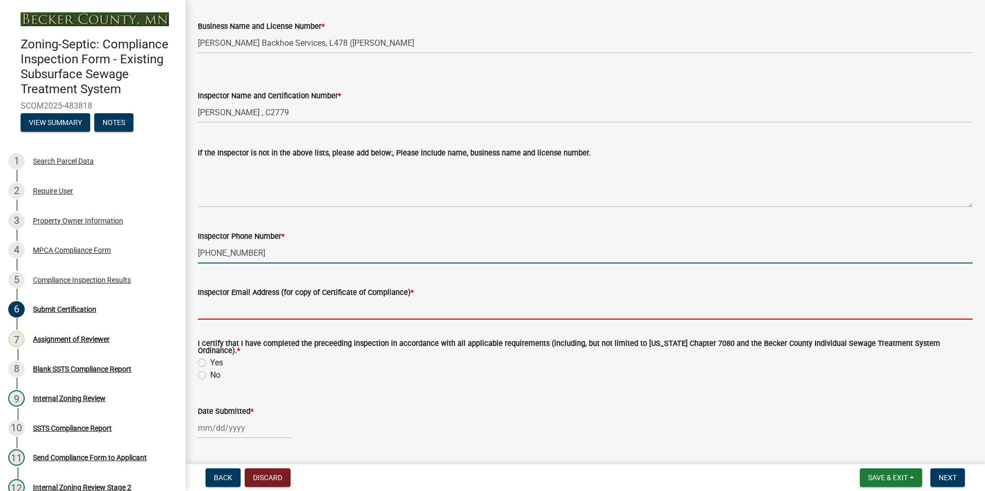
type input "na"
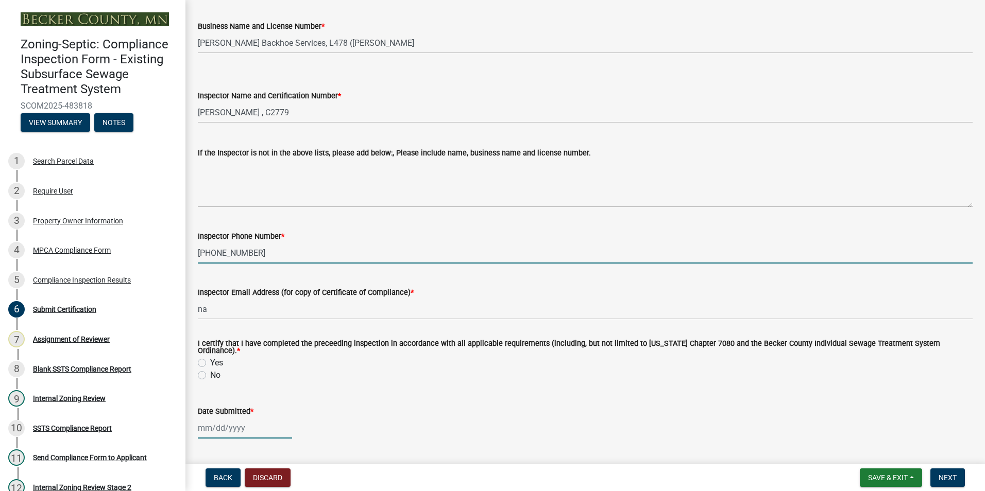
type input "[DATE]"
select select "0016247d-12af-40d0-8103-934796a3d230"
select select "9"
select select "2025"
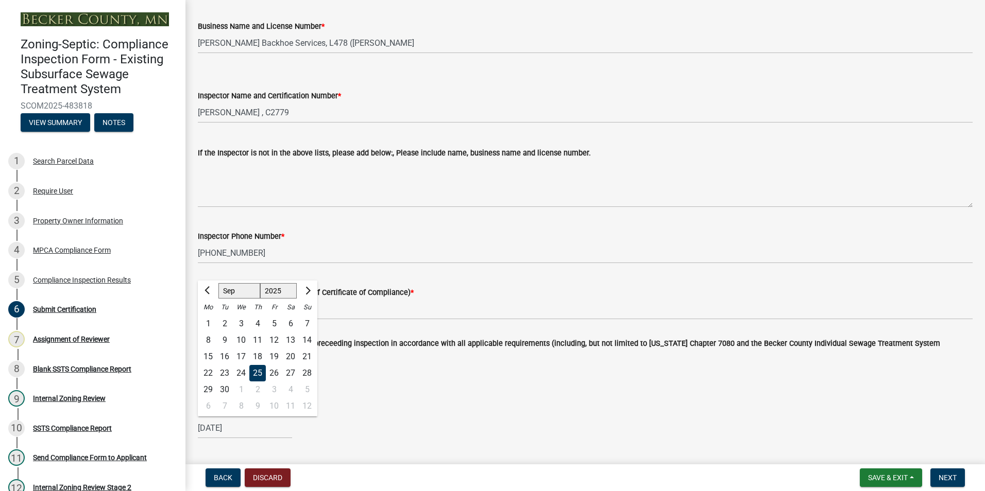
click at [466, 281] on div "Inspector Email Address (for copy of Certificate of Compliance) * na" at bounding box center [585, 296] width 774 height 48
drag, startPoint x: 202, startPoint y: 360, endPoint x: 209, endPoint y: 356, distance: 8.1
click at [210, 360] on label "Yes" at bounding box center [216, 363] width 13 height 12
click at [210, 360] on input "Yes" at bounding box center [213, 360] width 7 height 7
radio input "true"
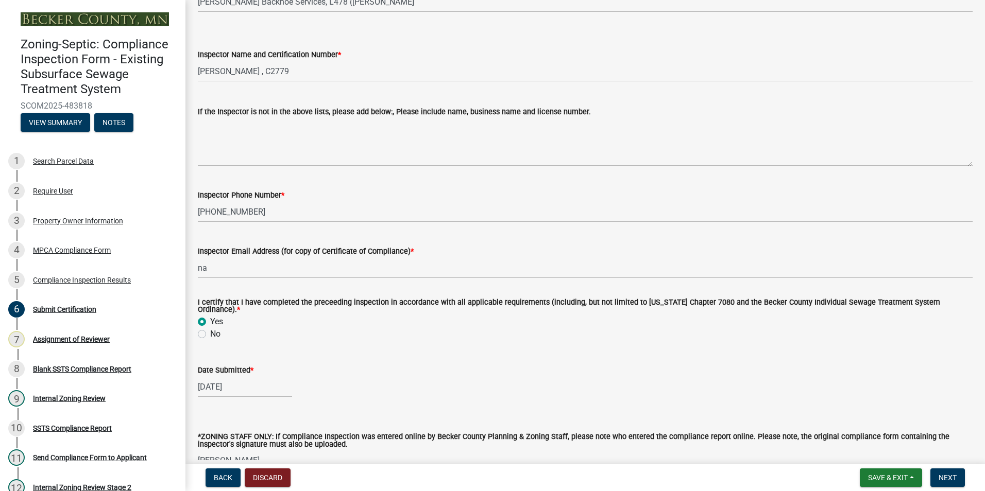
scroll to position [252, 0]
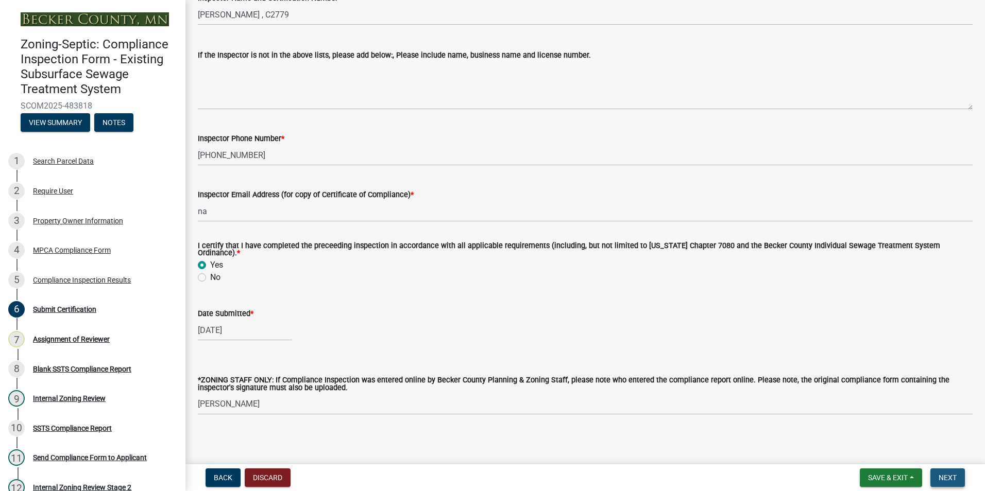
click at [950, 472] on button "Next" at bounding box center [947, 478] width 34 height 19
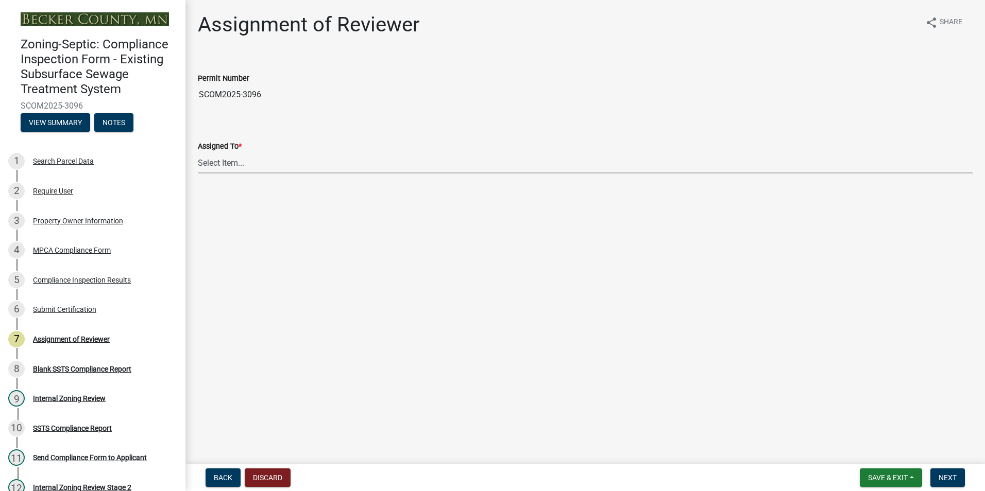
click at [218, 164] on select "Select Item... [PERSON_NAME] [PERSON_NAME] [PERSON_NAME] [PERSON_NAME] [PERSON_…" at bounding box center [585, 162] width 774 height 21
click at [198, 152] on select "Select Item... [PERSON_NAME] [PERSON_NAME] [PERSON_NAME] [PERSON_NAME] [PERSON_…" at bounding box center [585, 162] width 774 height 21
select select "0016247d-12af-40d0-8103-934796a3d230"
click at [949, 479] on span "Next" at bounding box center [947, 478] width 18 height 8
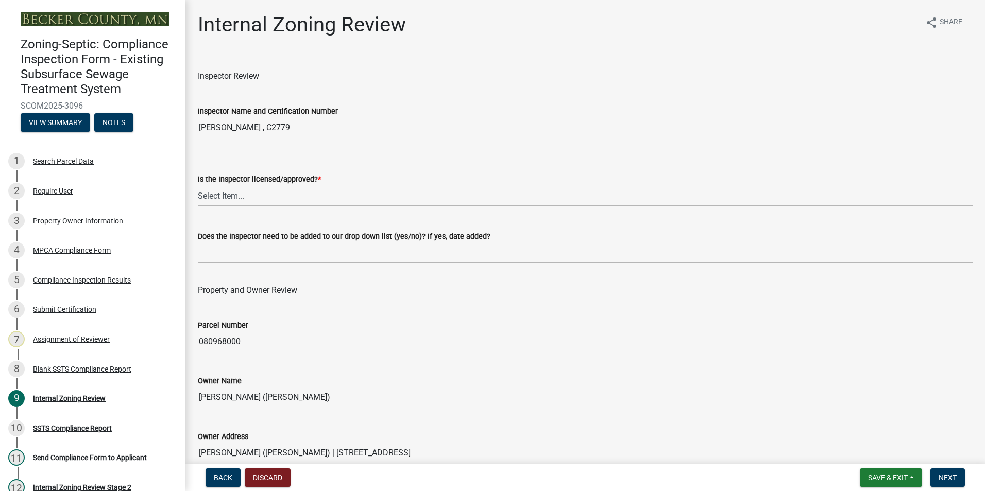
click at [223, 198] on select "Select Item... Yes No" at bounding box center [585, 195] width 774 height 21
click at [198, 185] on select "Select Item... Yes No" at bounding box center [585, 195] width 774 height 21
select select "7beb9ca5-c3cb-47d4-a805-1554d3173259"
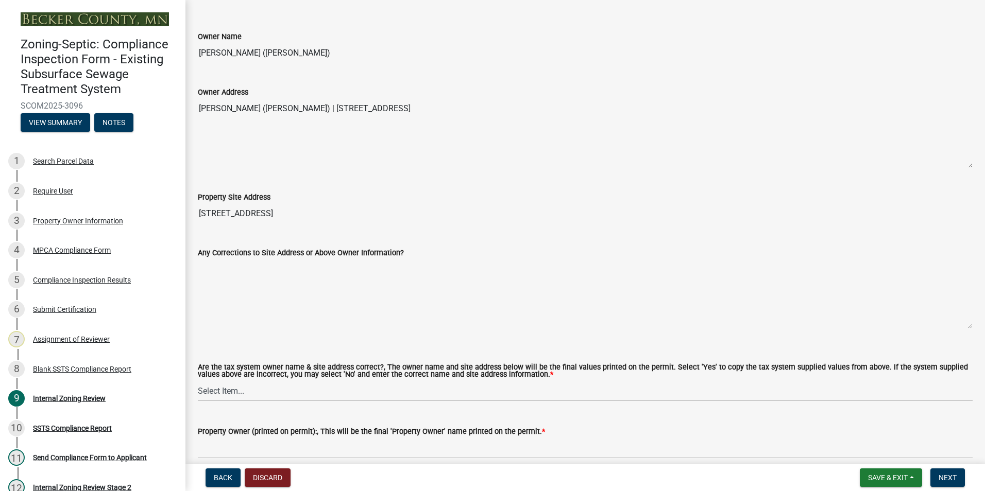
scroll to position [412, 0]
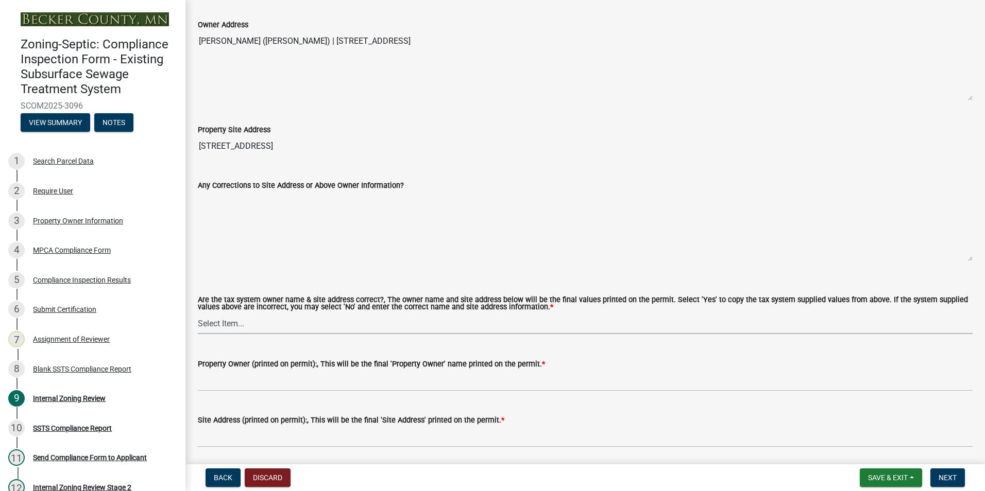
click at [227, 323] on select "Select Item... Yes No" at bounding box center [585, 323] width 774 height 21
click at [198, 314] on select "Select Item... Yes No" at bounding box center [585, 323] width 774 height 21
select select "f9f37200-9fc8-4e5e-9e7f-111cc9077d94"
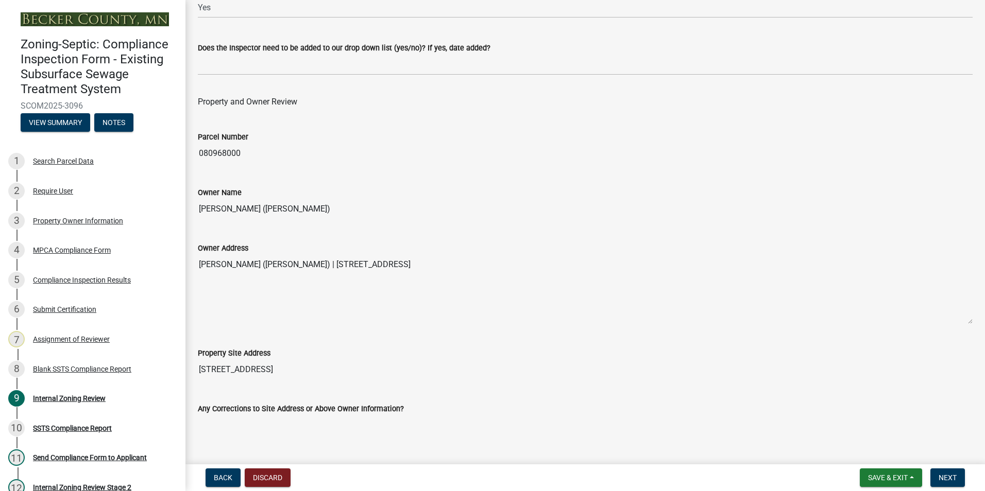
scroll to position [154, 0]
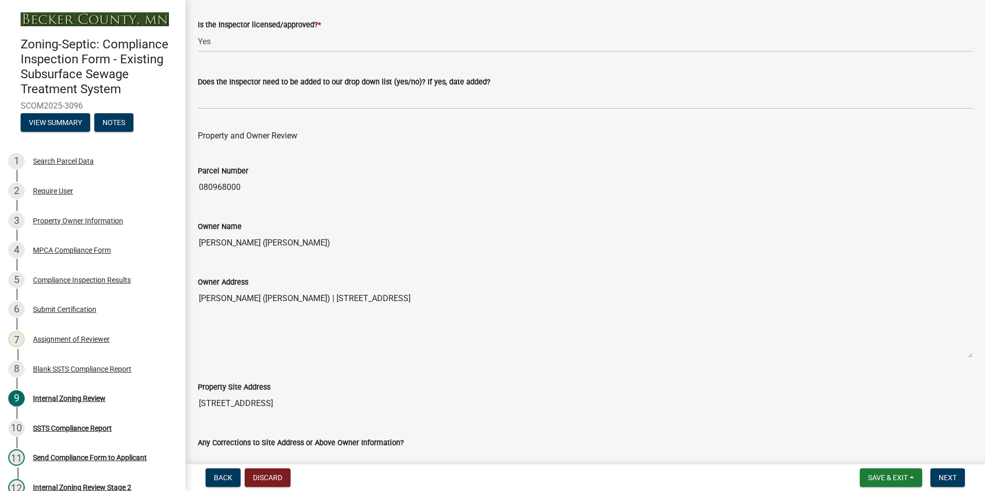
drag, startPoint x: 322, startPoint y: 244, endPoint x: 203, endPoint y: 231, distance: 119.6
click at [203, 231] on div "Owner Name [PERSON_NAME] ([PERSON_NAME])" at bounding box center [585, 229] width 774 height 47
drag, startPoint x: 203, startPoint y: 231, endPoint x: 429, endPoint y: 241, distance: 226.8
click at [429, 241] on input "[PERSON_NAME] ([PERSON_NAME])" at bounding box center [585, 243] width 774 height 21
click at [335, 244] on input "[PERSON_NAME] ([PERSON_NAME])" at bounding box center [585, 243] width 774 height 21
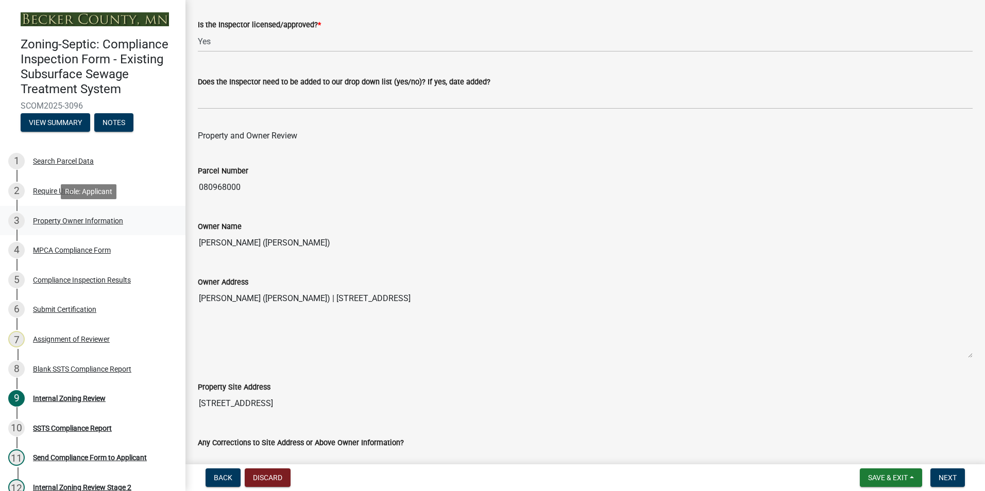
drag, startPoint x: 315, startPoint y: 244, endPoint x: 160, endPoint y: 223, distance: 156.9
click at [160, 223] on div "Zoning-Septic: Compliance Inspection Form - Existing Subsurface Sewage Treatmen…" at bounding box center [492, 245] width 985 height 491
drag, startPoint x: 160, startPoint y: 223, endPoint x: 237, endPoint y: 241, distance: 79.3
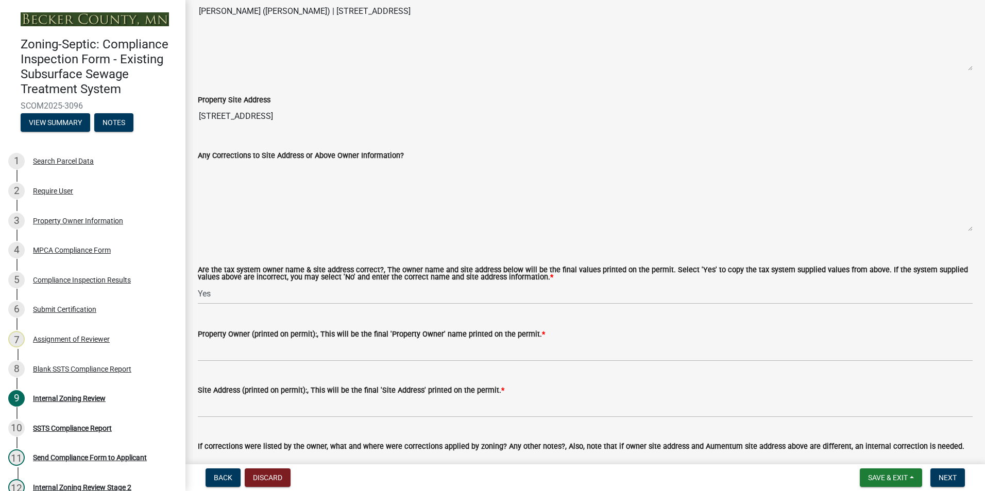
scroll to position [463, 0]
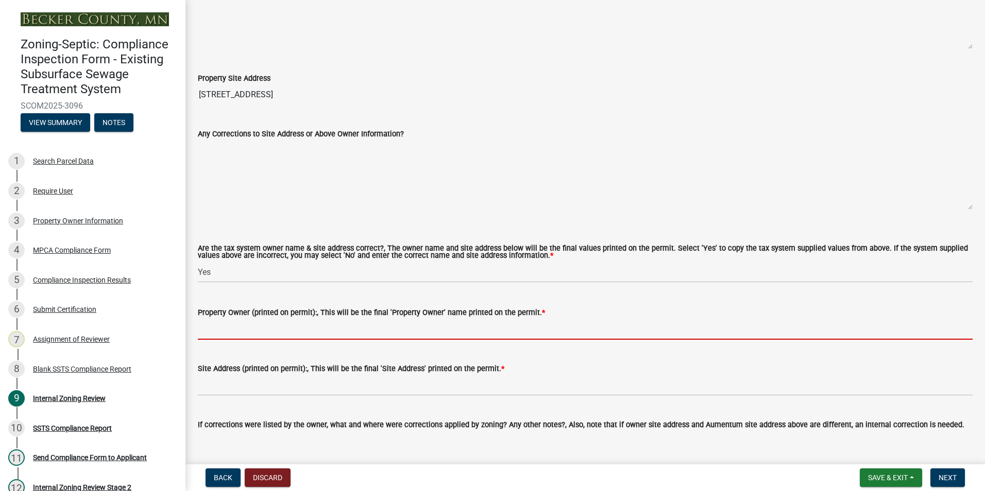
paste input "[PERSON_NAME] ([PERSON_NAME])"
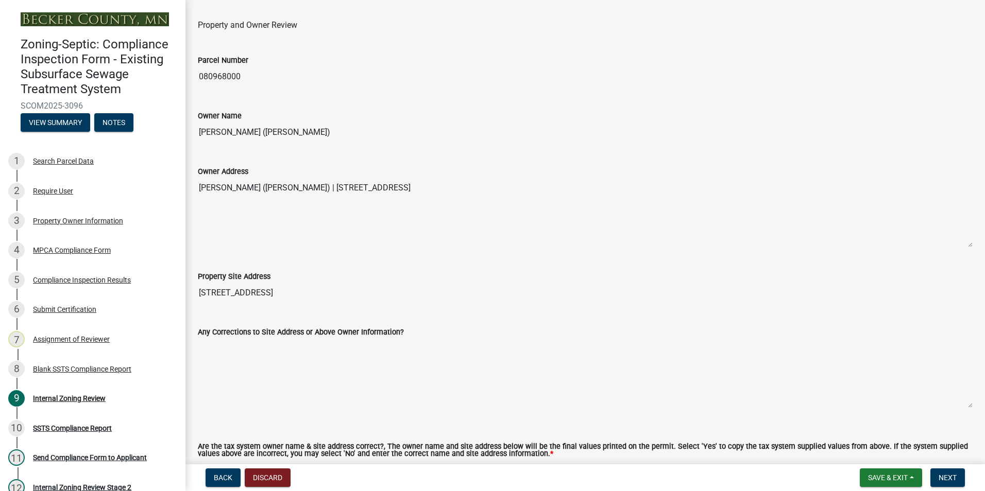
scroll to position [257, 0]
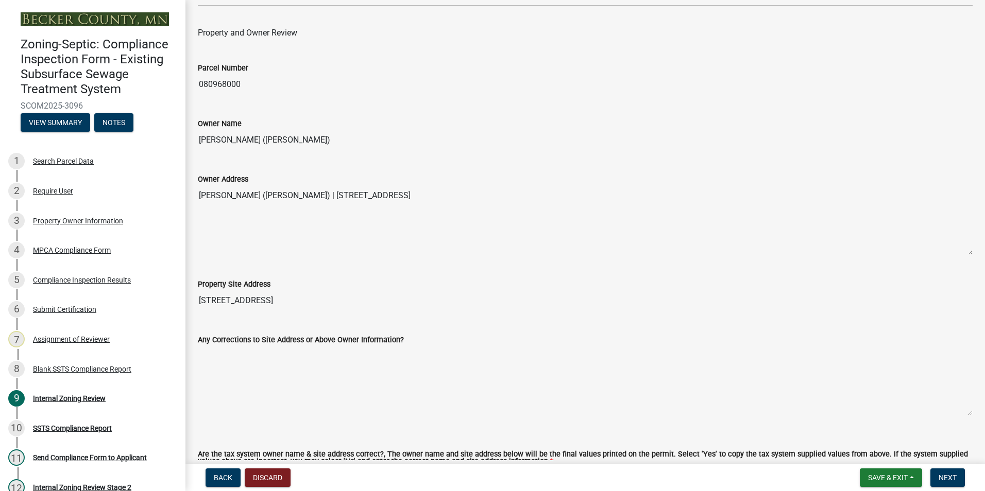
type input "[PERSON_NAME] ([PERSON_NAME])"
drag, startPoint x: 270, startPoint y: 294, endPoint x: 198, endPoint y: 301, distance: 72.0
click at [198, 301] on input "[STREET_ADDRESS]" at bounding box center [585, 300] width 774 height 21
drag, startPoint x: 198, startPoint y: 301, endPoint x: 235, endPoint y: 298, distance: 36.7
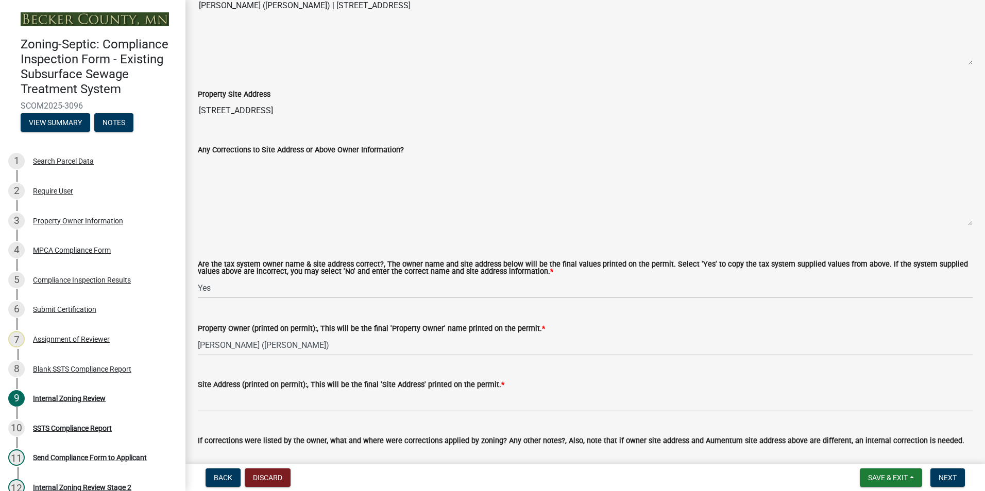
scroll to position [515, 0]
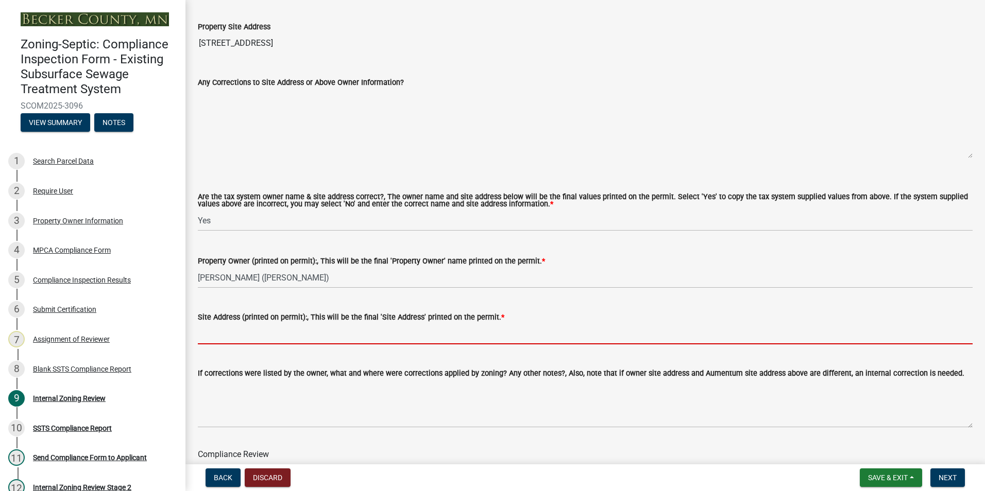
paste input "[STREET_ADDRESS]"
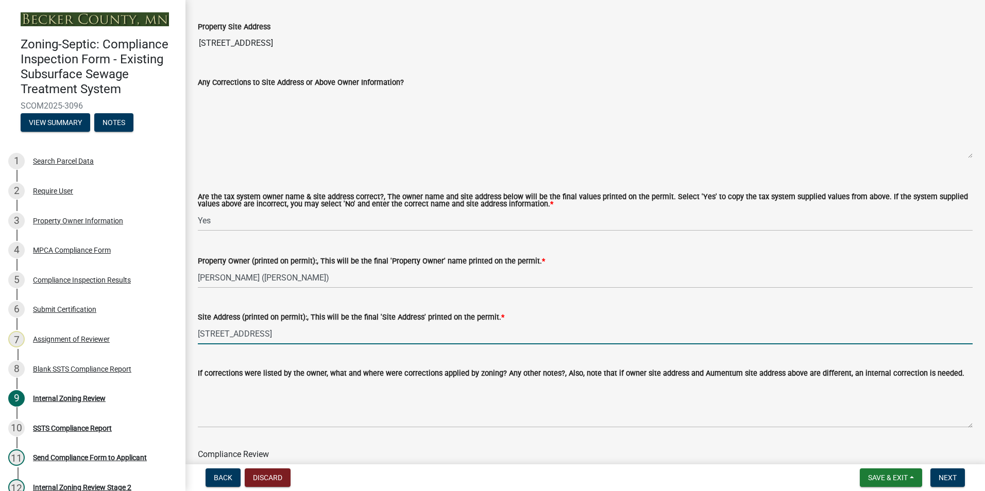
type input "[STREET_ADDRESS]"
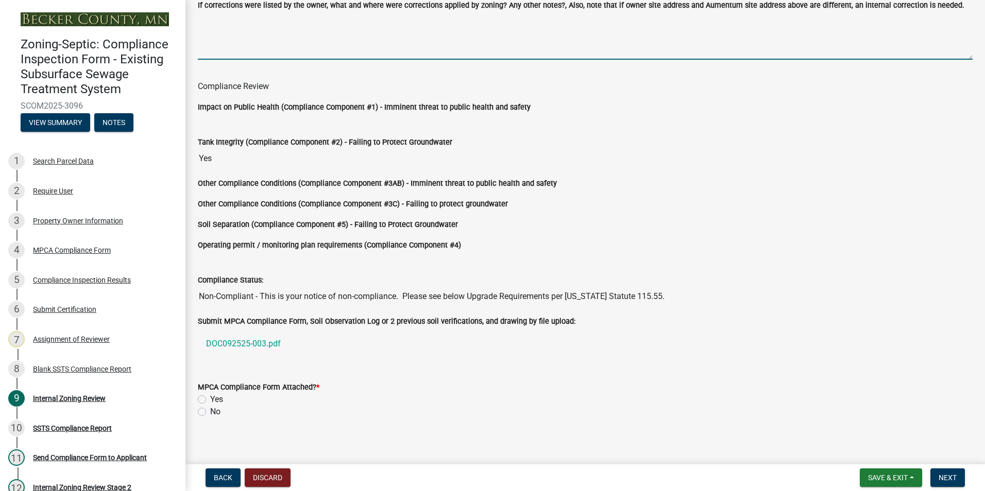
scroll to position [891, 0]
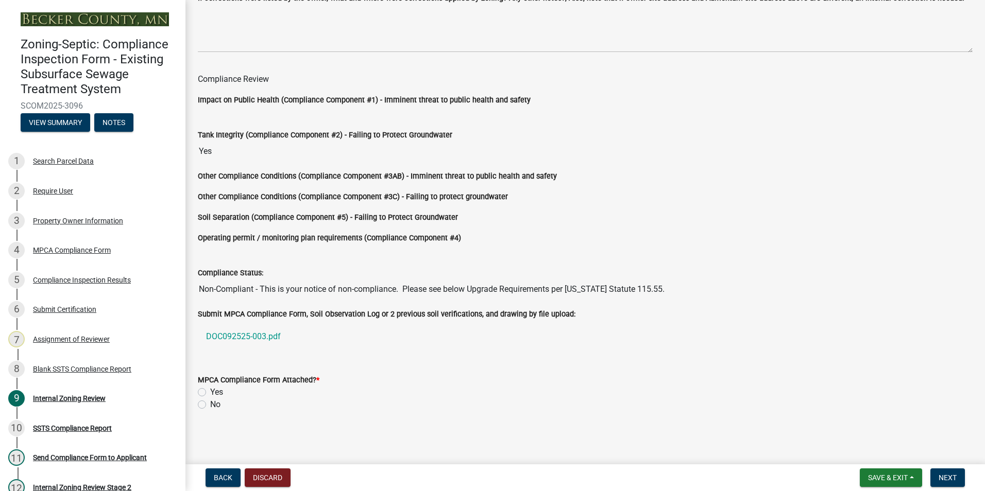
click at [210, 393] on label "Yes" at bounding box center [216, 392] width 13 height 12
click at [210, 393] on input "Yes" at bounding box center [213, 389] width 7 height 7
radio input "true"
click at [953, 474] on span "Next" at bounding box center [947, 478] width 18 height 8
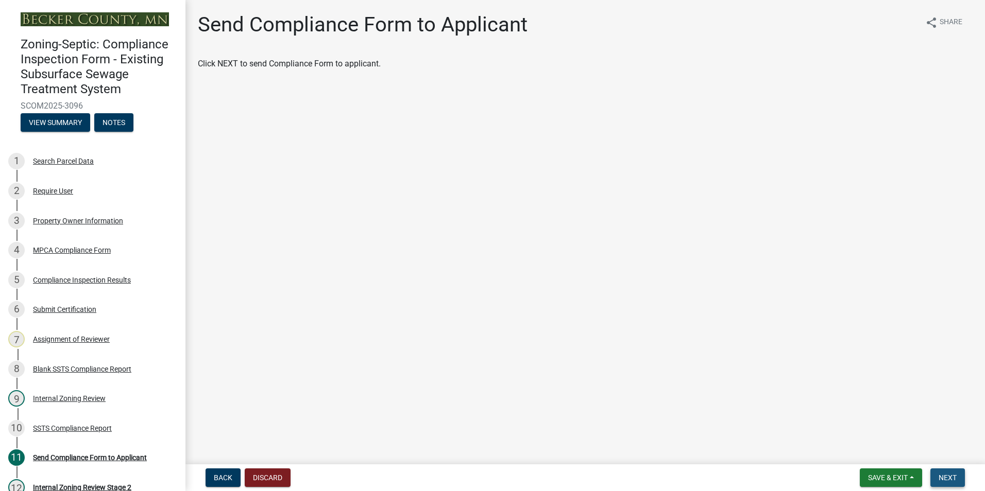
click at [935, 476] on button "Next" at bounding box center [947, 478] width 34 height 19
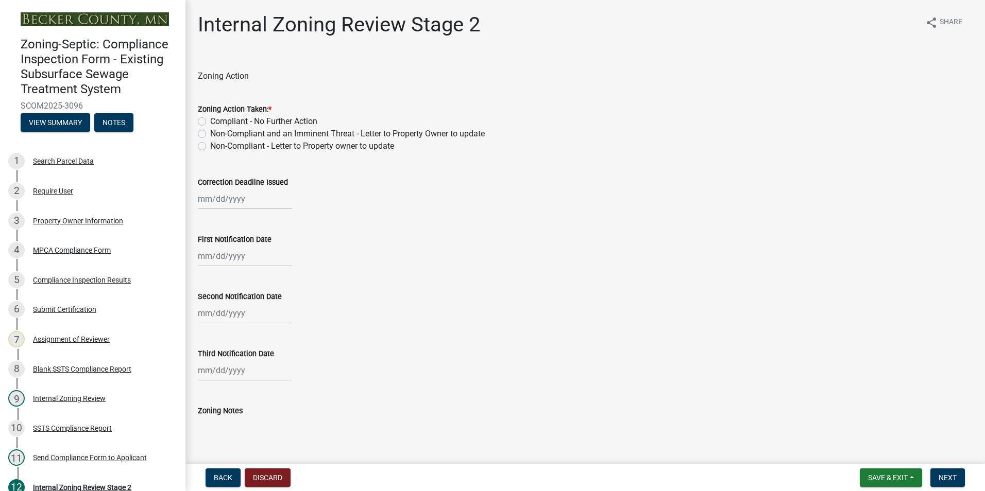
click at [210, 146] on label "Non-Compliant - Letter to Property owner to update" at bounding box center [302, 146] width 184 height 12
click at [210, 146] on input "Non-Compliant - Letter to Property owner to update" at bounding box center [213, 143] width 7 height 7
radio input "true"
click at [228, 200] on div at bounding box center [245, 198] width 94 height 21
select select "9"
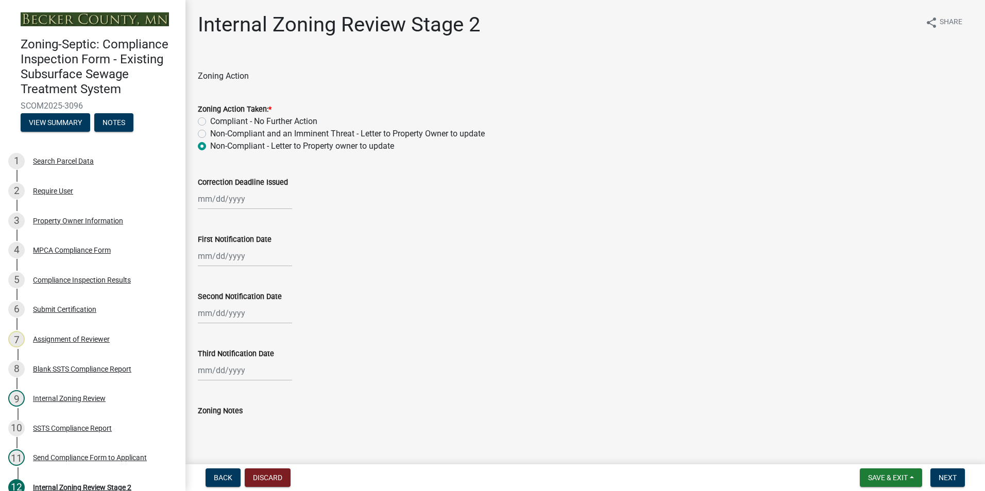
select select "2025"
click at [302, 217] on button "Next month" at bounding box center [307, 221] width 12 height 16
click at [304, 217] on button "Next month" at bounding box center [307, 221] width 12 height 16
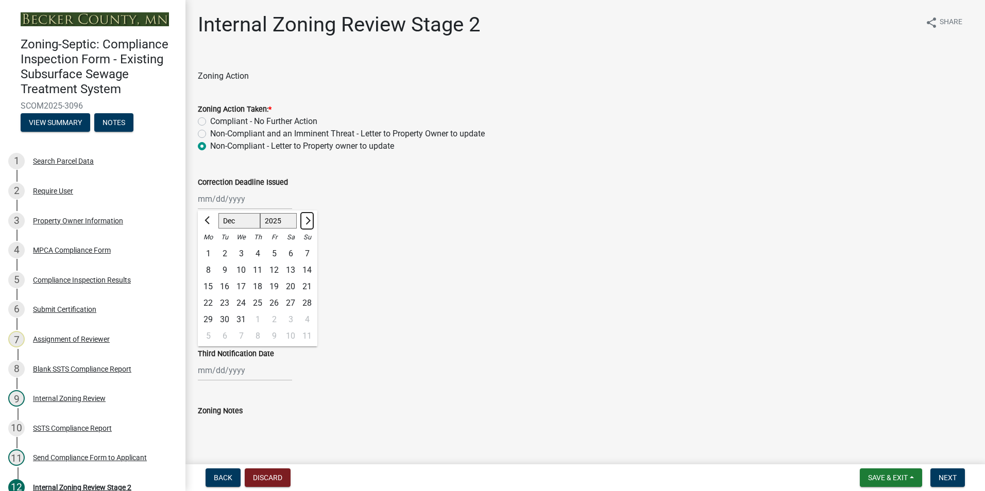
select select "1"
select select "2026"
click at [304, 217] on button "Next month" at bounding box center [307, 221] width 12 height 16
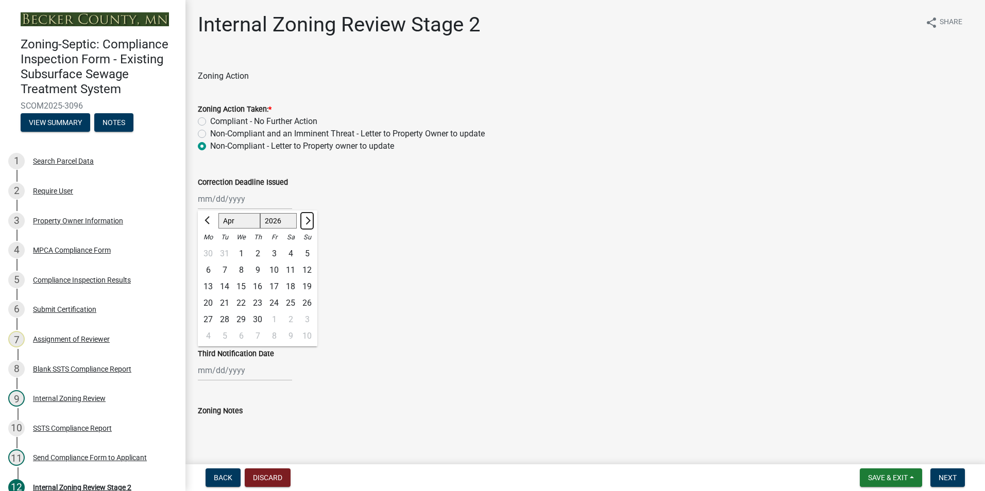
click at [304, 217] on button "Next month" at bounding box center [307, 221] width 12 height 16
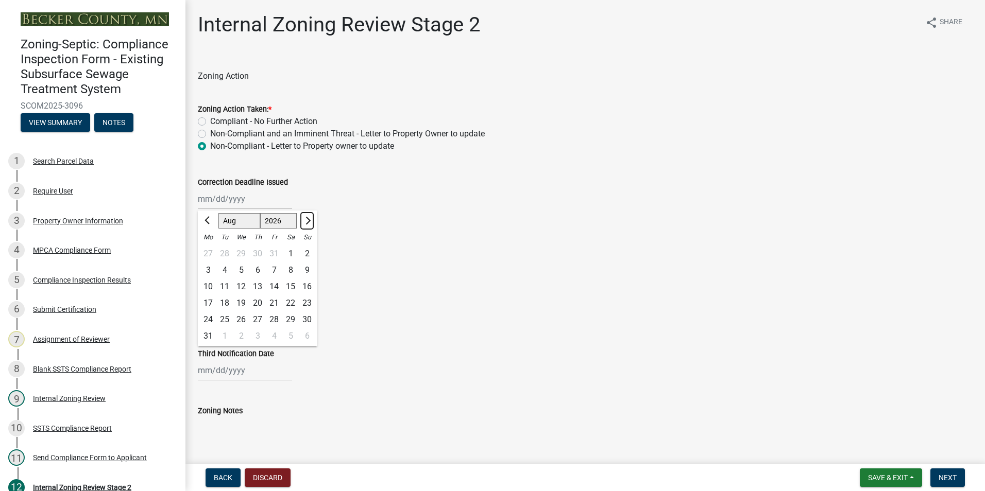
select select "9"
click at [241, 319] on div "30" at bounding box center [241, 320] width 16 height 16
type input "[DATE]"
click at [239, 256] on div at bounding box center [245, 256] width 94 height 21
select select "9"
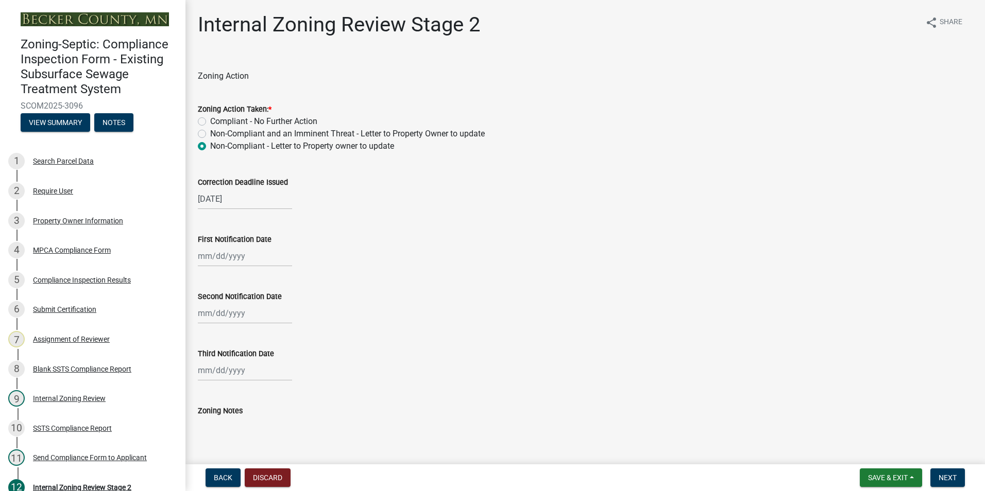
select select "2025"
drag, startPoint x: 257, startPoint y: 359, endPoint x: 273, endPoint y: 344, distance: 21.9
click at [258, 355] on div "25" at bounding box center [257, 360] width 16 height 16
type input "[DATE]"
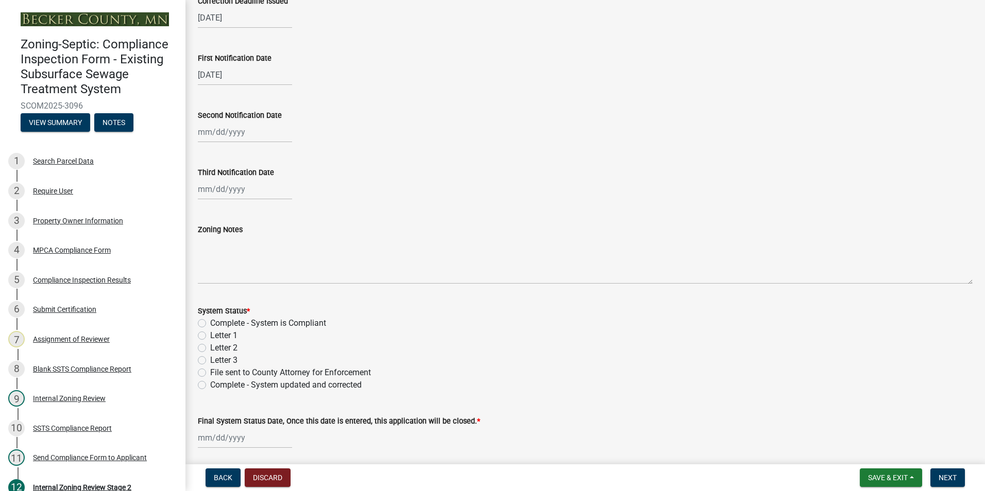
scroll to position [206, 0]
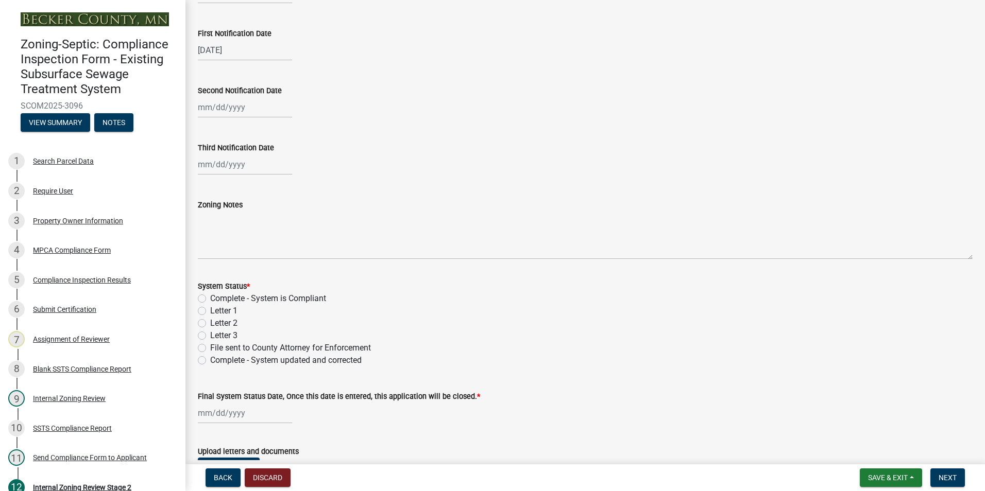
click at [210, 312] on label "Letter 1" at bounding box center [223, 311] width 27 height 12
click at [210, 312] on input "Letter 1" at bounding box center [213, 308] width 7 height 7
radio input "true"
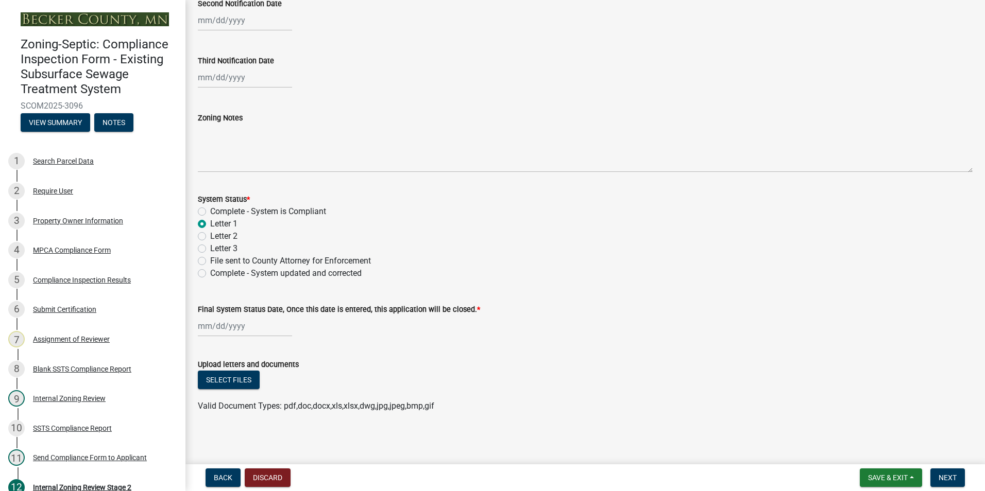
scroll to position [295, 0]
click at [876, 479] on span "Save & Exit" at bounding box center [888, 478] width 40 height 8
click at [862, 423] on button "Save" at bounding box center [880, 426] width 82 height 25
click at [227, 373] on button "Select files" at bounding box center [229, 378] width 62 height 19
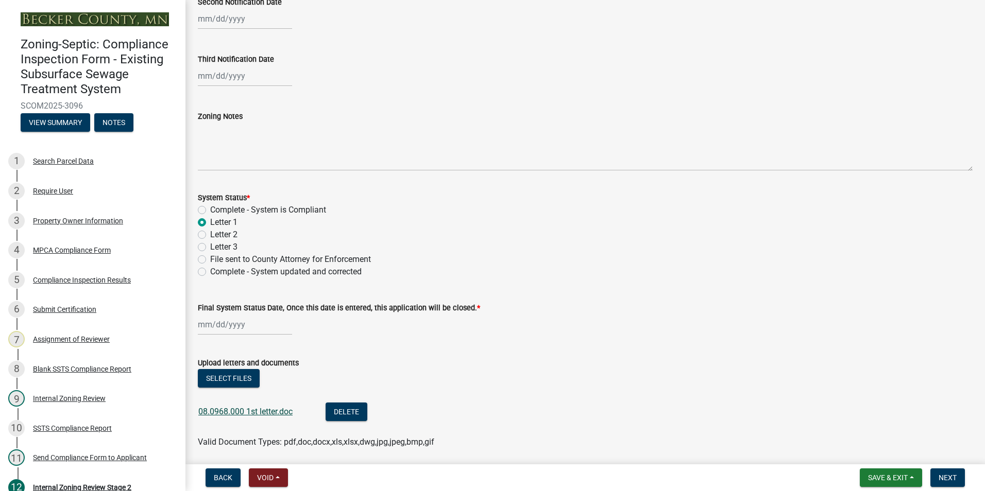
click at [242, 409] on link "08.0968.000 1st letter.doc" at bounding box center [245, 412] width 94 height 10
click at [341, 410] on button "Delete" at bounding box center [346, 412] width 42 height 19
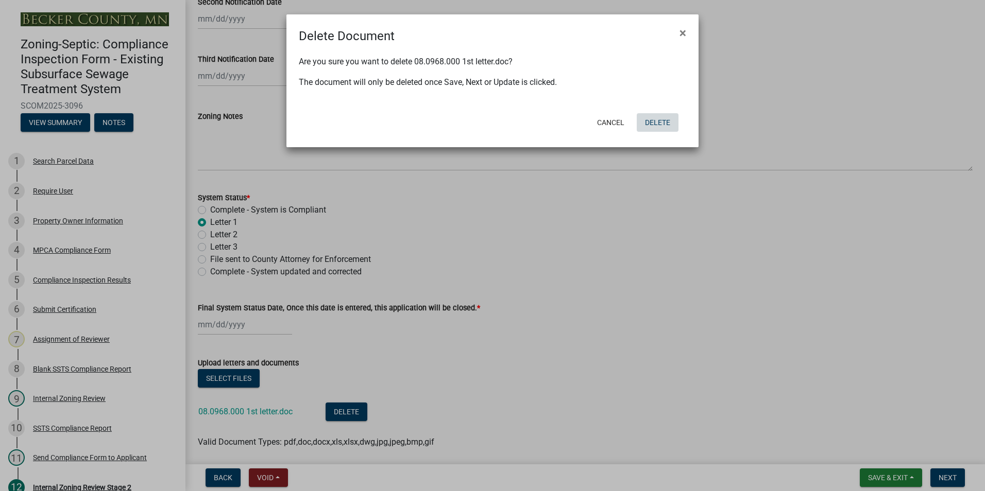
click at [662, 120] on button "Delete" at bounding box center [657, 122] width 42 height 19
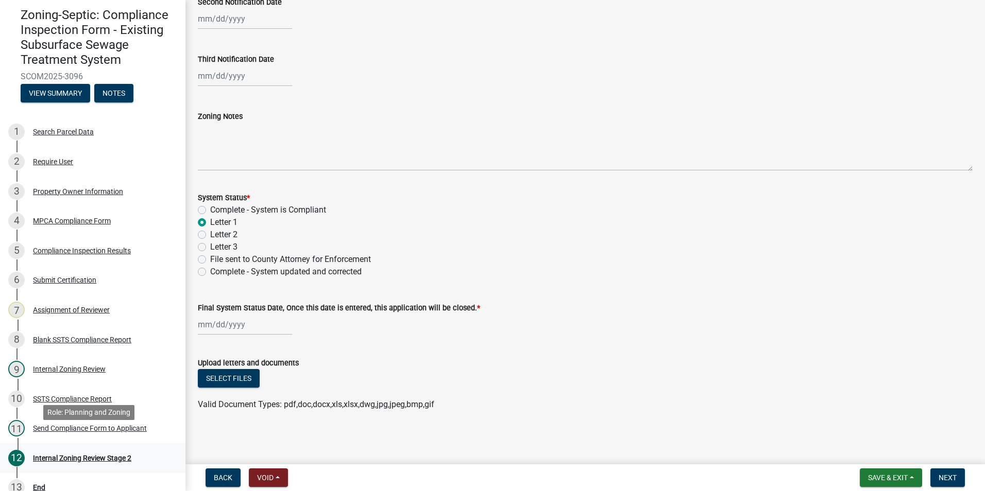
scroll to position [45, 0]
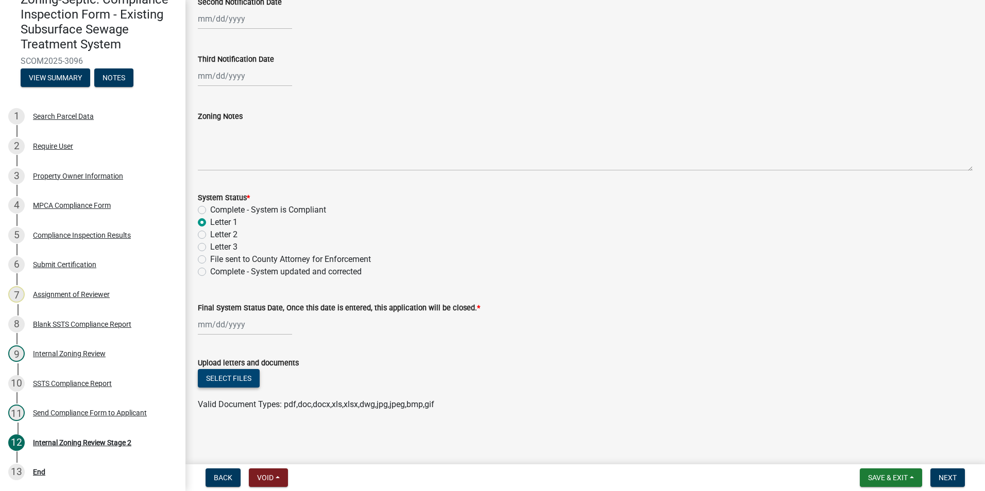
click at [227, 375] on button "Select files" at bounding box center [229, 378] width 62 height 19
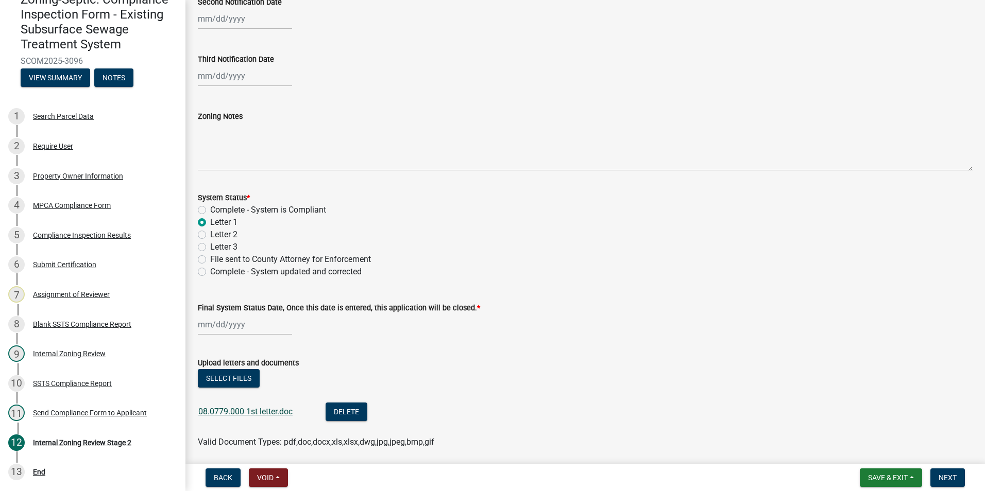
click at [238, 409] on link "08.0779.000 1st letter.doc" at bounding box center [245, 412] width 94 height 10
click at [352, 415] on button "Delete" at bounding box center [346, 412] width 42 height 19
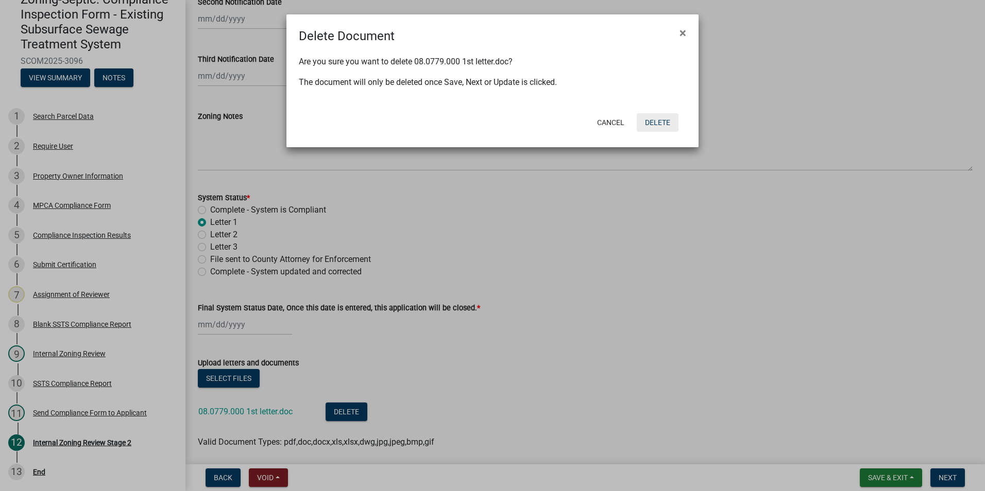
click at [646, 119] on button "Delete" at bounding box center [657, 122] width 42 height 19
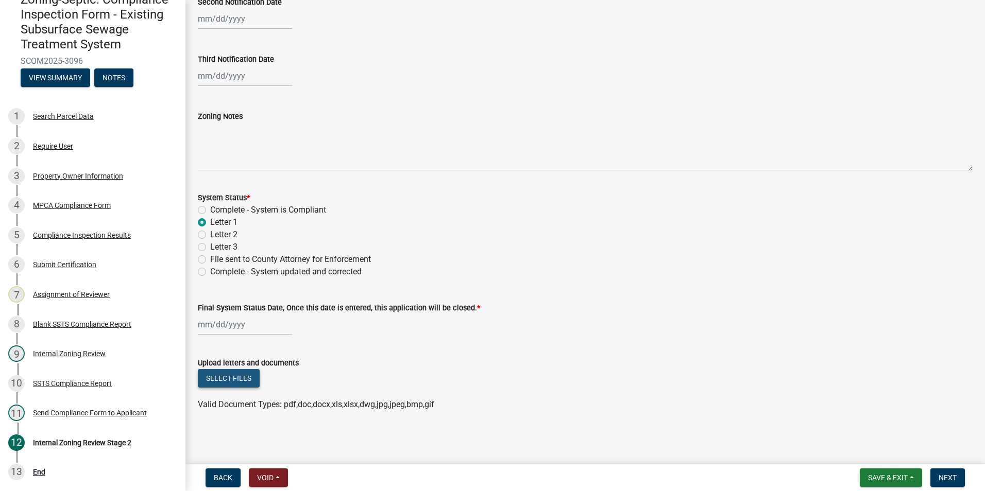
click at [229, 377] on button "Select files" at bounding box center [229, 378] width 62 height 19
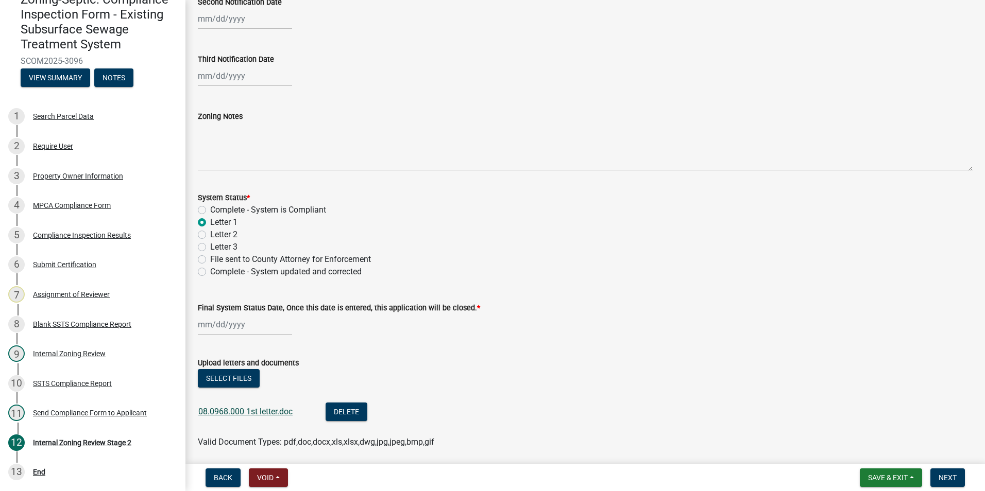
click at [225, 415] on link "08.0968.000 1st letter.doc" at bounding box center [245, 412] width 94 height 10
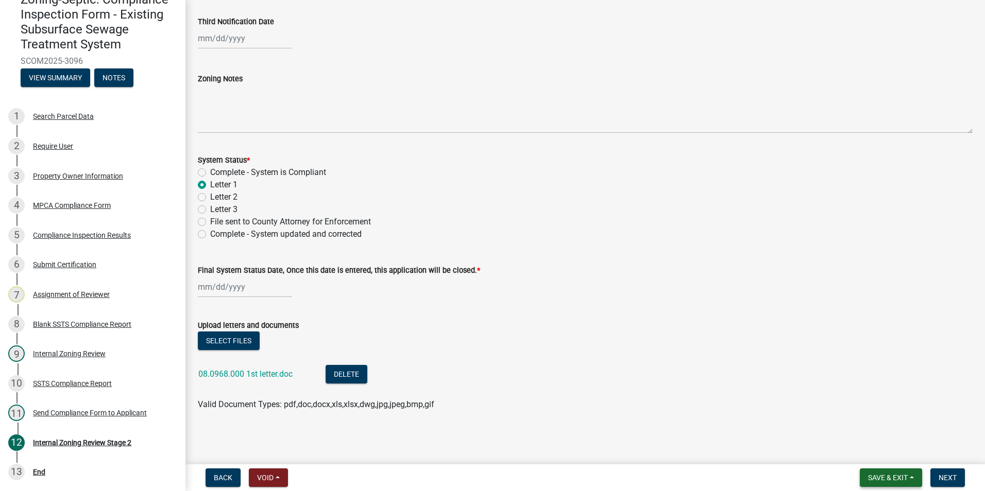
click at [876, 479] on span "Save & Exit" at bounding box center [888, 478] width 40 height 8
click at [874, 452] on button "Save & Exit" at bounding box center [880, 451] width 82 height 25
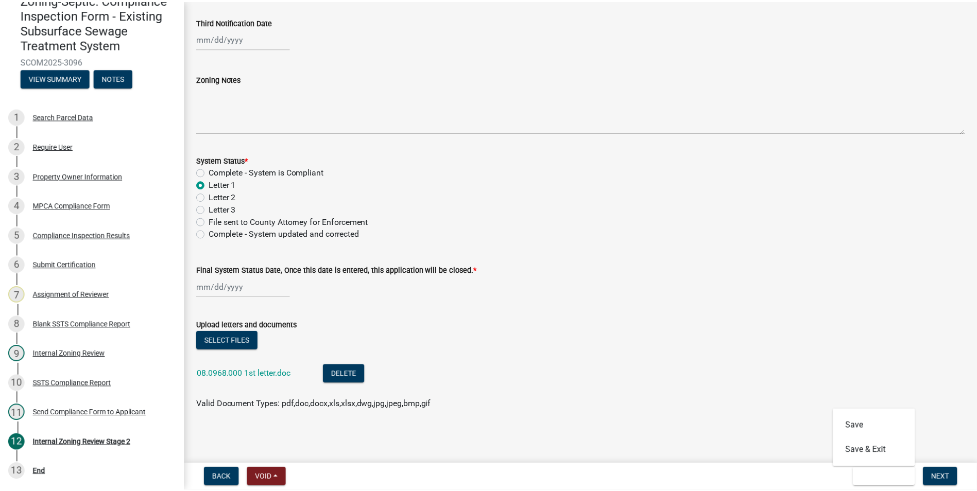
scroll to position [0, 0]
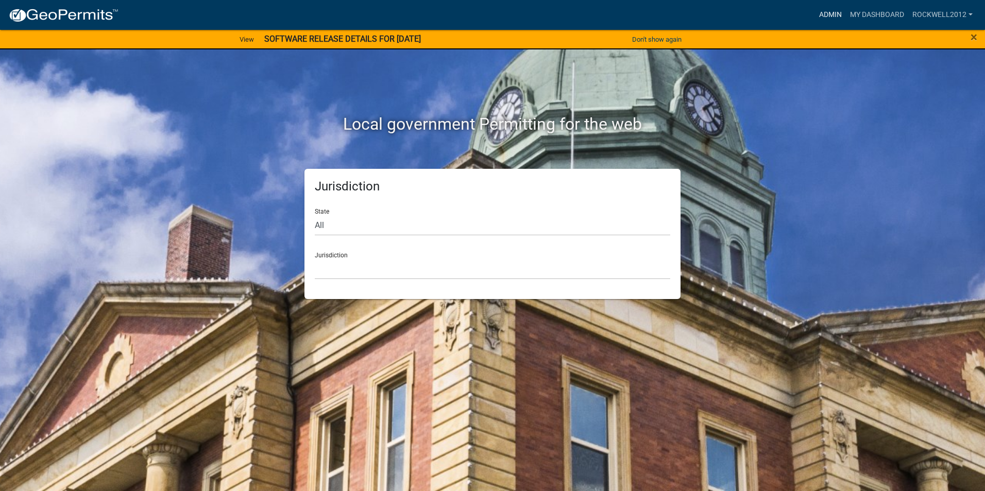
click at [825, 11] on link "Admin" at bounding box center [830, 15] width 31 height 20
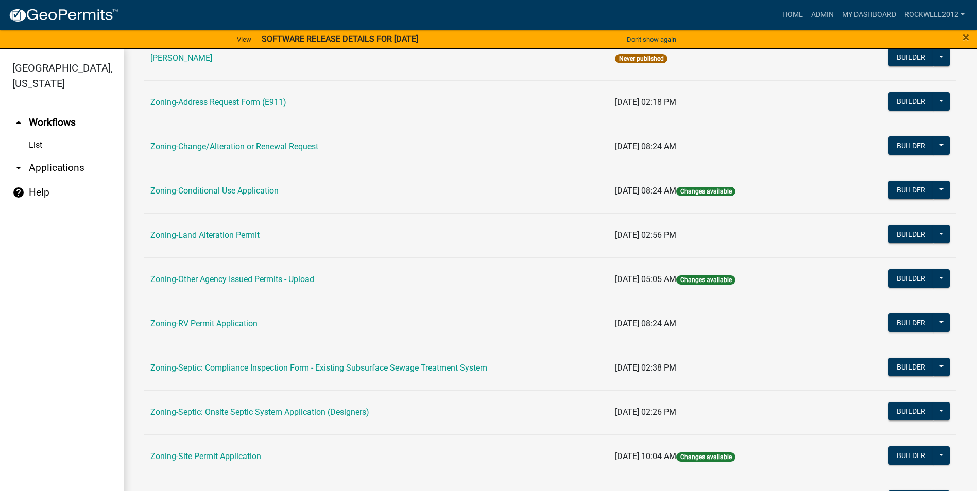
scroll to position [299, 0]
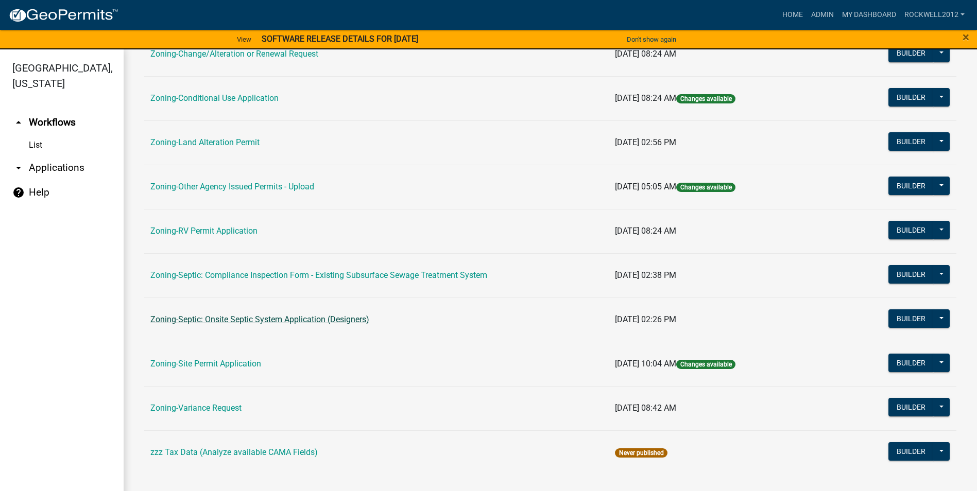
click at [305, 321] on link "Zoning-Septic: Onsite Septic System Application (Designers)" at bounding box center [259, 320] width 219 height 10
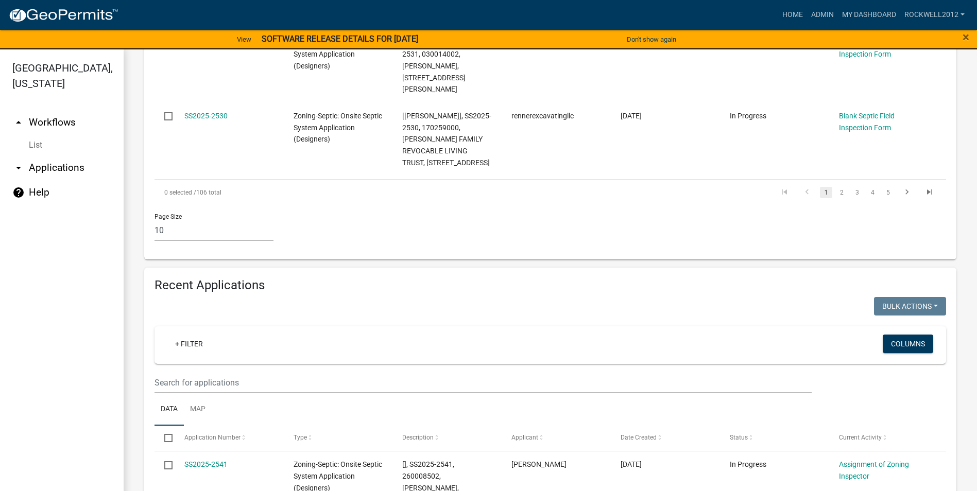
scroll to position [824, 0]
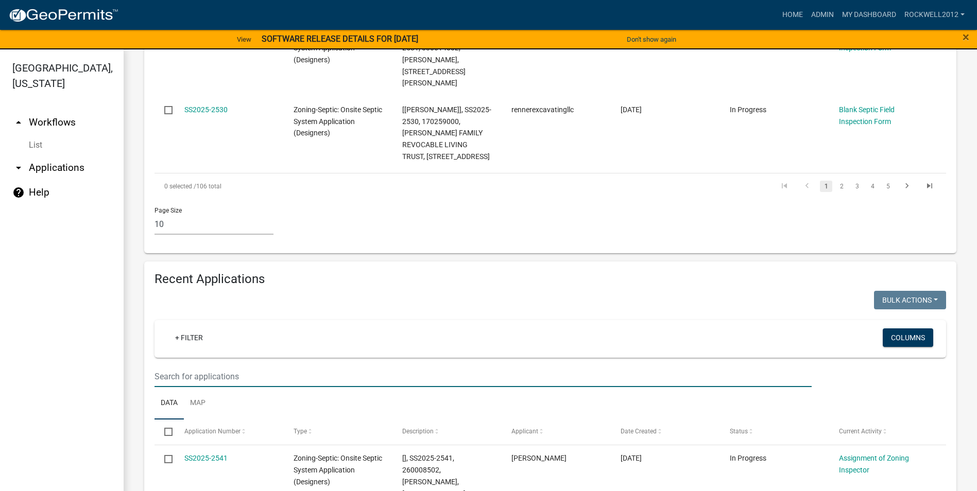
click at [176, 366] on input "text" at bounding box center [482, 376] width 657 height 21
type input "JLB"
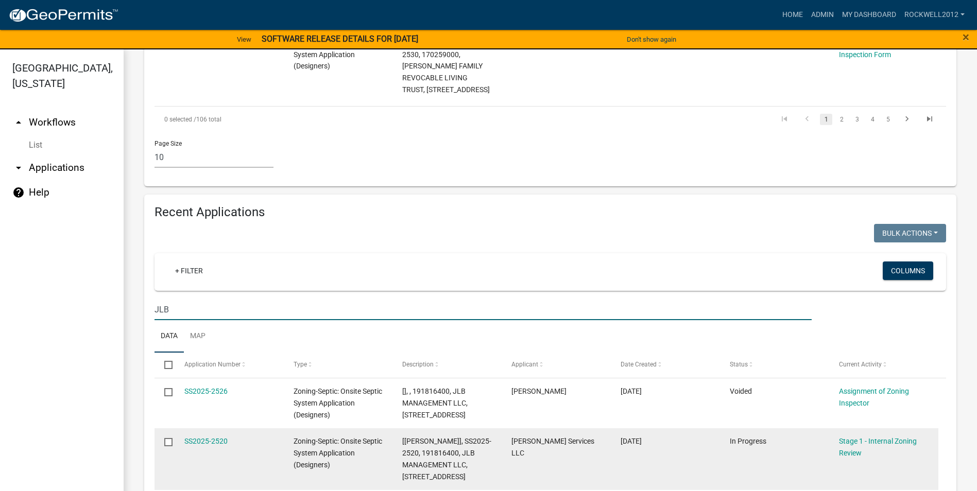
scroll to position [914, 0]
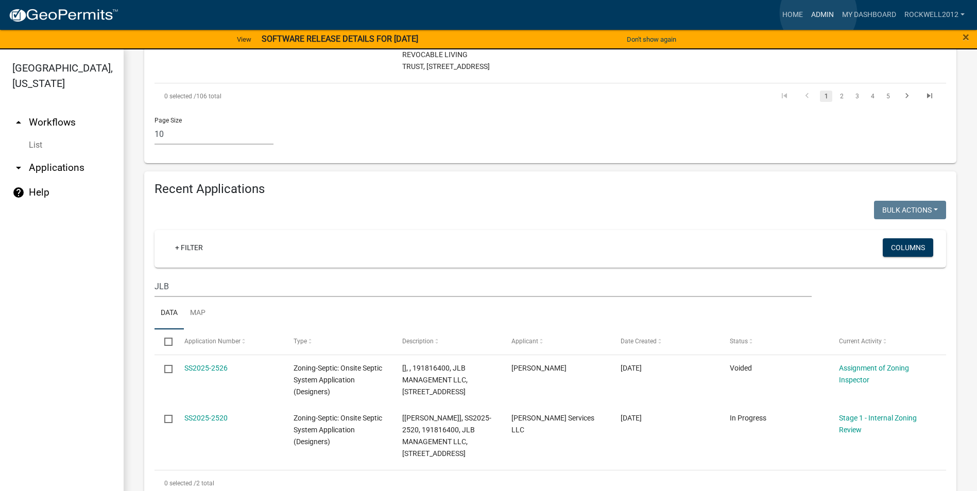
click at [818, 13] on link "Admin" at bounding box center [822, 15] width 31 height 20
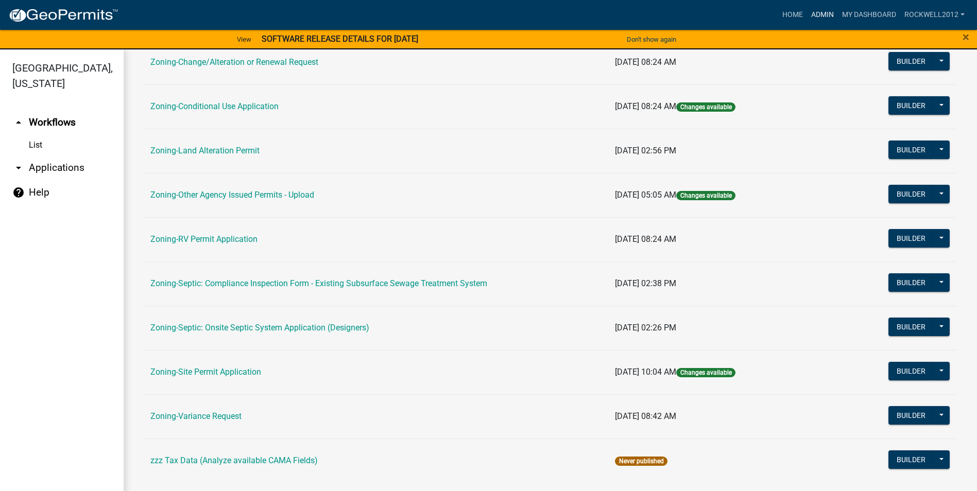
scroll to position [299, 0]
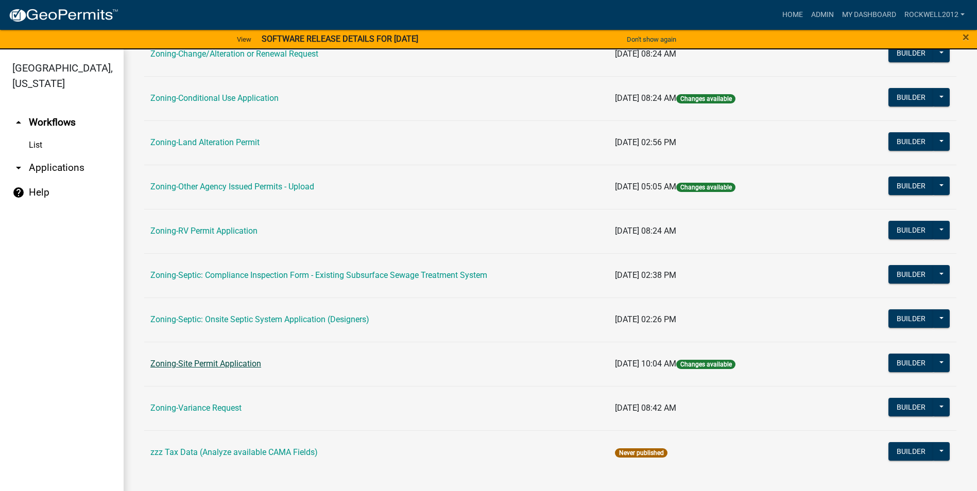
click at [185, 359] on link "Zoning-Site Permit Application" at bounding box center [205, 364] width 111 height 10
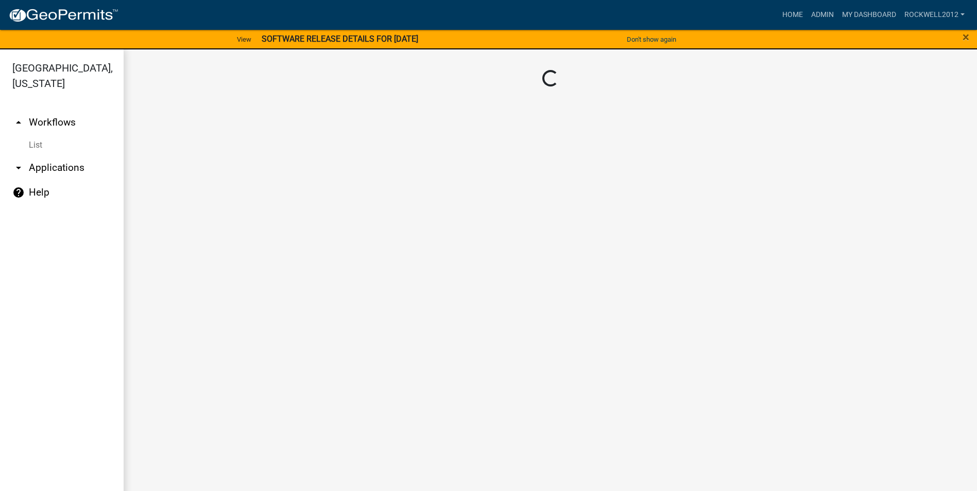
click at [185, 359] on main "Loading..." at bounding box center [550, 276] width 853 height 454
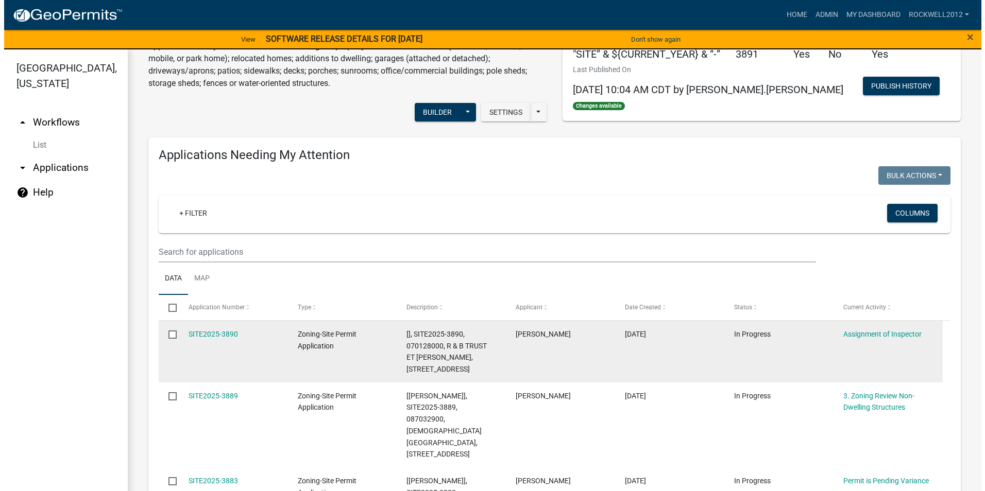
scroll to position [103, 0]
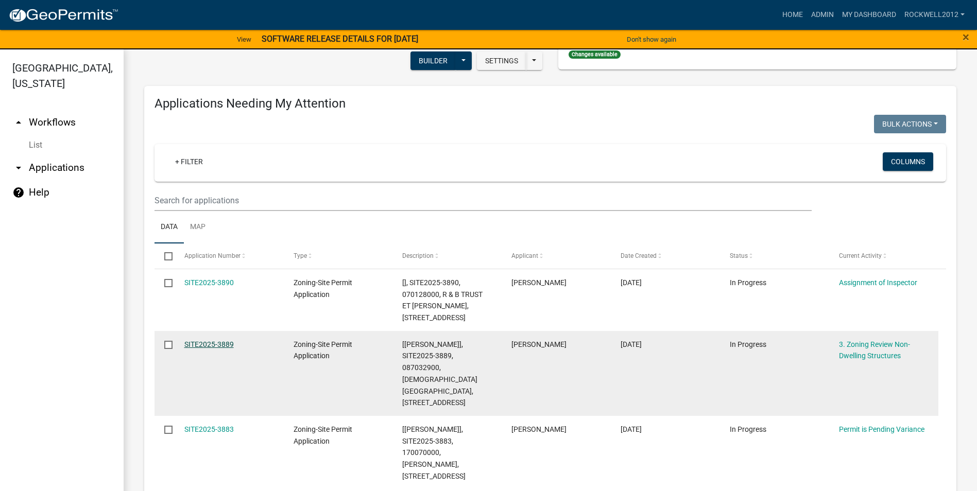
click at [221, 343] on link "SITE2025-3889" at bounding box center [208, 344] width 49 height 8
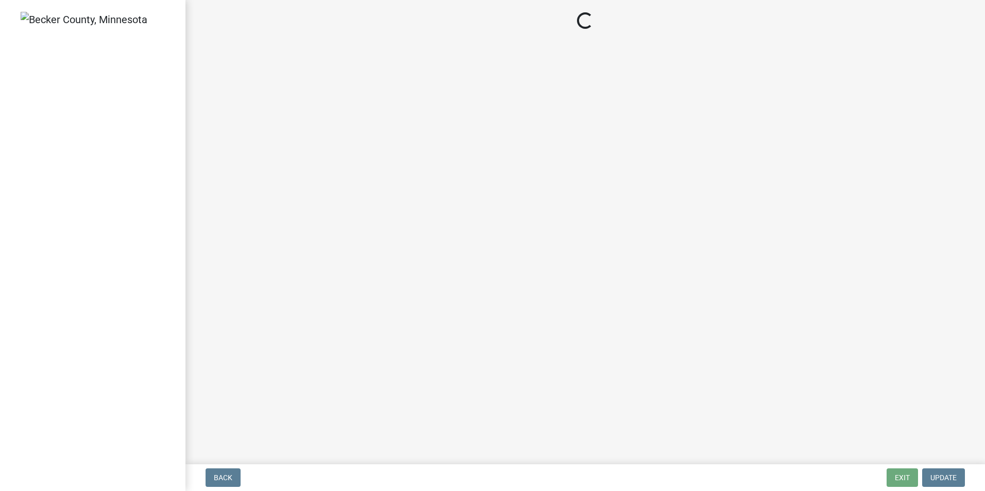
select select "2fe0a161-8217-4815-9ba4-414222f248ef"
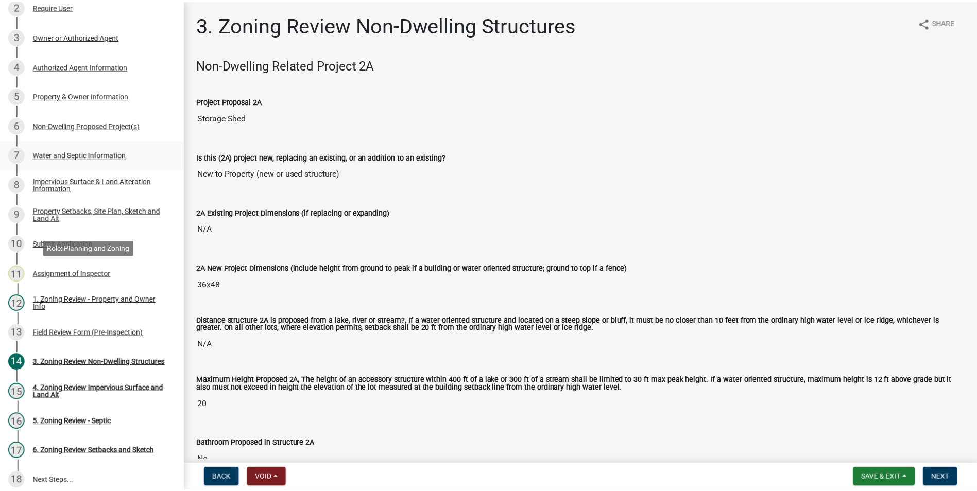
scroll to position [206, 0]
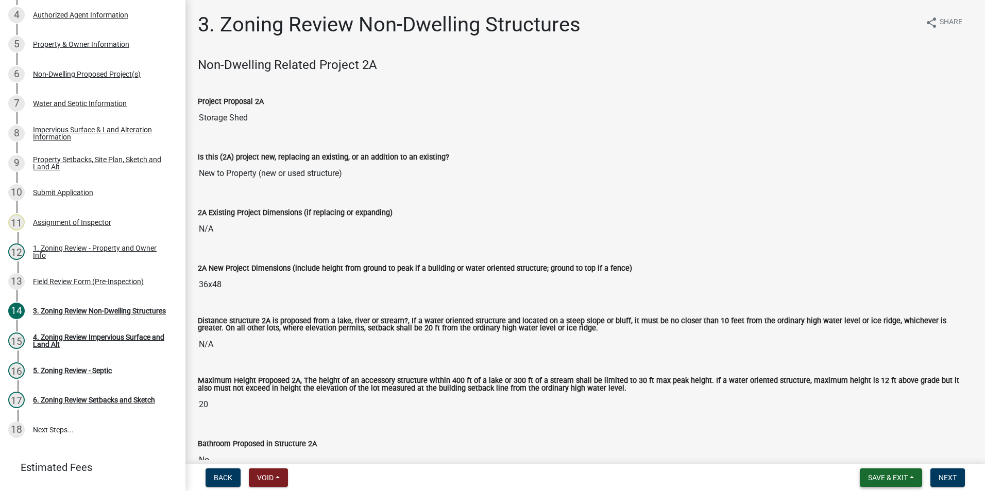
click at [899, 478] on span "Save & Exit" at bounding box center [888, 478] width 40 height 8
click at [873, 445] on button "Save & Exit" at bounding box center [880, 451] width 82 height 25
